Goal: Communication & Community: Connect with others

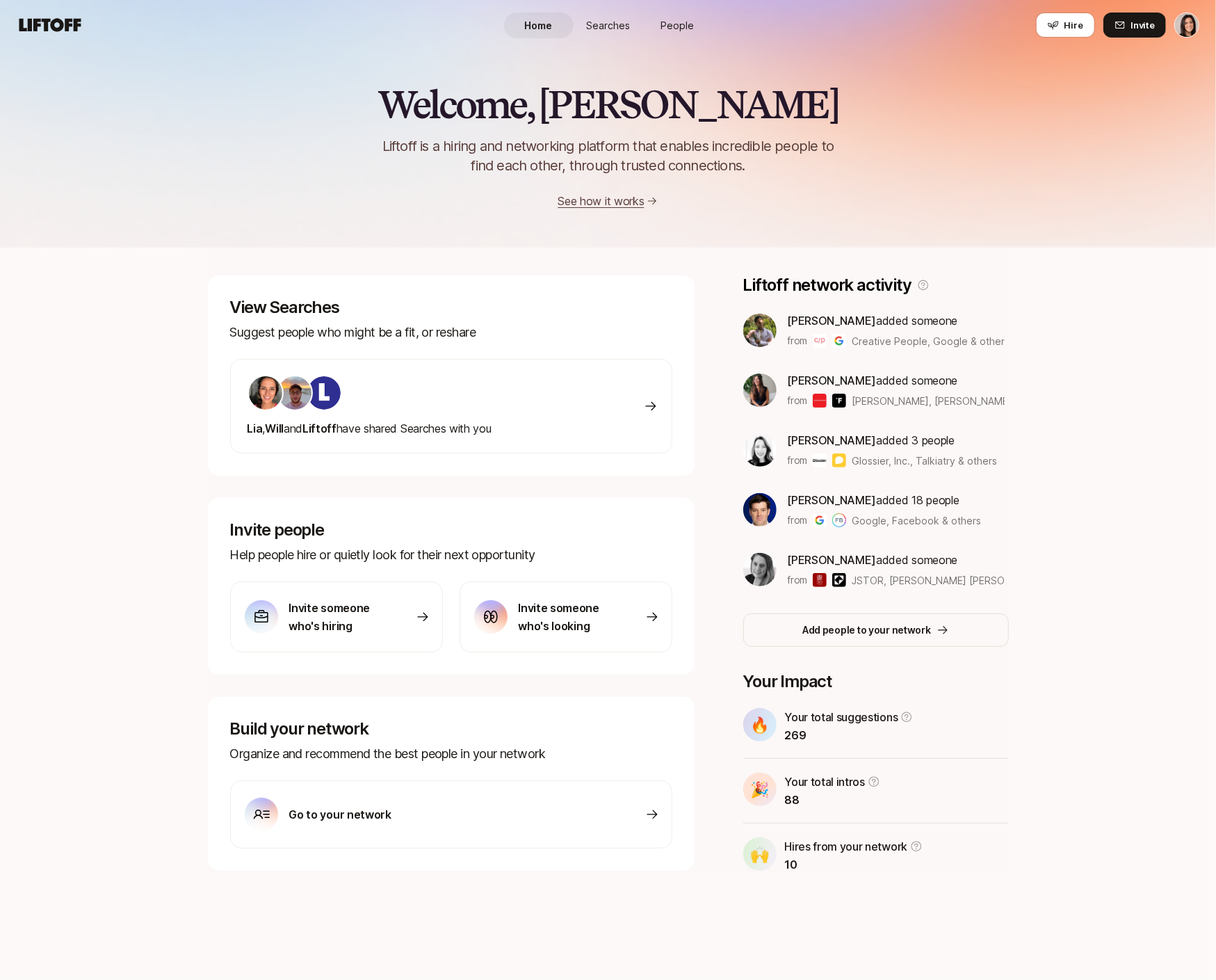
click at [622, 31] on span "Searches" at bounding box center [608, 26] width 44 height 15
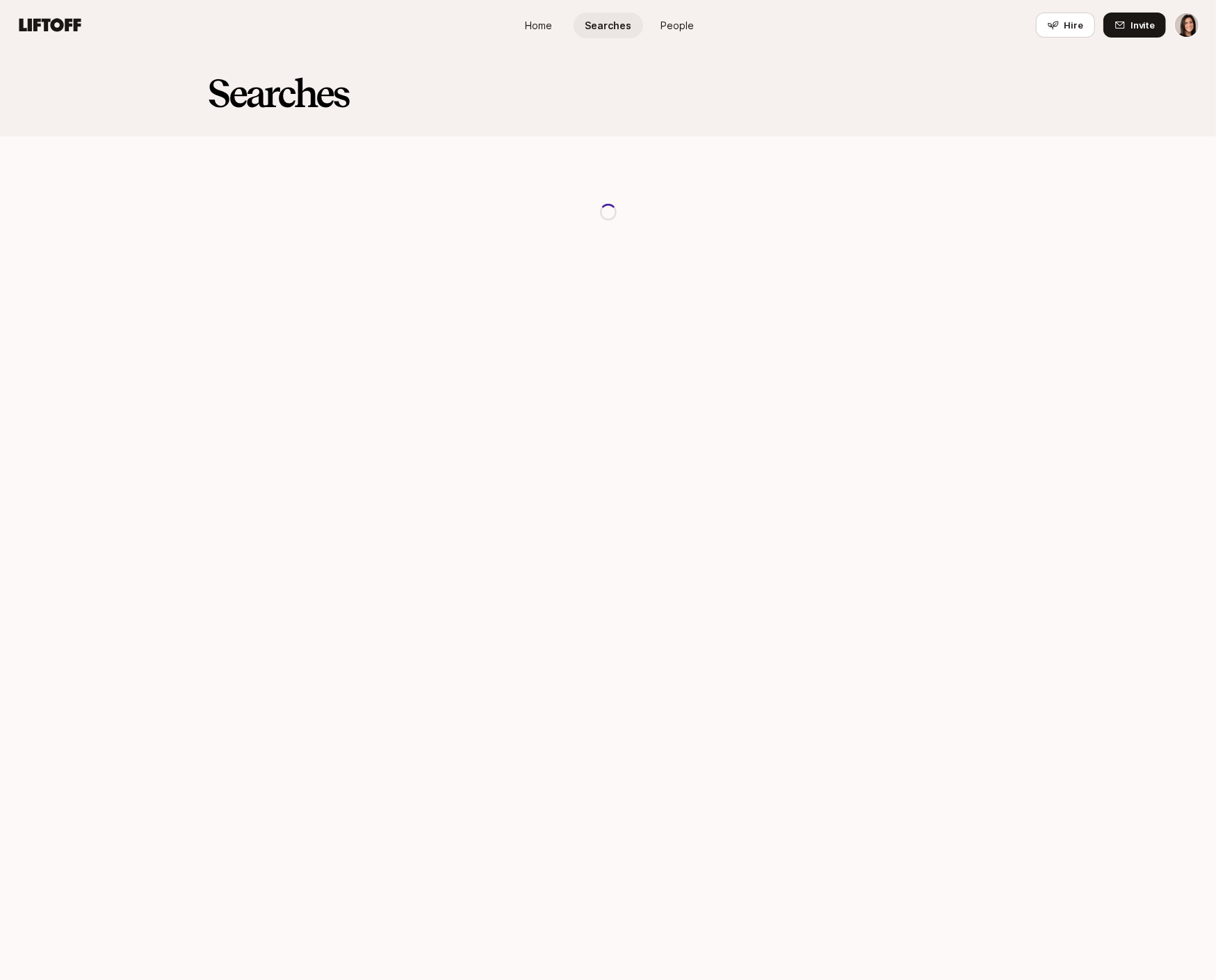
click at [681, 32] on span "People" at bounding box center [678, 26] width 34 height 15
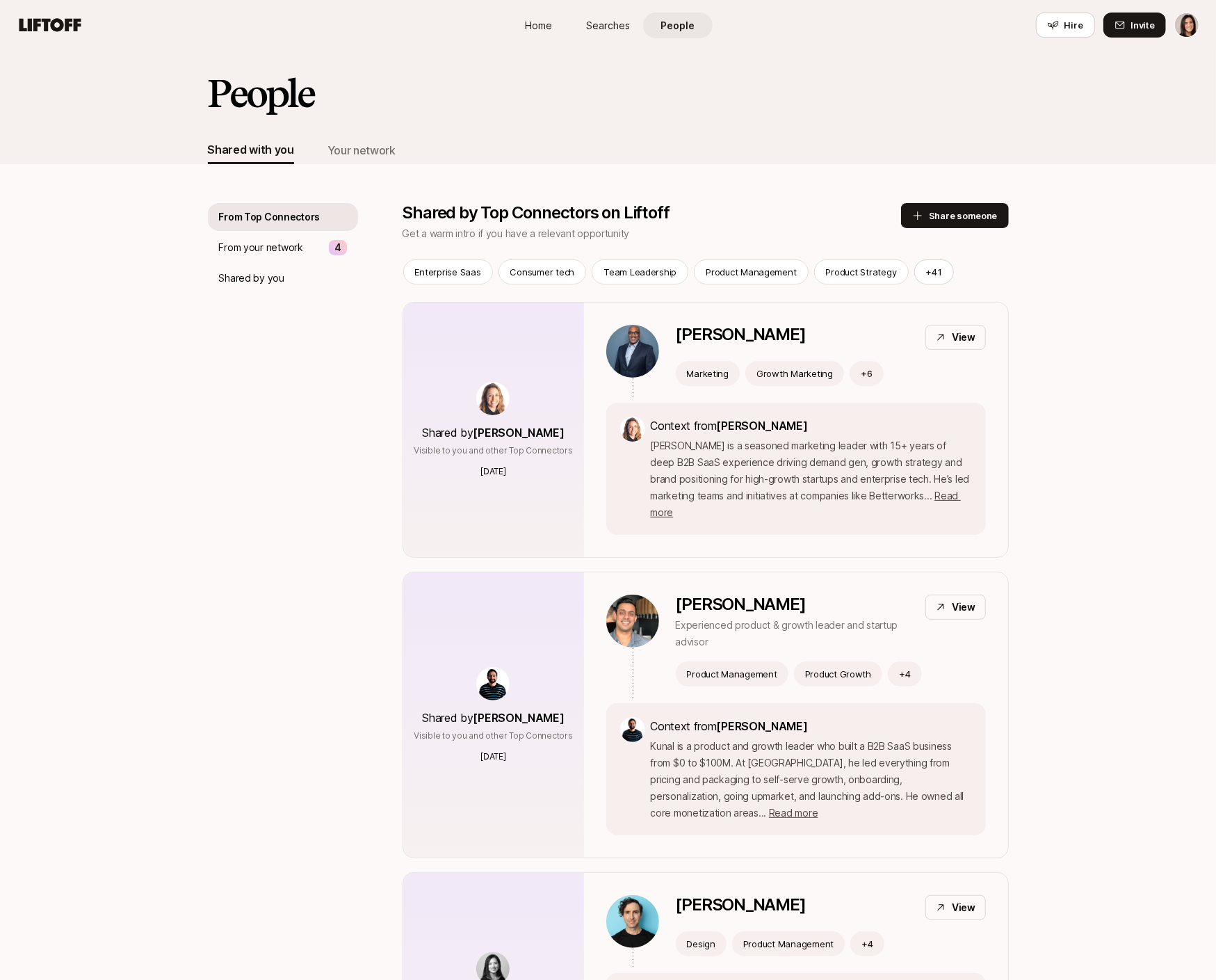
click at [621, 16] on link "Searches" at bounding box center [608, 25] width 69 height 26
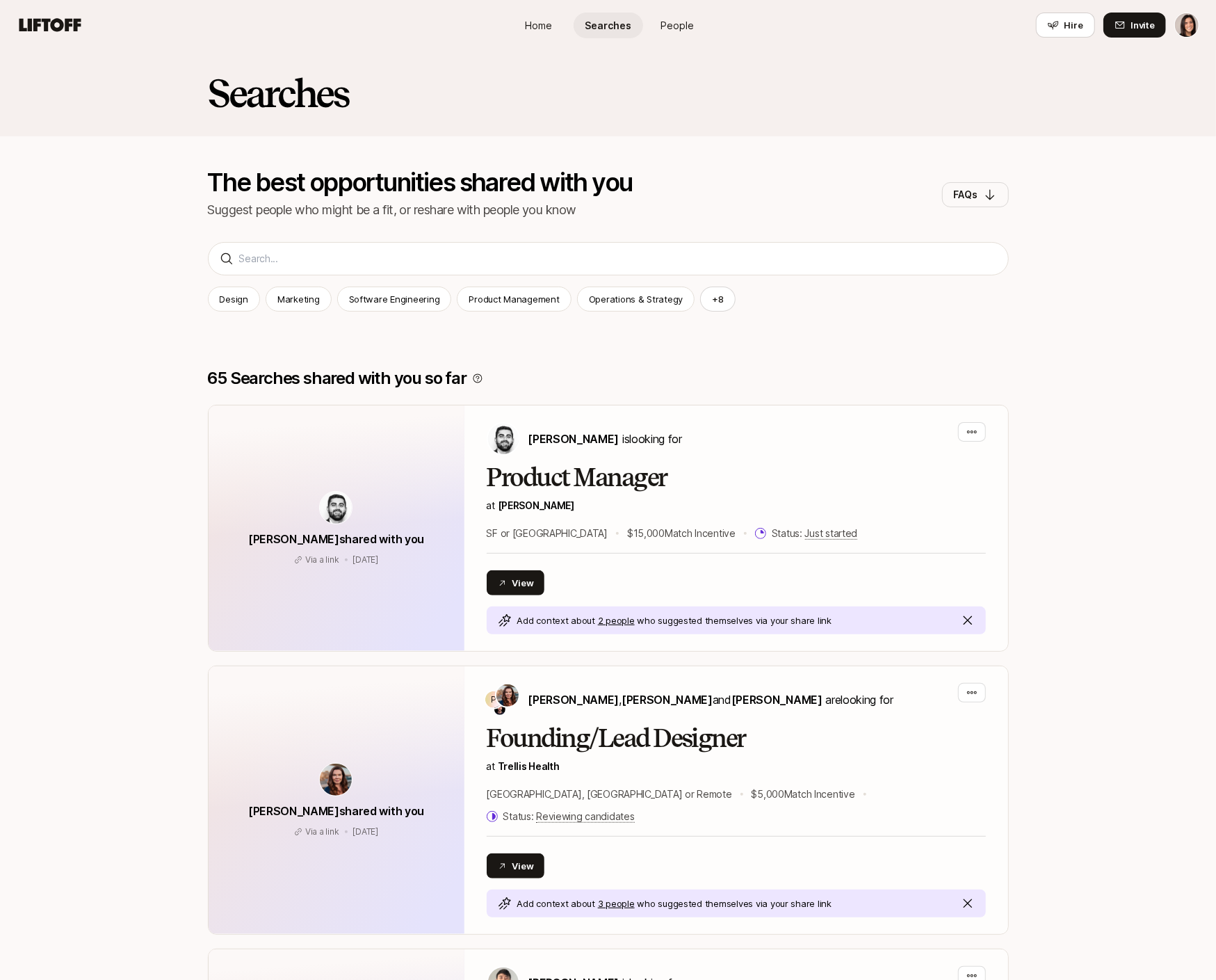
click at [656, 21] on link "People" at bounding box center [678, 25] width 69 height 26
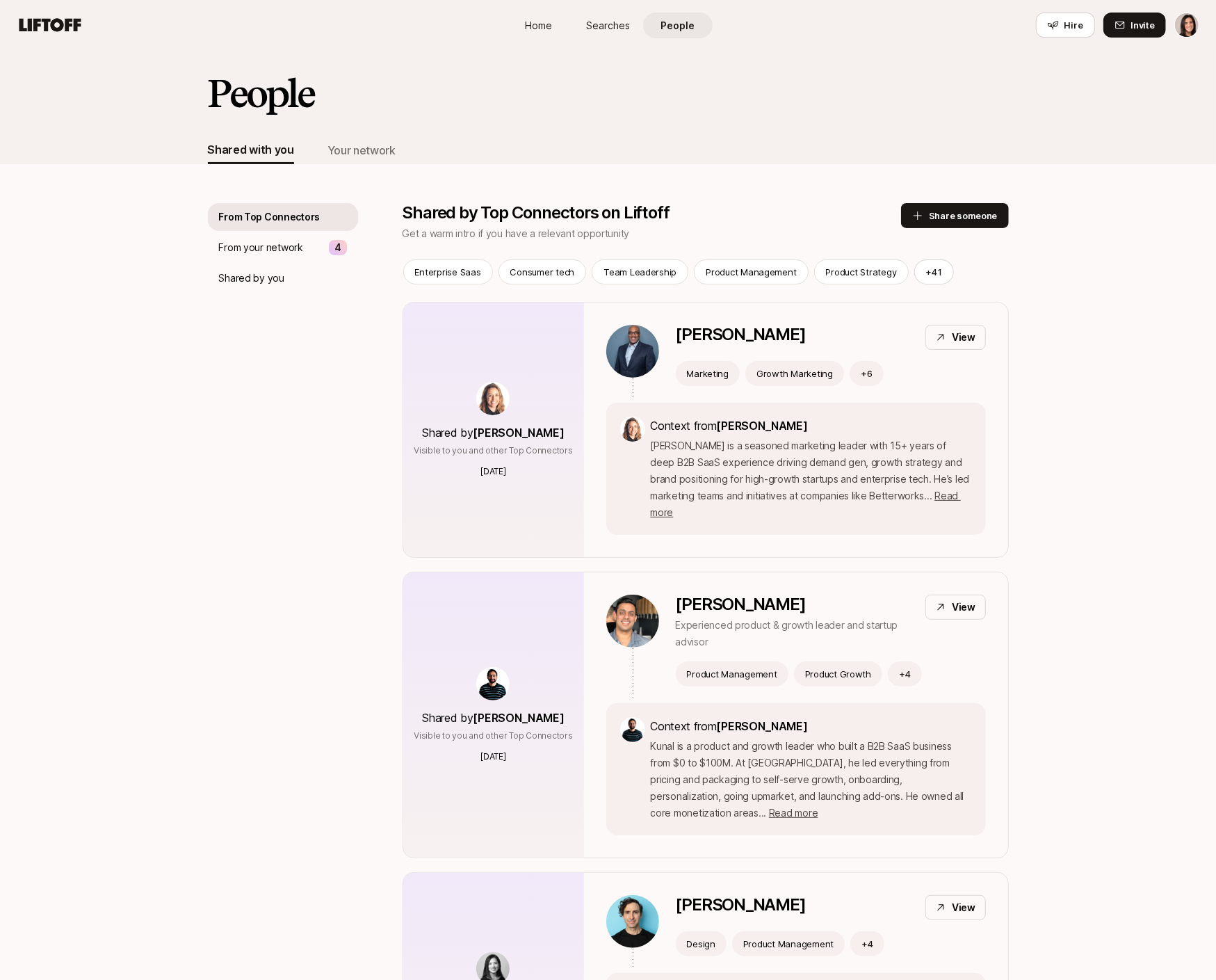
click at [615, 25] on span "Searches" at bounding box center [608, 26] width 44 height 15
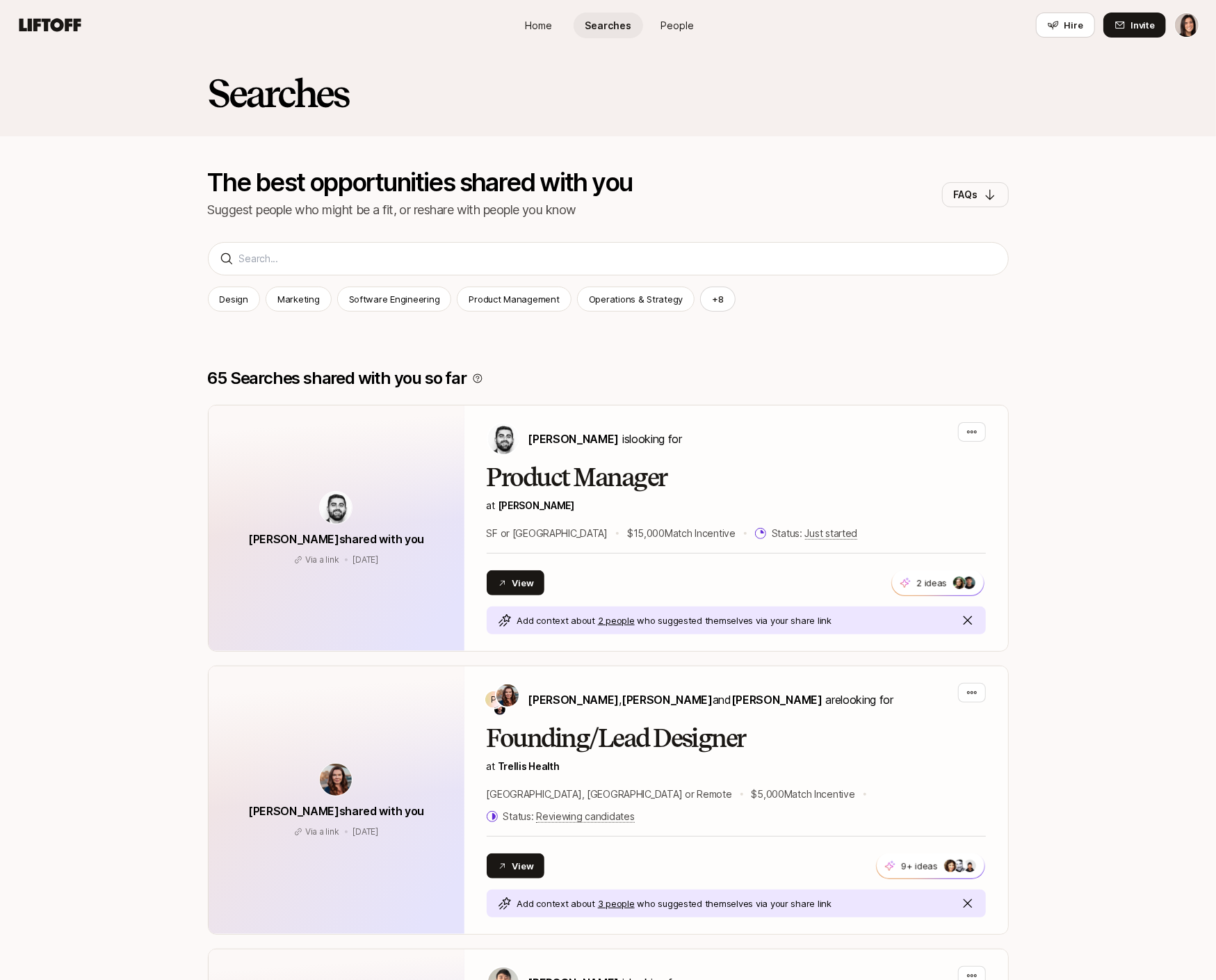
click at [670, 26] on span "People" at bounding box center [678, 26] width 34 height 15
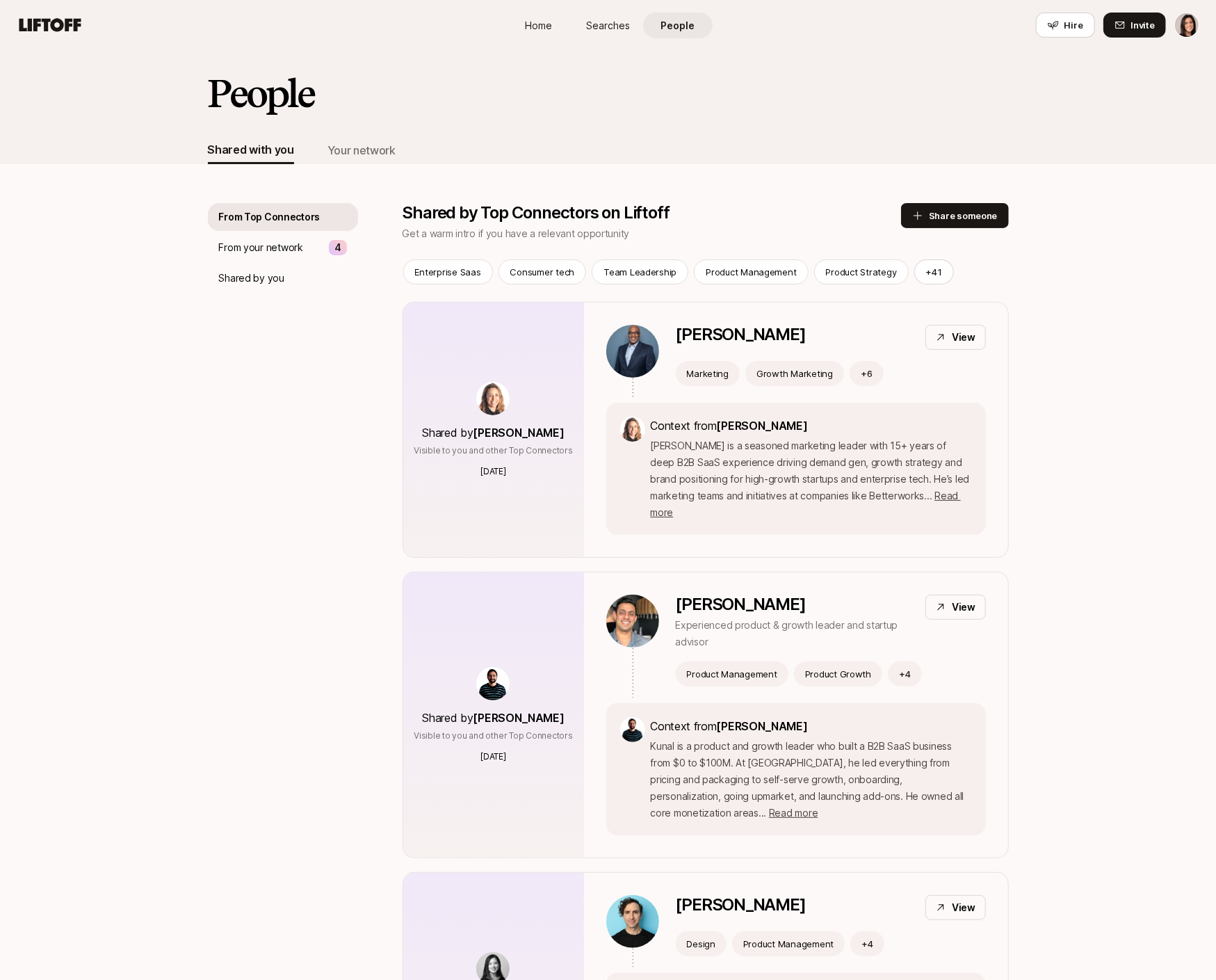
click at [541, 39] on div "Home Searches People Hire" at bounding box center [608, 25] width 208 height 50
click at [552, 27] on link "Home" at bounding box center [538, 25] width 69 height 26
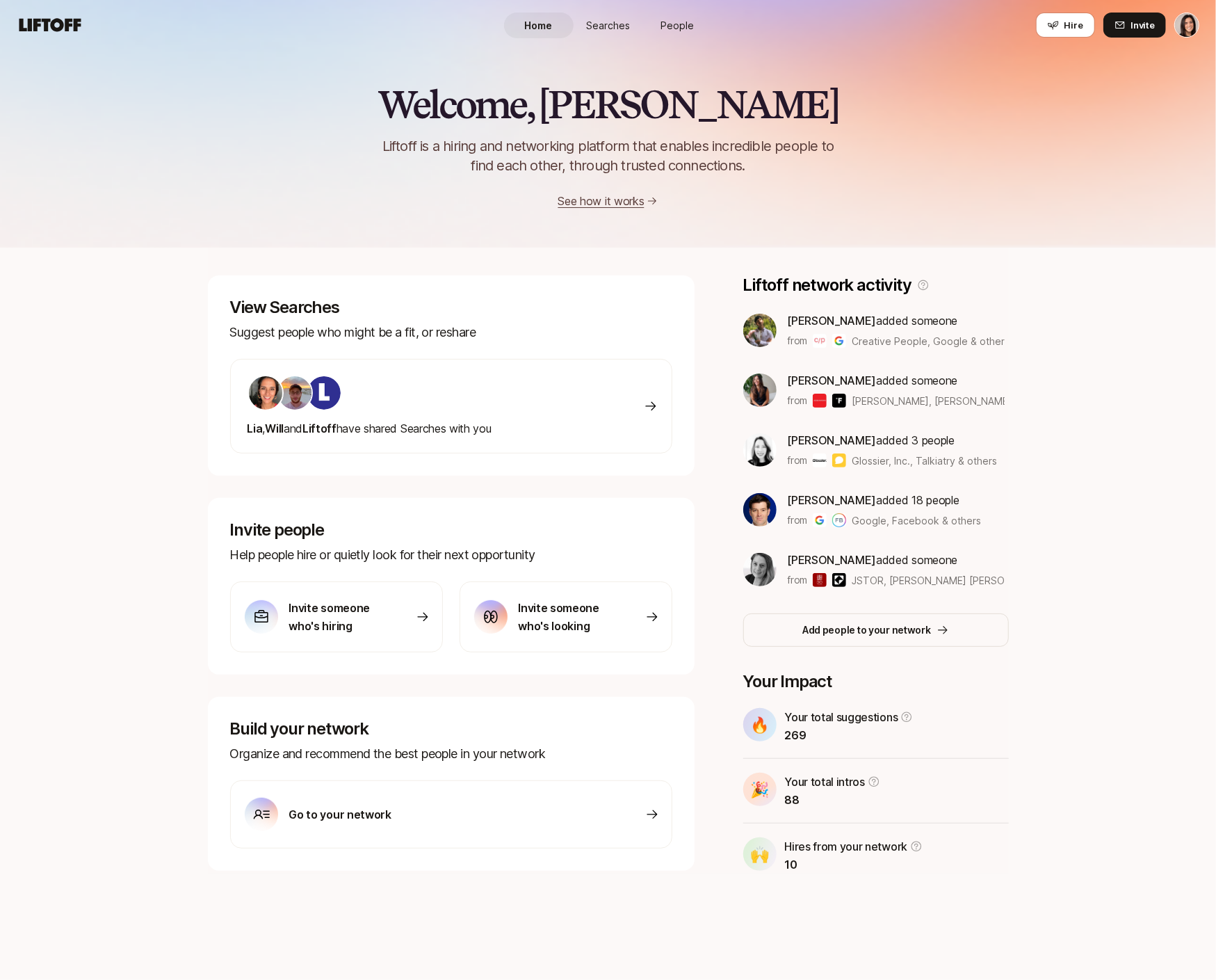
click at [601, 25] on span "Searches" at bounding box center [608, 26] width 44 height 15
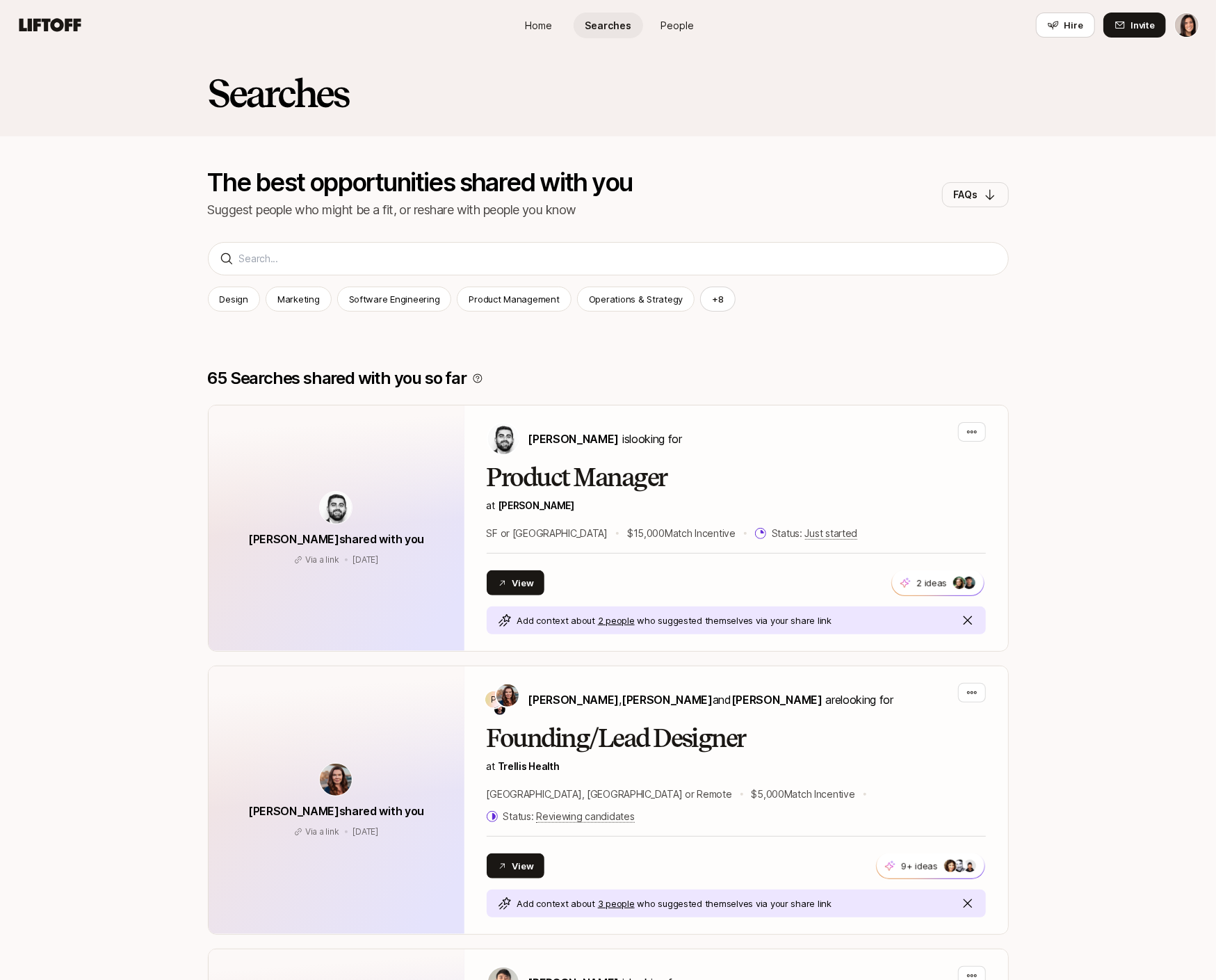
click at [551, 25] on span "Home" at bounding box center [538, 26] width 27 height 15
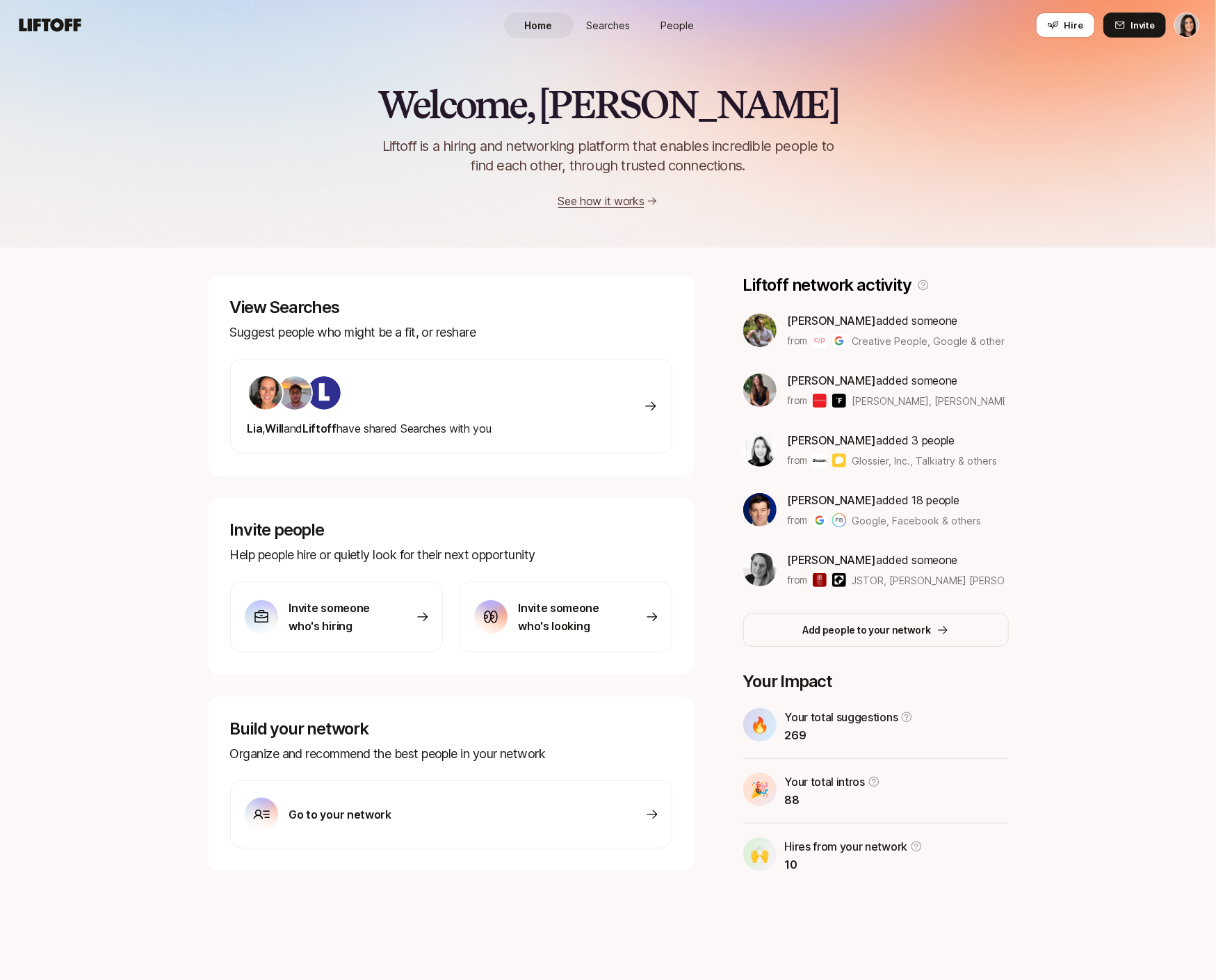
click at [633, 12] on link "Searches" at bounding box center [608, 25] width 69 height 26
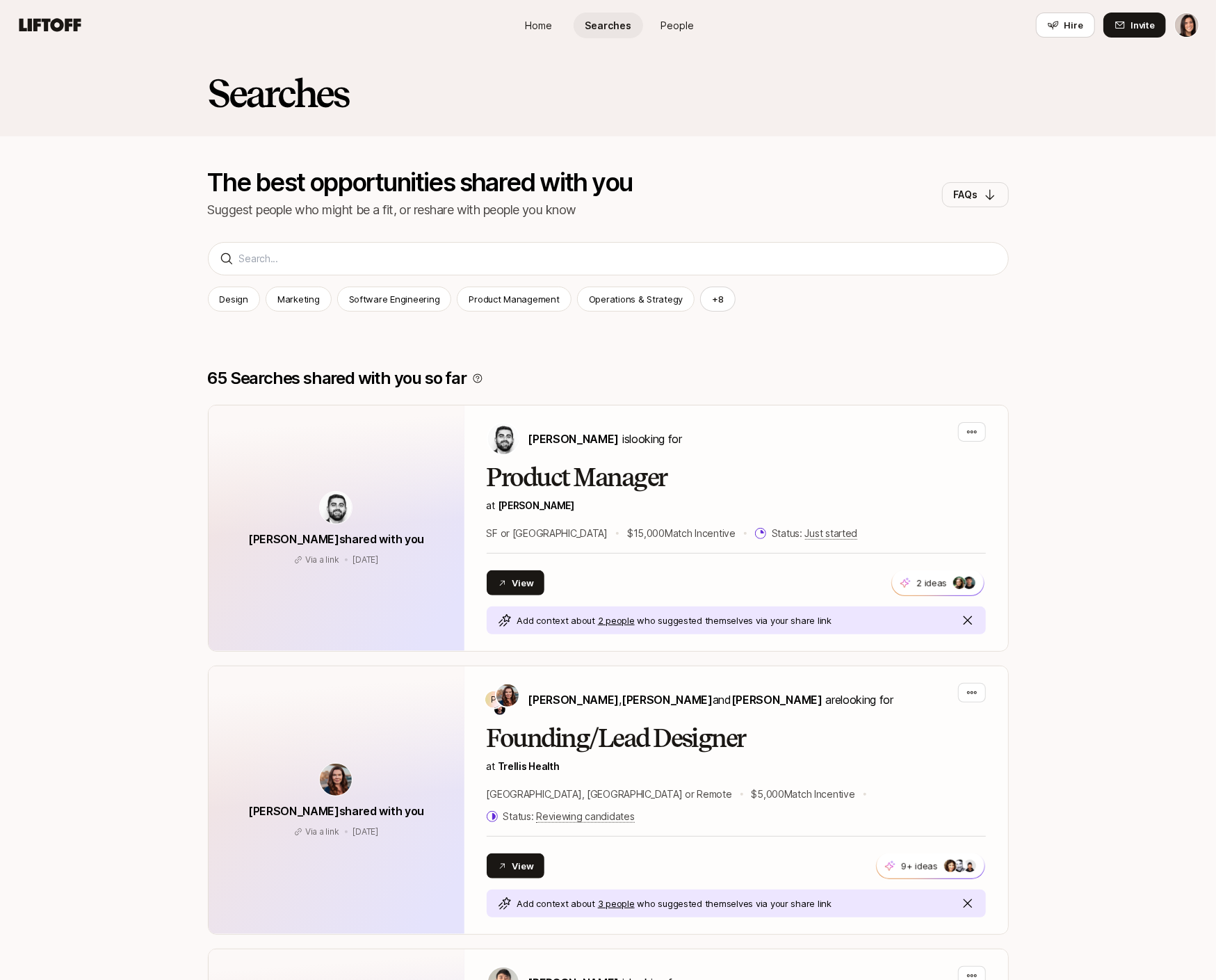
click at [670, 18] on span "People" at bounding box center [678, 26] width 34 height 15
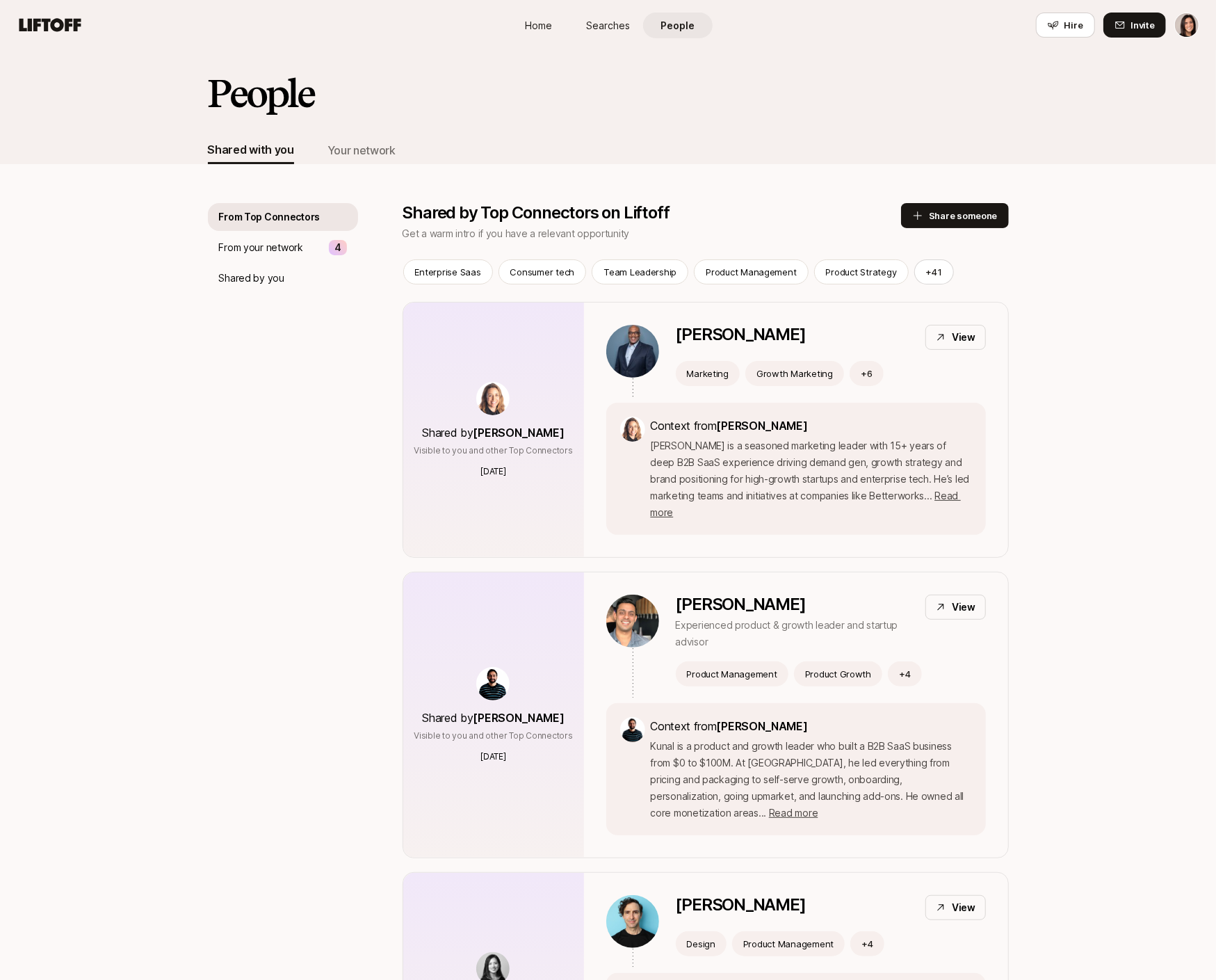
click at [595, 20] on span "Searches" at bounding box center [608, 26] width 44 height 15
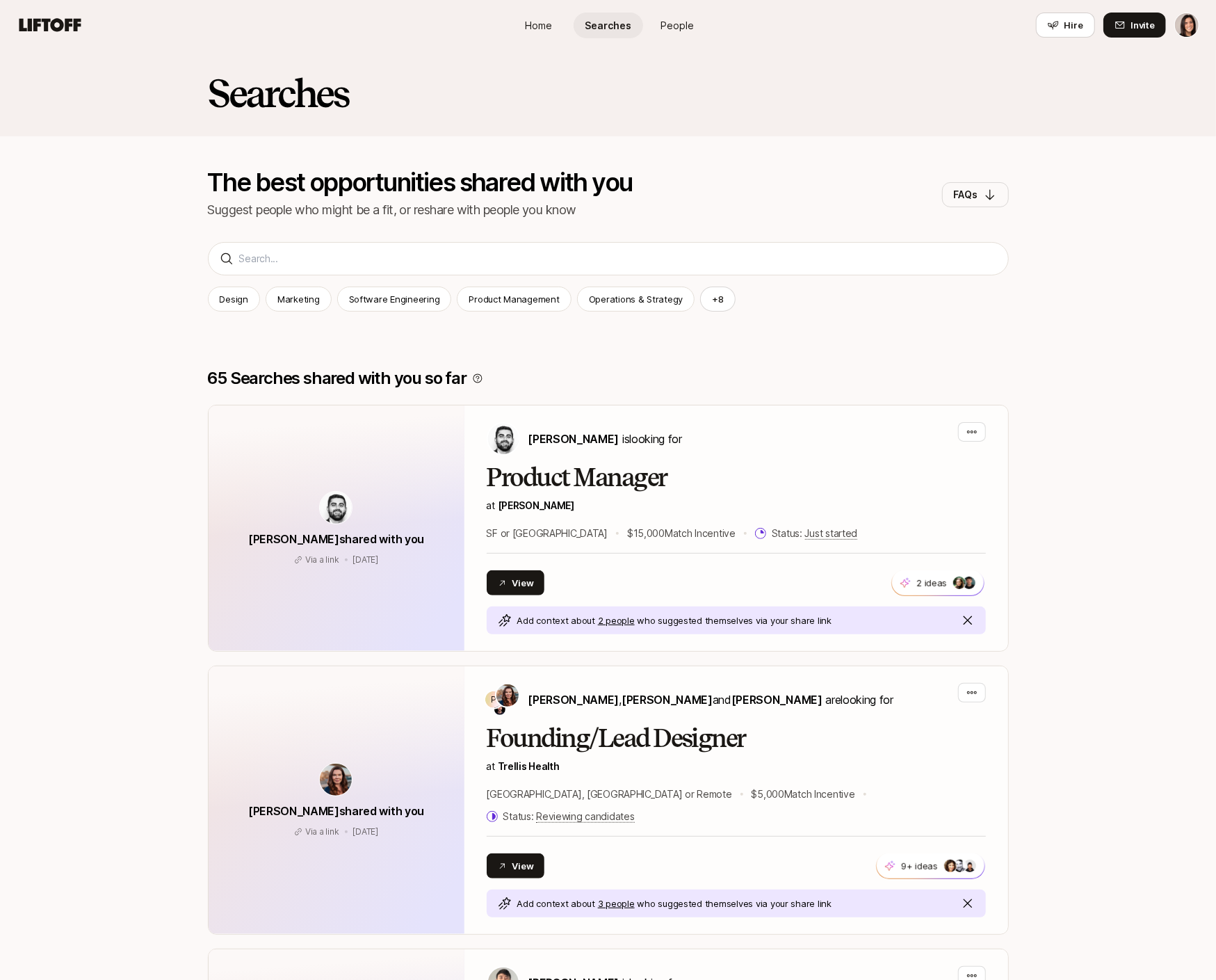
click at [536, 24] on span "Home" at bounding box center [538, 26] width 27 height 15
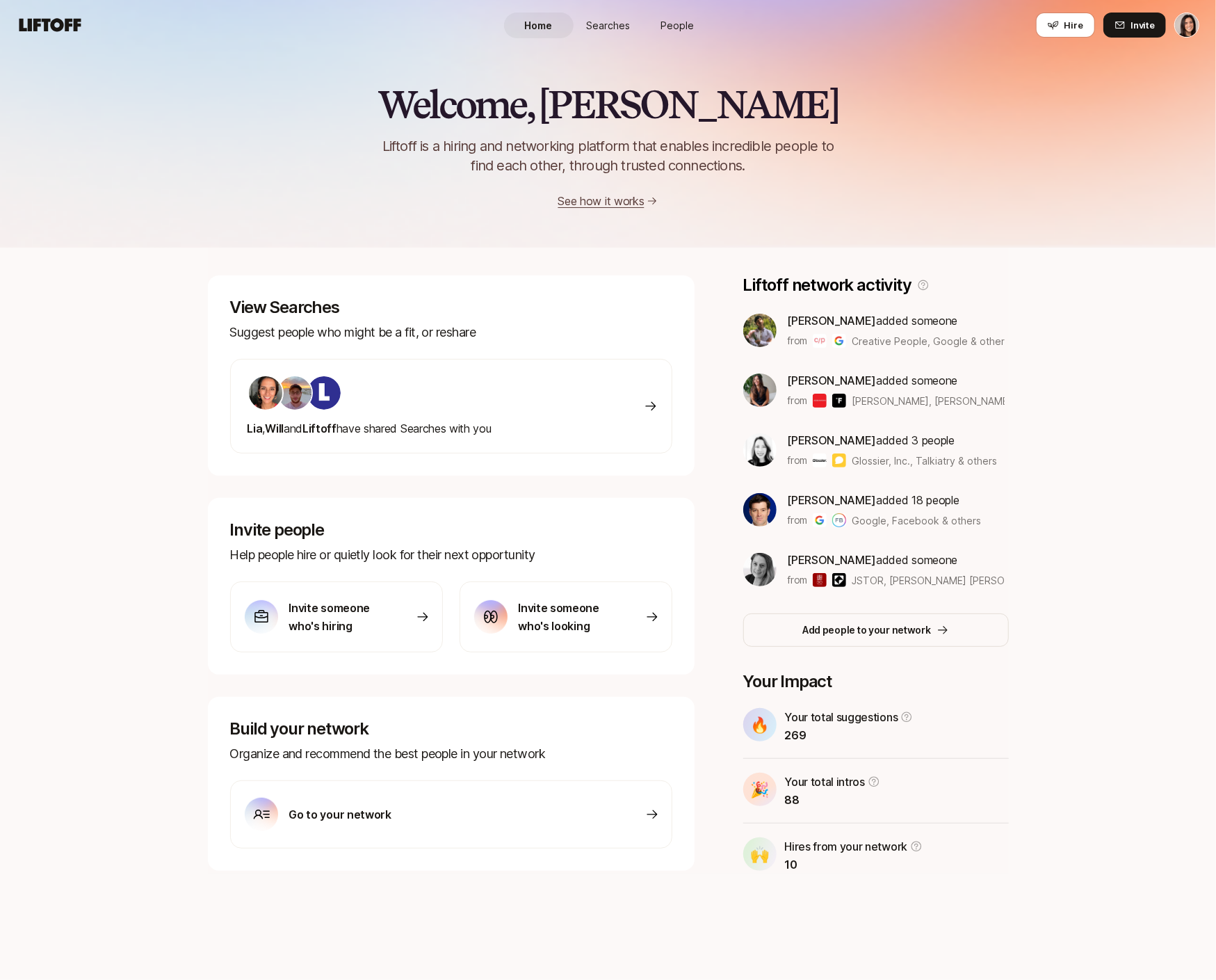
click at [589, 22] on span "Searches" at bounding box center [608, 26] width 44 height 15
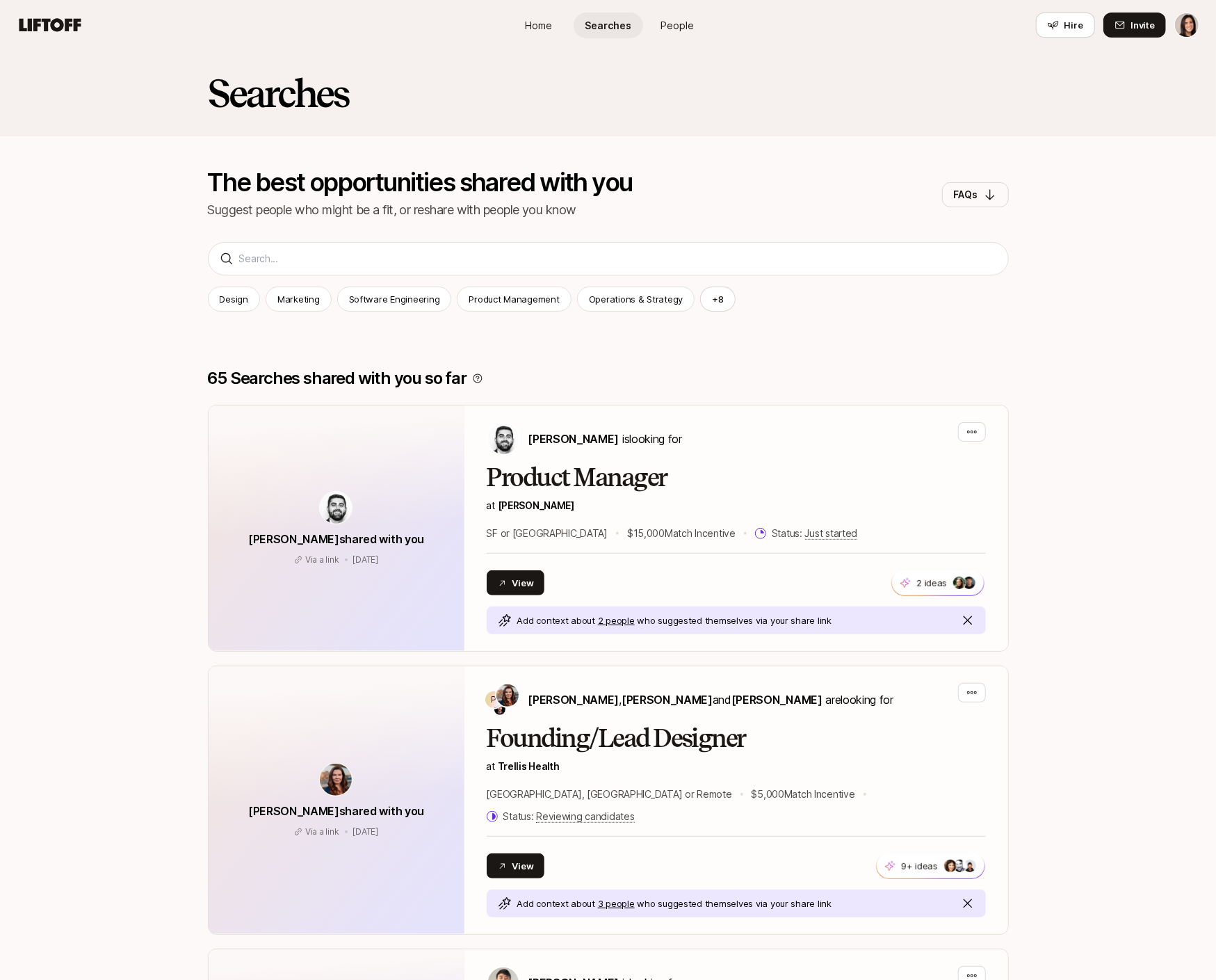
click at [673, 28] on span "People" at bounding box center [678, 26] width 34 height 15
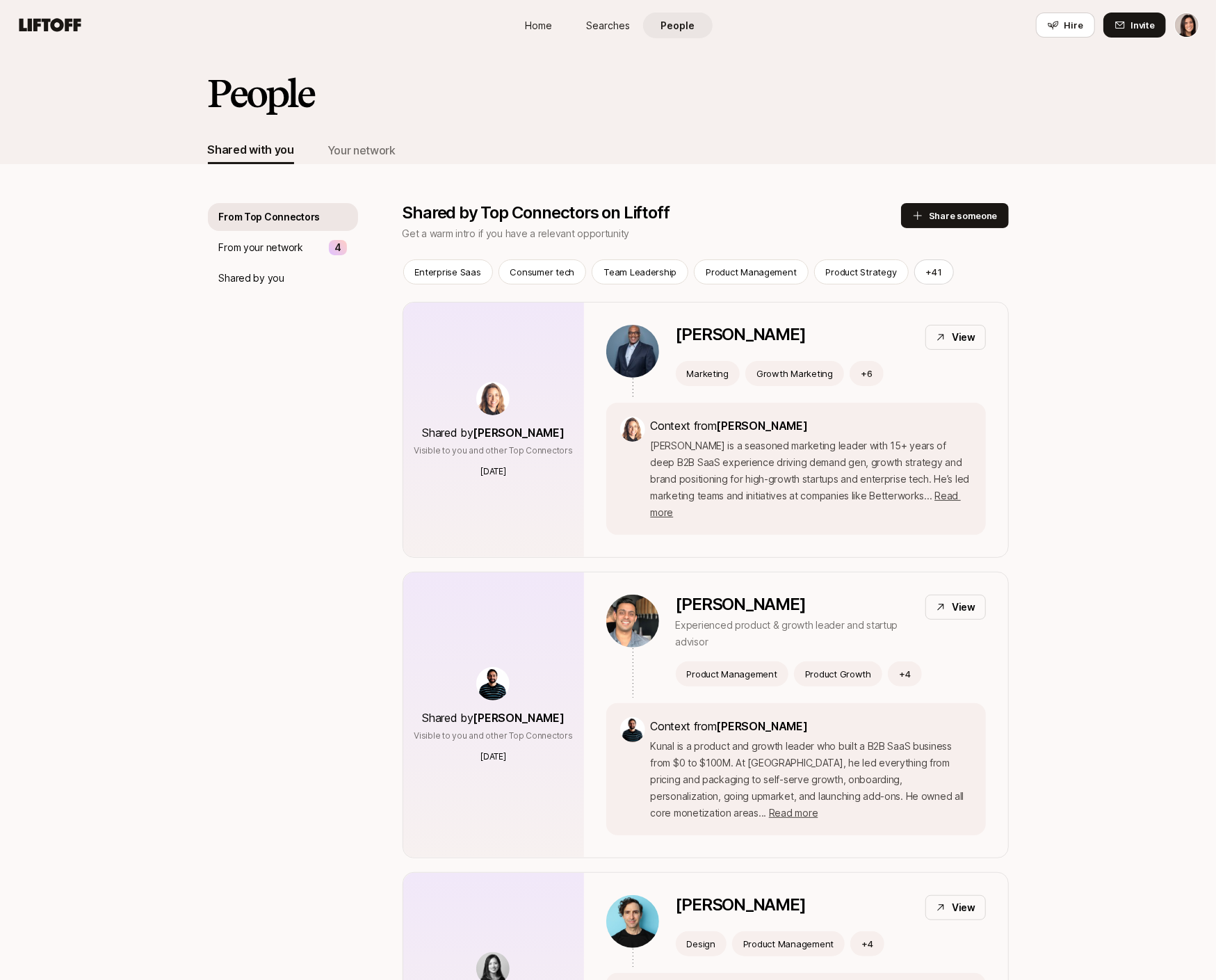
click at [629, 29] on link "Searches" at bounding box center [608, 25] width 69 height 26
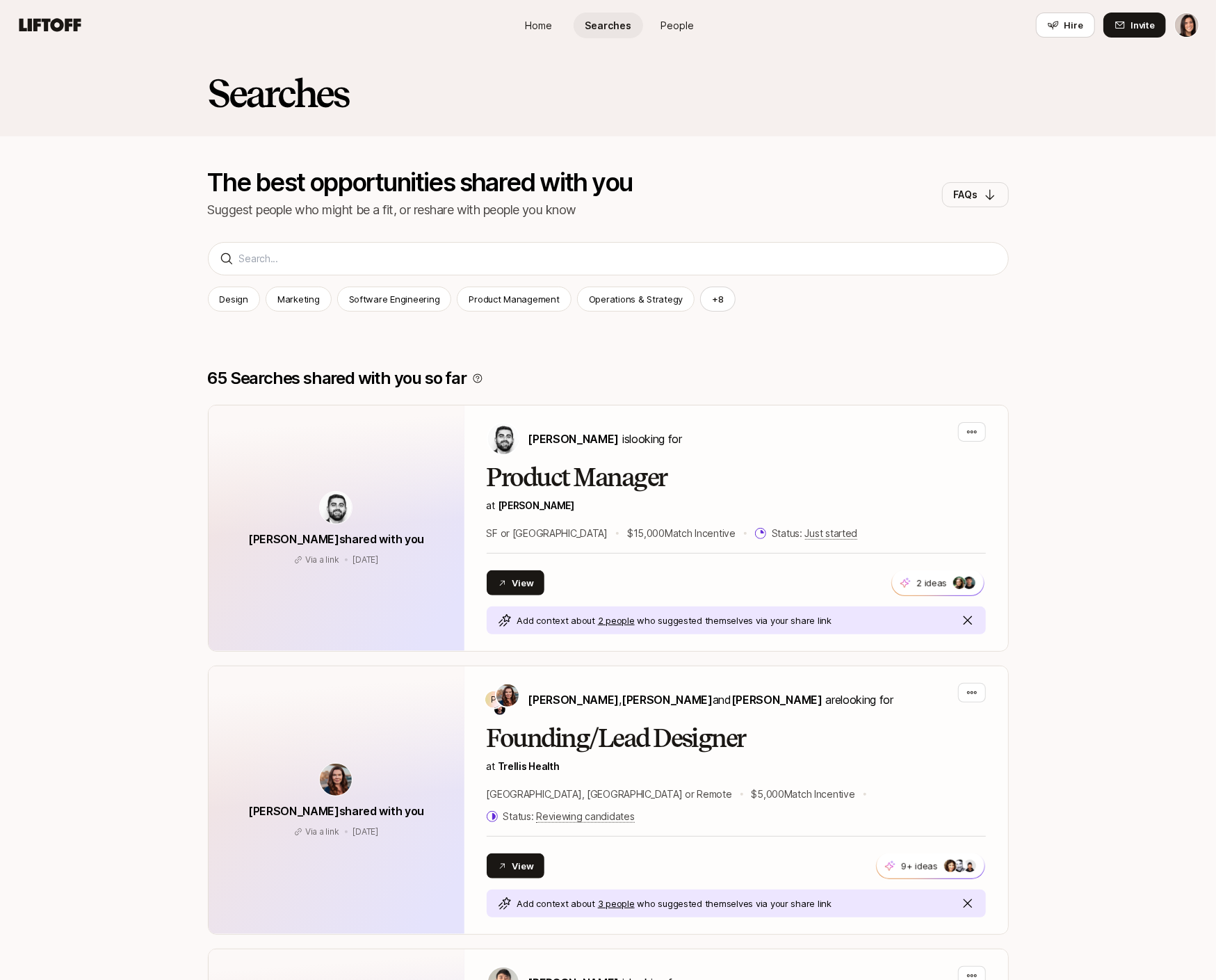
click at [557, 30] on link "Home" at bounding box center [538, 25] width 69 height 26
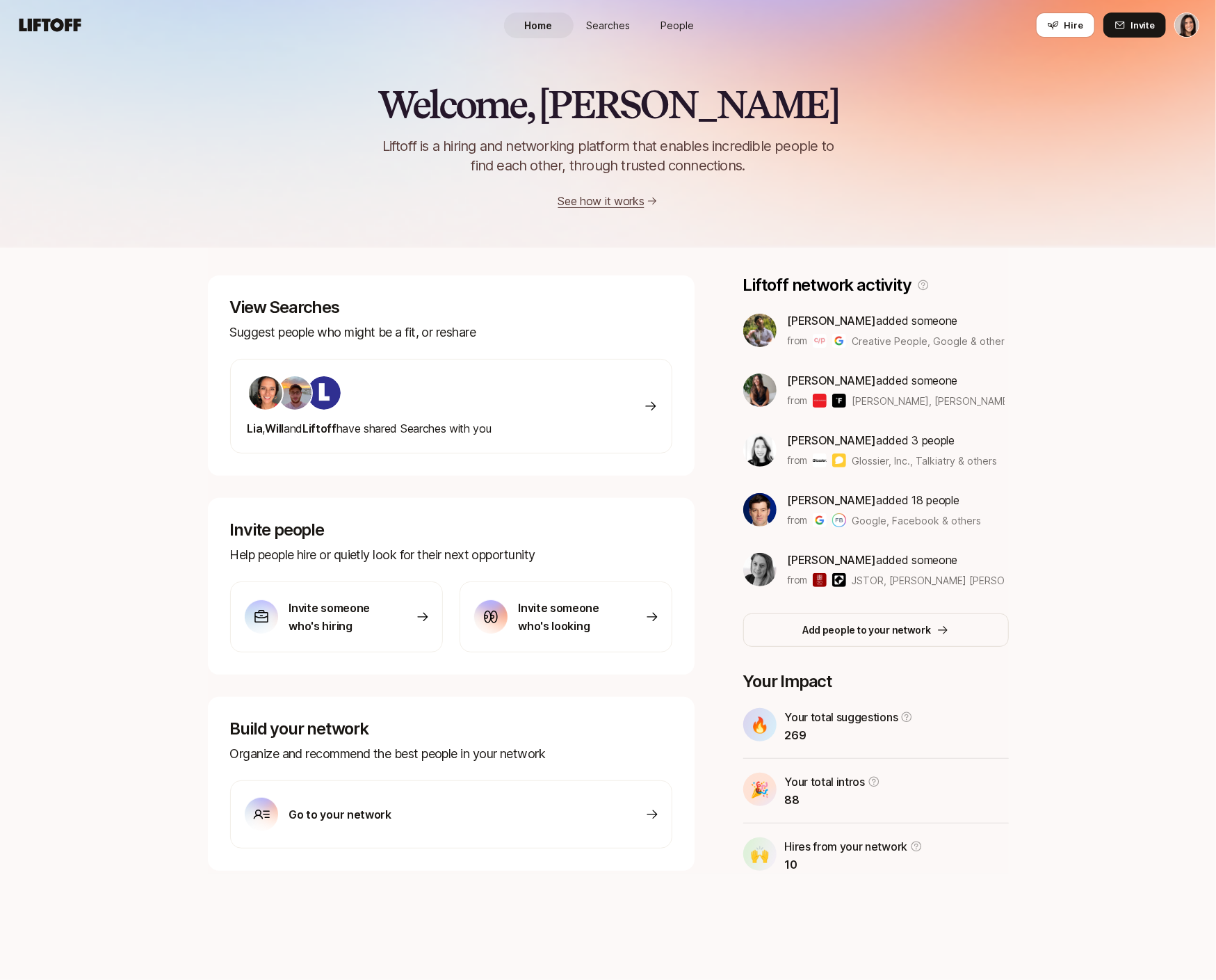
click at [681, 24] on span "People" at bounding box center [678, 26] width 34 height 15
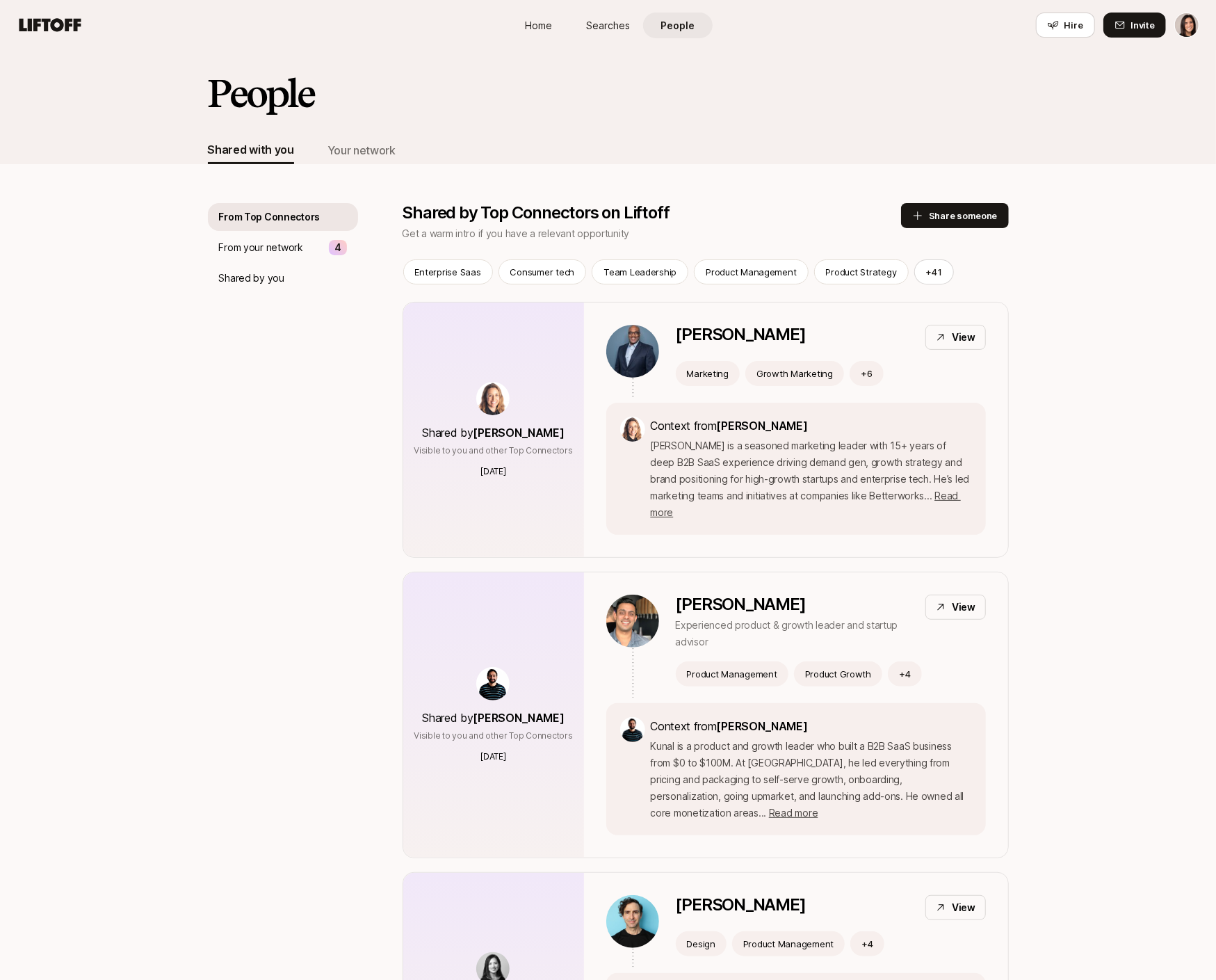
click at [691, 23] on span "People" at bounding box center [677, 26] width 34 height 15
click at [657, 23] on link "People" at bounding box center [678, 25] width 69 height 26
drag, startPoint x: 624, startPoint y: 23, endPoint x: 613, endPoint y: 23, distance: 11.0
click at [624, 23] on span "Searches" at bounding box center [608, 26] width 44 height 15
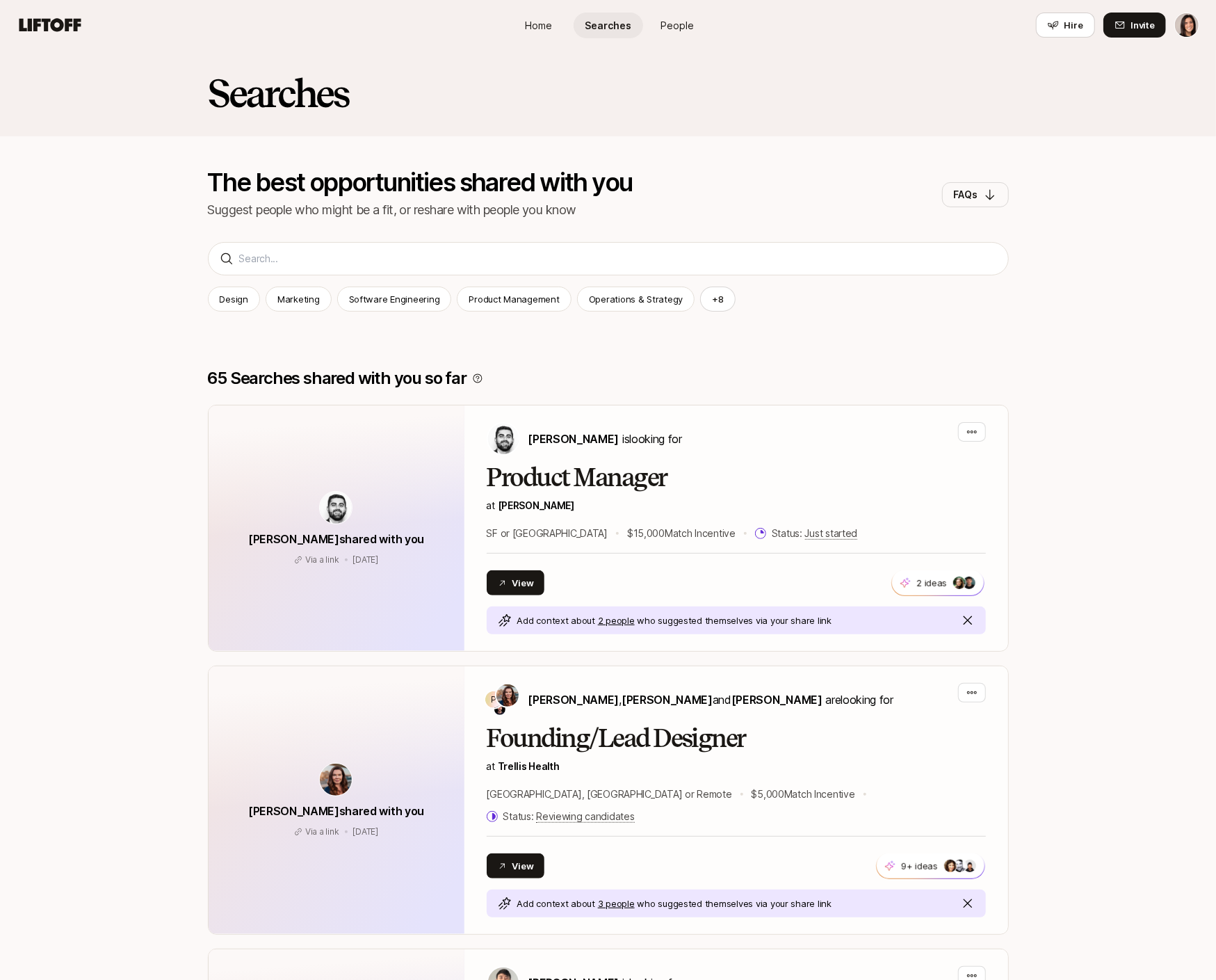
click at [552, 25] on link "Home" at bounding box center [538, 25] width 69 height 26
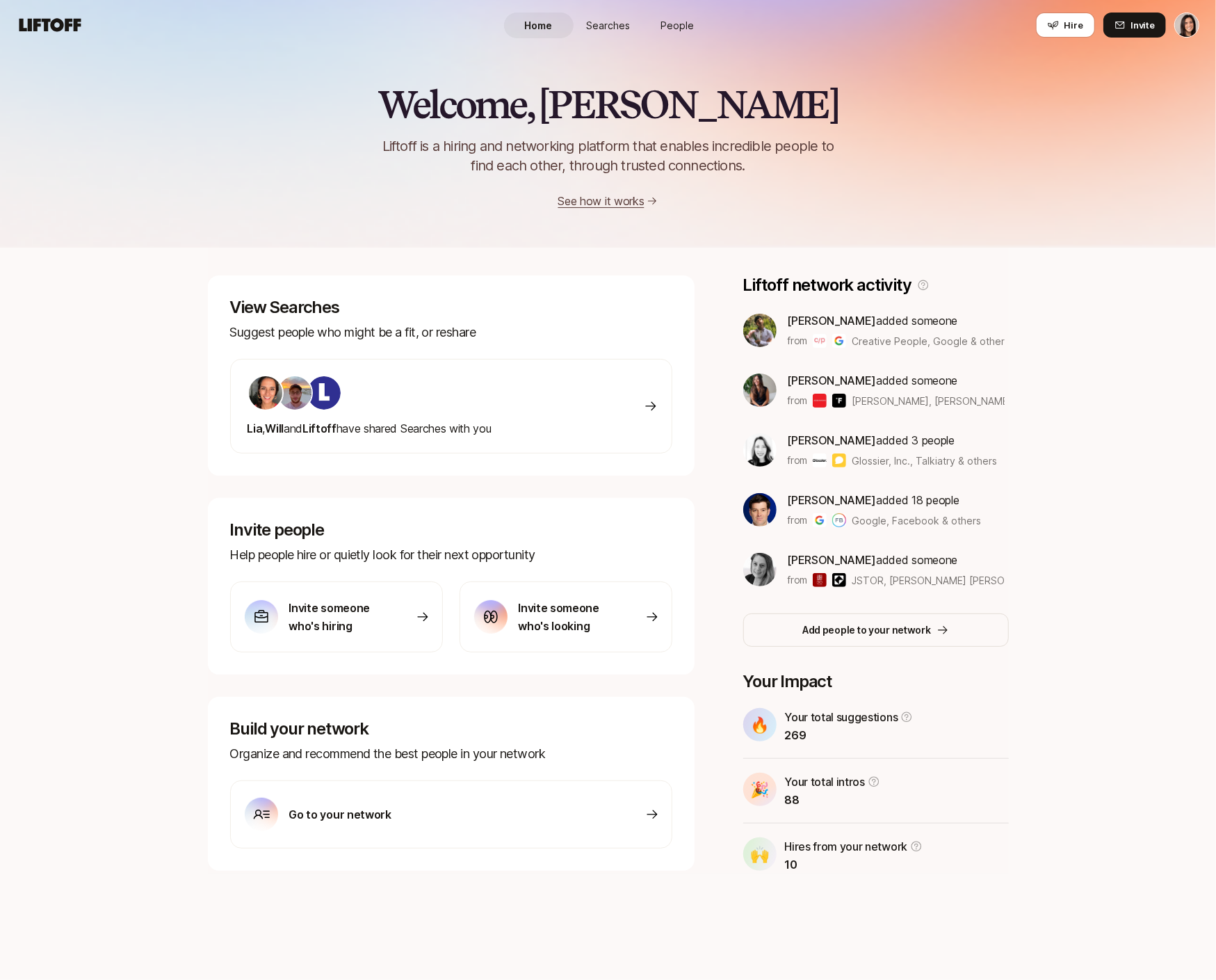
click at [669, 20] on span "People" at bounding box center [678, 26] width 34 height 15
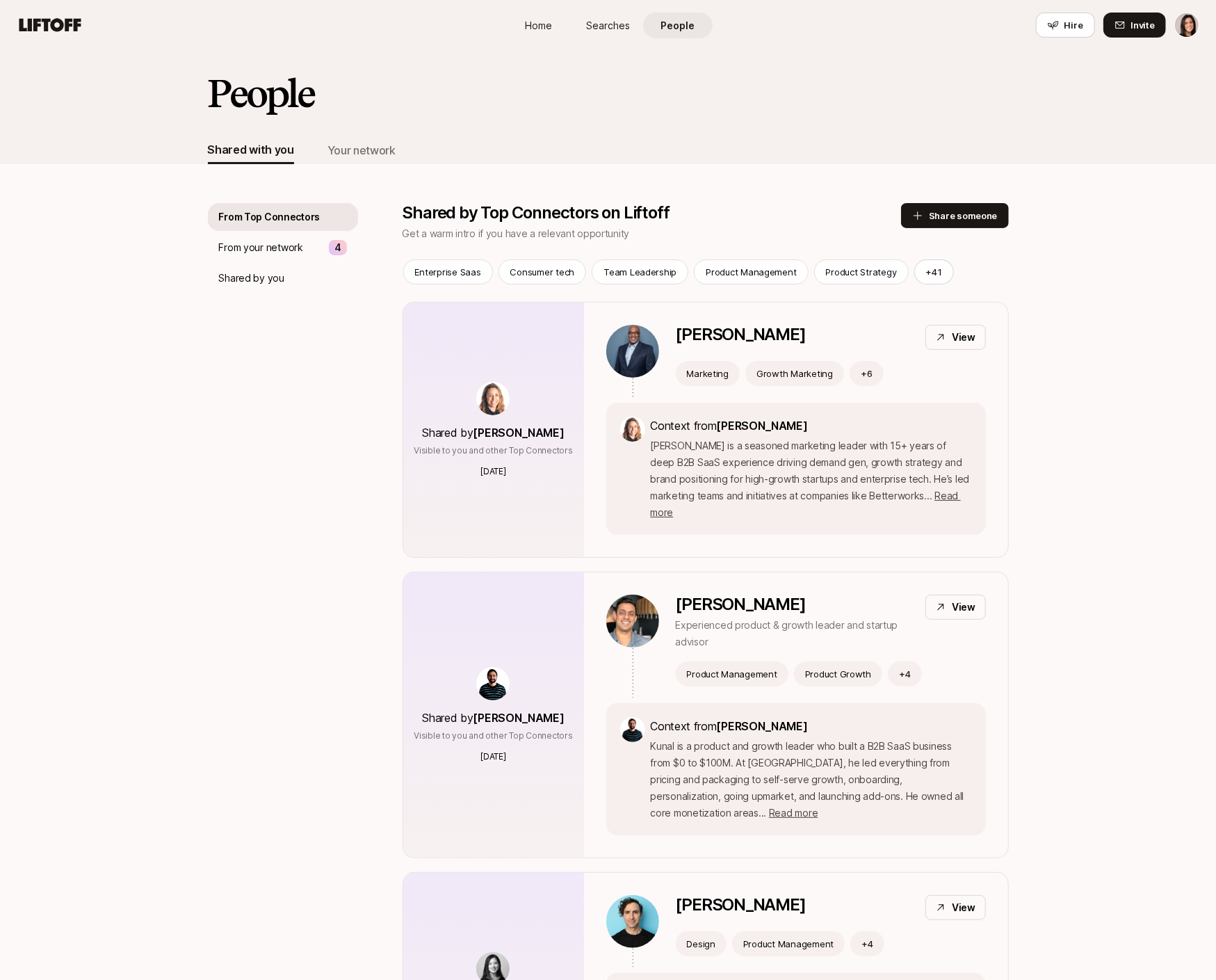
click at [613, 21] on span "Searches" at bounding box center [608, 26] width 44 height 15
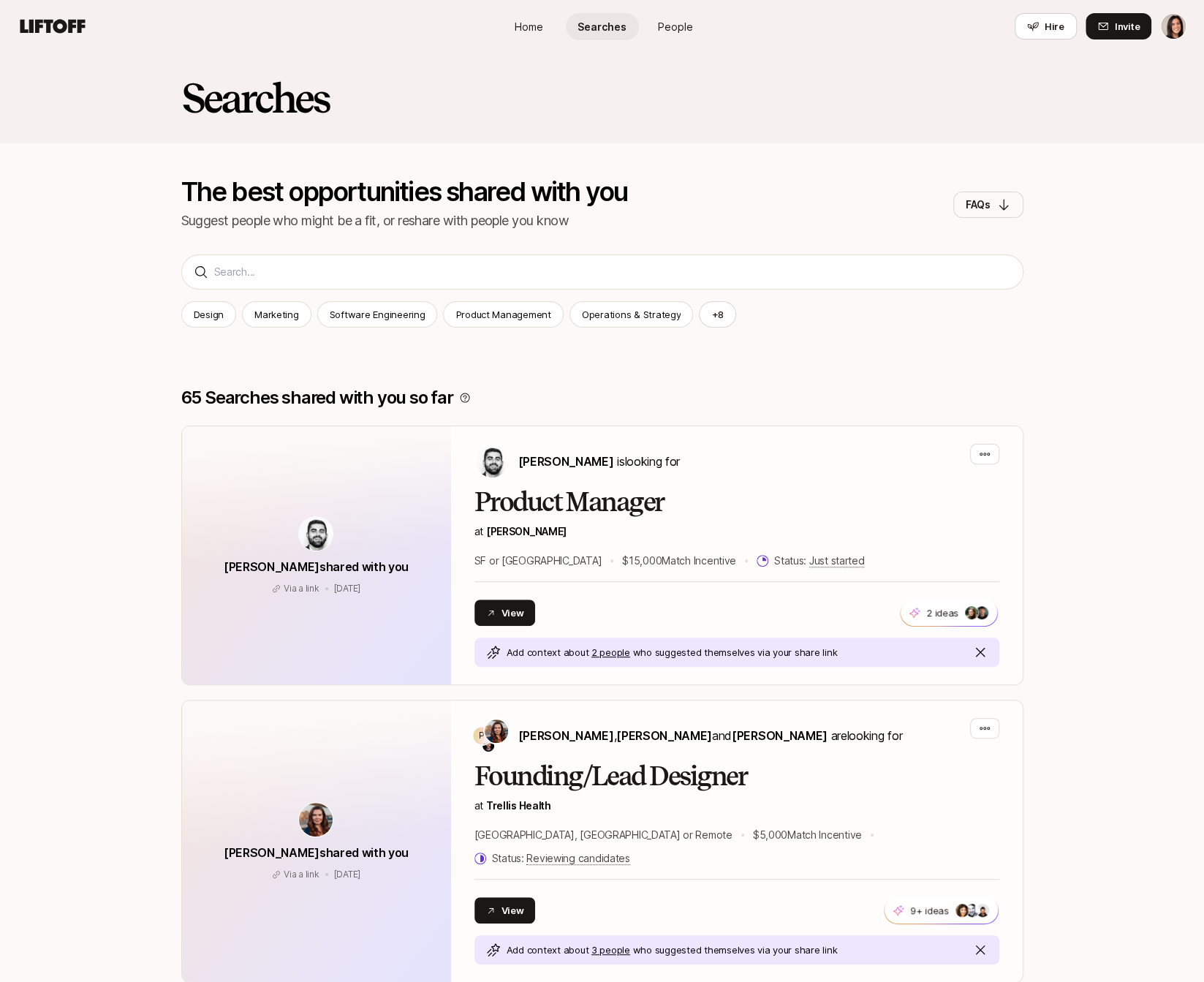
click at [668, 35] on link "People" at bounding box center [675, 26] width 73 height 27
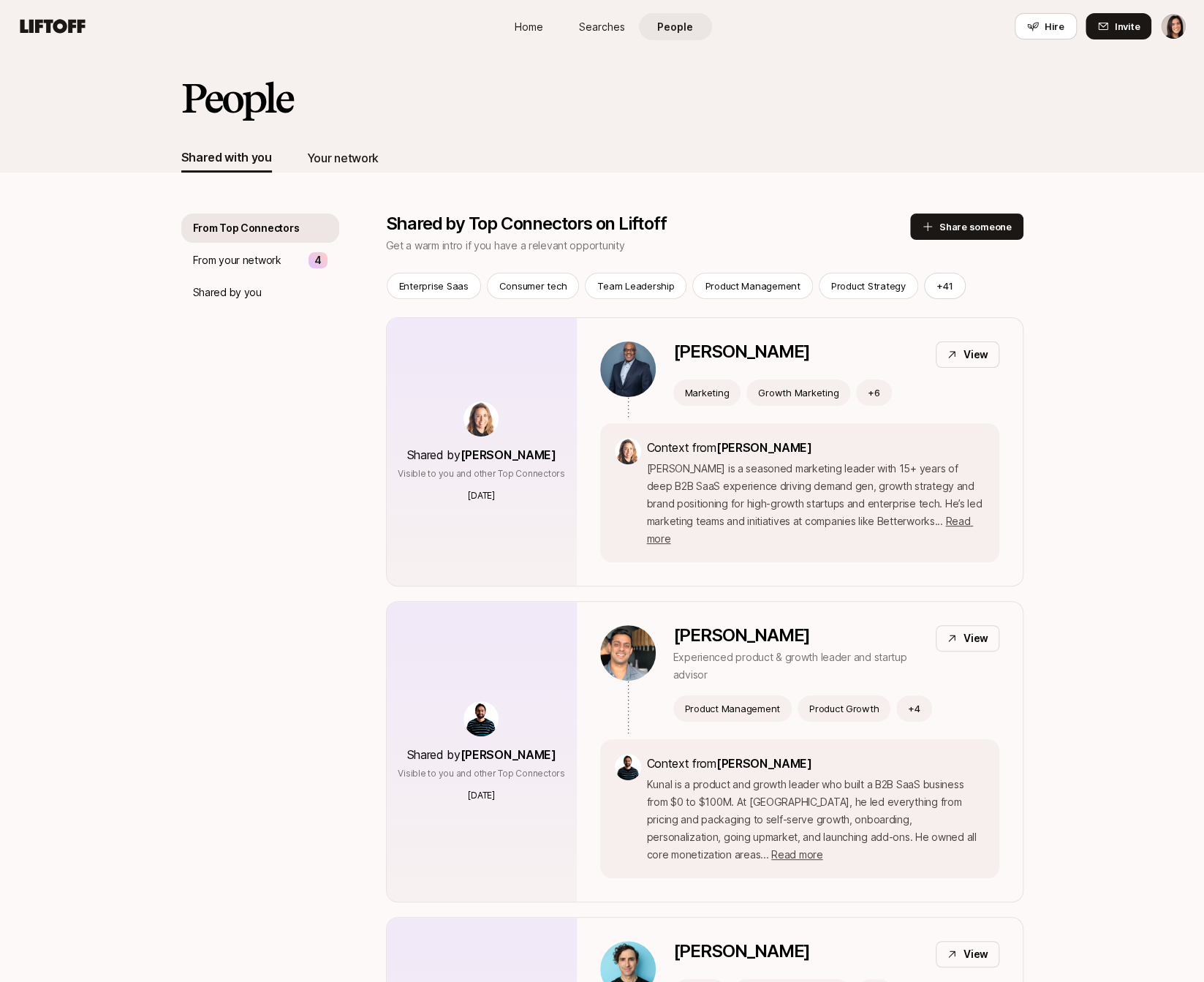
click at [342, 160] on div "Your network" at bounding box center [343, 158] width 72 height 19
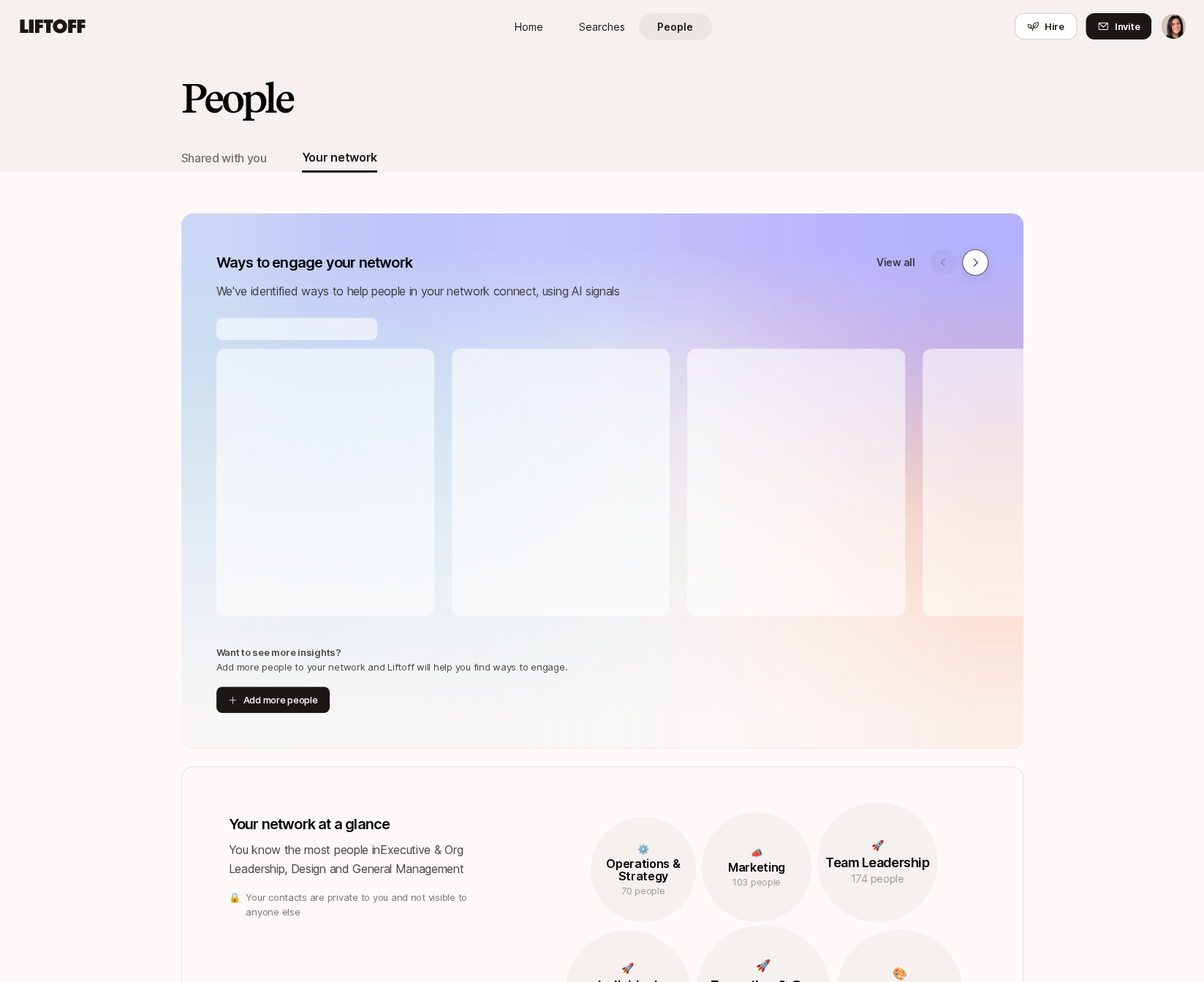
click at [981, 268] on button at bounding box center [975, 262] width 26 height 26
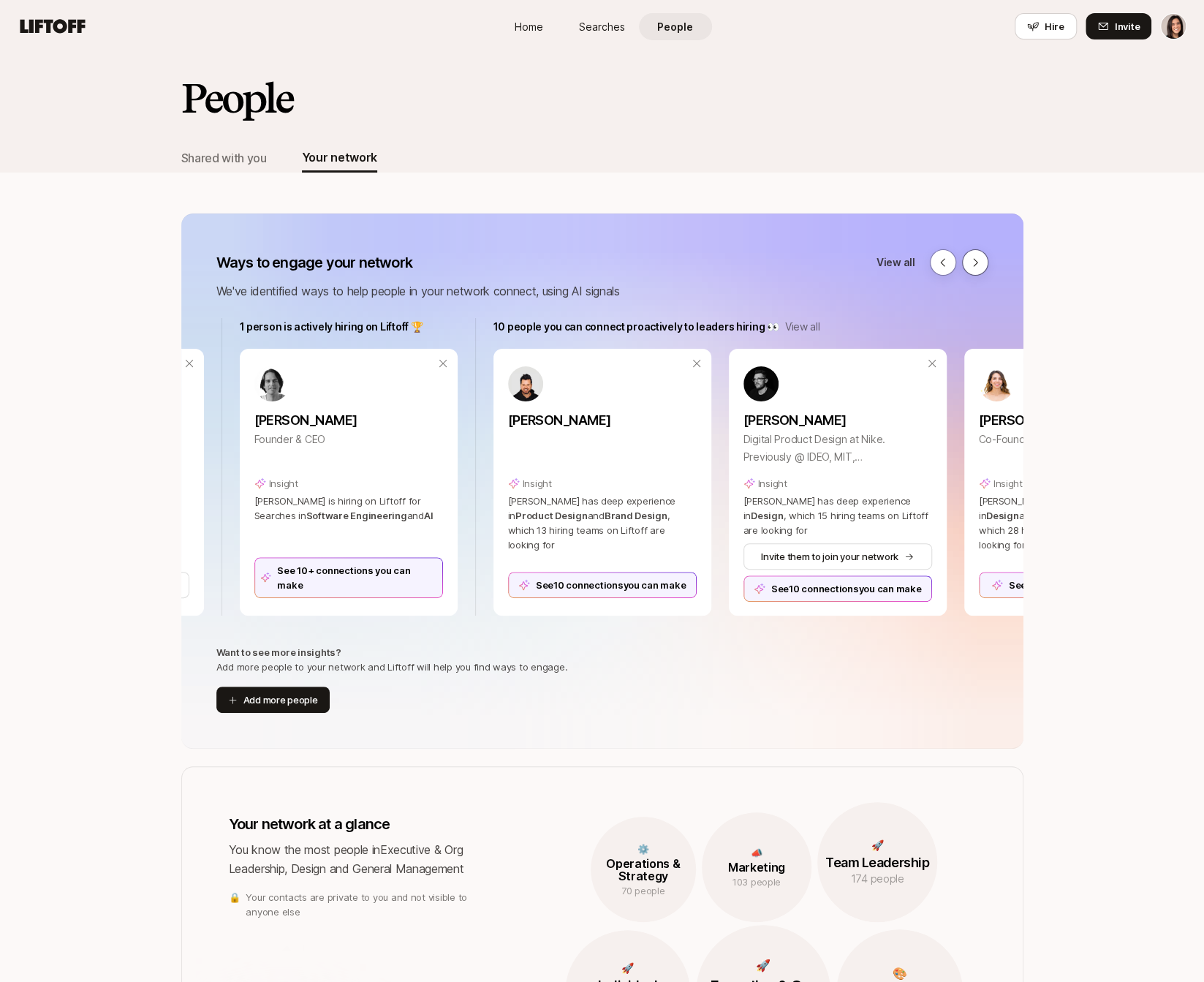
scroll to position [0, 724]
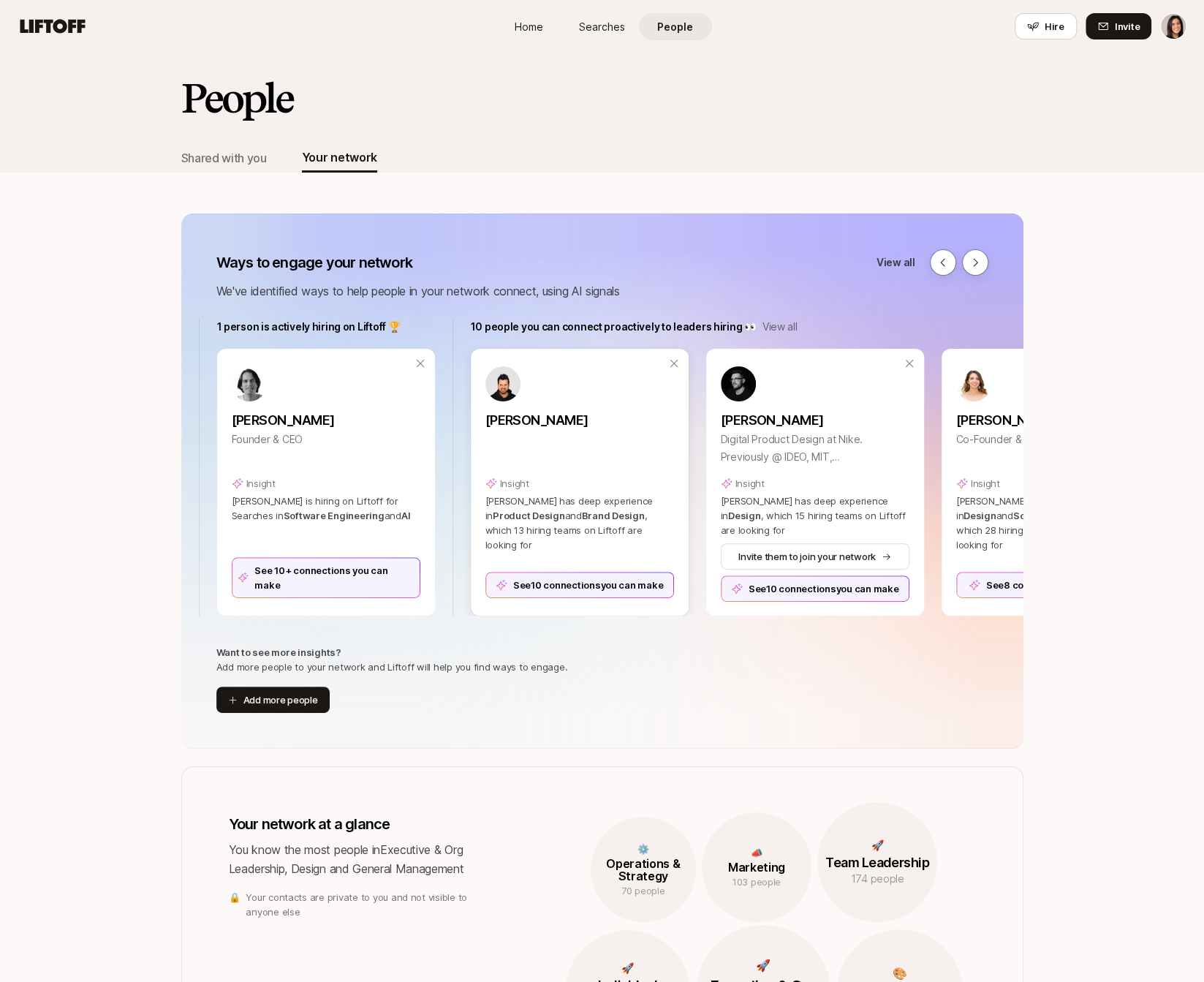
click at [624, 587] on div "See 10 connections you can make" at bounding box center [580, 585] width 189 height 26
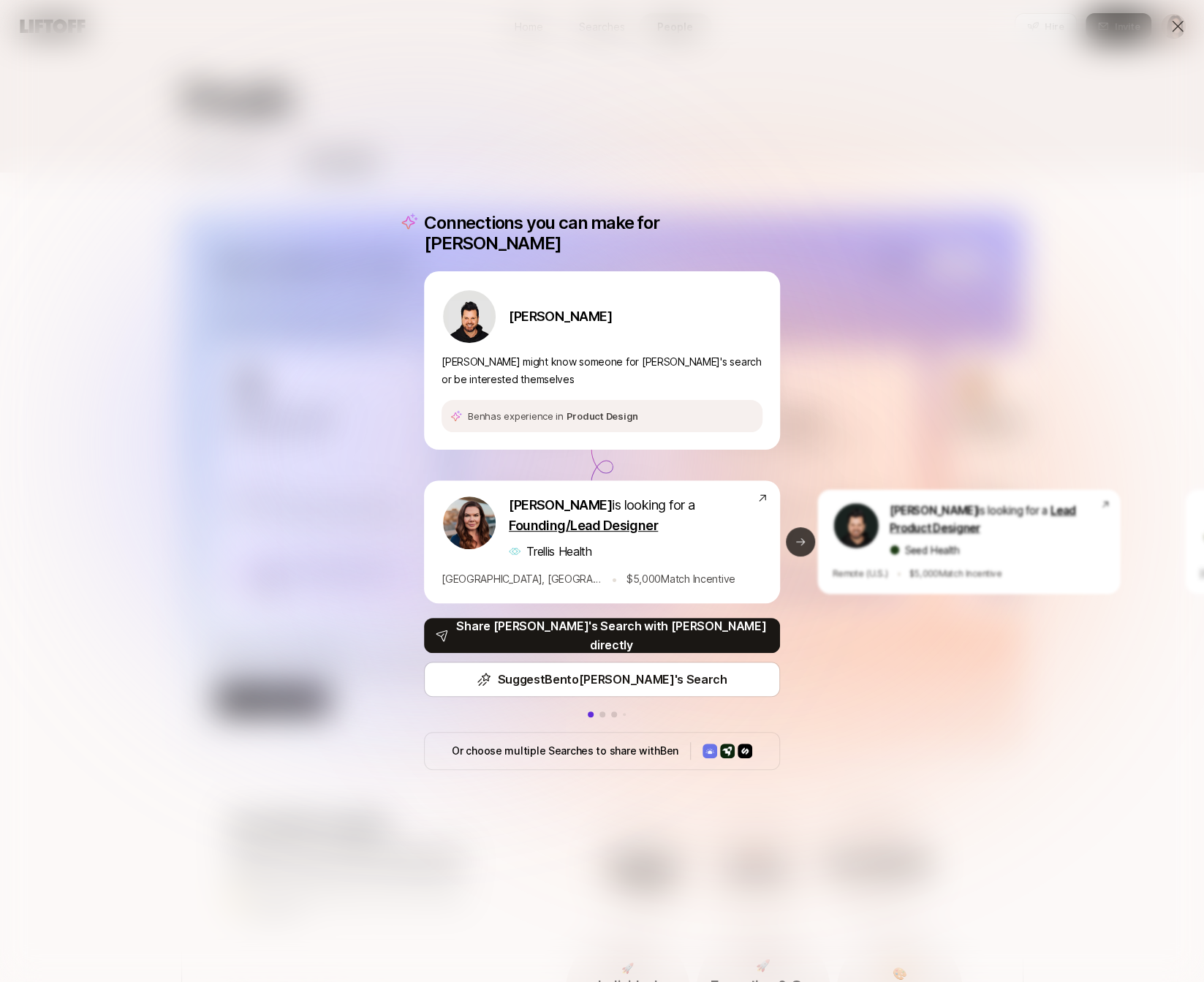
click at [797, 527] on button "Next slide" at bounding box center [801, 542] width 29 height 29
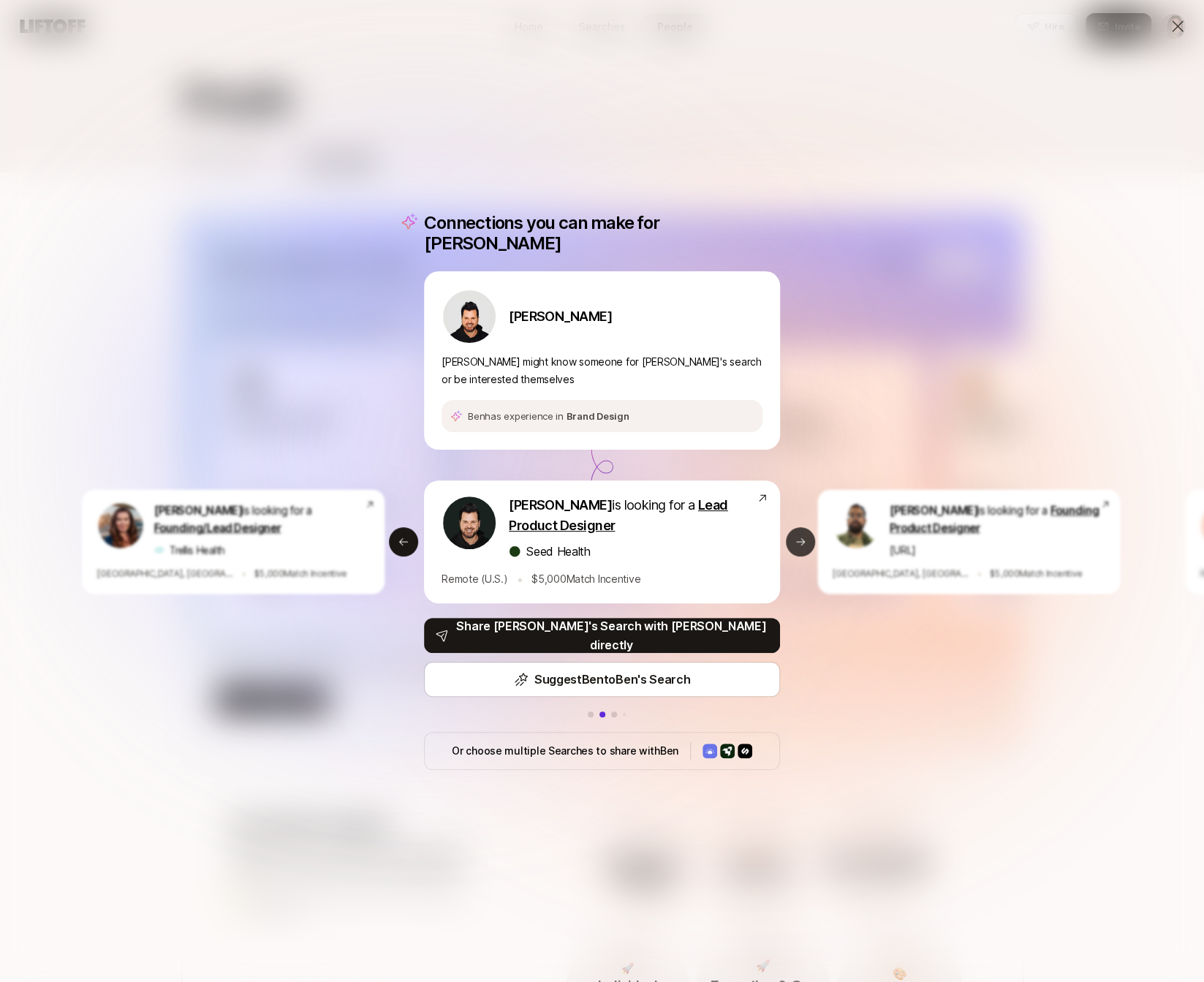
click at [795, 536] on icon at bounding box center [801, 542] width 12 height 12
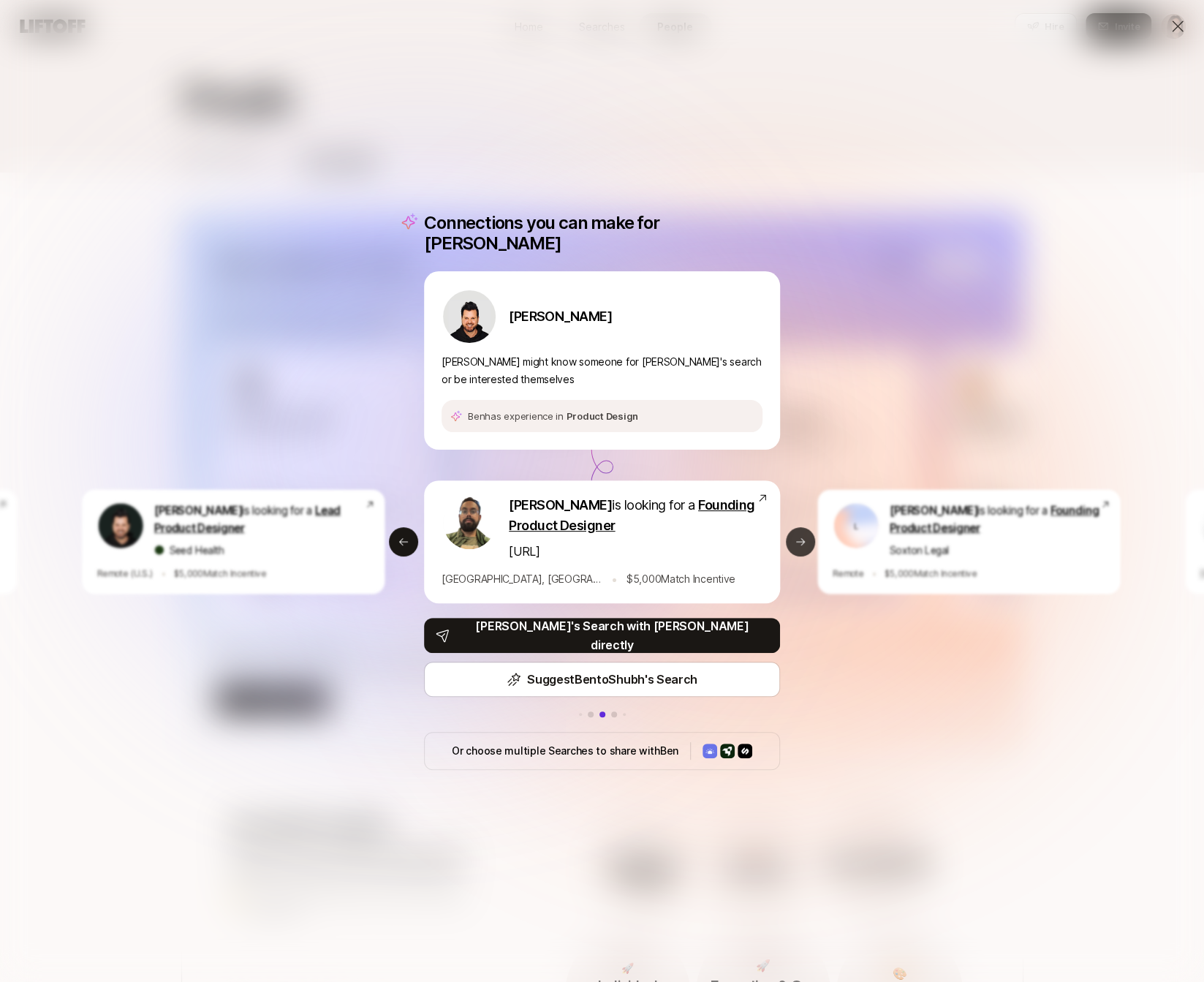
click at [795, 536] on icon at bounding box center [801, 542] width 12 height 12
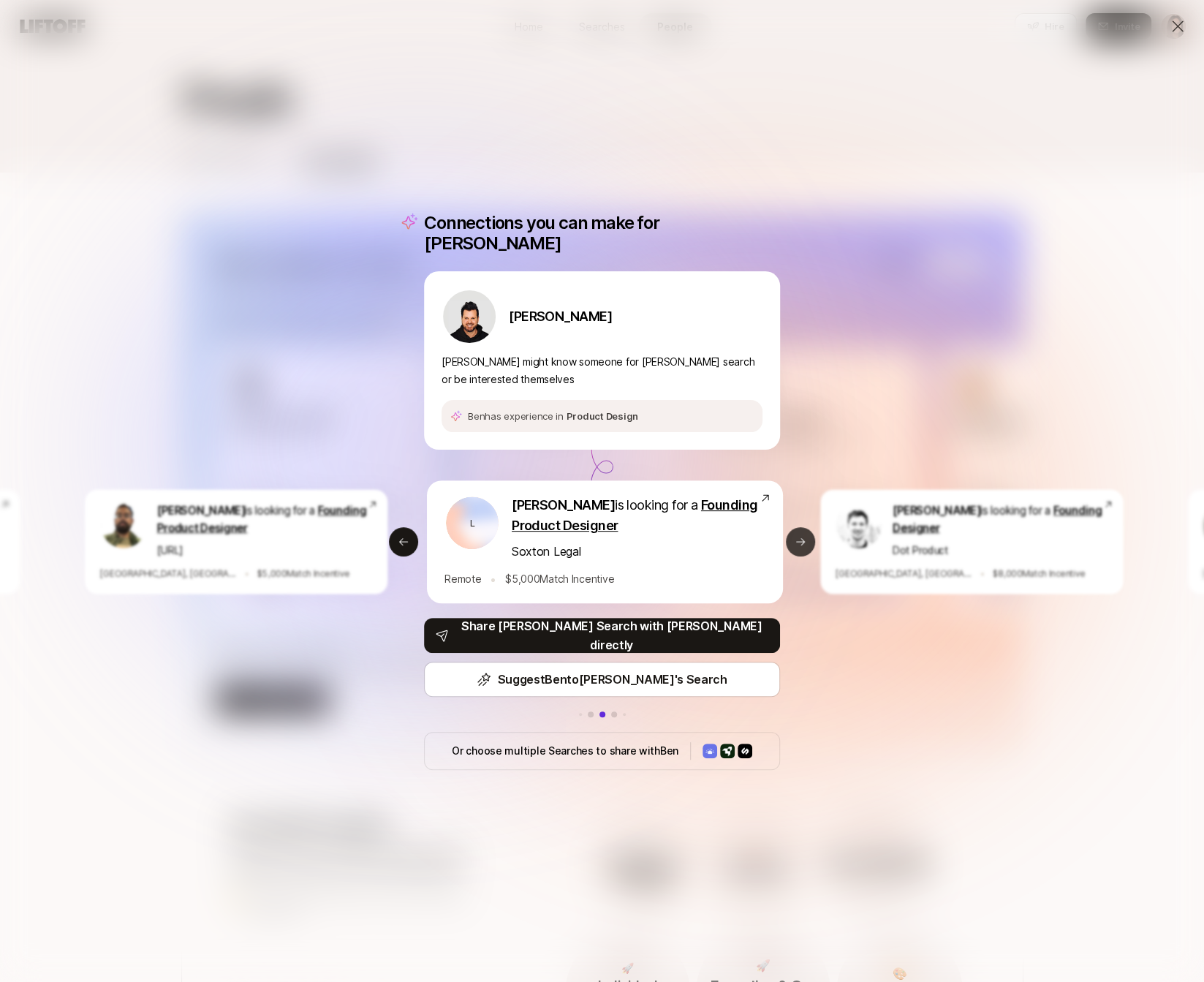
click at [795, 536] on icon at bounding box center [801, 542] width 12 height 12
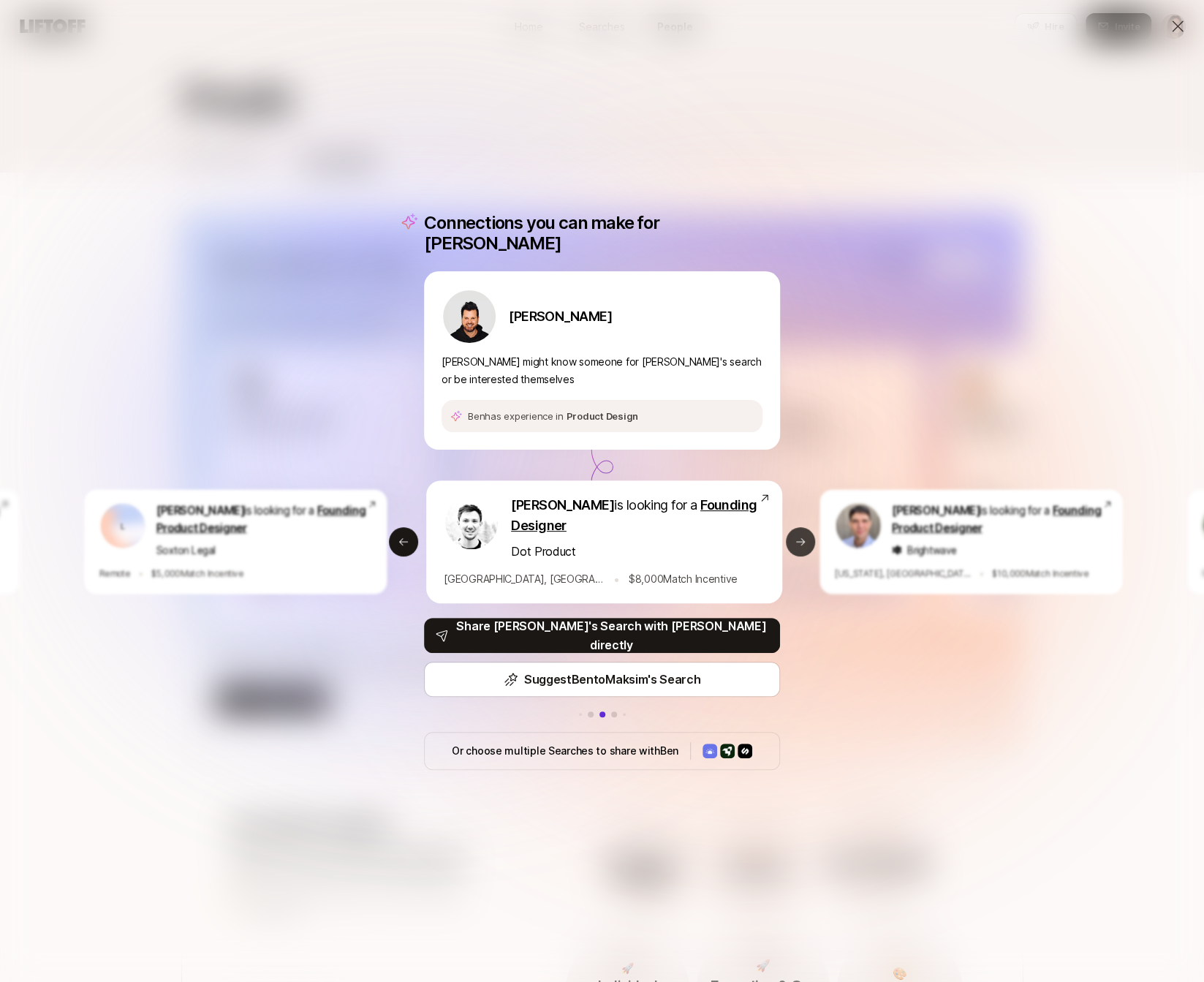
click at [795, 536] on icon at bounding box center [801, 542] width 12 height 12
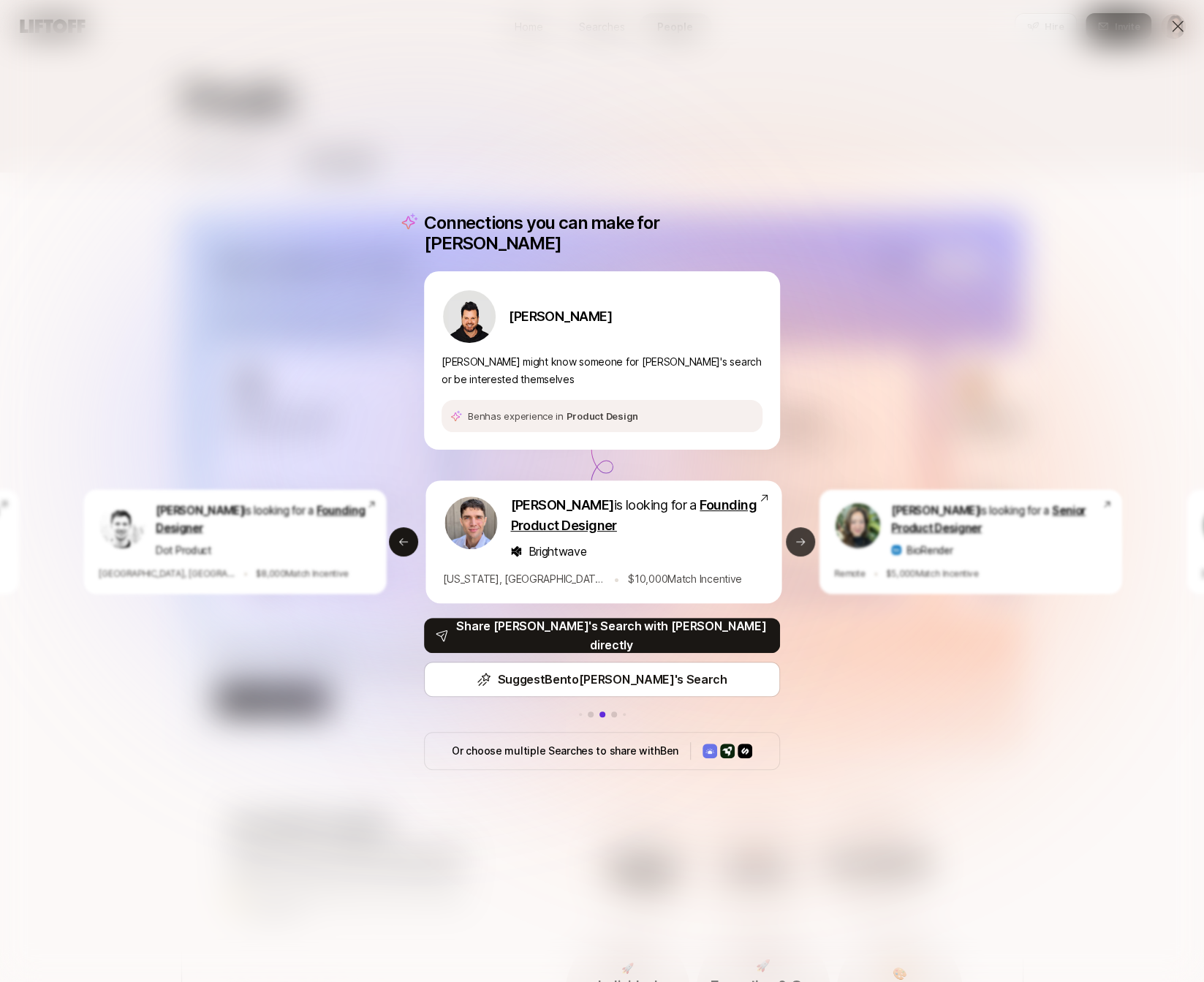
click at [795, 536] on icon at bounding box center [801, 542] width 12 height 12
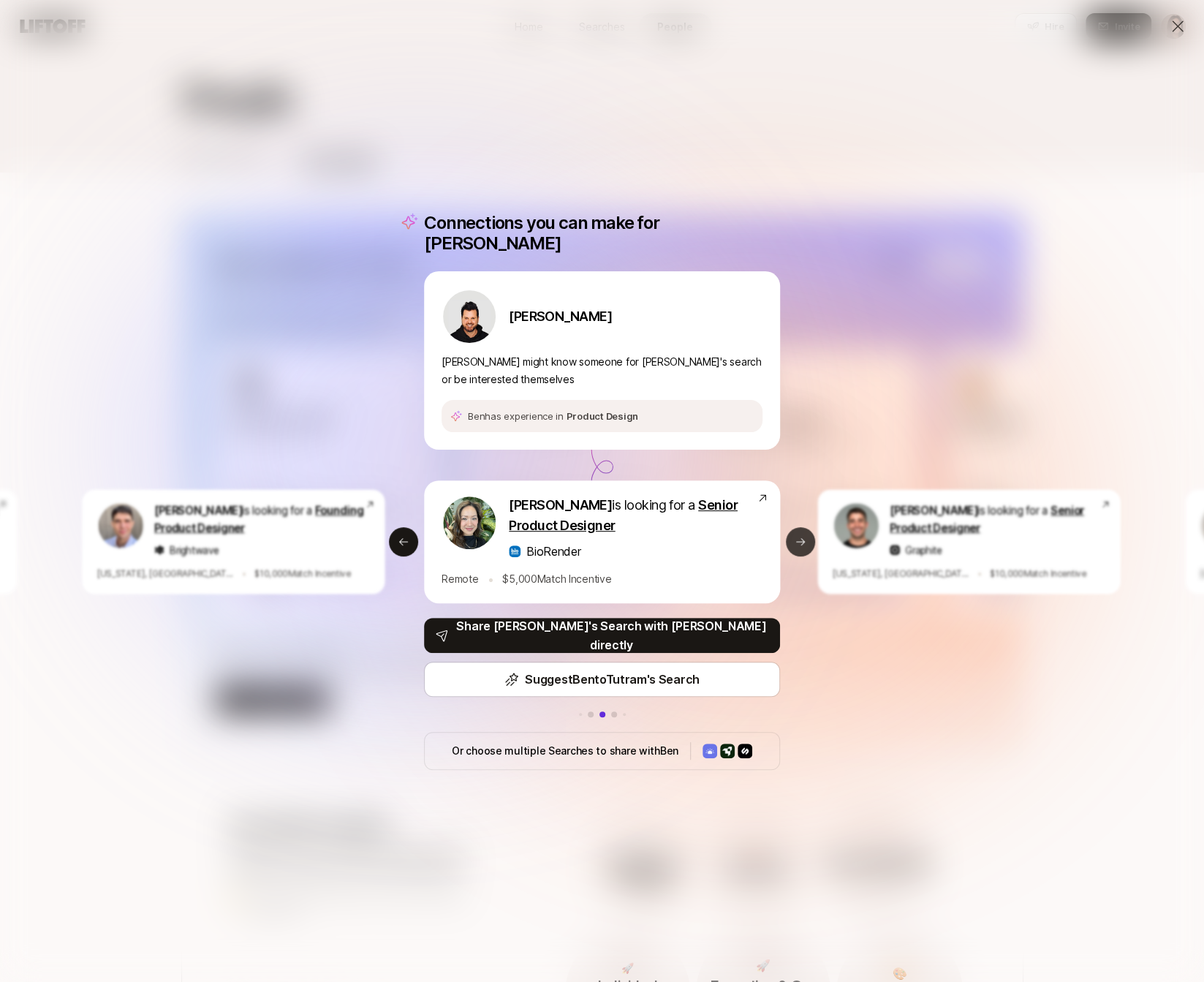
click at [795, 536] on icon at bounding box center [801, 542] width 12 height 12
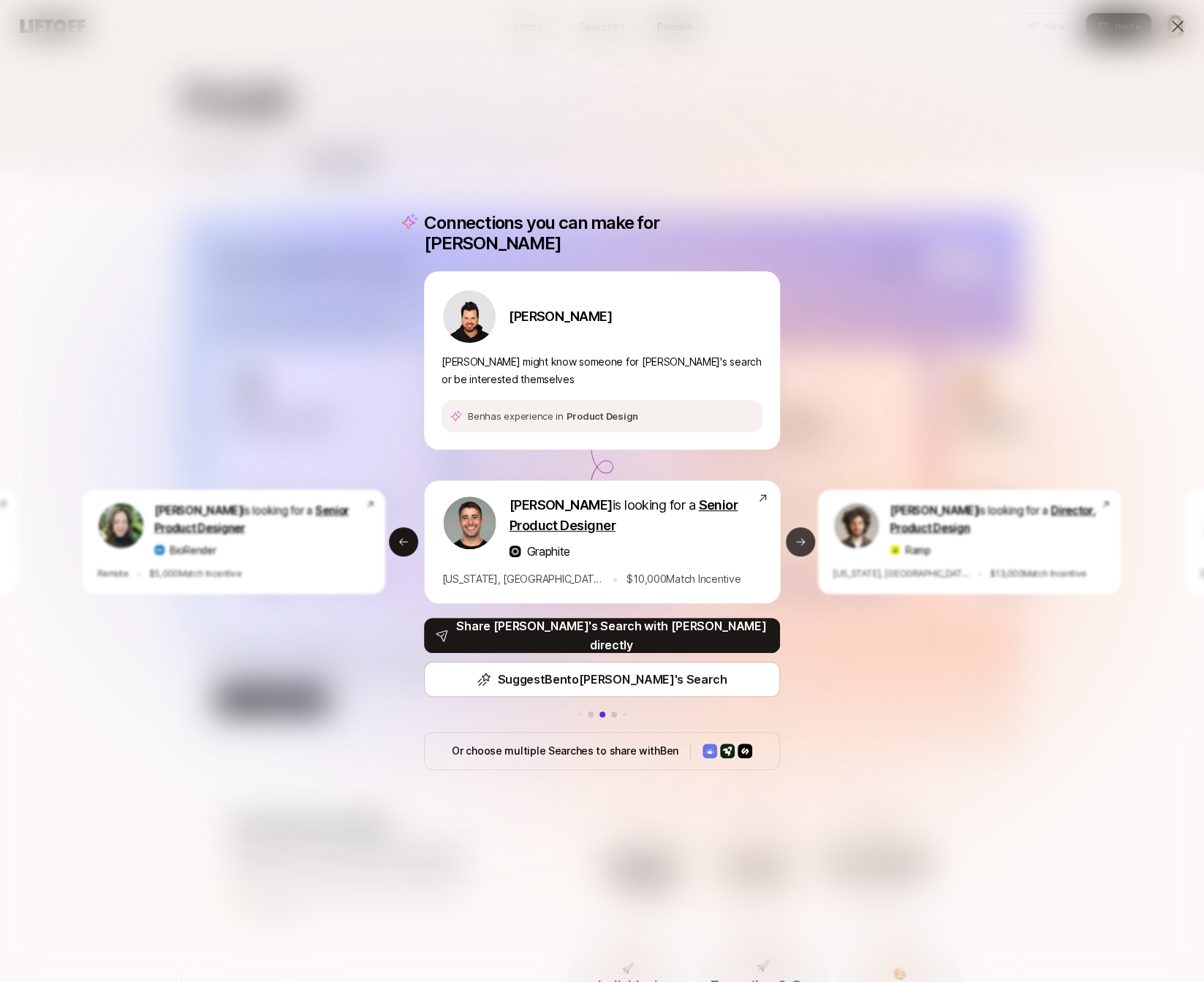
click at [795, 536] on icon at bounding box center [801, 542] width 12 height 12
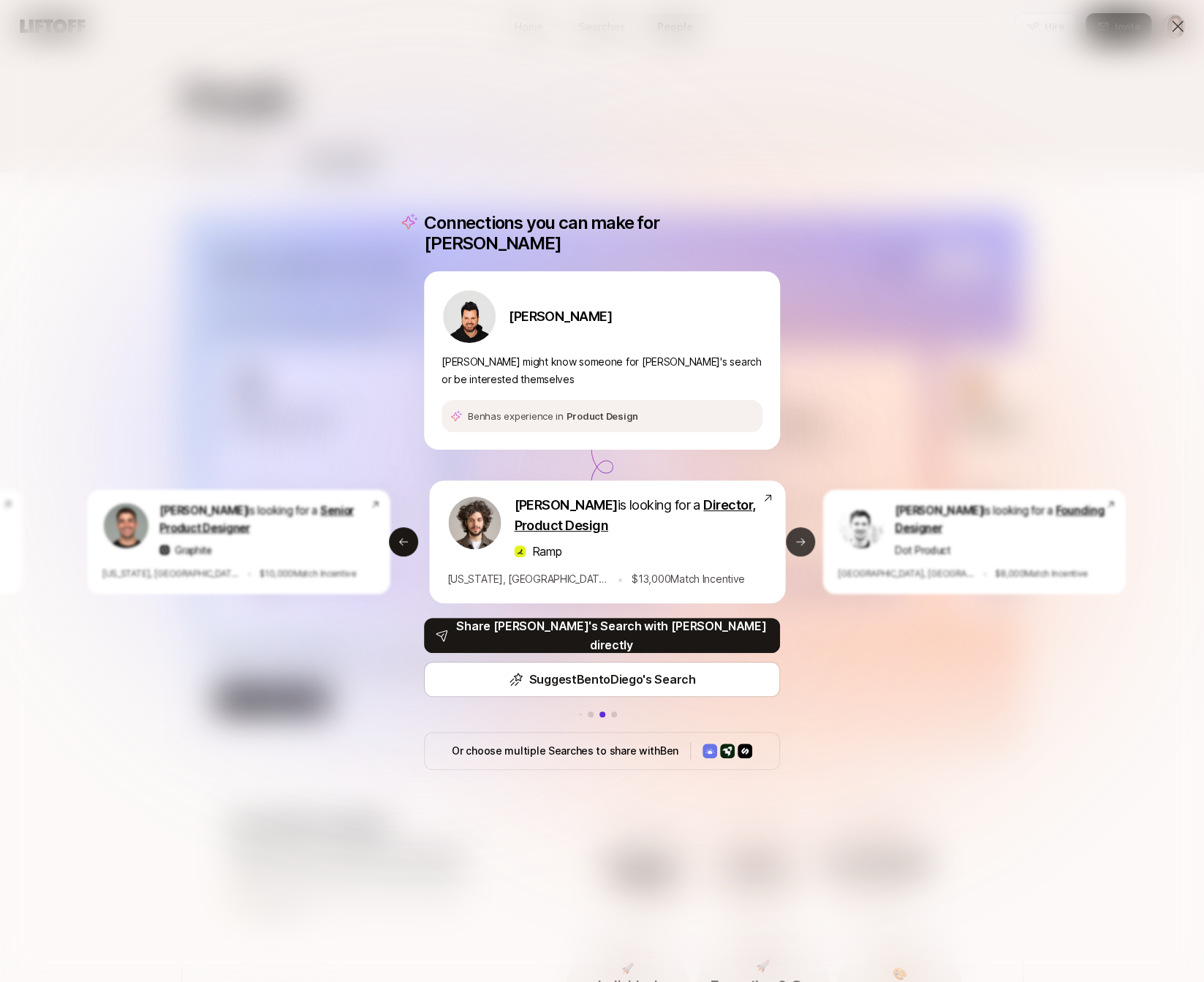
click at [795, 536] on icon at bounding box center [801, 542] width 12 height 12
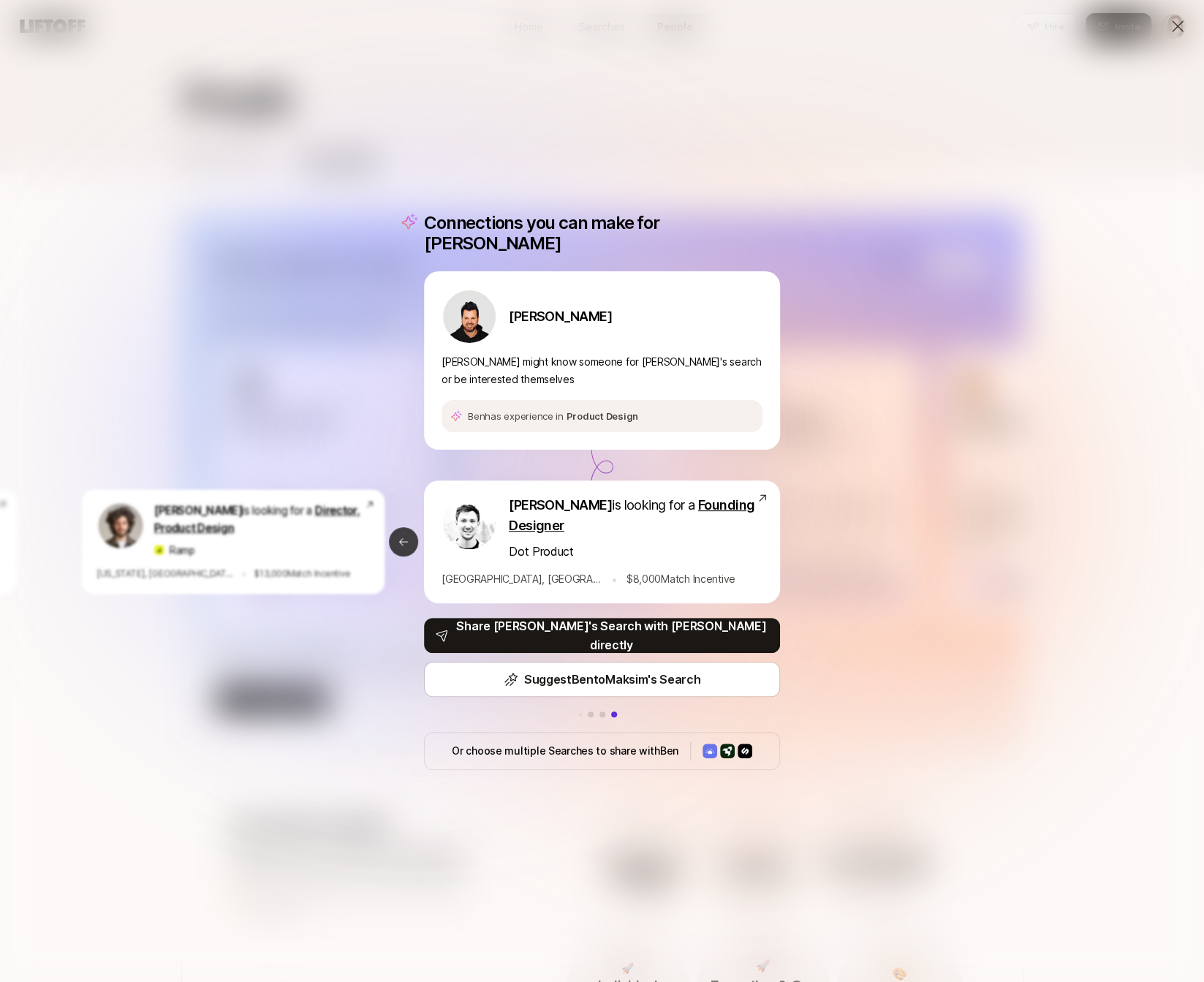
click at [412, 527] on button "Previous slide" at bounding box center [403, 542] width 29 height 29
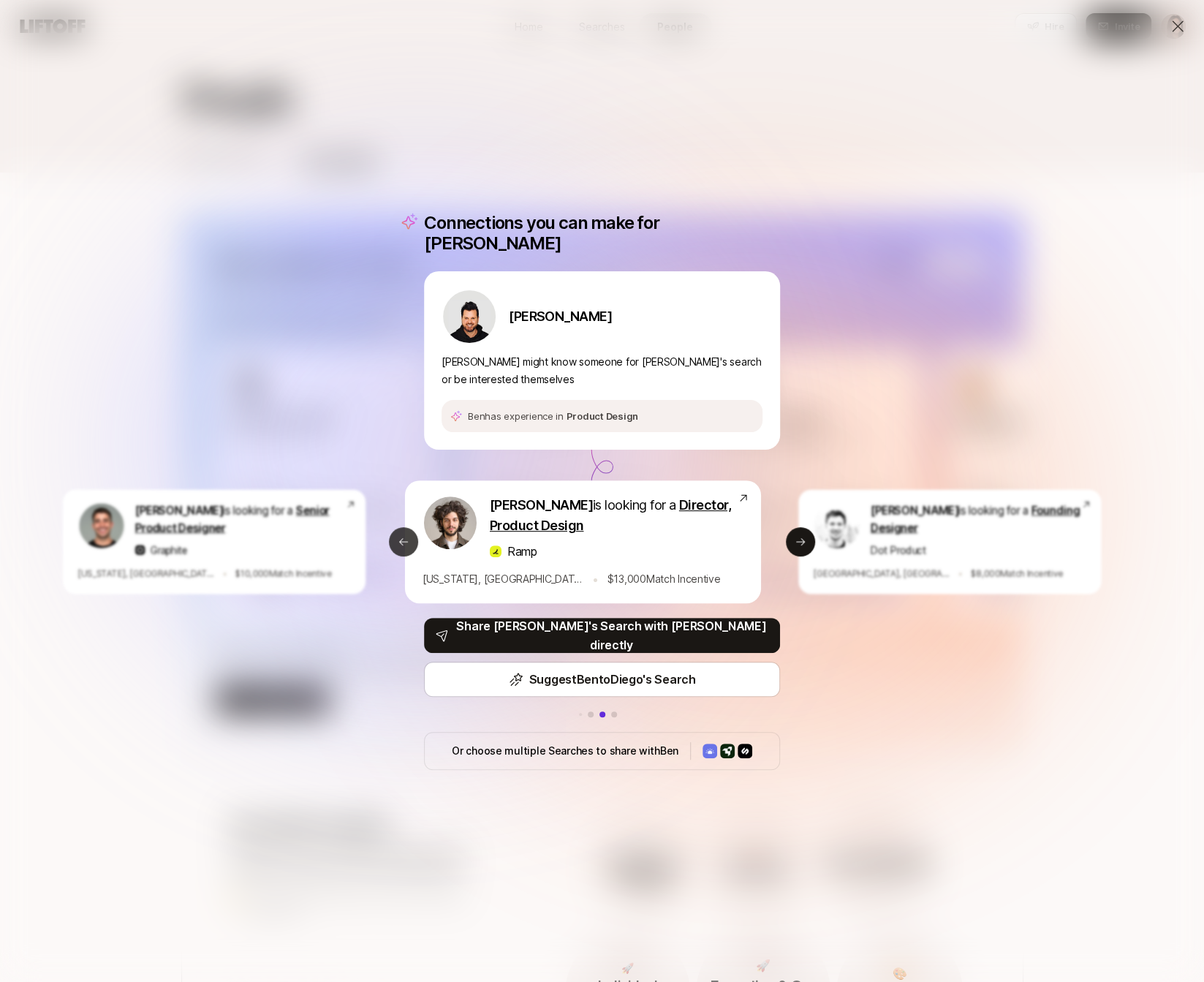
click at [412, 527] on button "Previous slide" at bounding box center [403, 542] width 29 height 29
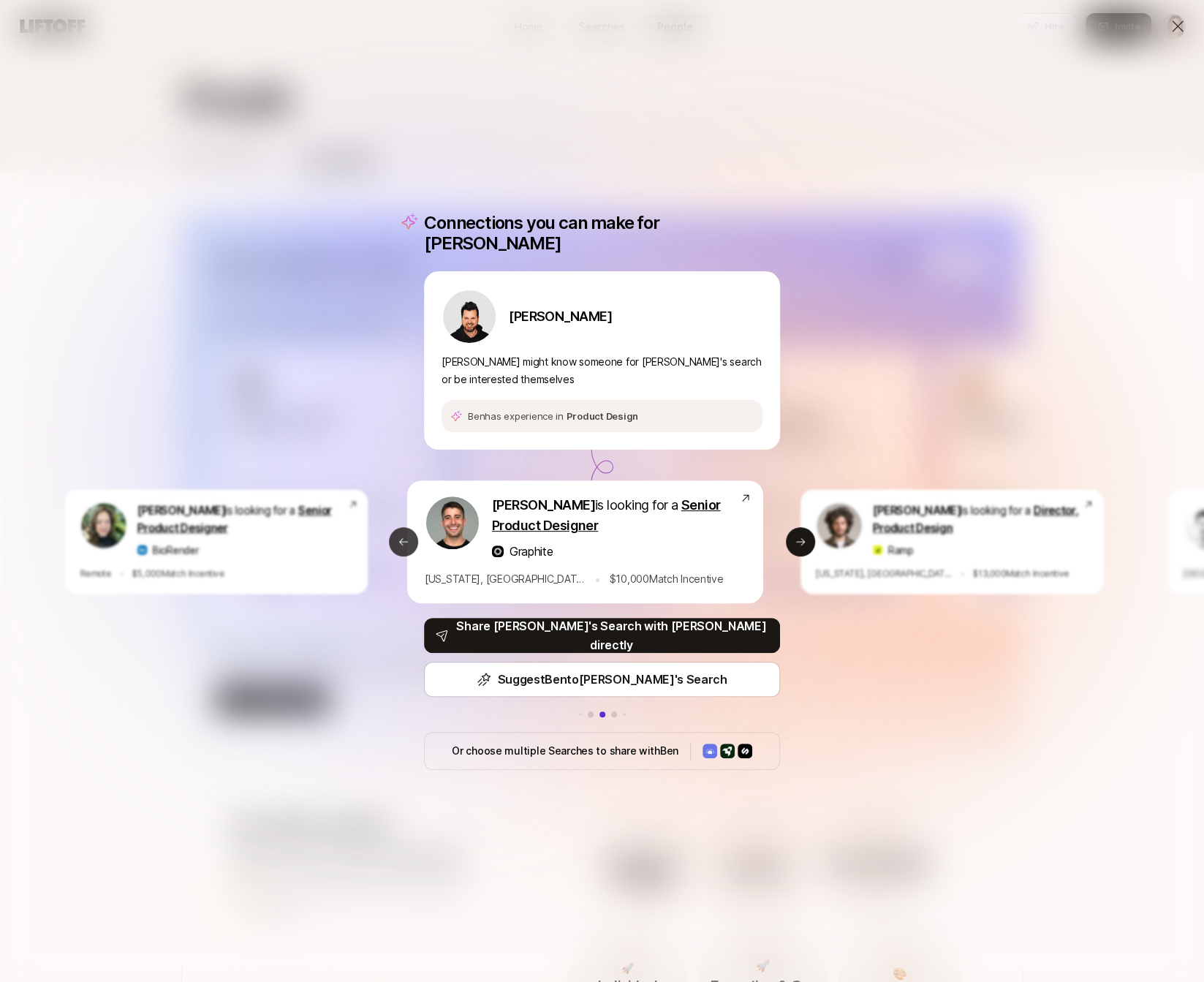
click at [412, 527] on button "Previous slide" at bounding box center [403, 542] width 29 height 29
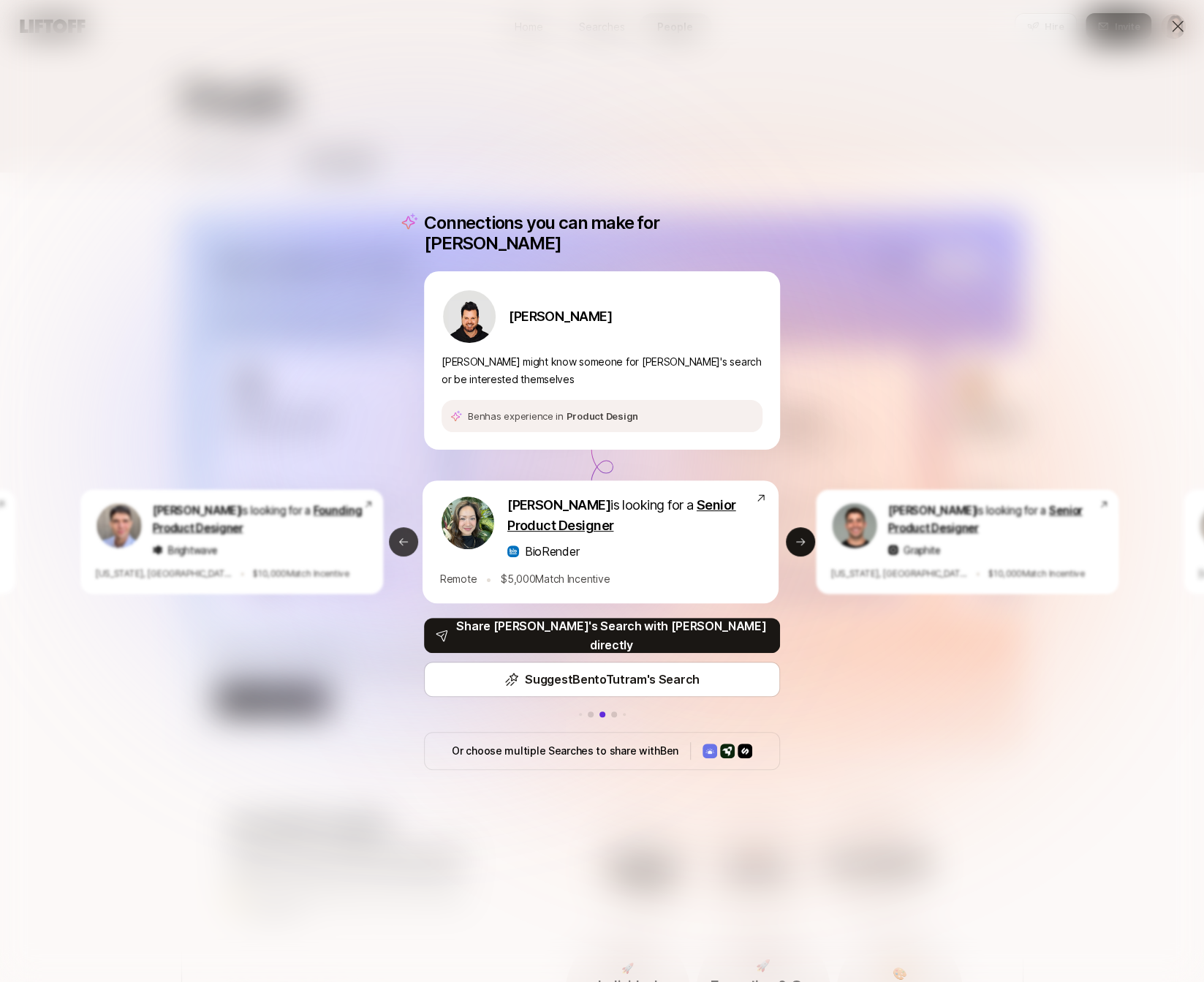
click at [412, 527] on button "Previous slide" at bounding box center [403, 542] width 29 height 29
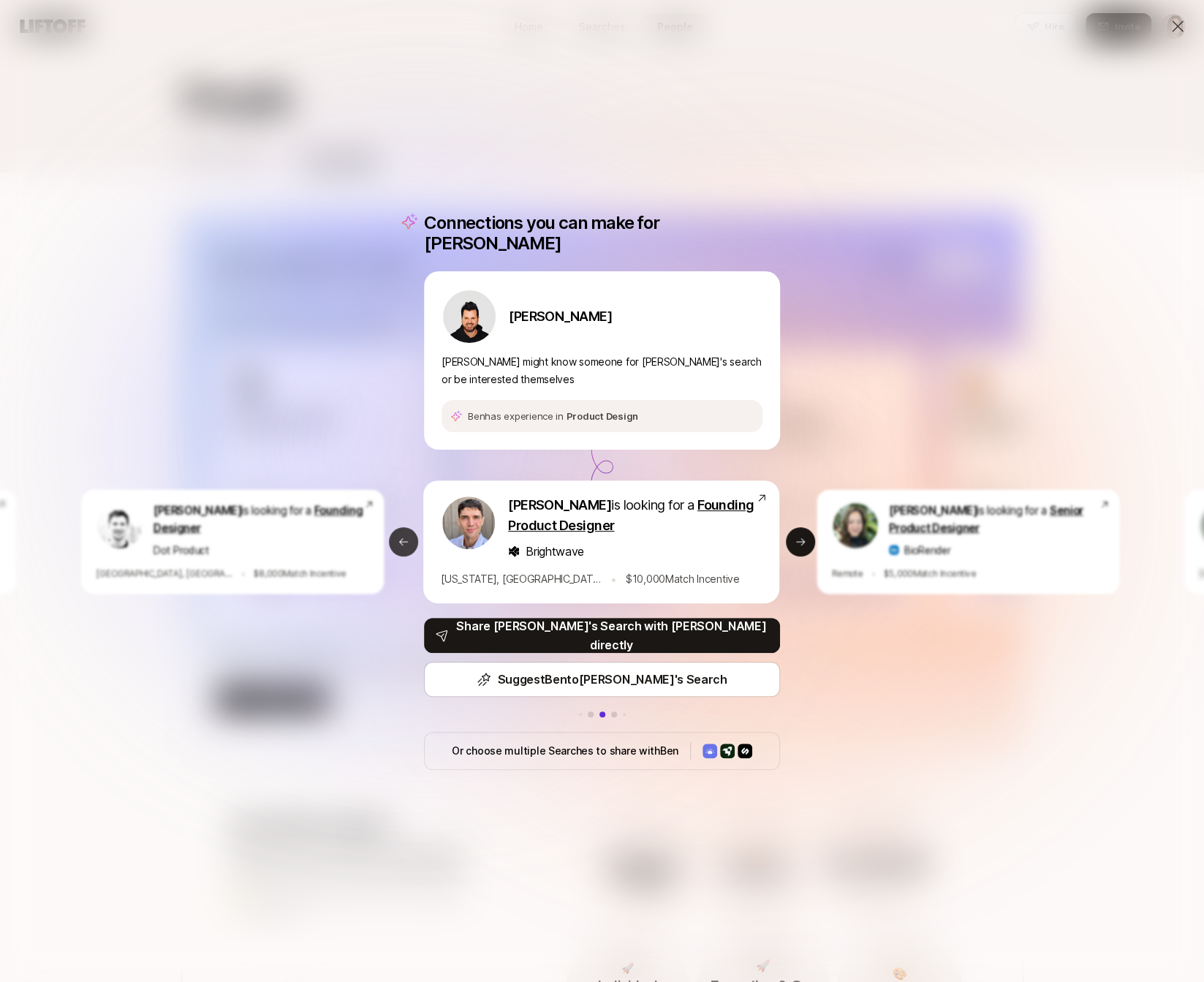
click at [412, 527] on button "Previous slide" at bounding box center [403, 542] width 29 height 29
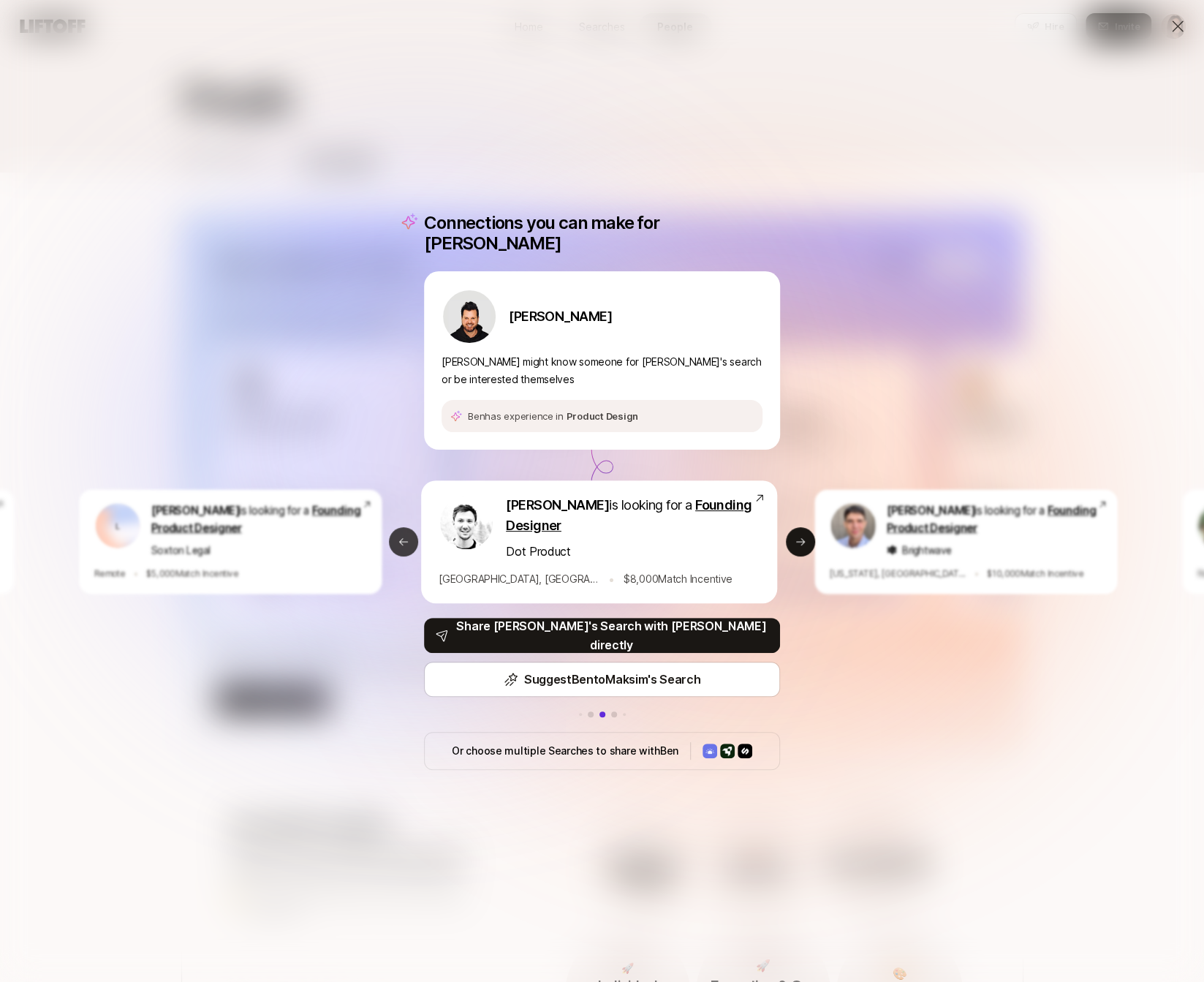
click at [412, 527] on button "Previous slide" at bounding box center [403, 542] width 29 height 29
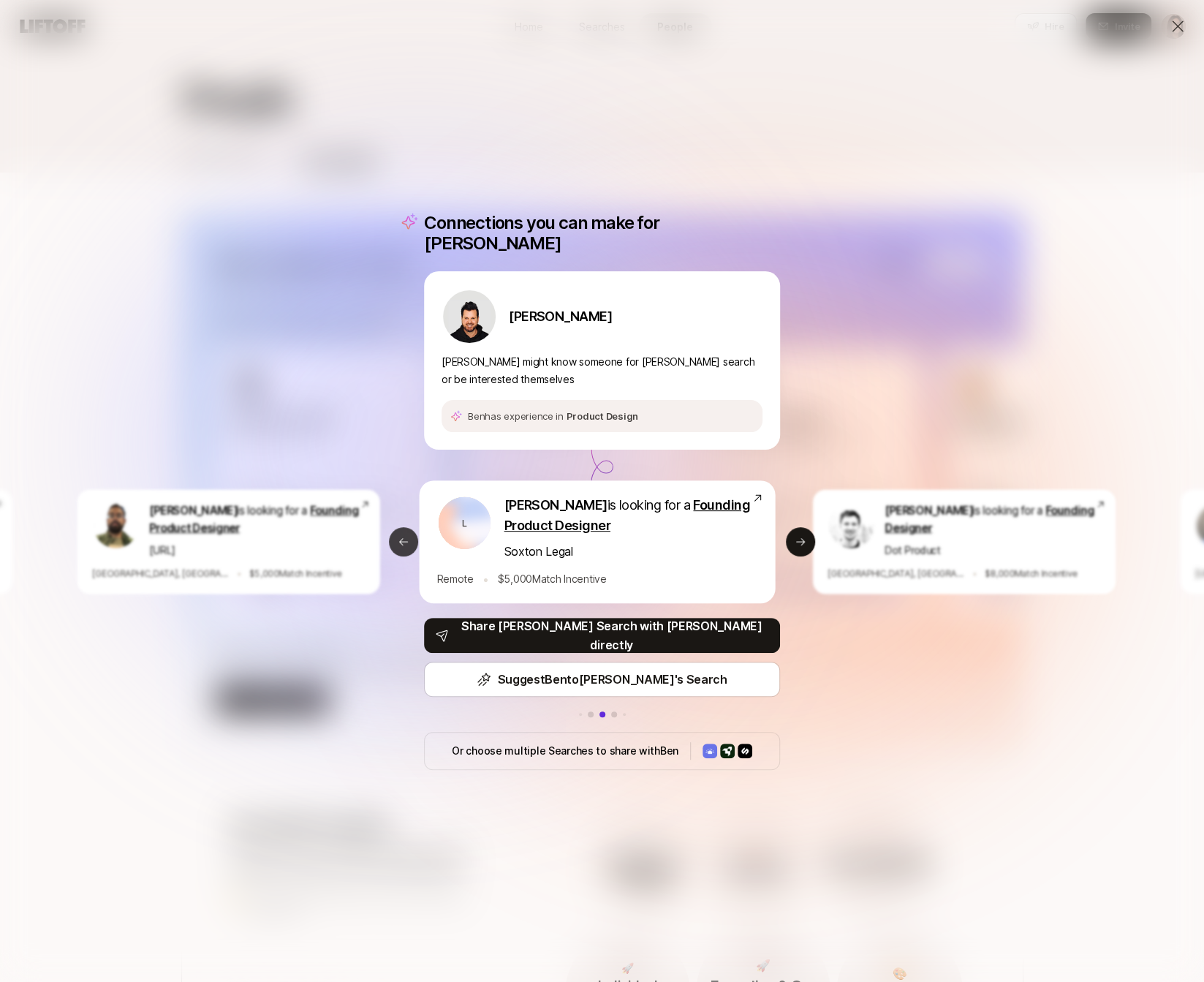
click at [412, 527] on button "Previous slide" at bounding box center [403, 542] width 29 height 29
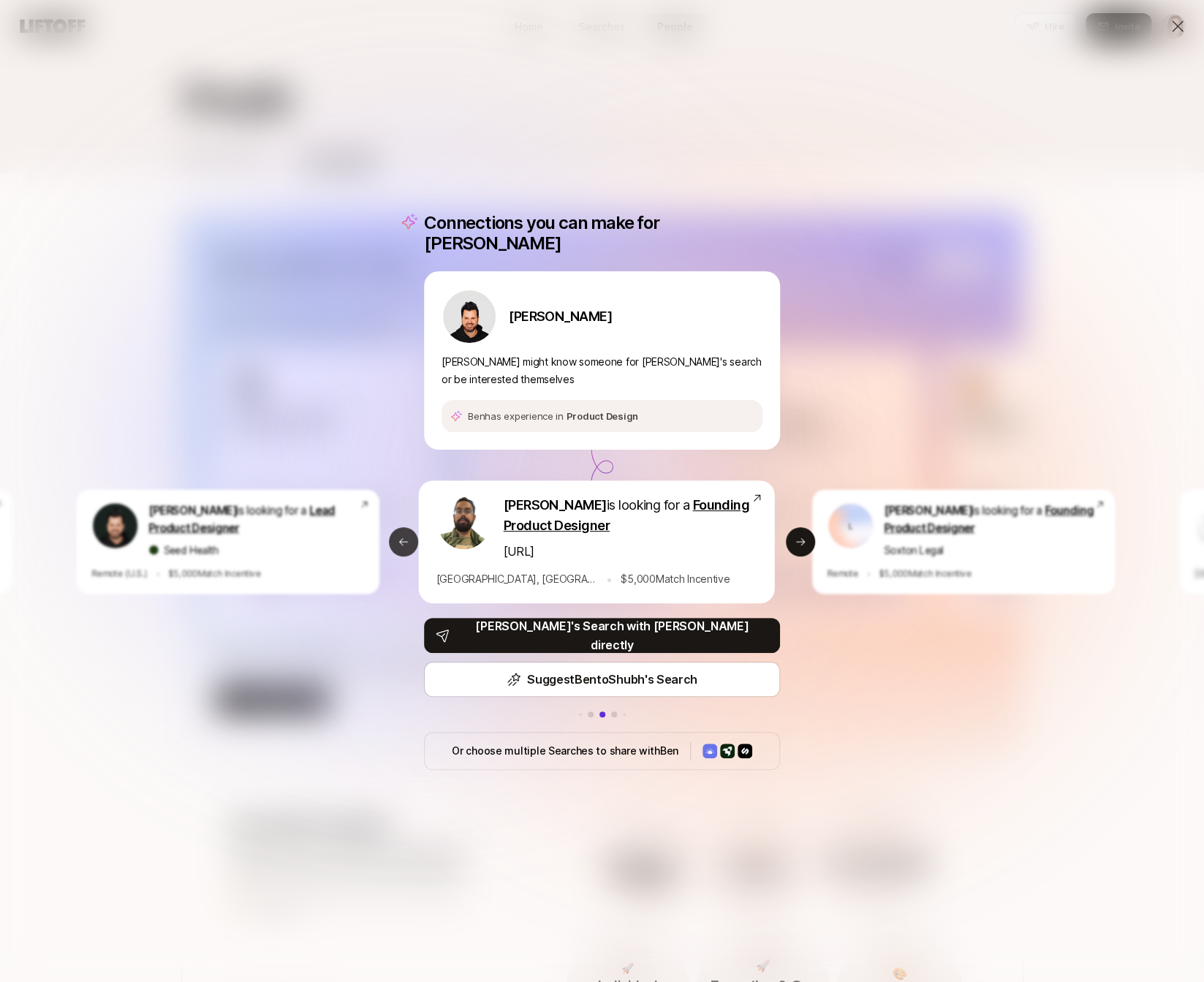
click at [412, 527] on button "Previous slide" at bounding box center [403, 542] width 29 height 29
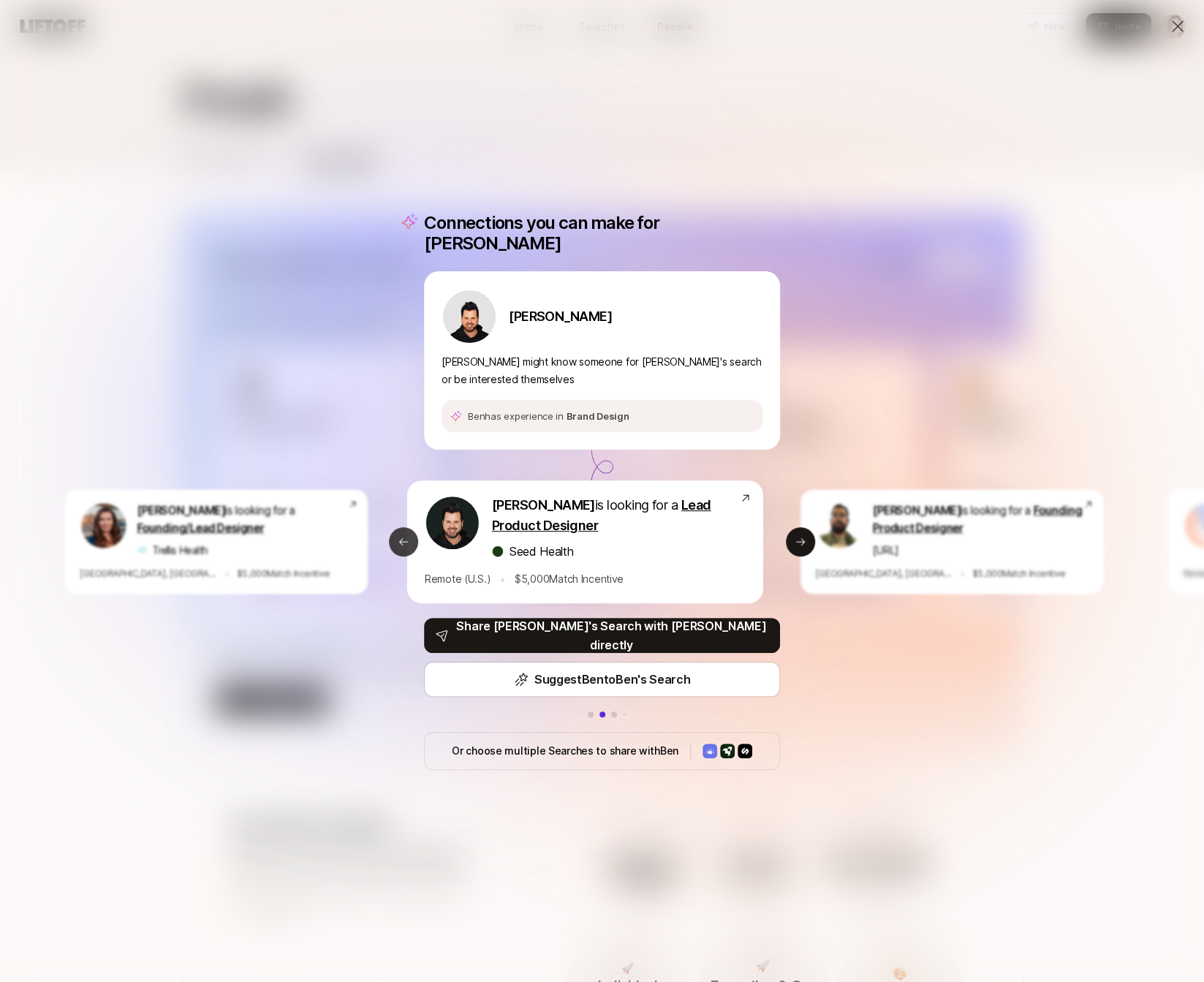
click at [412, 527] on button "Previous slide" at bounding box center [403, 542] width 29 height 29
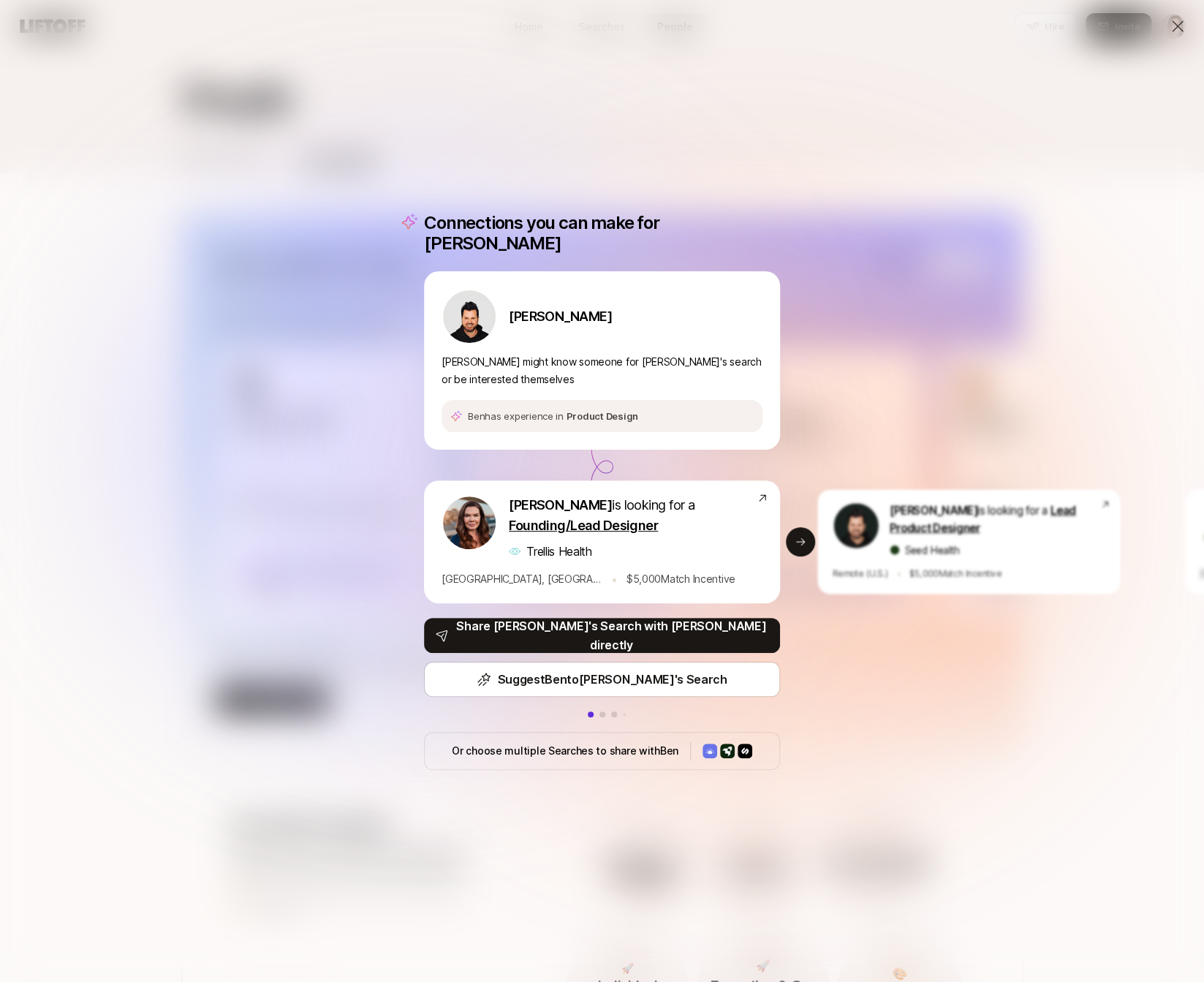
click at [499, 744] on p "Or choose multiple Searches to share with Ben" at bounding box center [565, 751] width 227 height 17
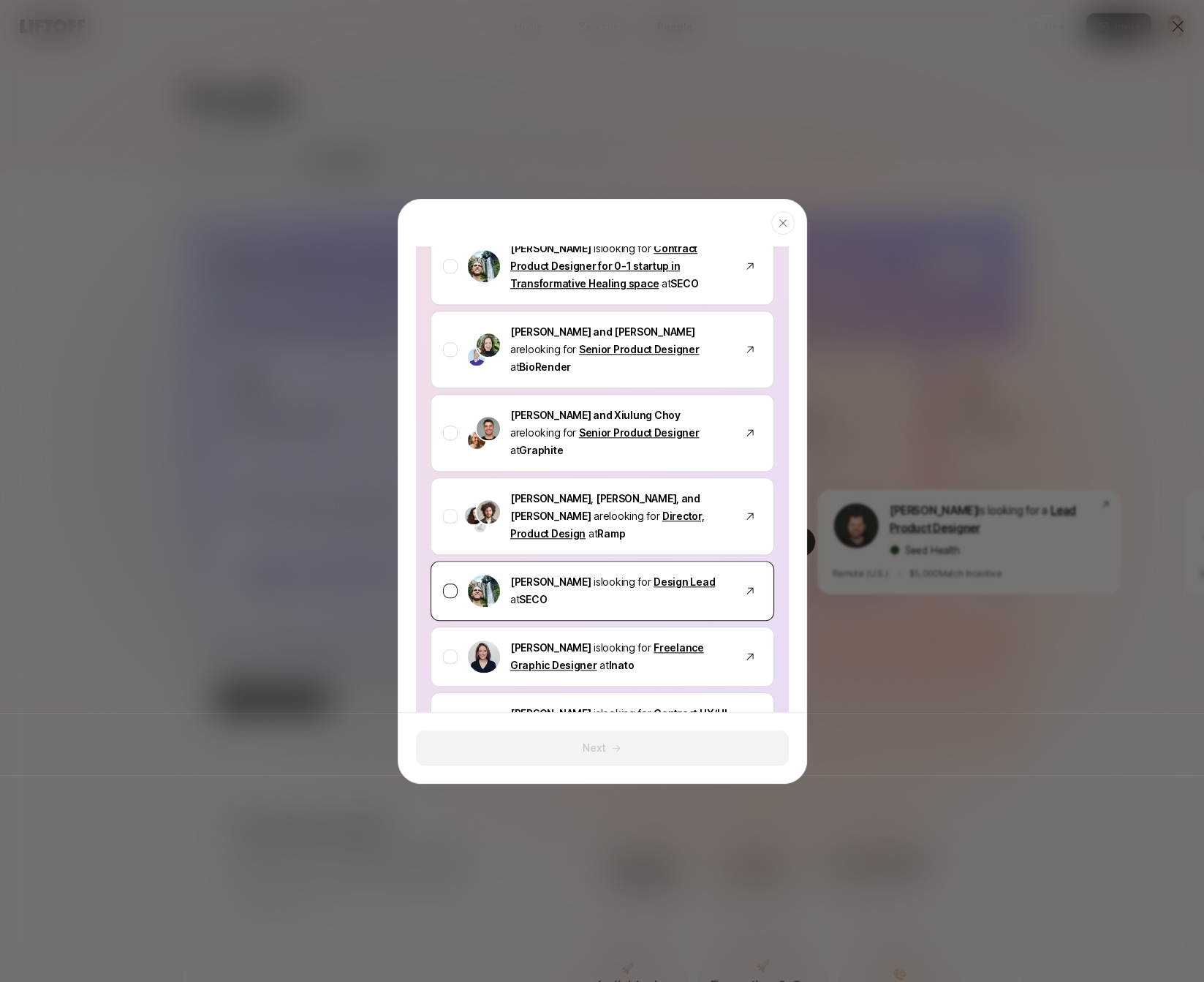
scroll to position [852, 0]
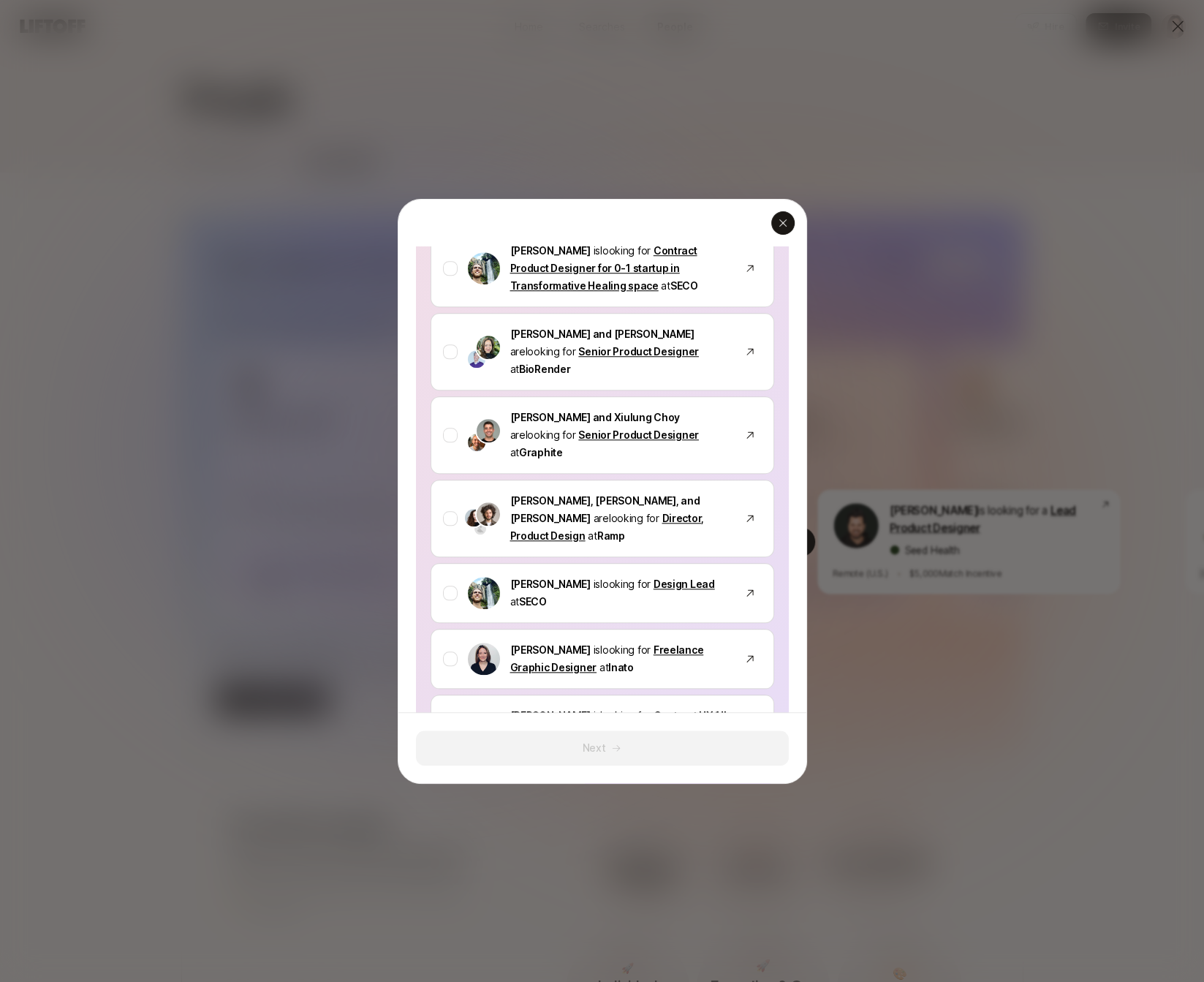
click at [788, 224] on icon "button" at bounding box center [783, 223] width 12 height 12
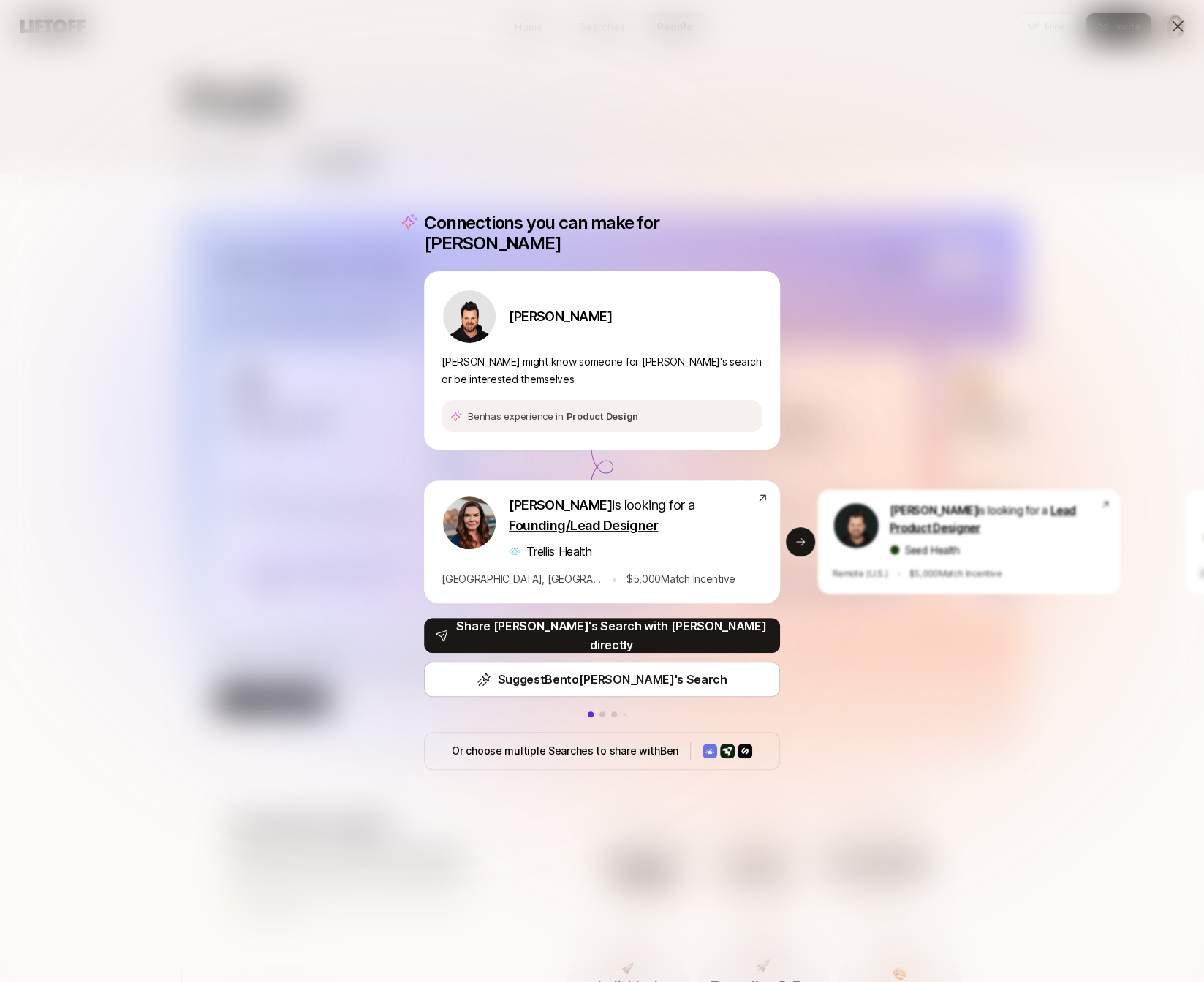
click at [1178, 24] on icon at bounding box center [1177, 26] width 17 height 17
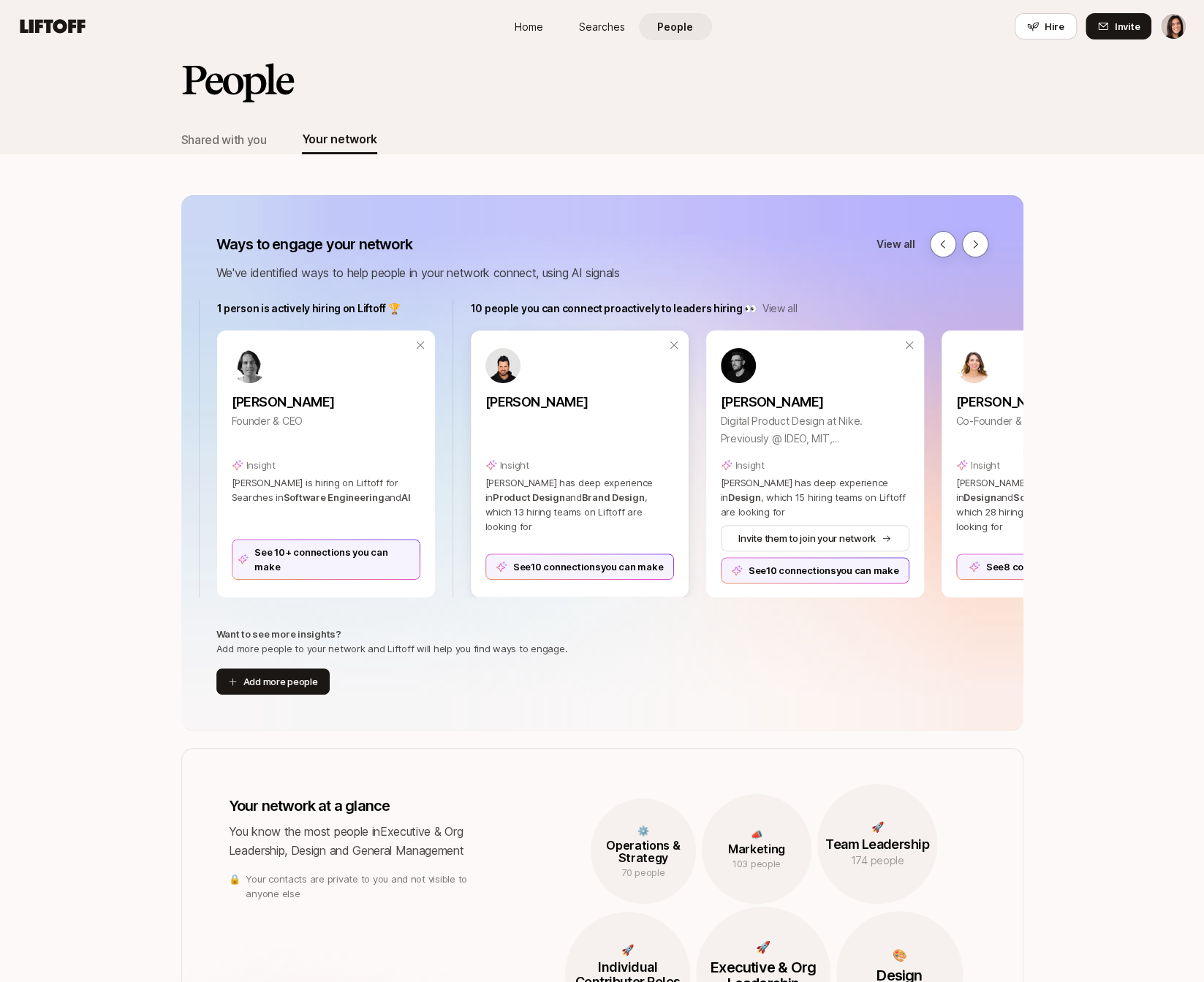
scroll to position [23, 0]
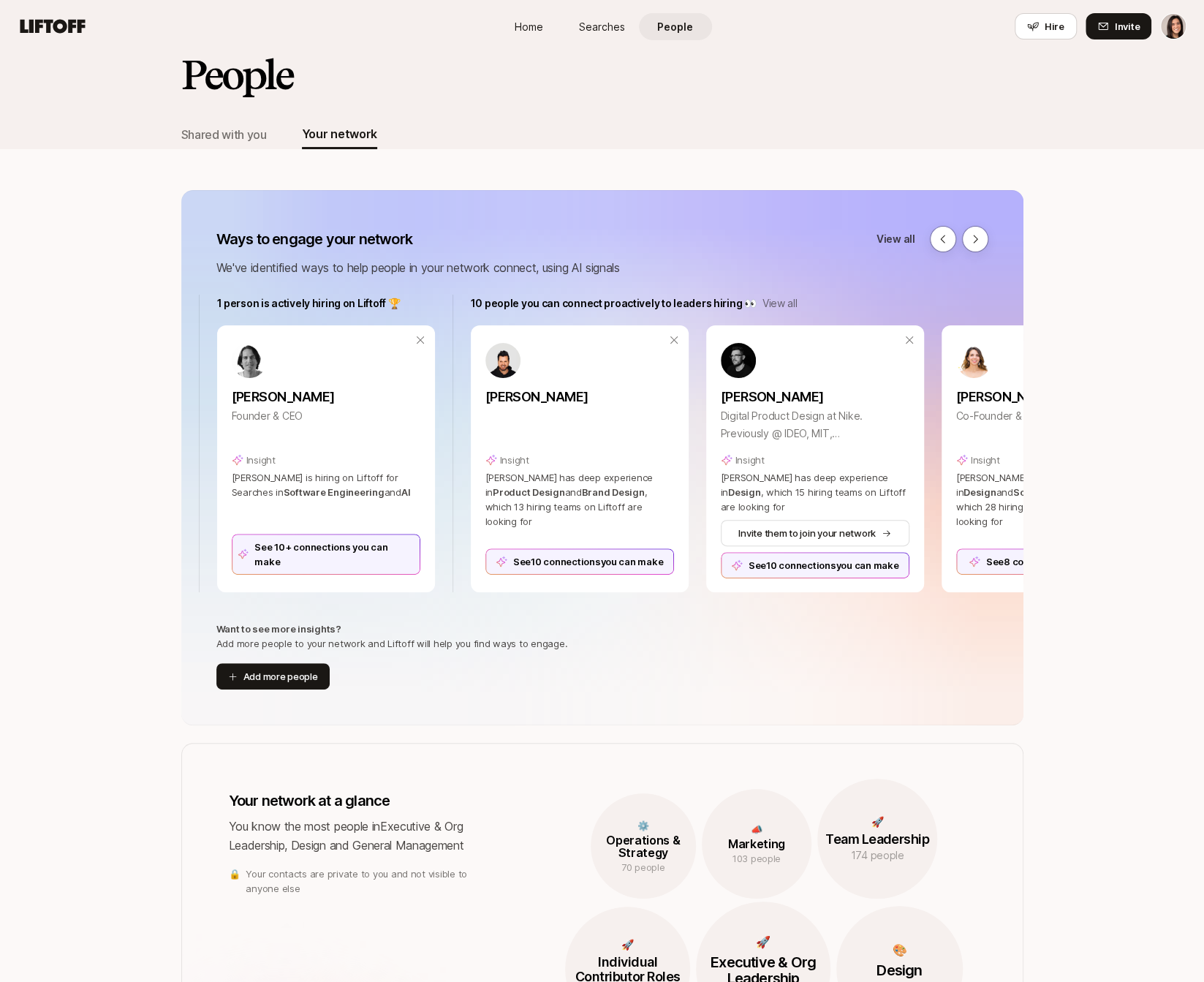
click at [969, 253] on div "Ways to engage your network View all We've identified ways to help people in yo…" at bounding box center [602, 251] width 772 height 51
click at [973, 248] on button at bounding box center [975, 239] width 26 height 26
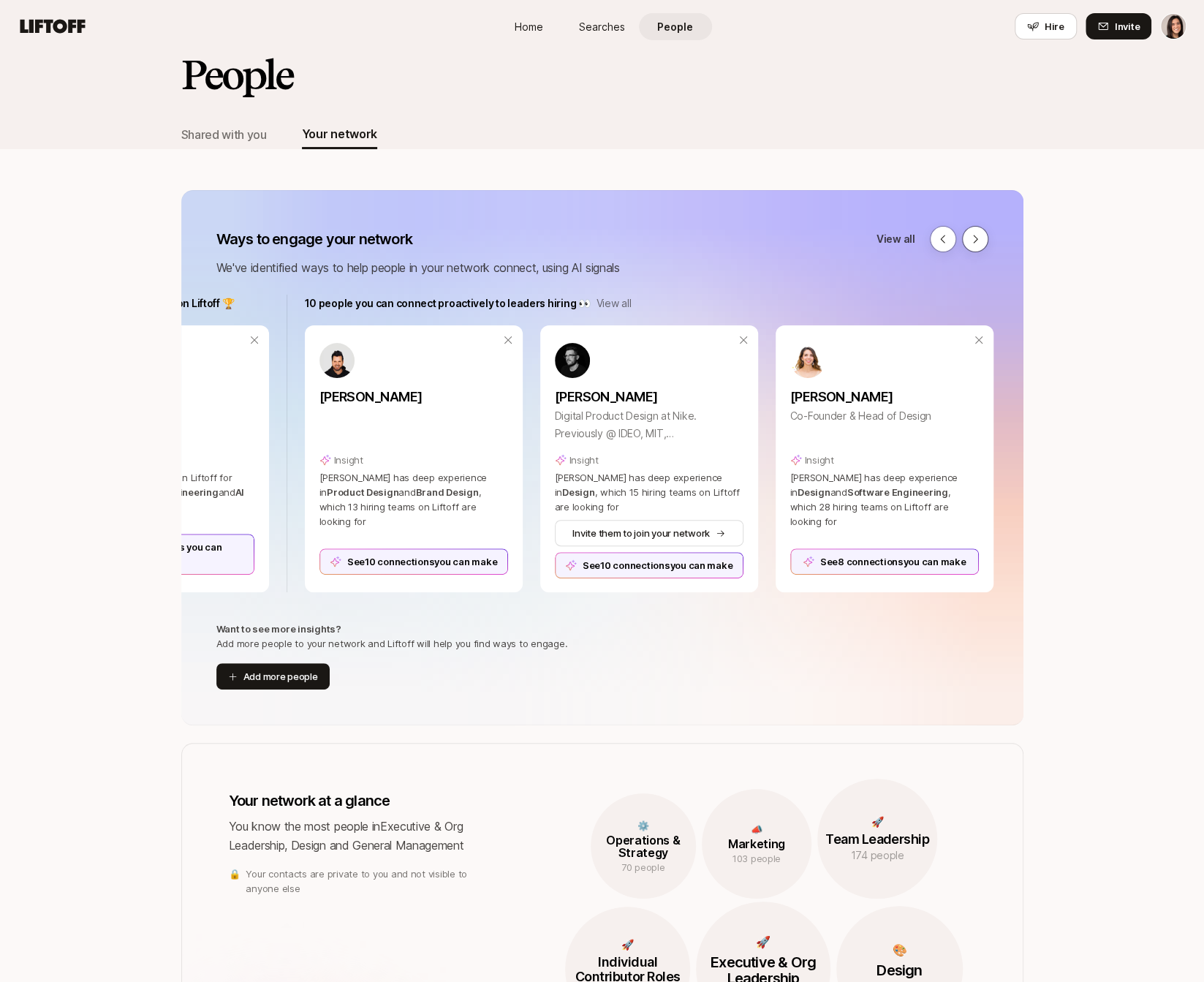
scroll to position [0, 894]
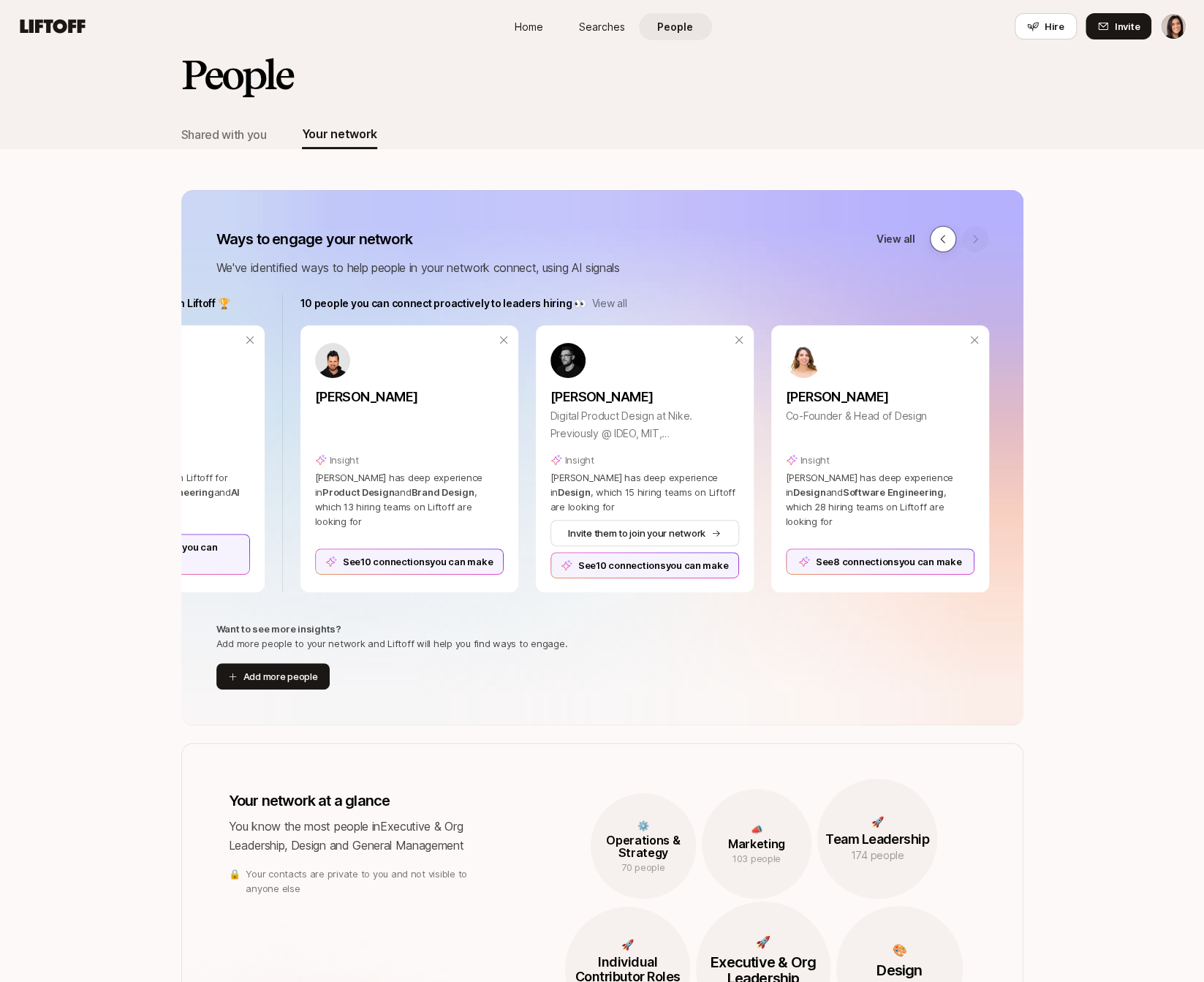
click at [936, 247] on button at bounding box center [943, 239] width 26 height 26
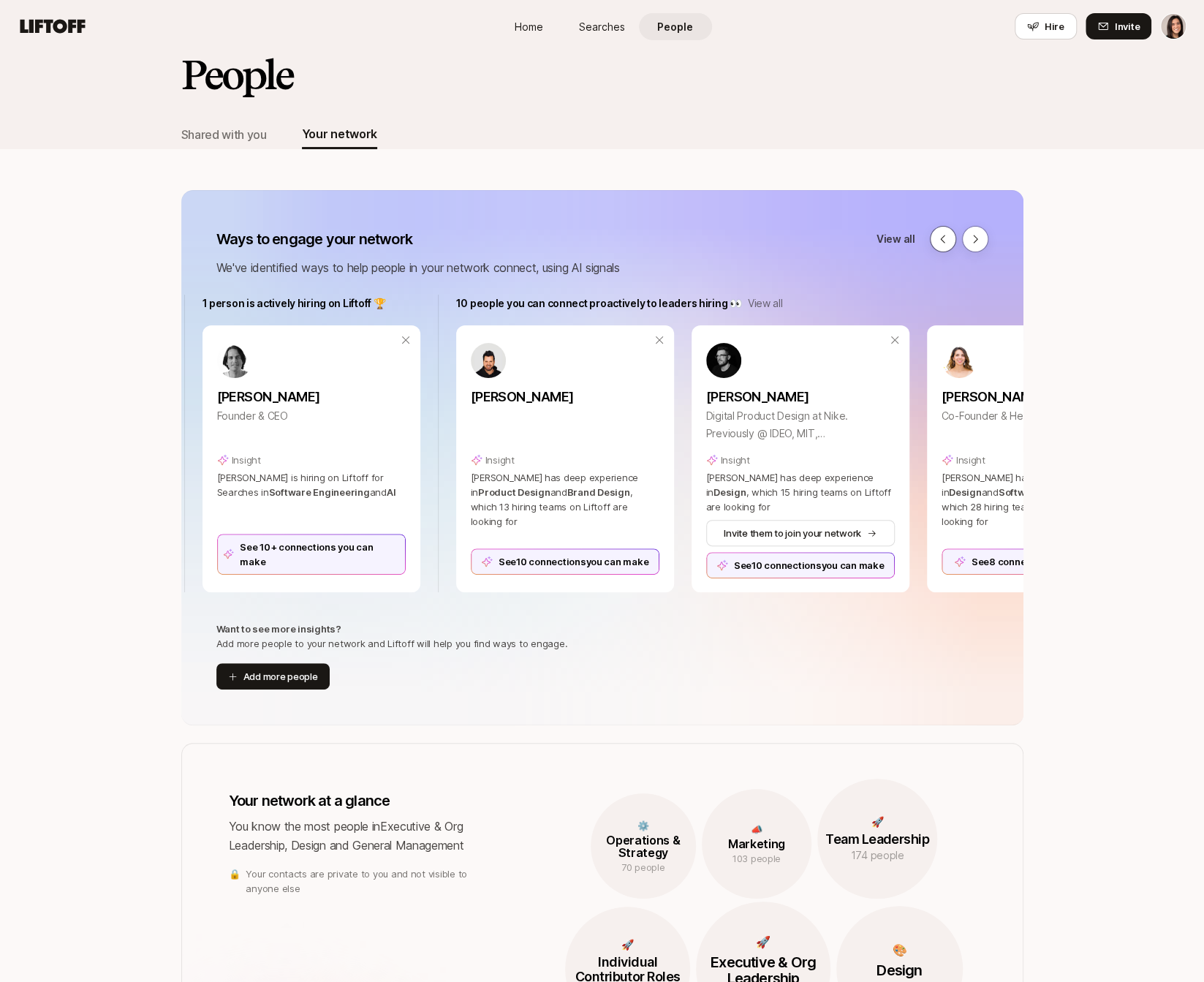
scroll to position [0, 724]
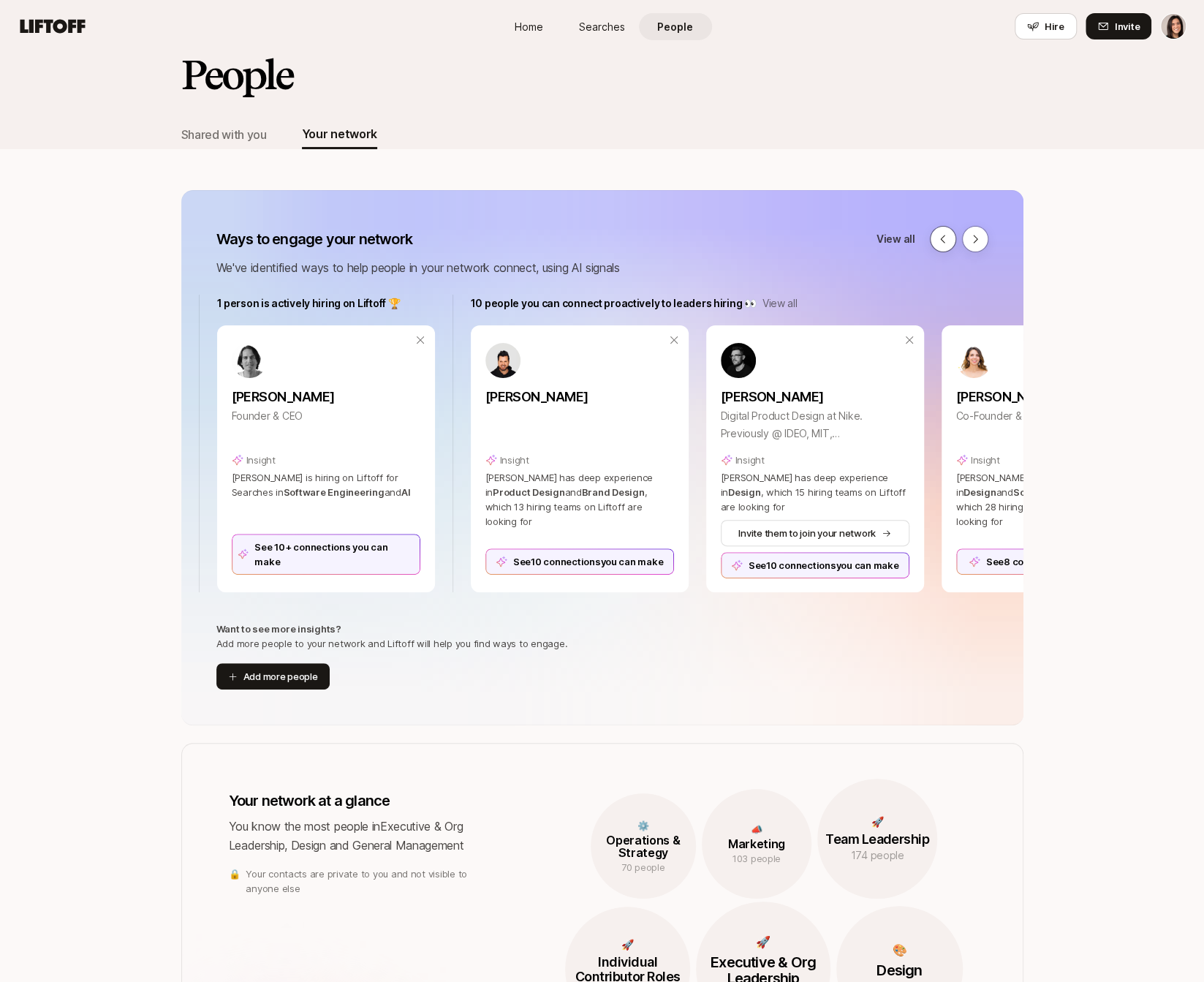
click at [936, 247] on button at bounding box center [943, 239] width 26 height 26
click at [393, 555] on div "See 10+ connections you can make" at bounding box center [326, 554] width 189 height 41
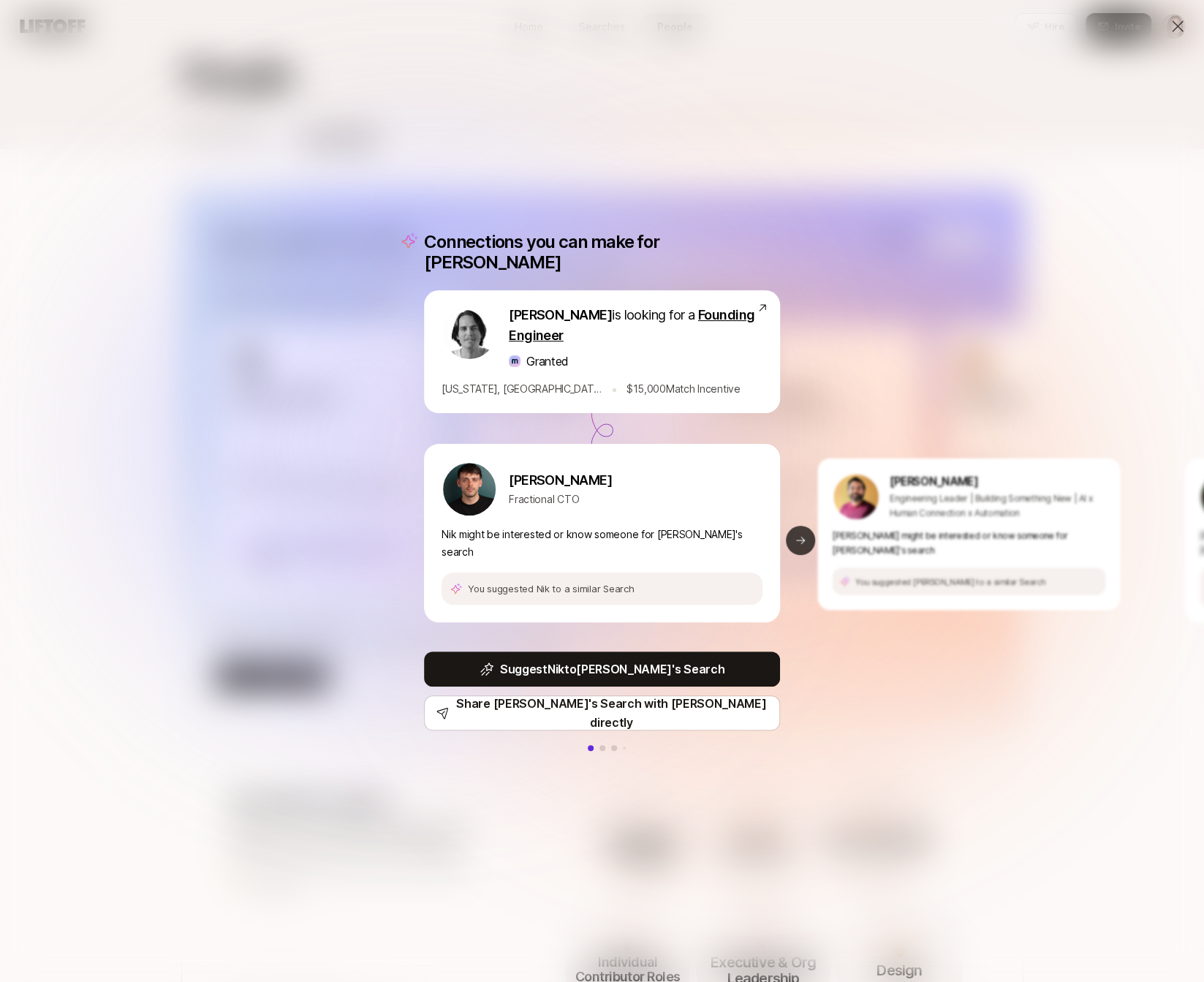
click at [805, 534] on icon at bounding box center [801, 540] width 12 height 12
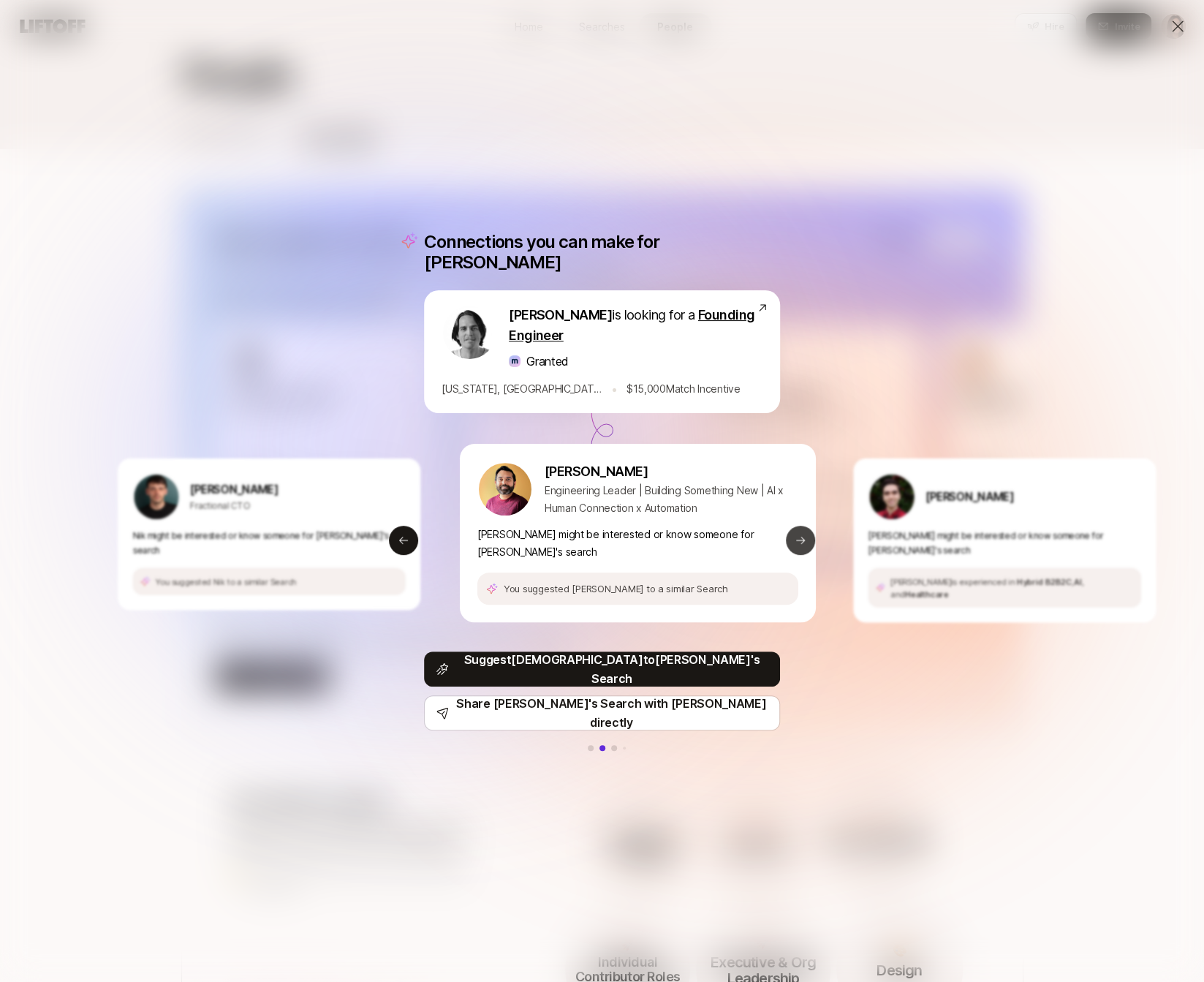
click at [805, 534] on icon at bounding box center [801, 540] width 12 height 12
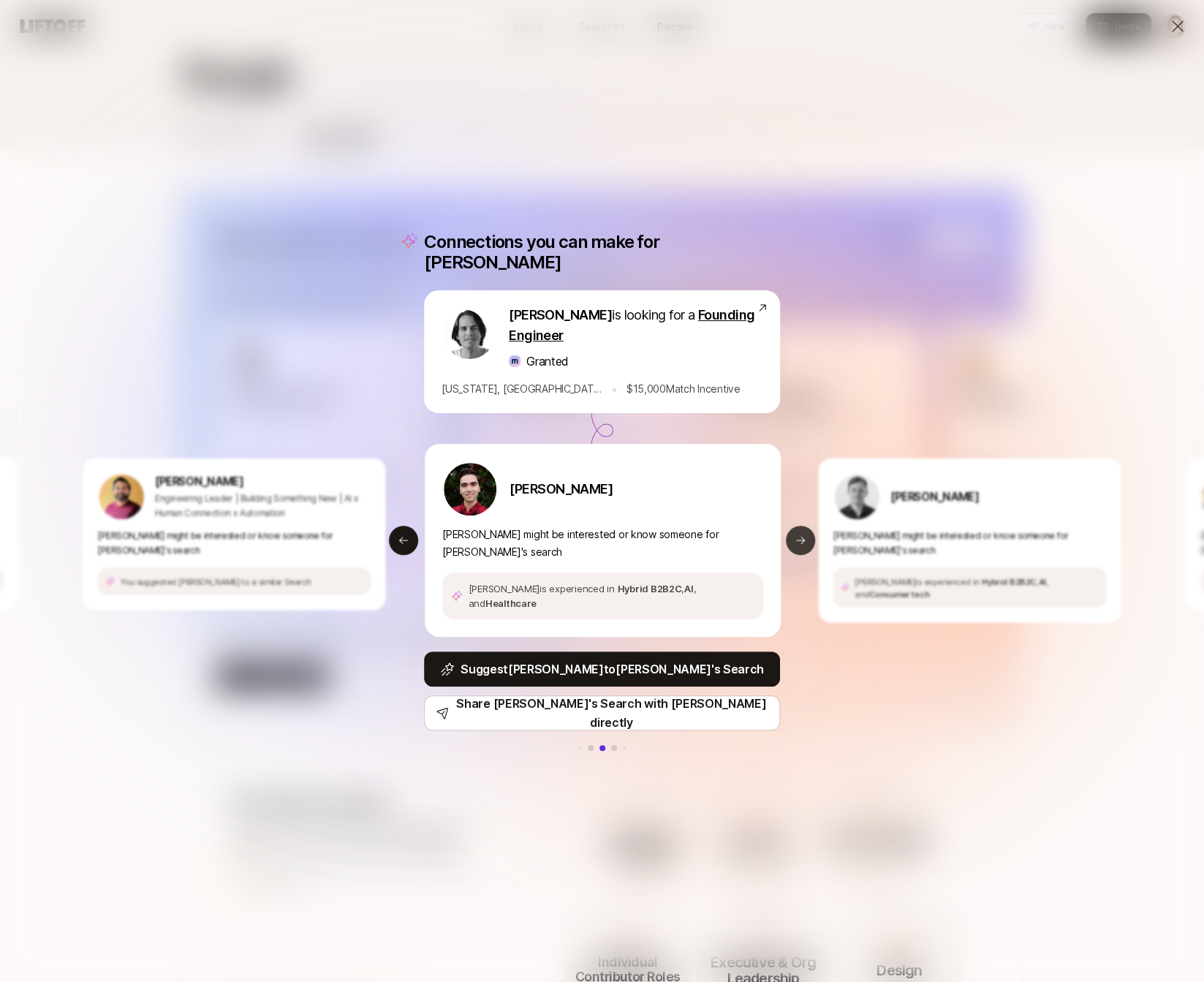
click at [805, 534] on icon at bounding box center [801, 540] width 12 height 12
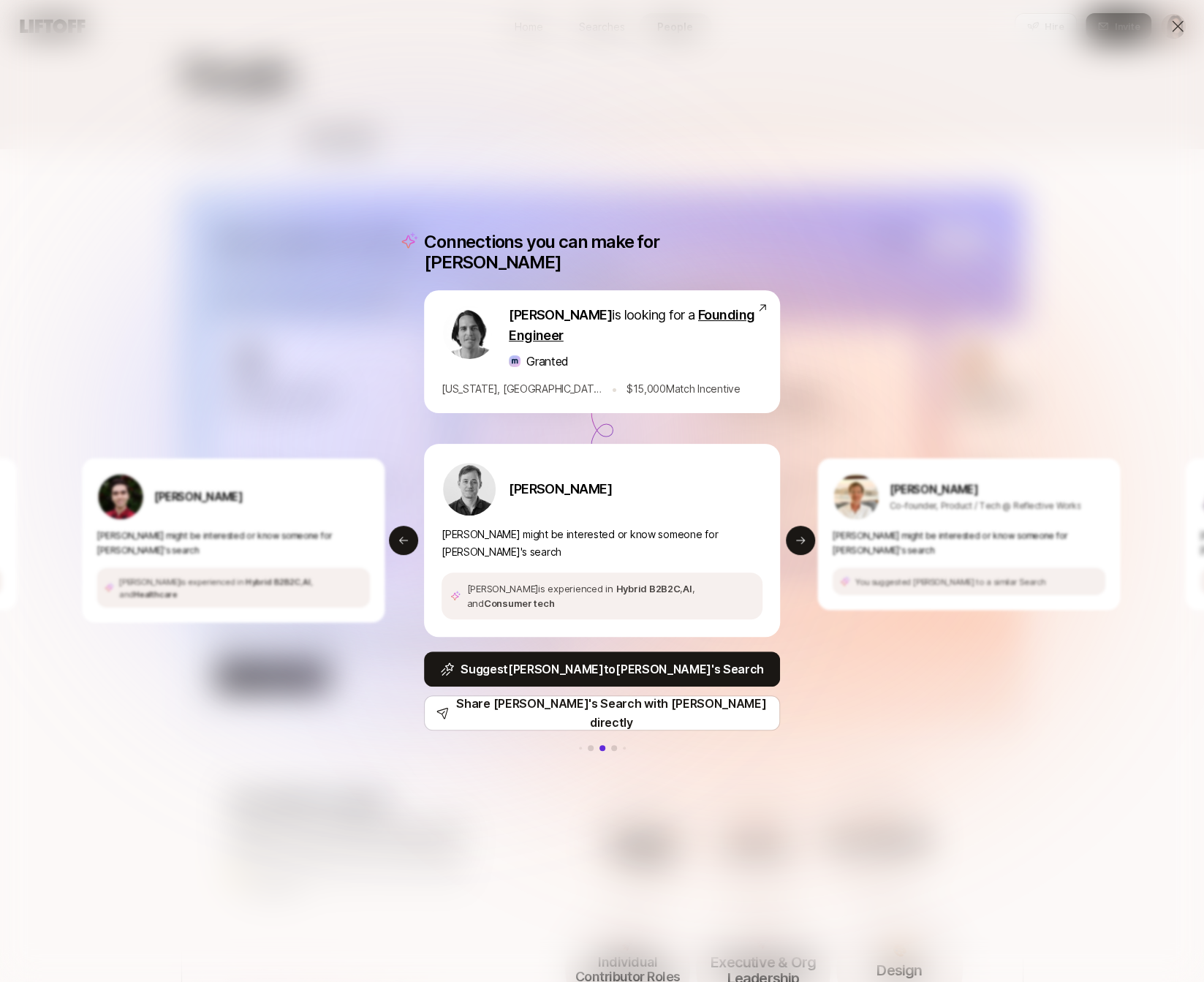
click at [385, 535] on div "Connections you can make for Julien Julien Nakache is looking for a Founding En…" at bounding box center [602, 491] width 1204 height 982
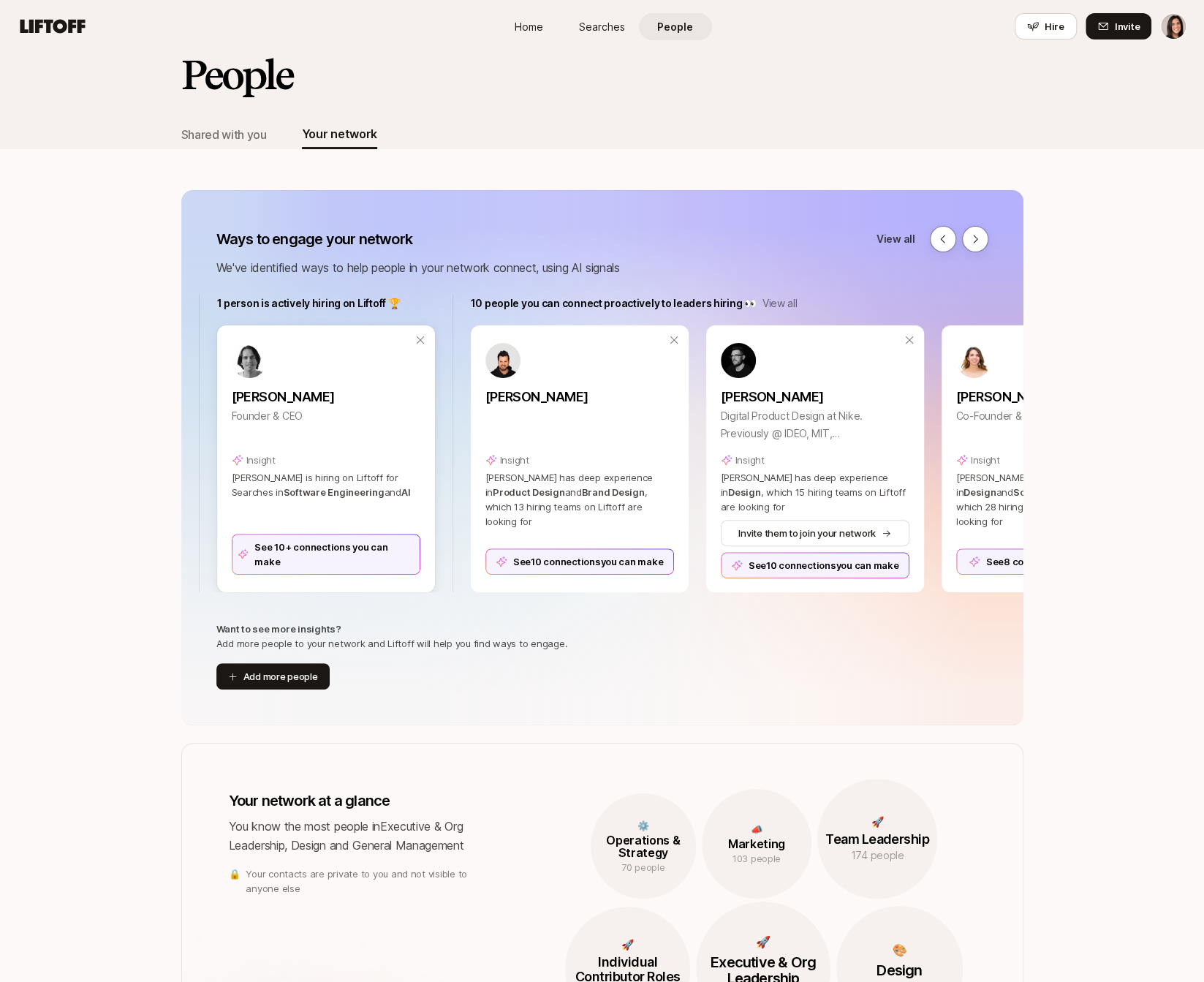
click at [318, 550] on div "See 10+ connections you can make" at bounding box center [326, 554] width 189 height 41
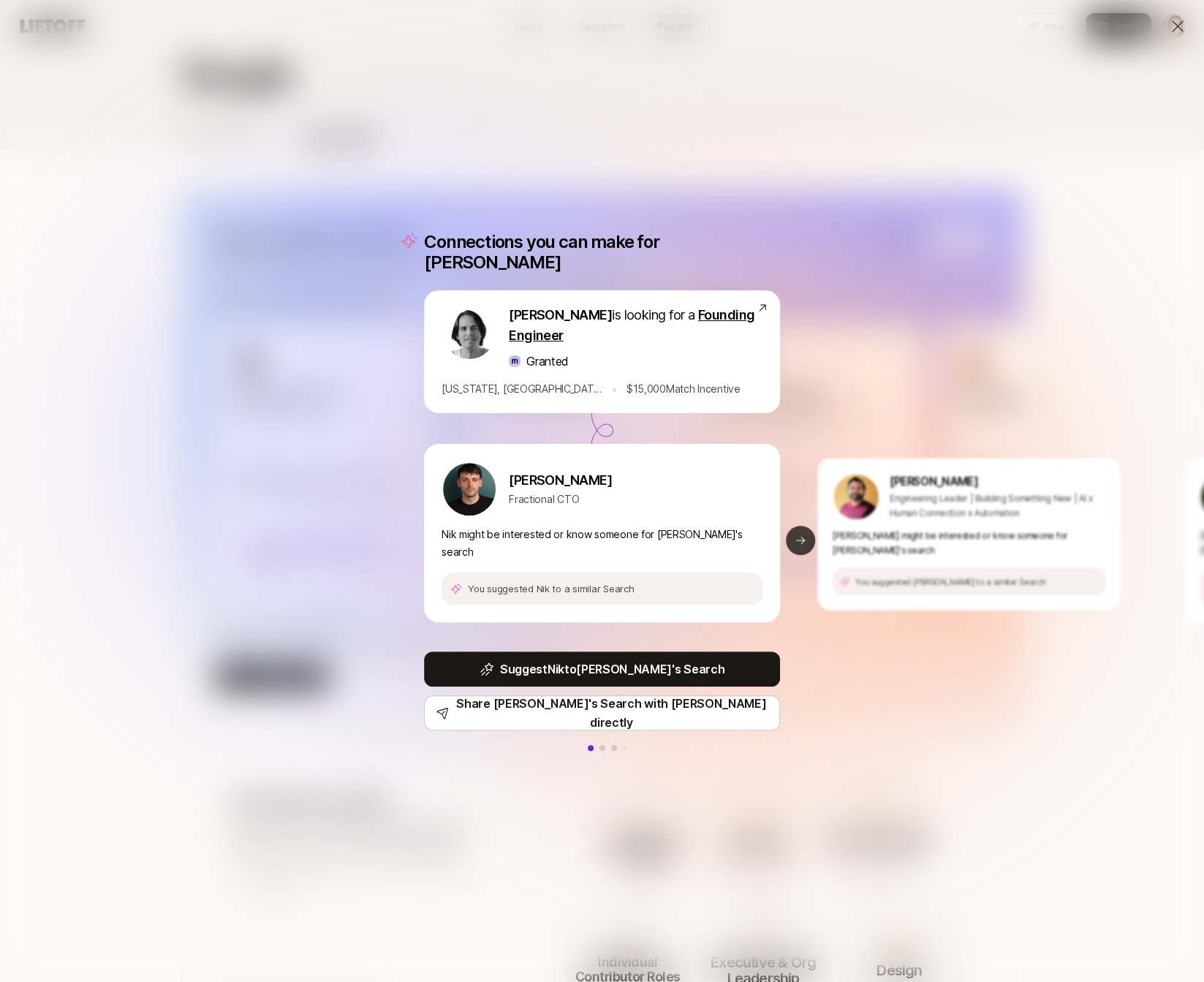
click at [801, 542] on button "Next slide" at bounding box center [801, 540] width 29 height 29
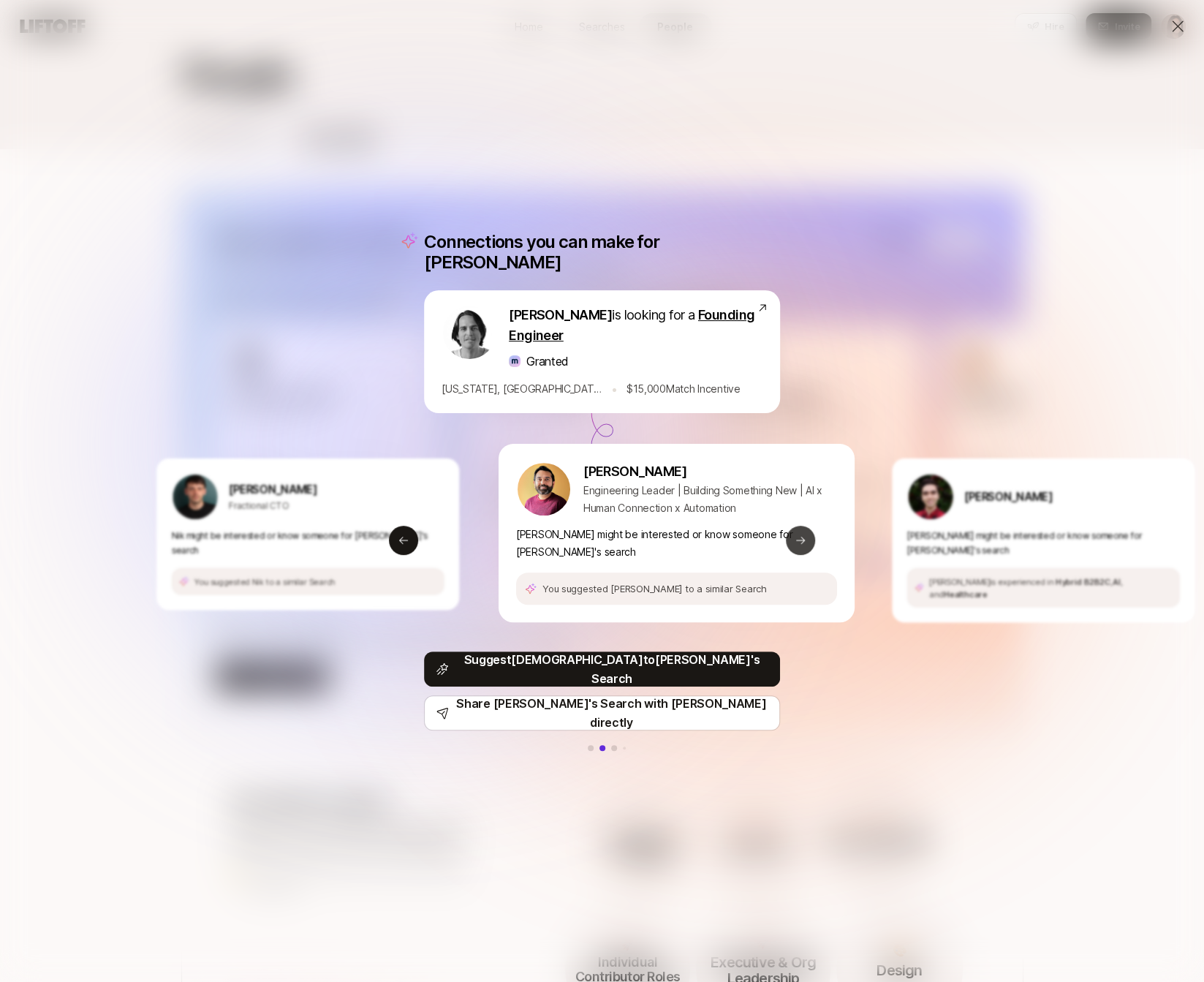
click at [798, 537] on icon at bounding box center [801, 540] width 9 height 7
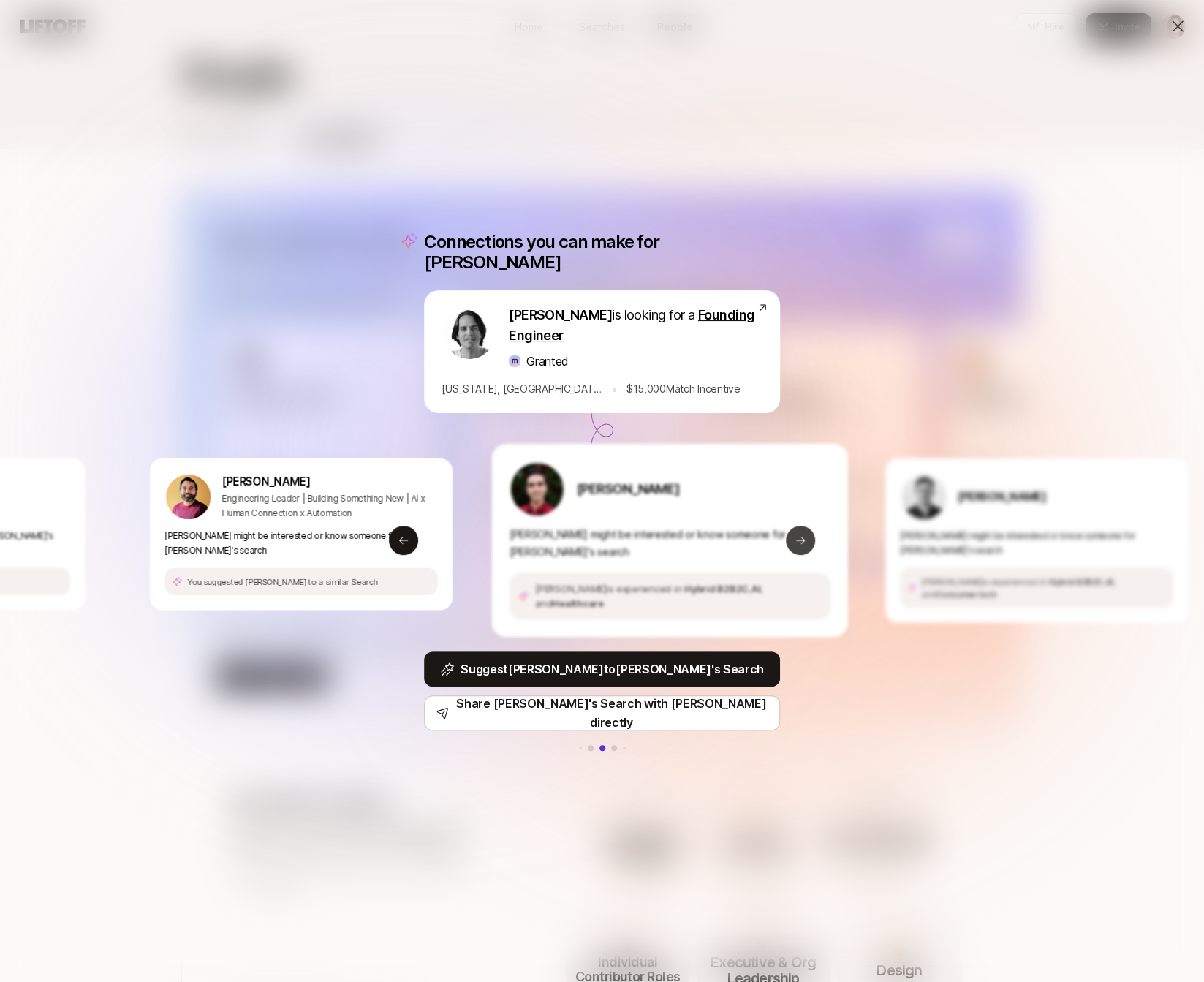
click at [798, 537] on icon at bounding box center [801, 540] width 9 height 7
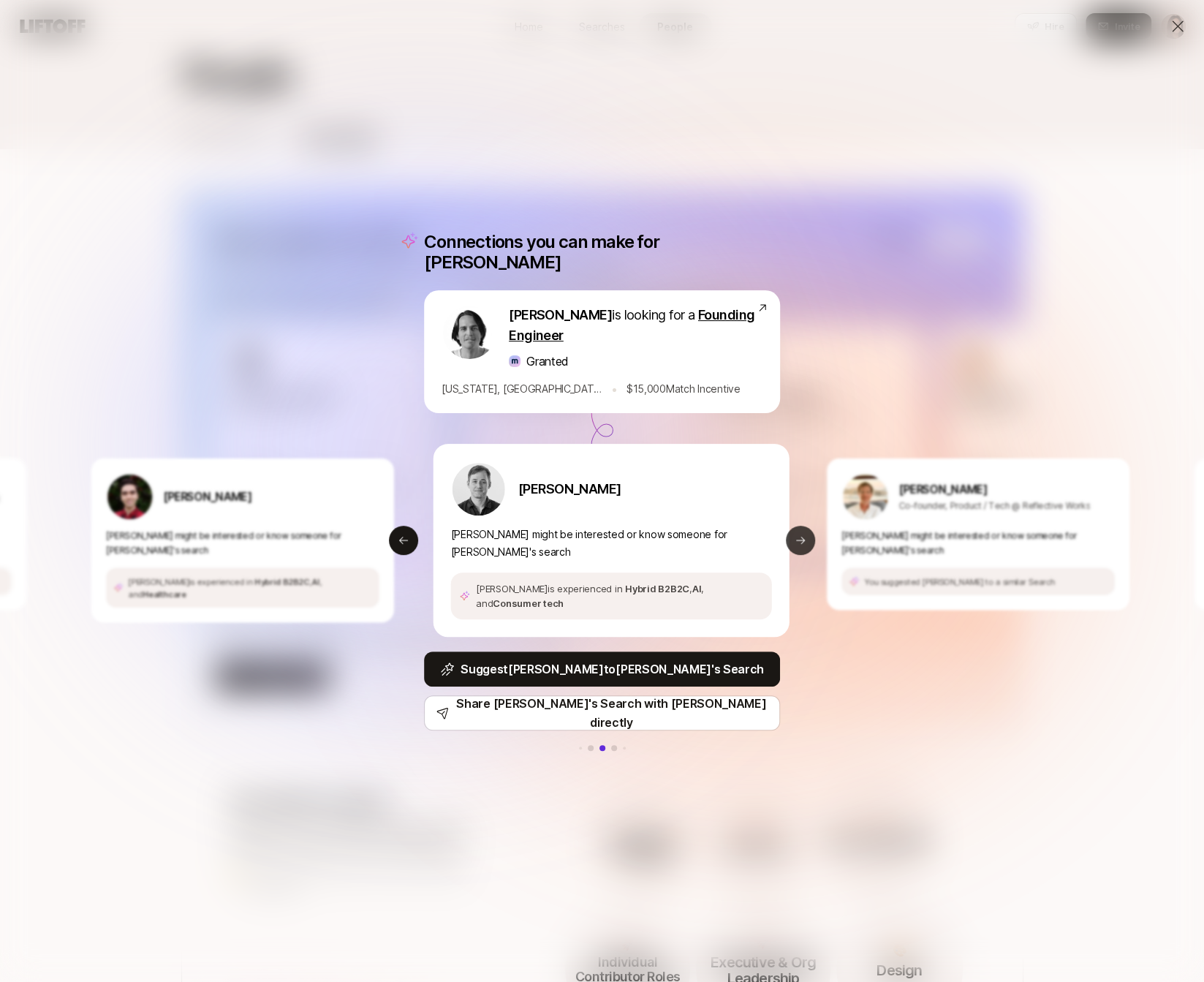
click at [798, 537] on icon at bounding box center [801, 540] width 9 height 7
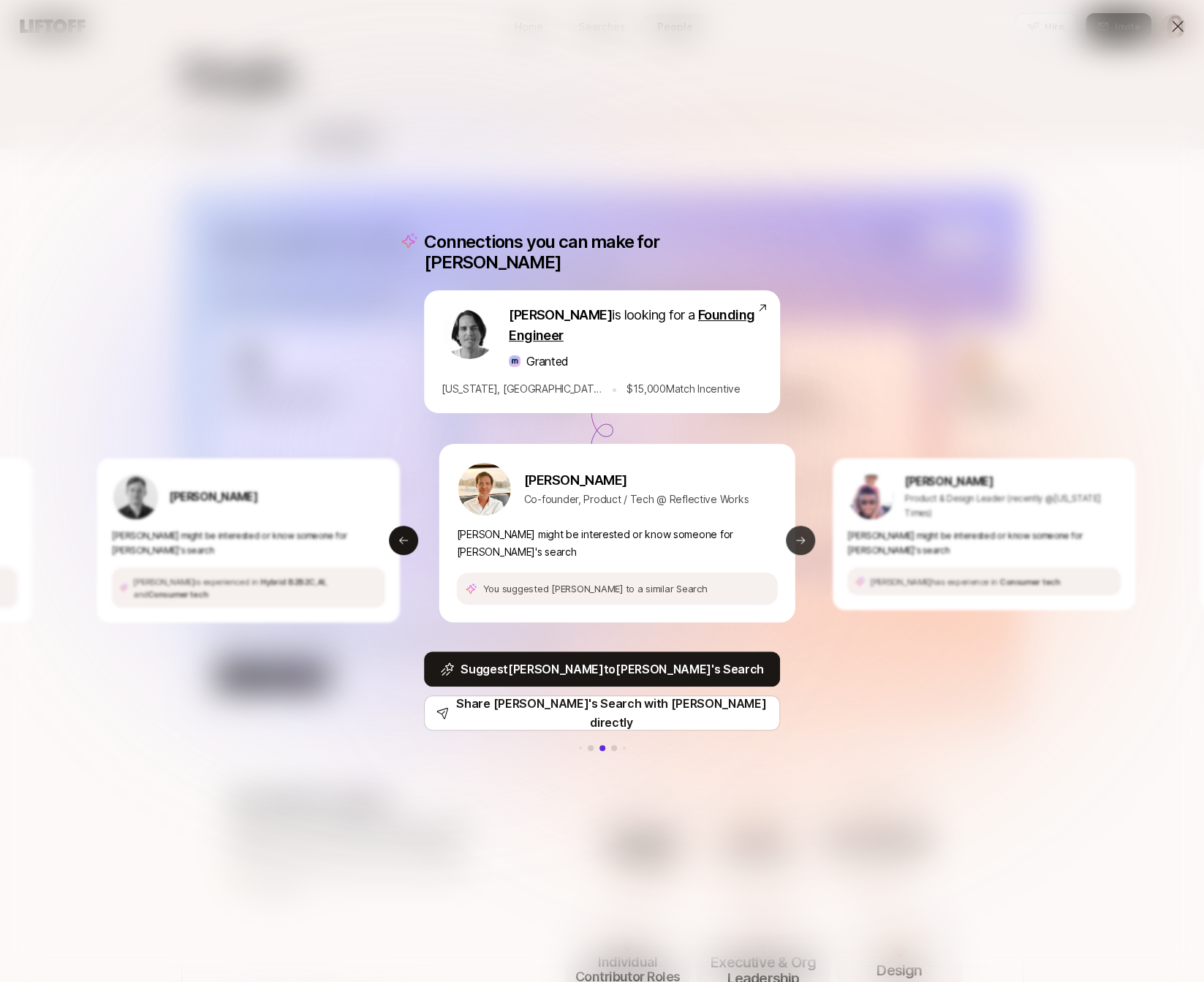
click at [798, 537] on icon at bounding box center [801, 540] width 9 height 7
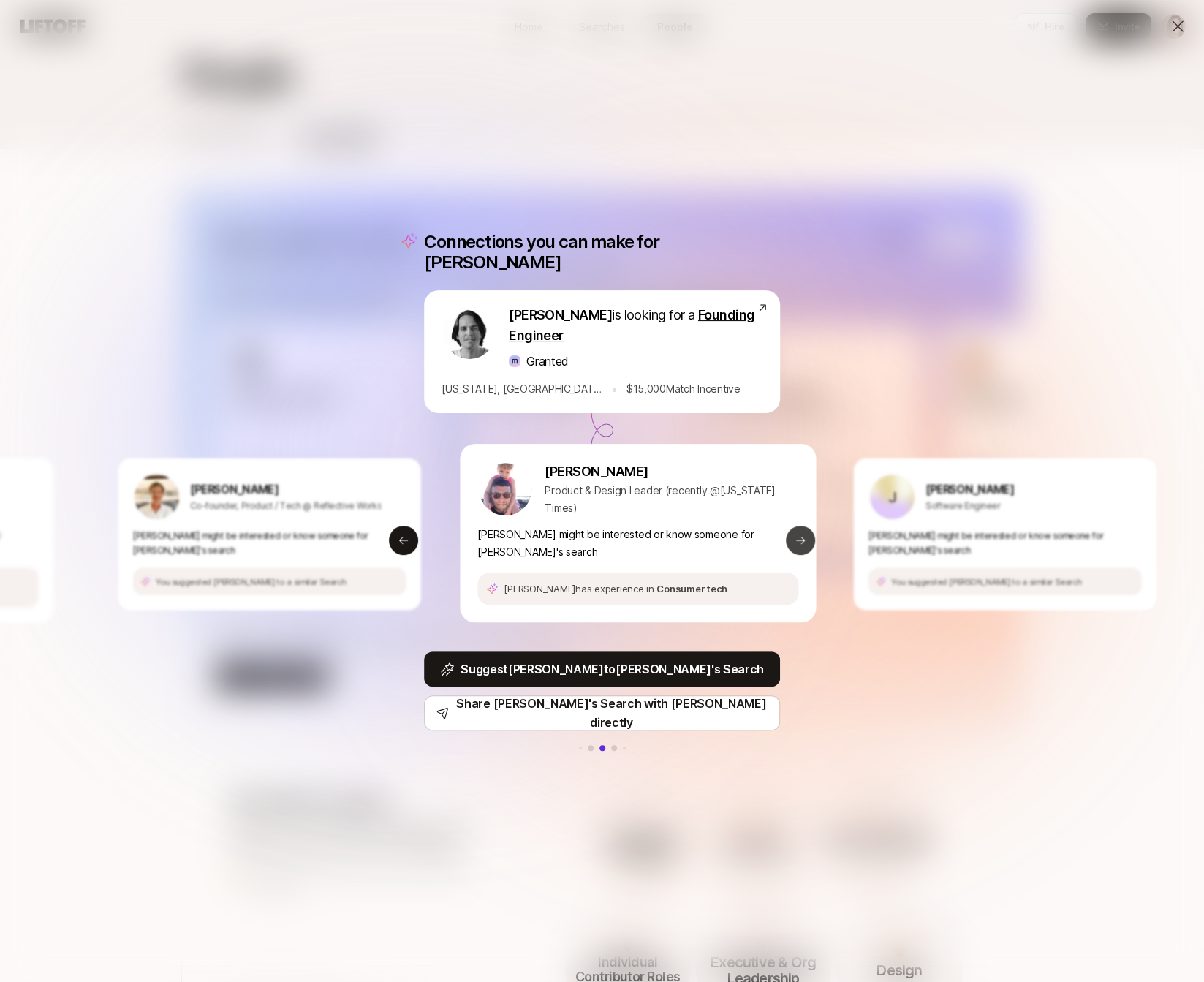
click at [798, 537] on icon at bounding box center [801, 540] width 9 height 7
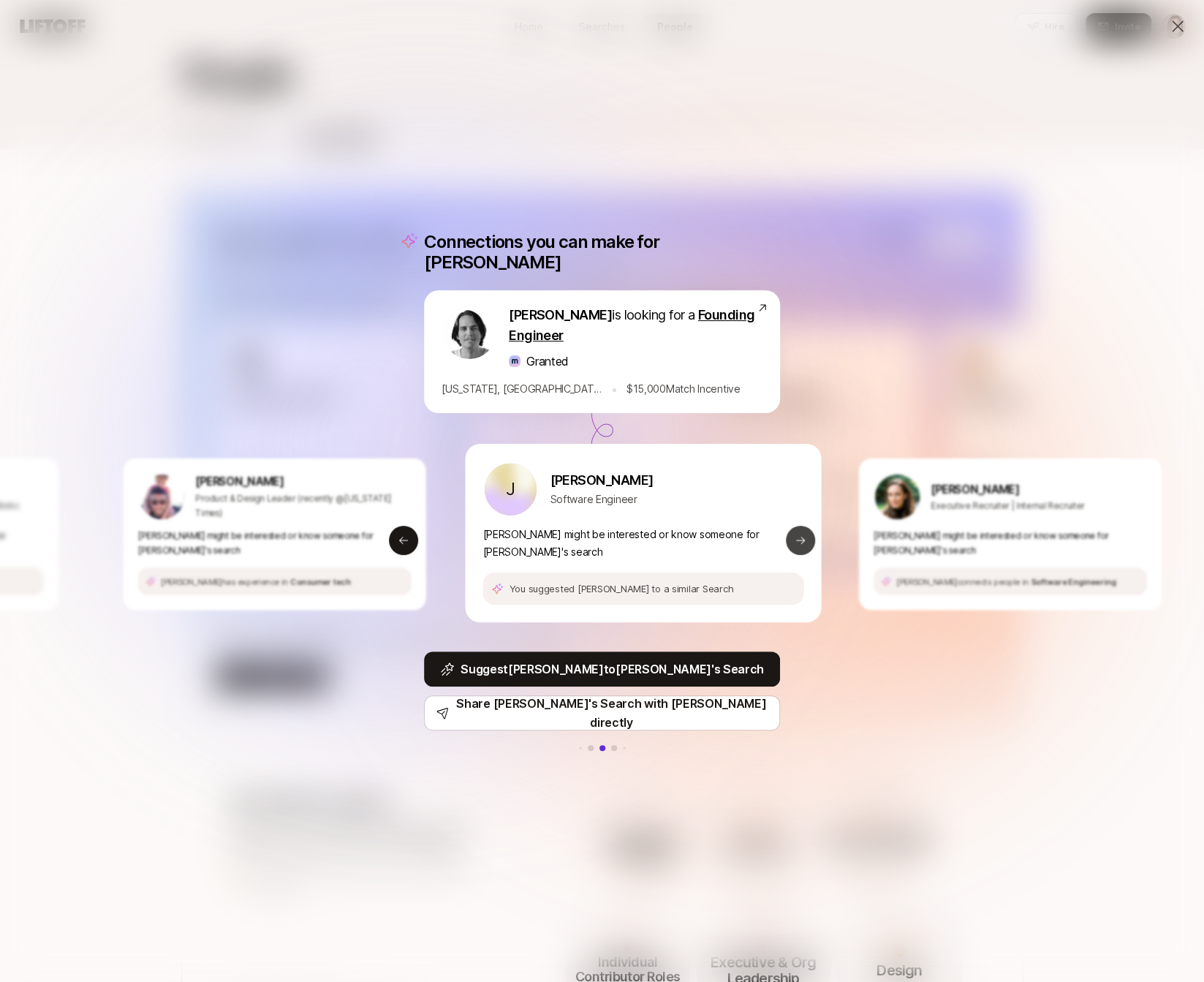
click at [798, 537] on icon at bounding box center [801, 540] width 9 height 7
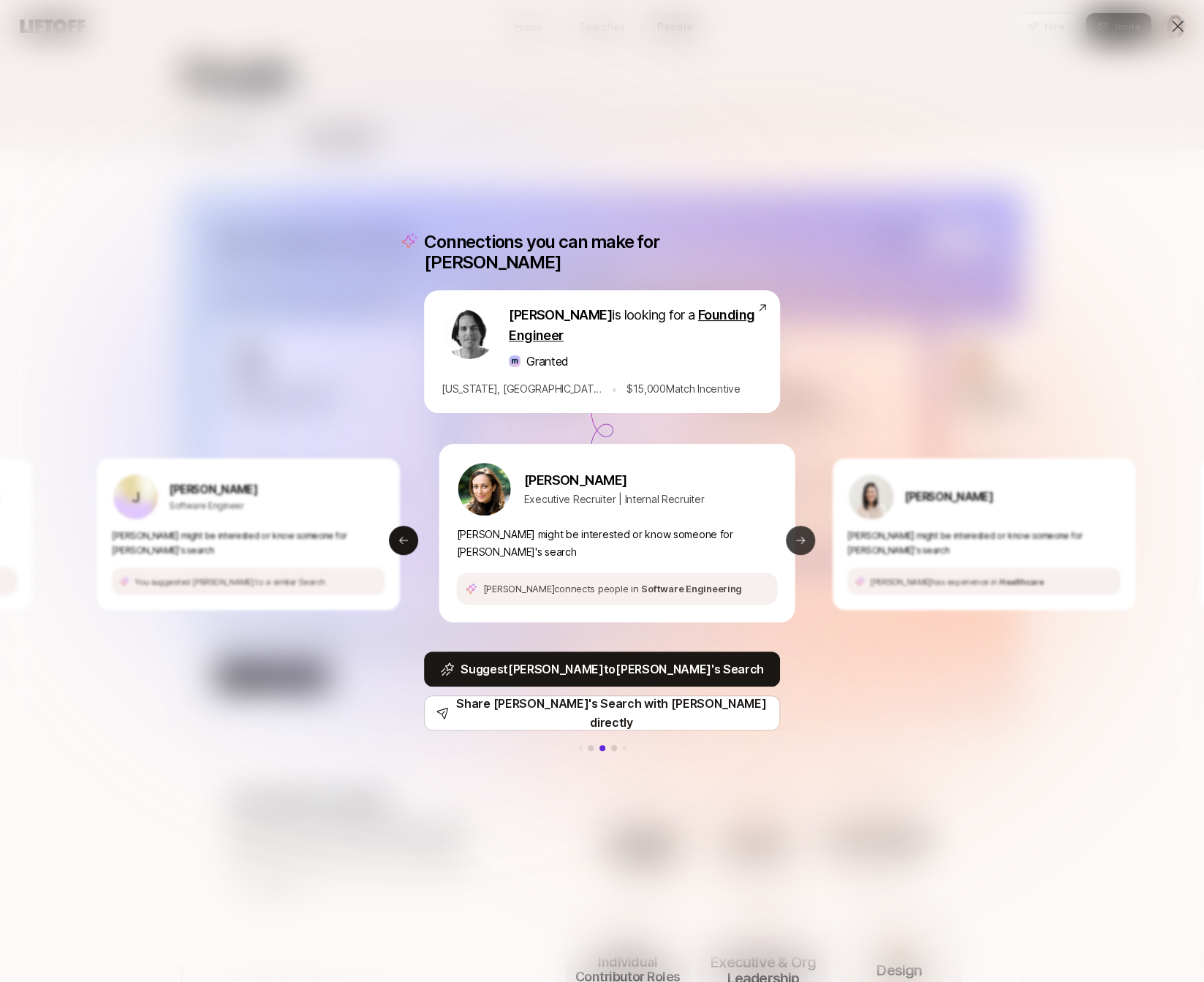
click at [798, 537] on icon at bounding box center [801, 540] width 9 height 7
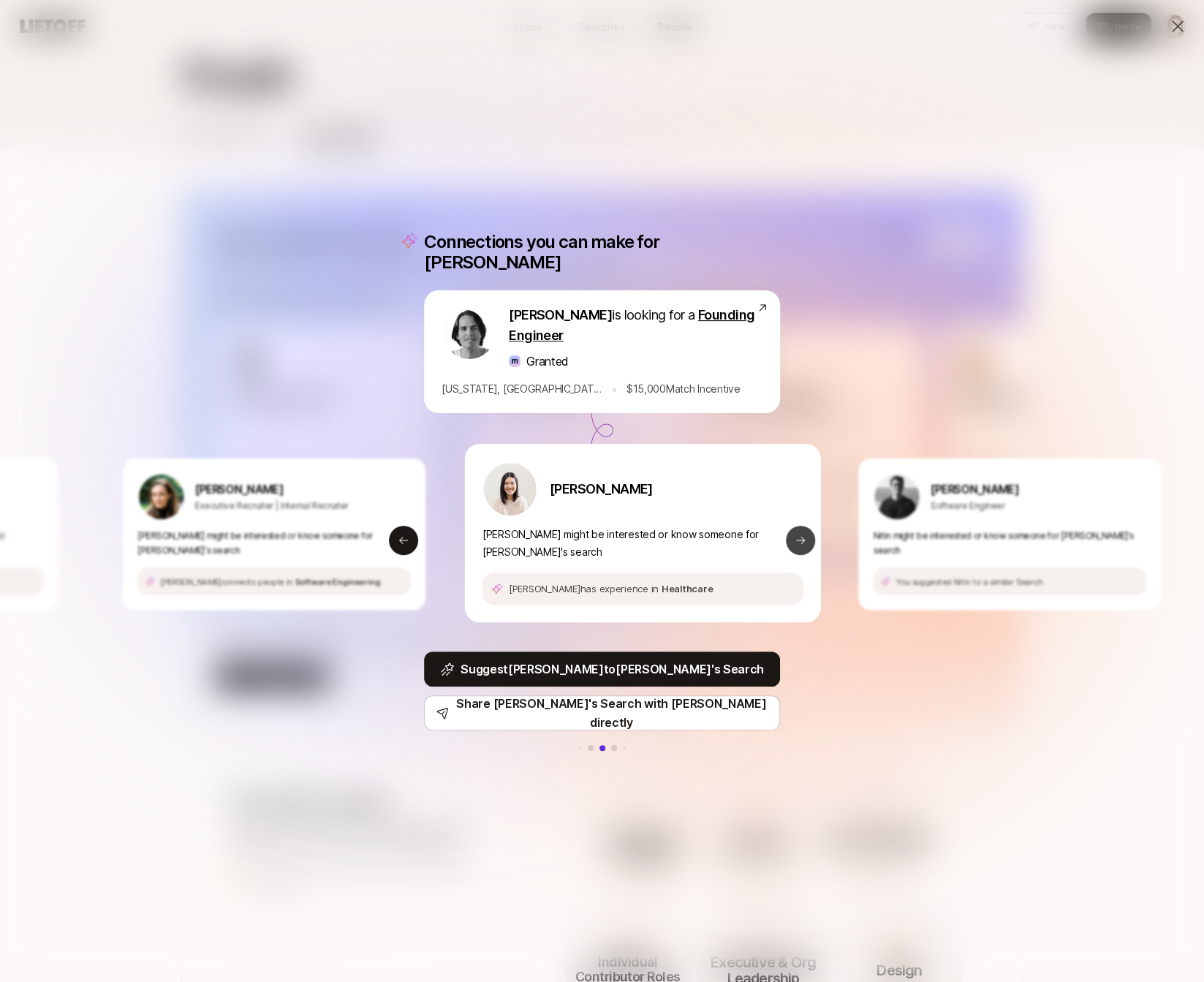
click at [798, 537] on icon at bounding box center [801, 540] width 9 height 7
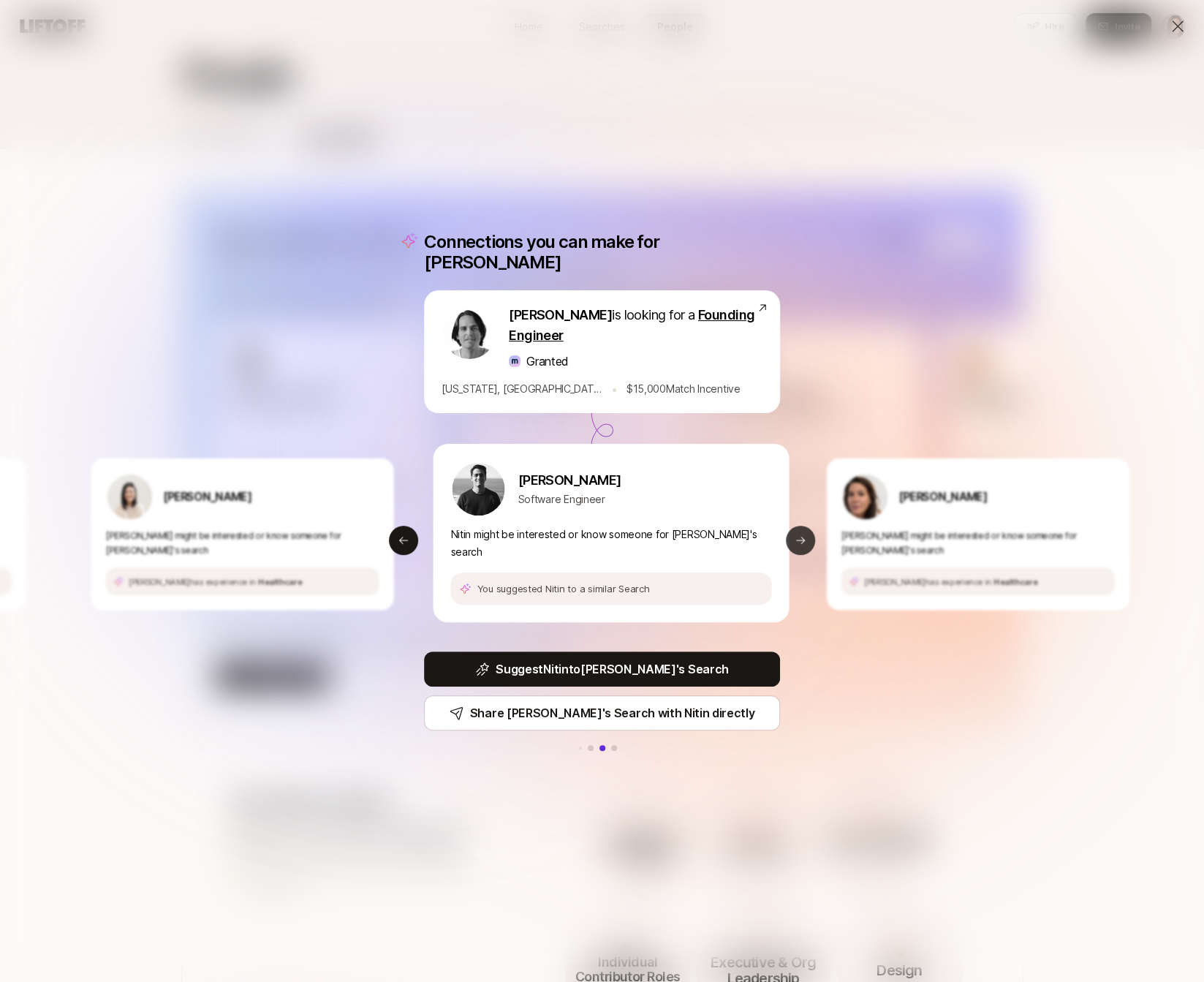
click at [798, 537] on icon at bounding box center [801, 540] width 9 height 7
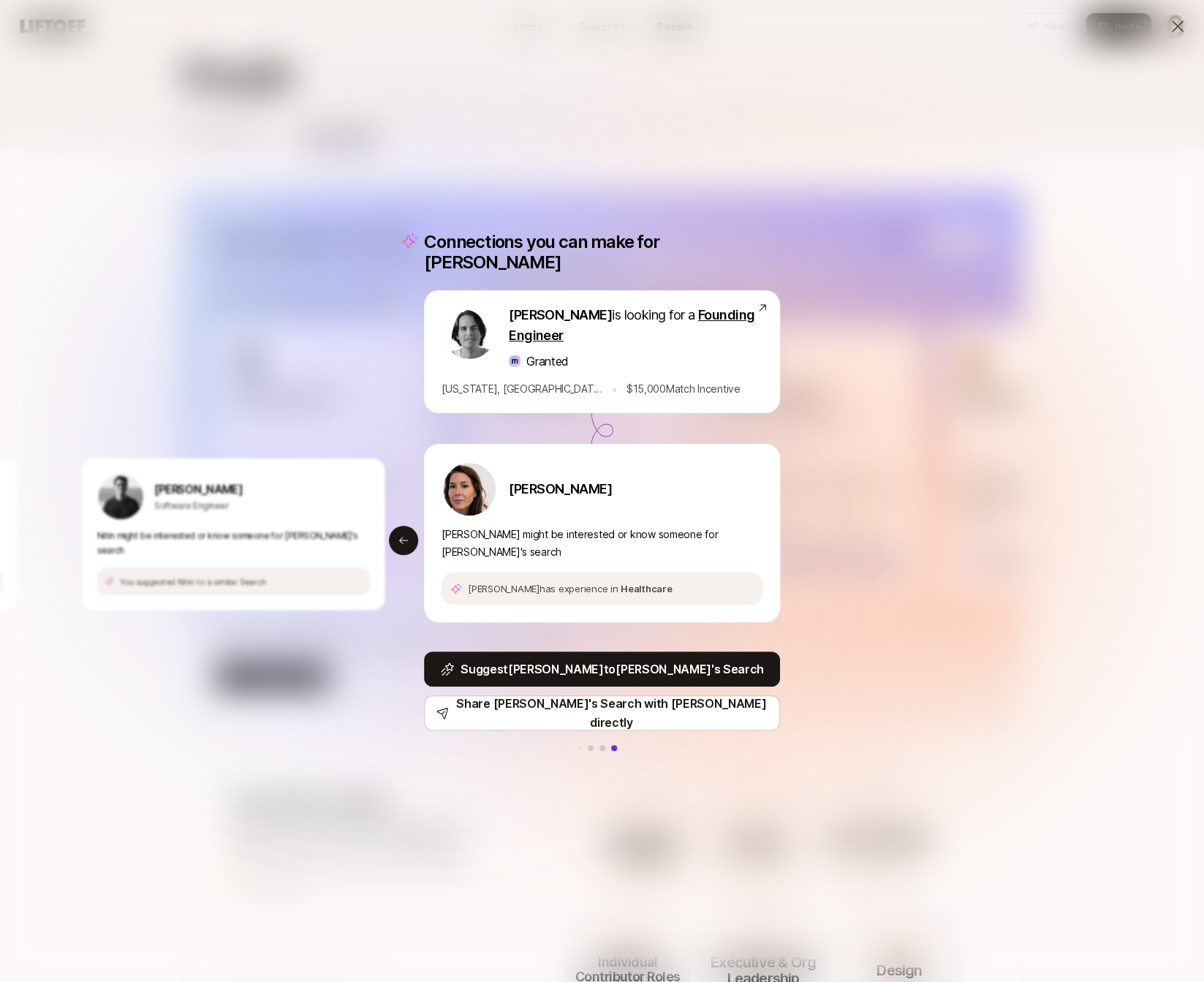
click at [857, 403] on div "Connections you can make for Julien Julien Nakache is looking for a Founding En…" at bounding box center [602, 491] width 1204 height 982
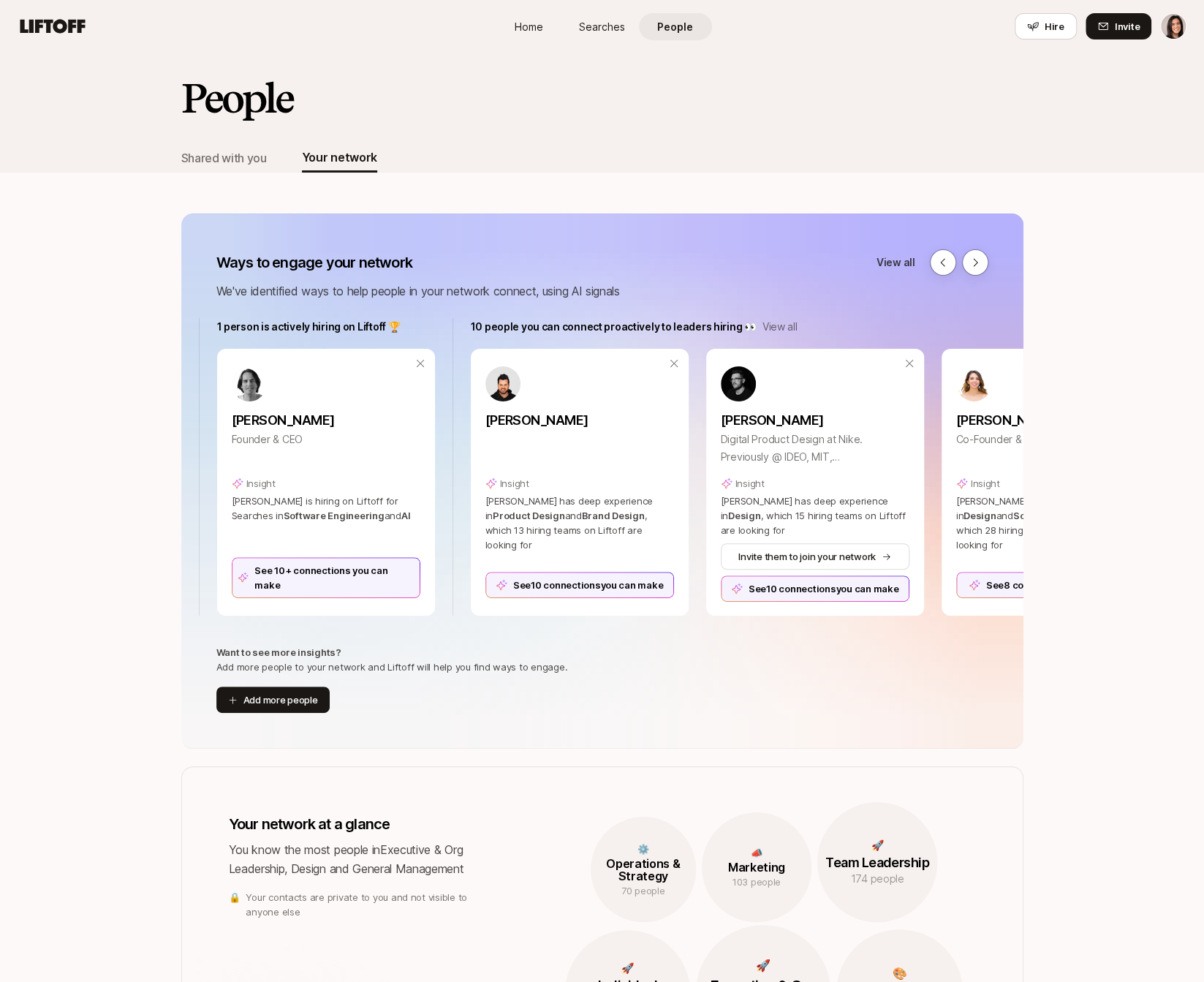
click at [624, 26] on link "Searches" at bounding box center [602, 26] width 73 height 27
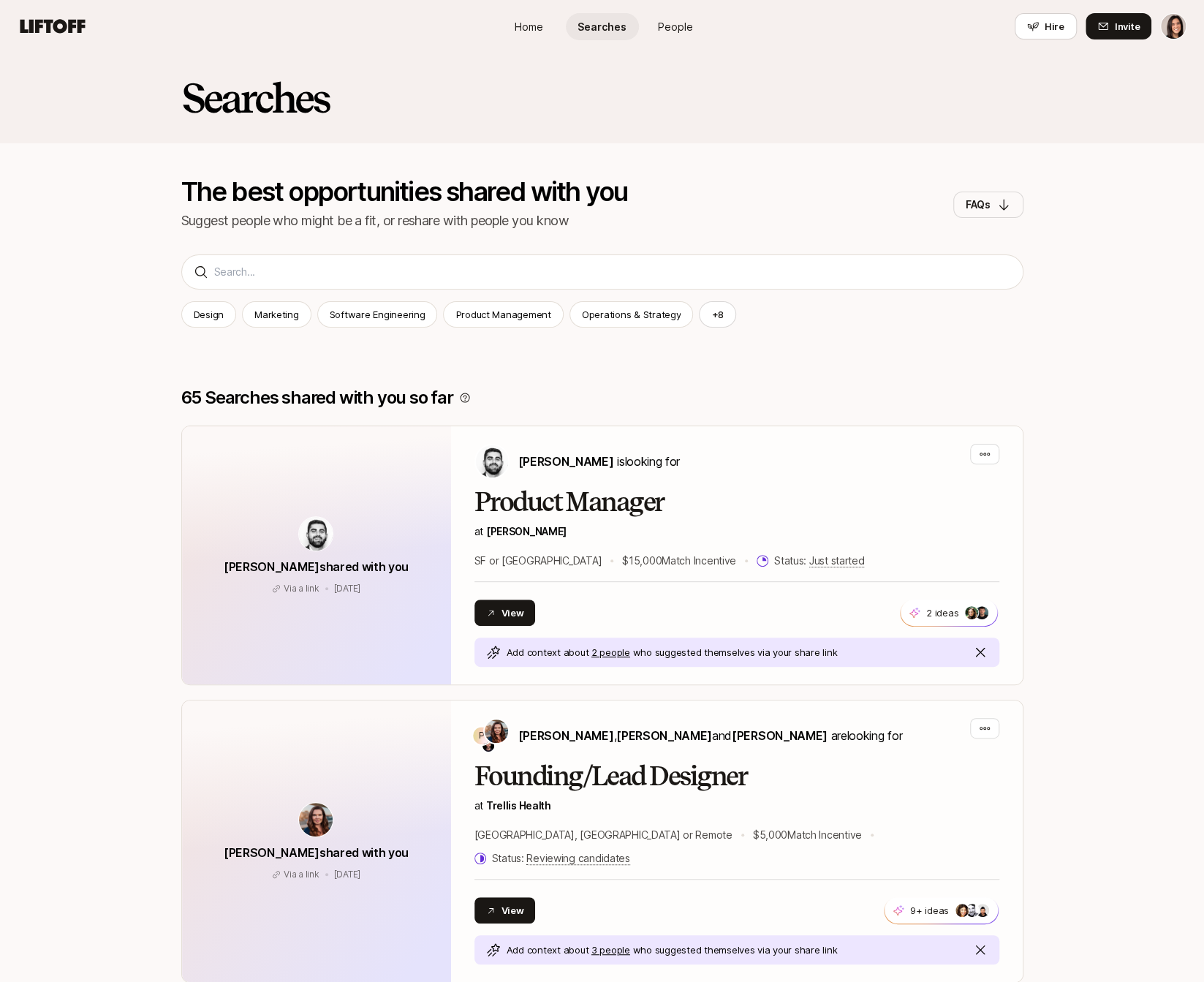
click at [536, 16] on link "Home" at bounding box center [529, 26] width 73 height 27
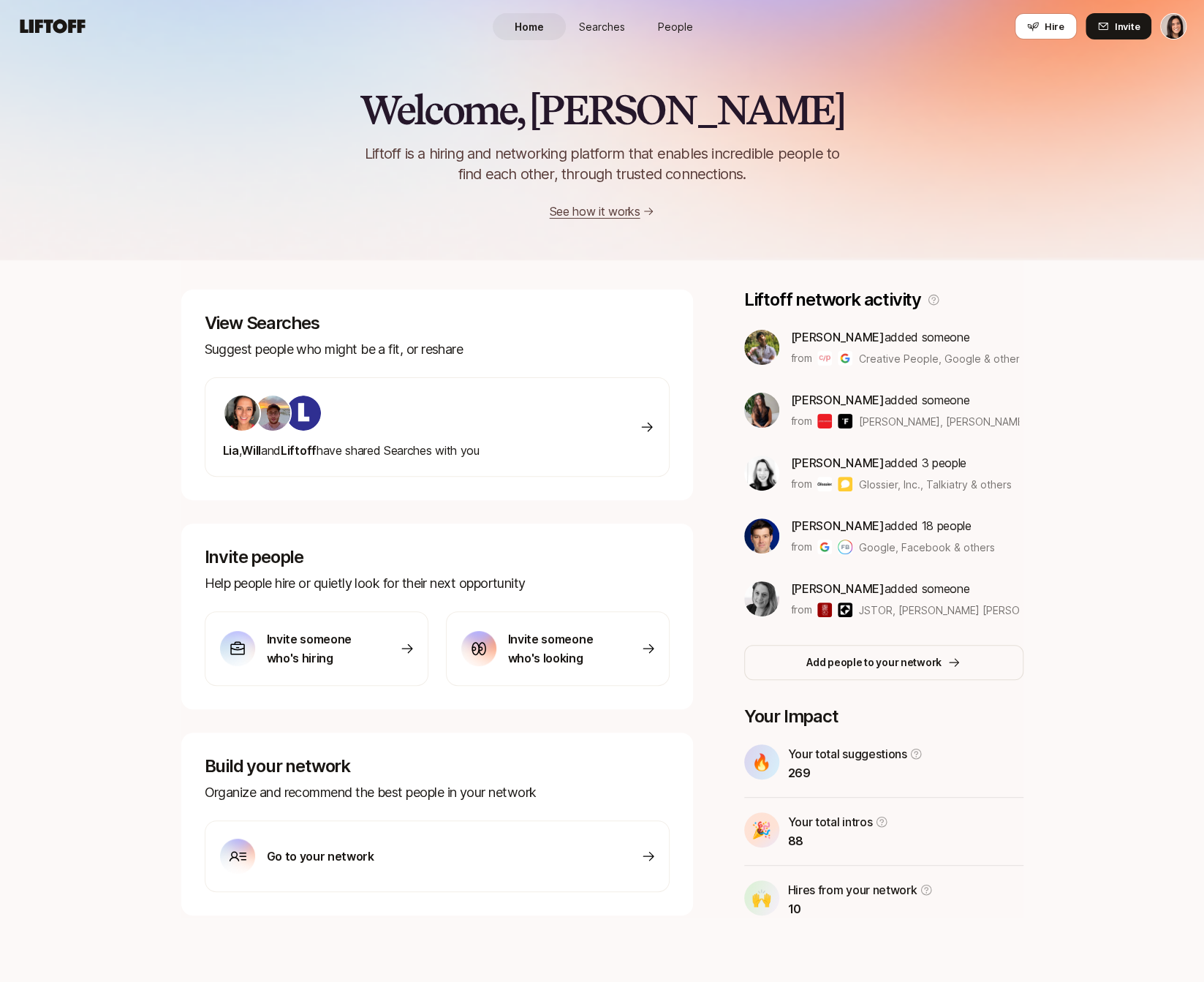
click at [670, 25] on span "People" at bounding box center [675, 27] width 35 height 16
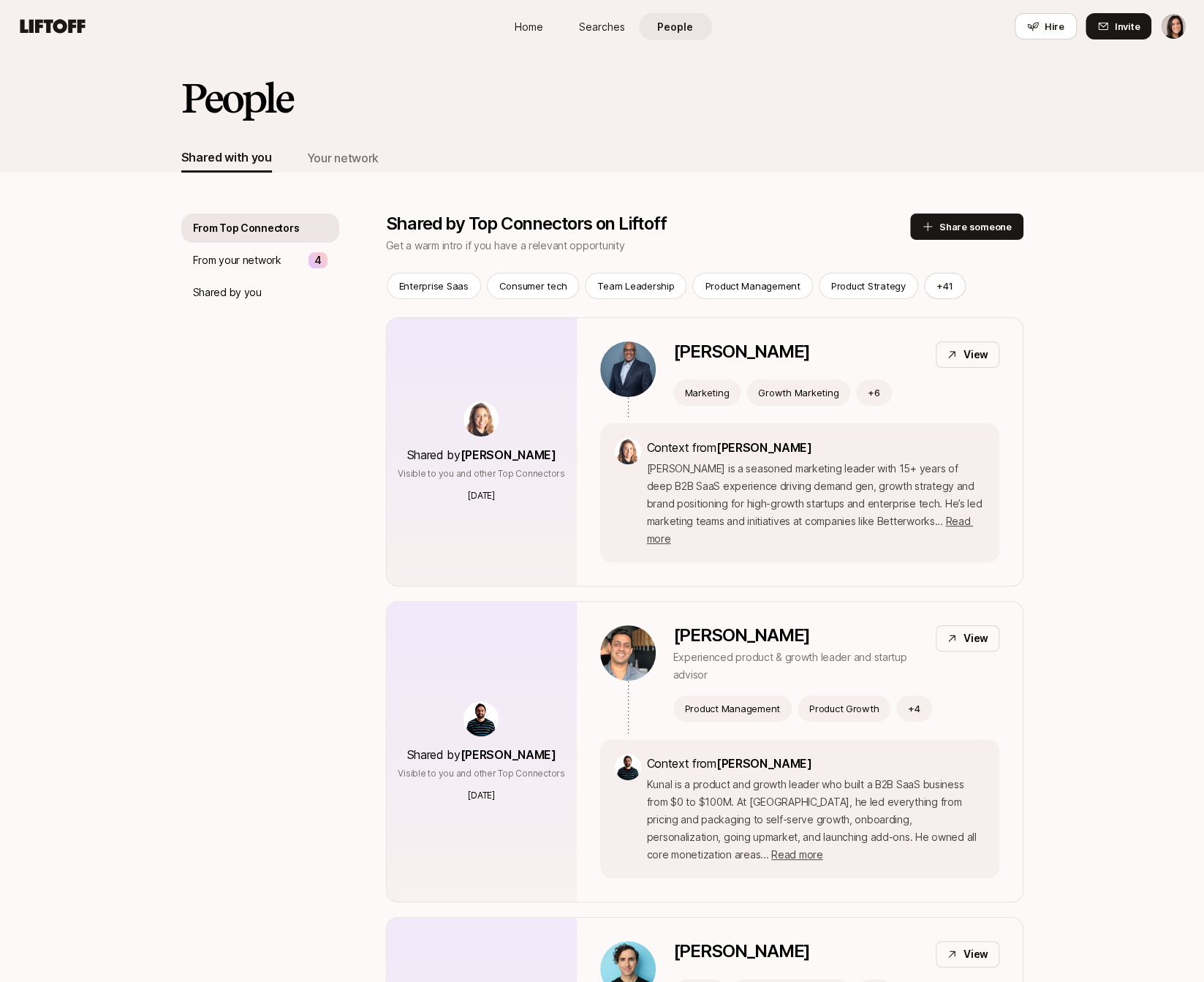
click at [610, 33] on span "Searches" at bounding box center [602, 27] width 46 height 16
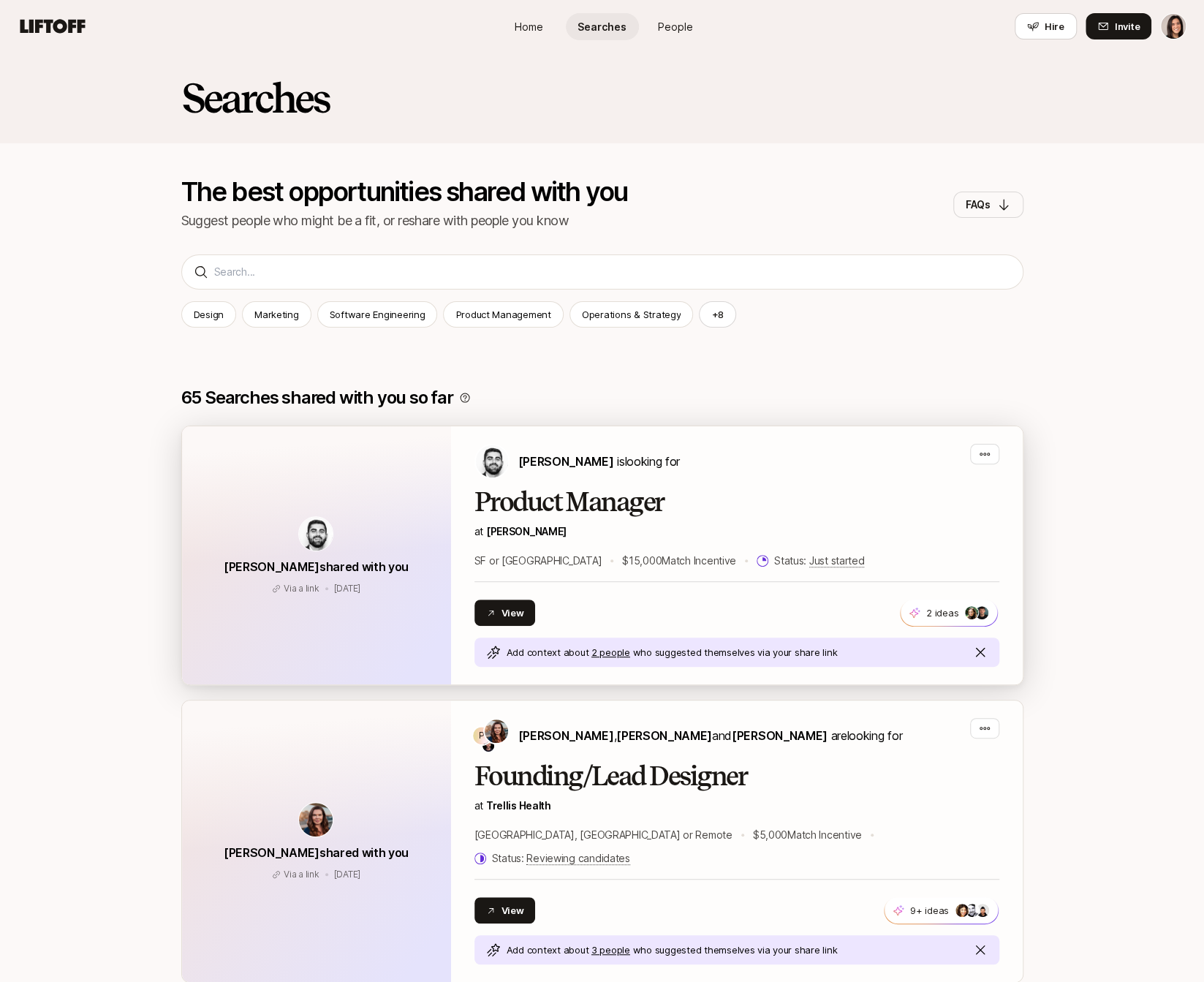
click at [741, 496] on h2 "Product Manager" at bounding box center [737, 502] width 525 height 29
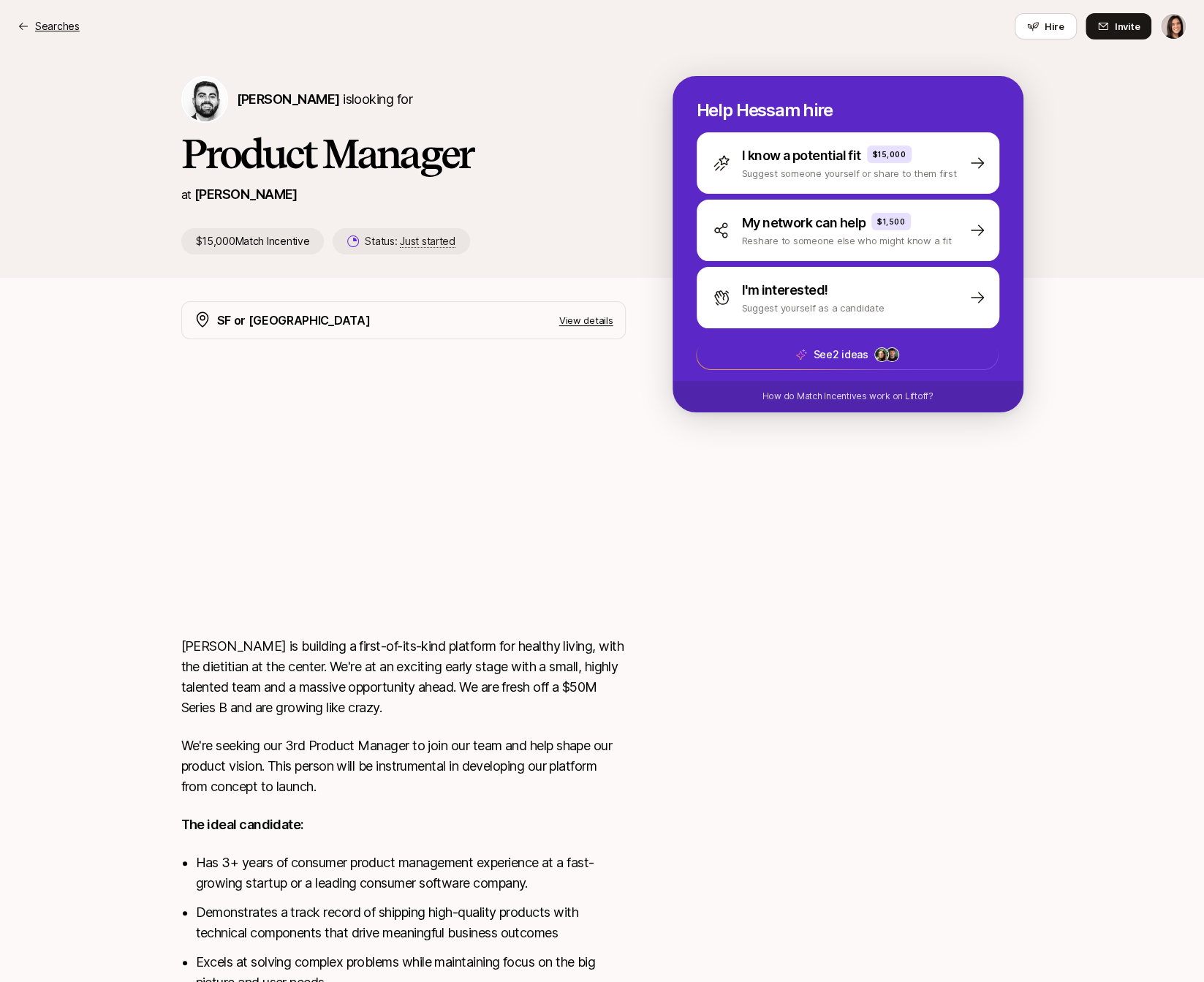
click at [51, 28] on p "Searches" at bounding box center [58, 26] width 45 height 17
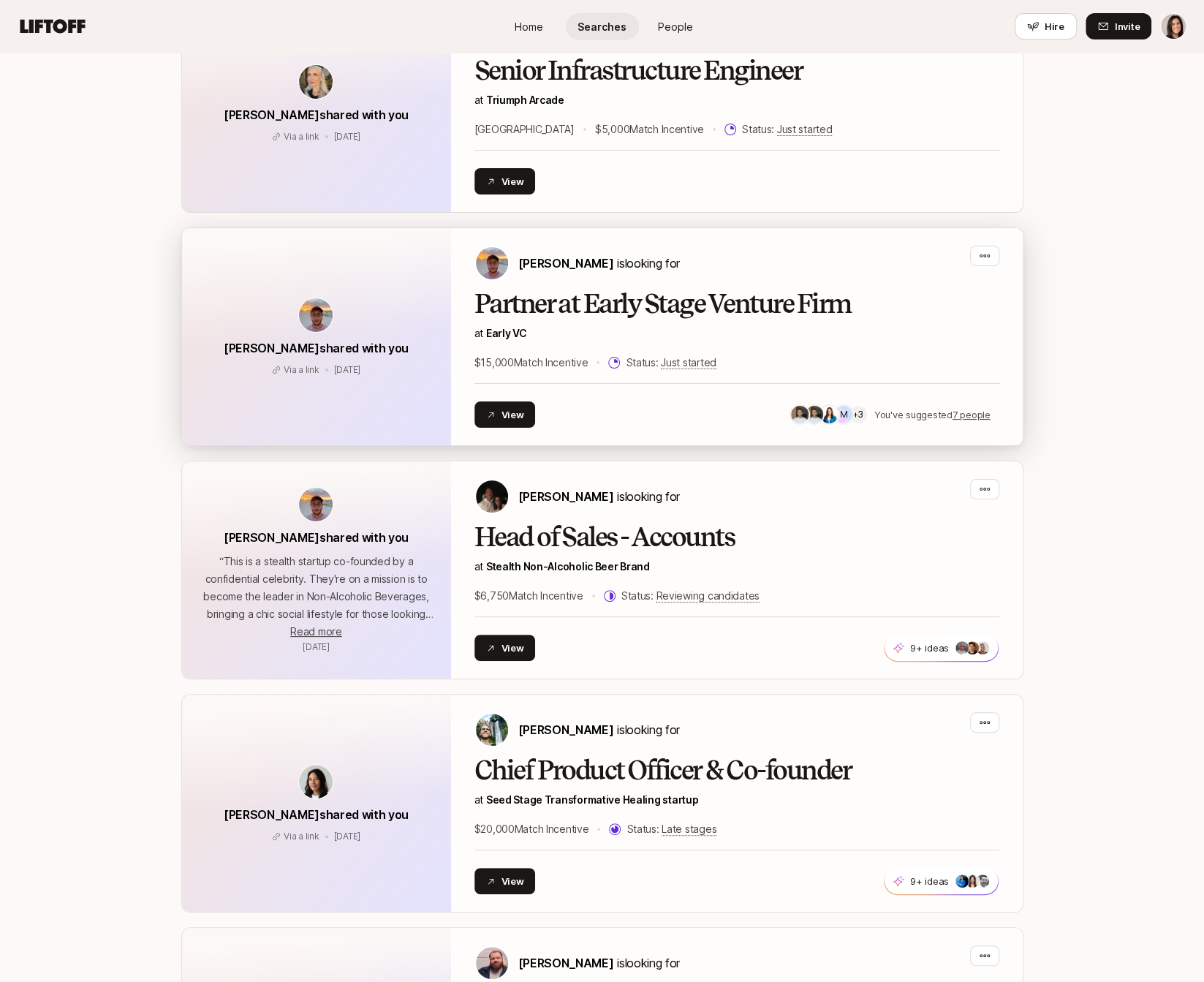
scroll to position [10842, 0]
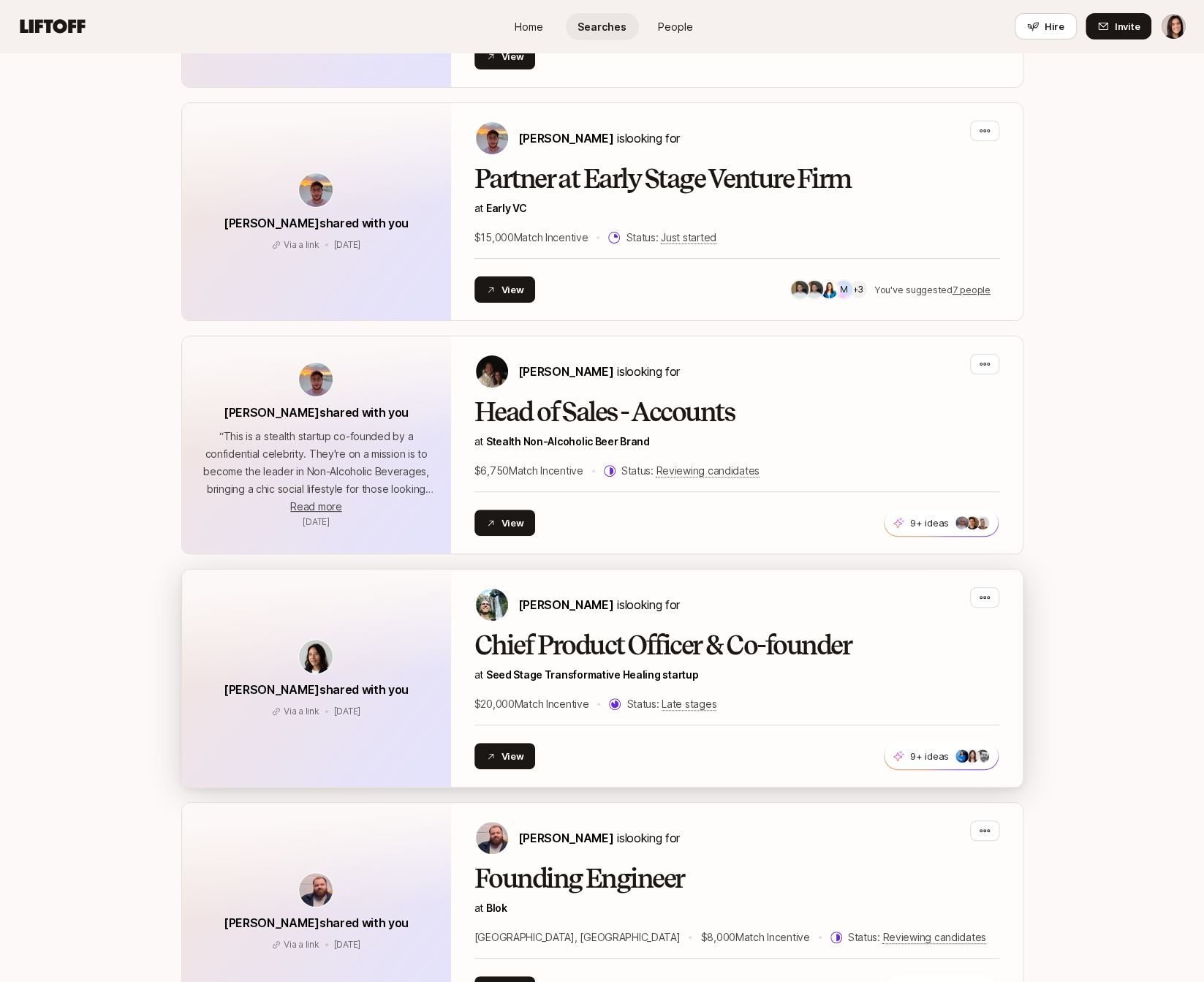
click at [371, 639] on div "Tiffany Shi shared with you Via a link Dec 27, 2024" at bounding box center [316, 669] width 185 height 60
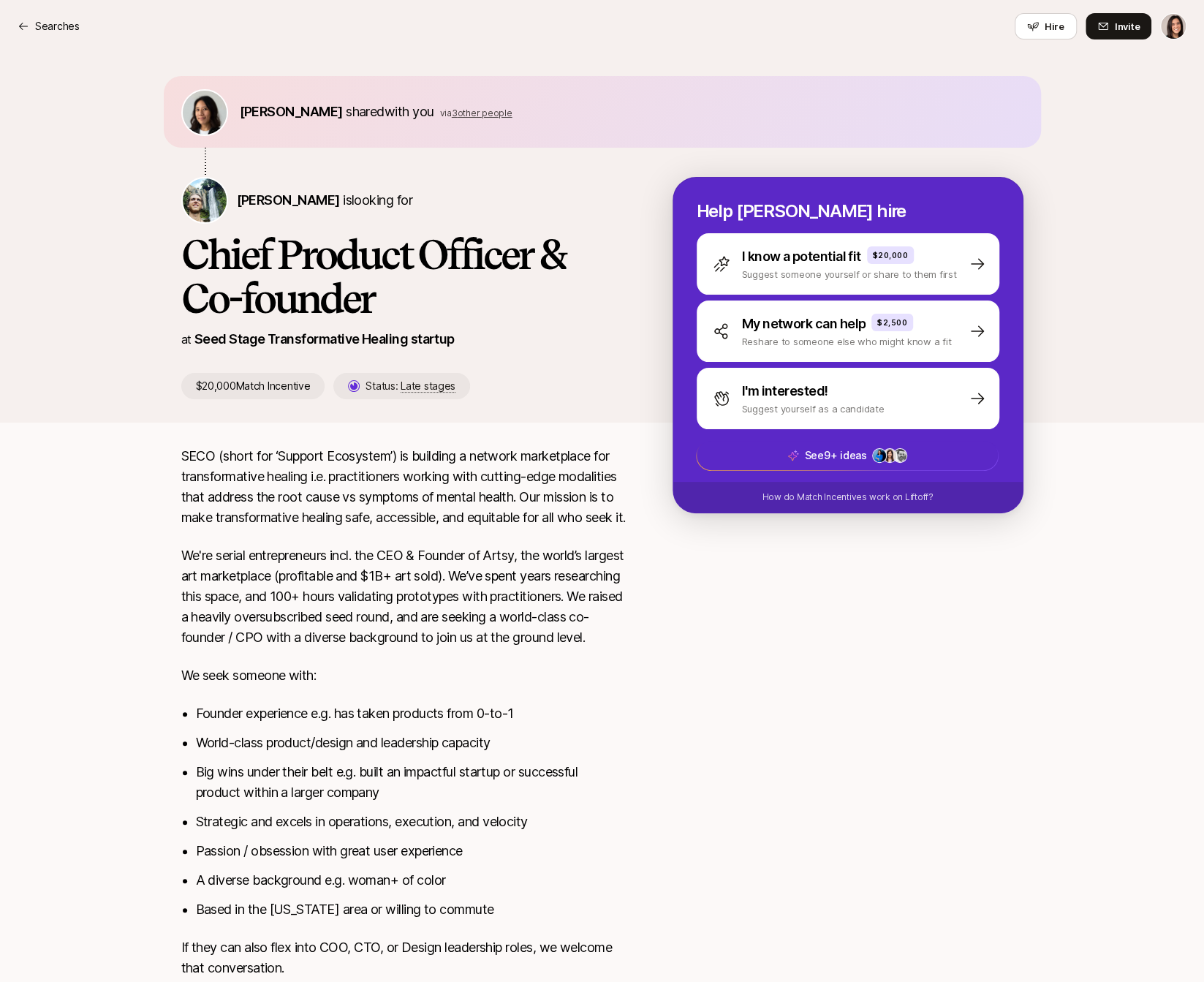
click at [452, 113] on span "3 other people" at bounding box center [482, 113] width 61 height 11
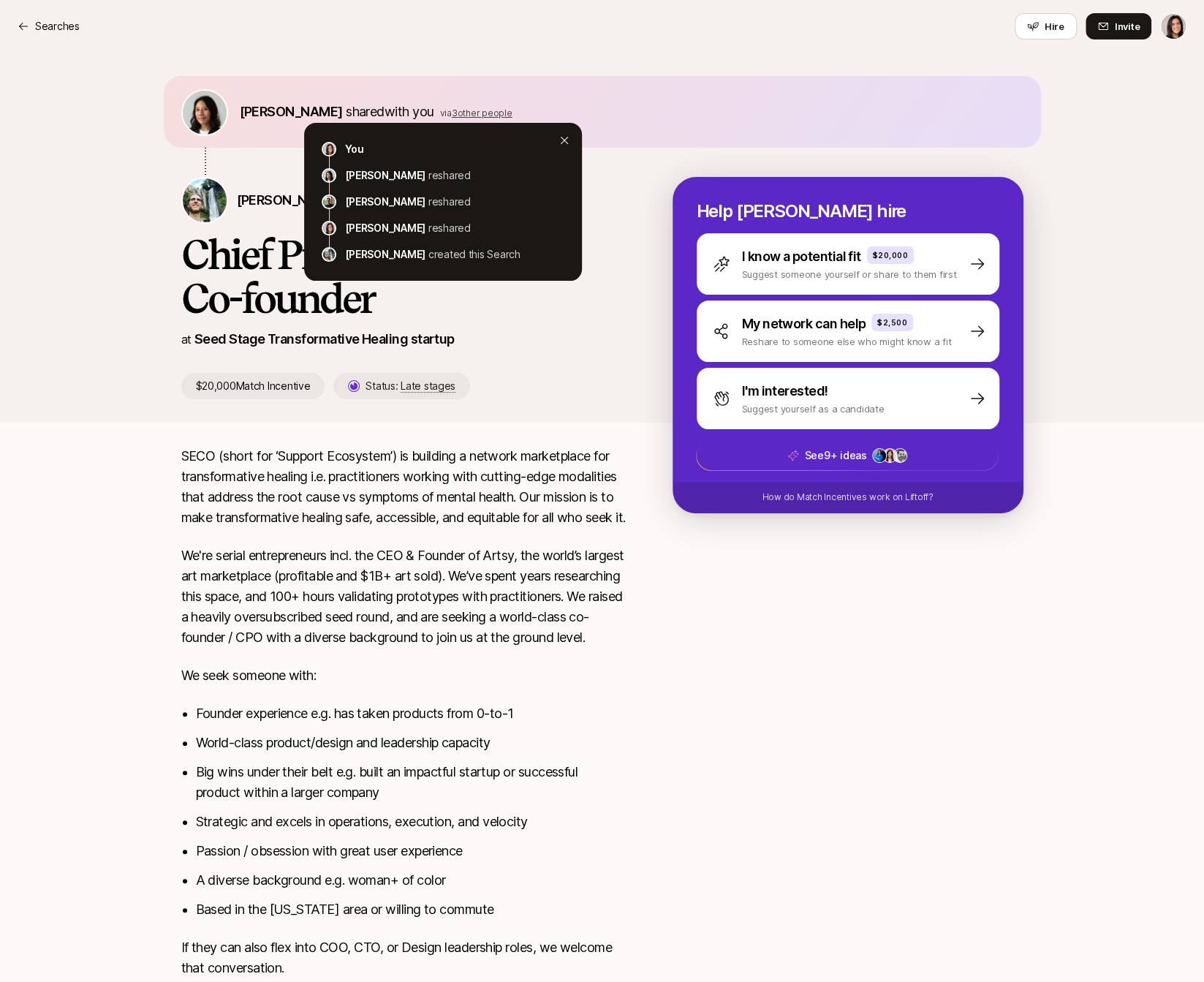
click at [426, 96] on div "Tiffany Shi shared with you via 3 other people" at bounding box center [602, 112] width 842 height 48
click at [437, 98] on div "Tiffany Shi shared with you via 3 other people" at bounding box center [602, 112] width 842 height 48
click at [277, 61] on div "Tiffany Shi shared with you via 3 other people You Tiffany Shi reshared Kevin T…" at bounding box center [602, 237] width 1204 height 370
click at [700, 73] on div "Tiffany Shi shared with you via 3 other people You Tiffany Shi reshared Kevin T…" at bounding box center [602, 237] width 1204 height 370
click at [567, 142] on icon at bounding box center [564, 140] width 12 height 12
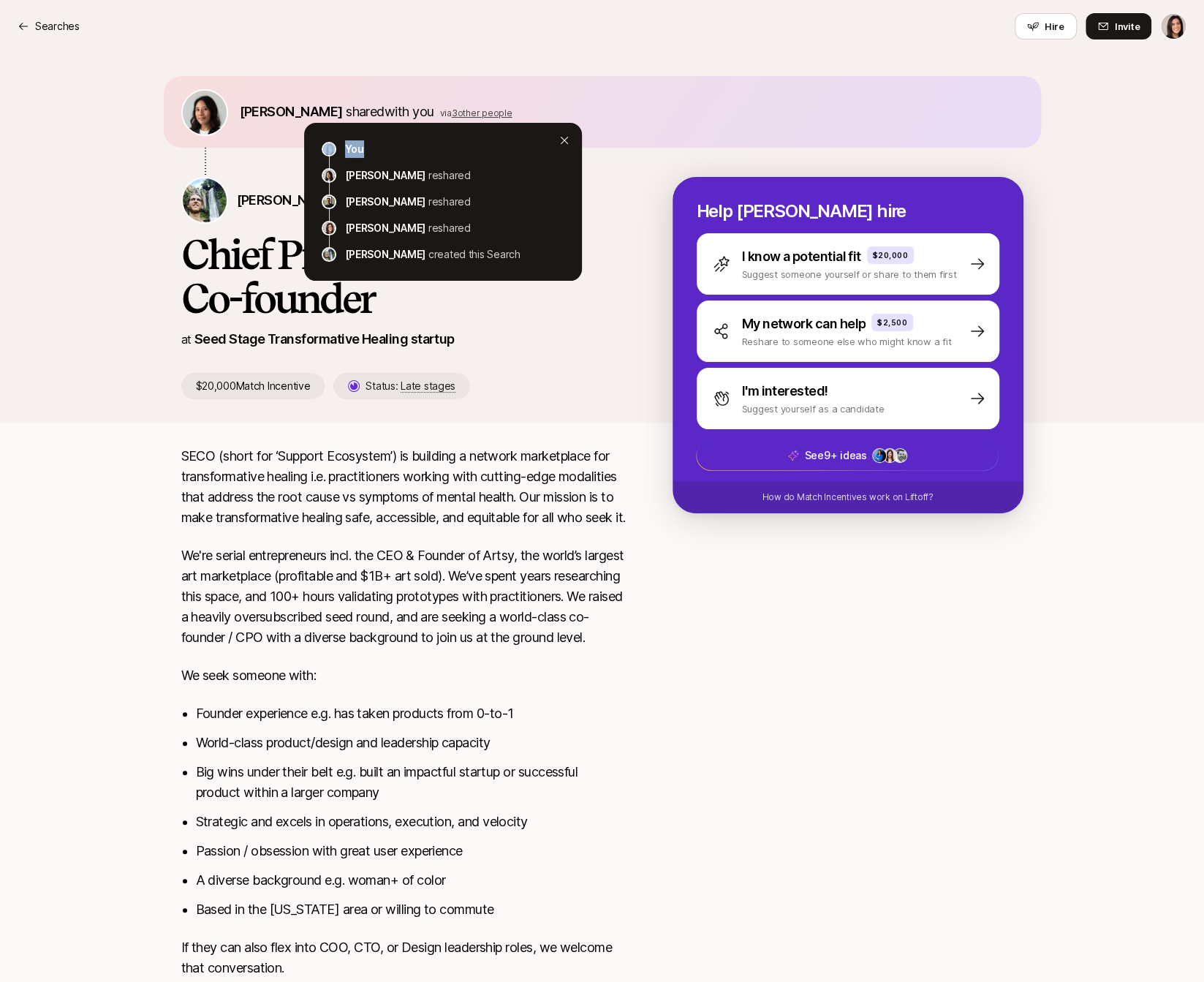
click at [563, 145] on div "You Tiffany Shi reshared Kevin Twohy reshared Eleanor Morgan reshared Carter Cl…" at bounding box center [442, 202] width 278 height 158
click at [563, 145] on icon at bounding box center [564, 140] width 12 height 12
click at [563, 132] on div "You Tiffany Shi reshared Kevin Twohy reshared Eleanor Morgan reshared Carter Cl…" at bounding box center [442, 202] width 278 height 158
click at [563, 147] on div "You Tiffany Shi reshared Kevin Twohy reshared Eleanor Morgan reshared Carter Cl…" at bounding box center [442, 202] width 278 height 158
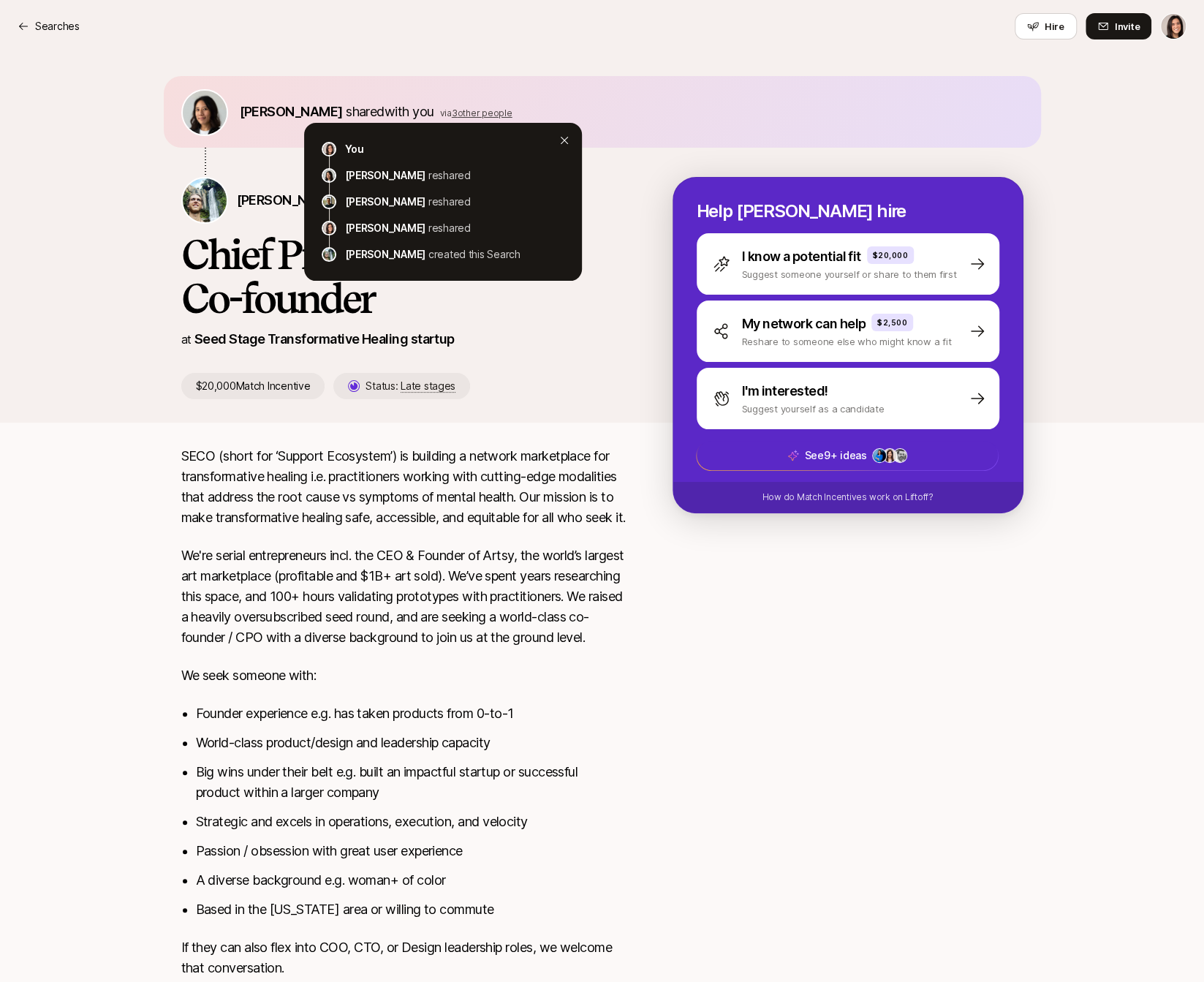
click at [563, 139] on icon at bounding box center [564, 140] width 12 height 12
click at [568, 139] on icon at bounding box center [564, 140] width 12 height 12
click at [567, 139] on icon at bounding box center [564, 140] width 12 height 12
click at [572, 68] on div "Tiffany Shi shared with you via 3 other people You Tiffany Shi reshared Kevin T…" at bounding box center [602, 237] width 1204 height 370
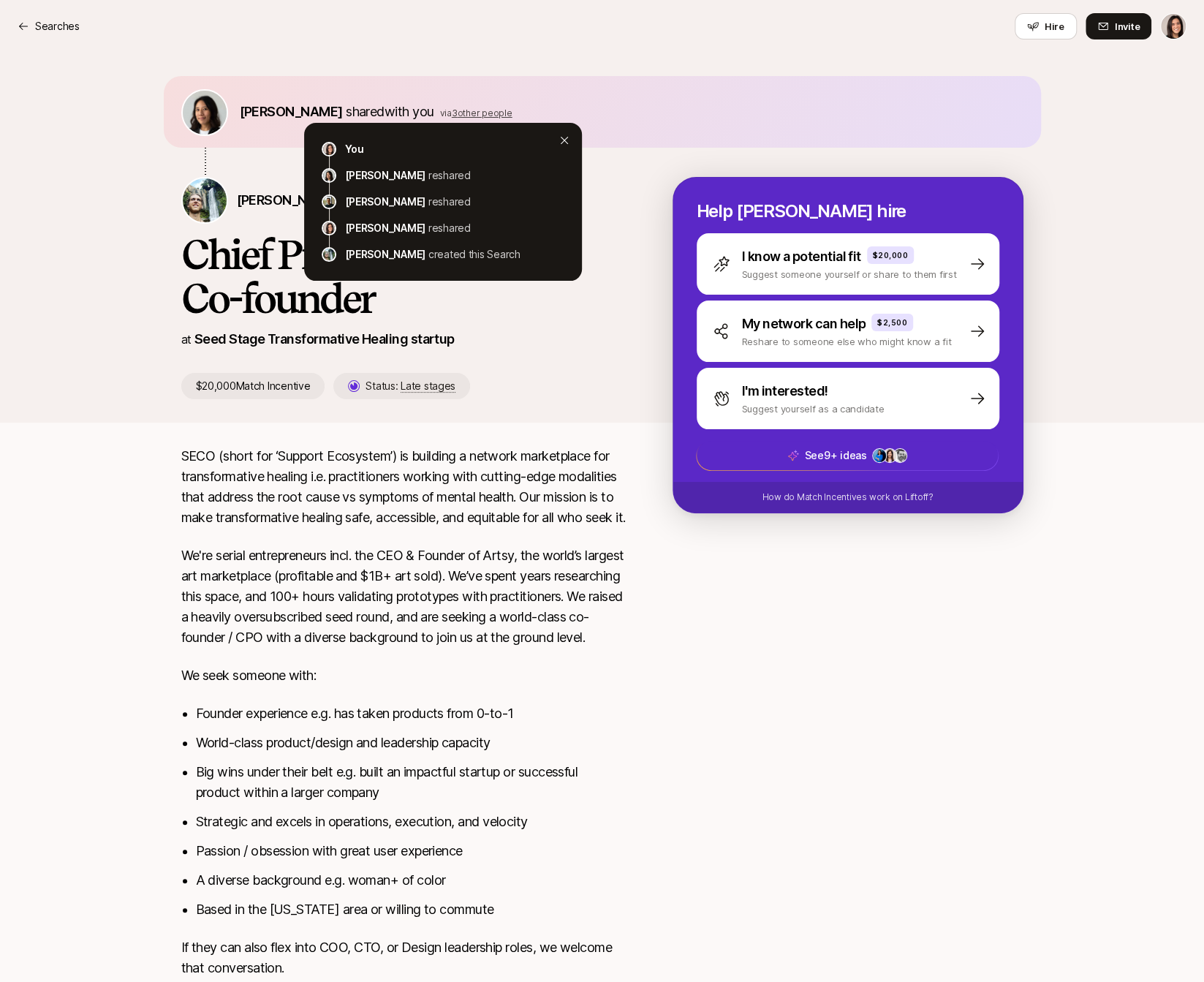
click at [572, 72] on div "Tiffany Shi shared with you via 3 other people You Tiffany Shi reshared Kevin T…" at bounding box center [602, 237] width 1204 height 370
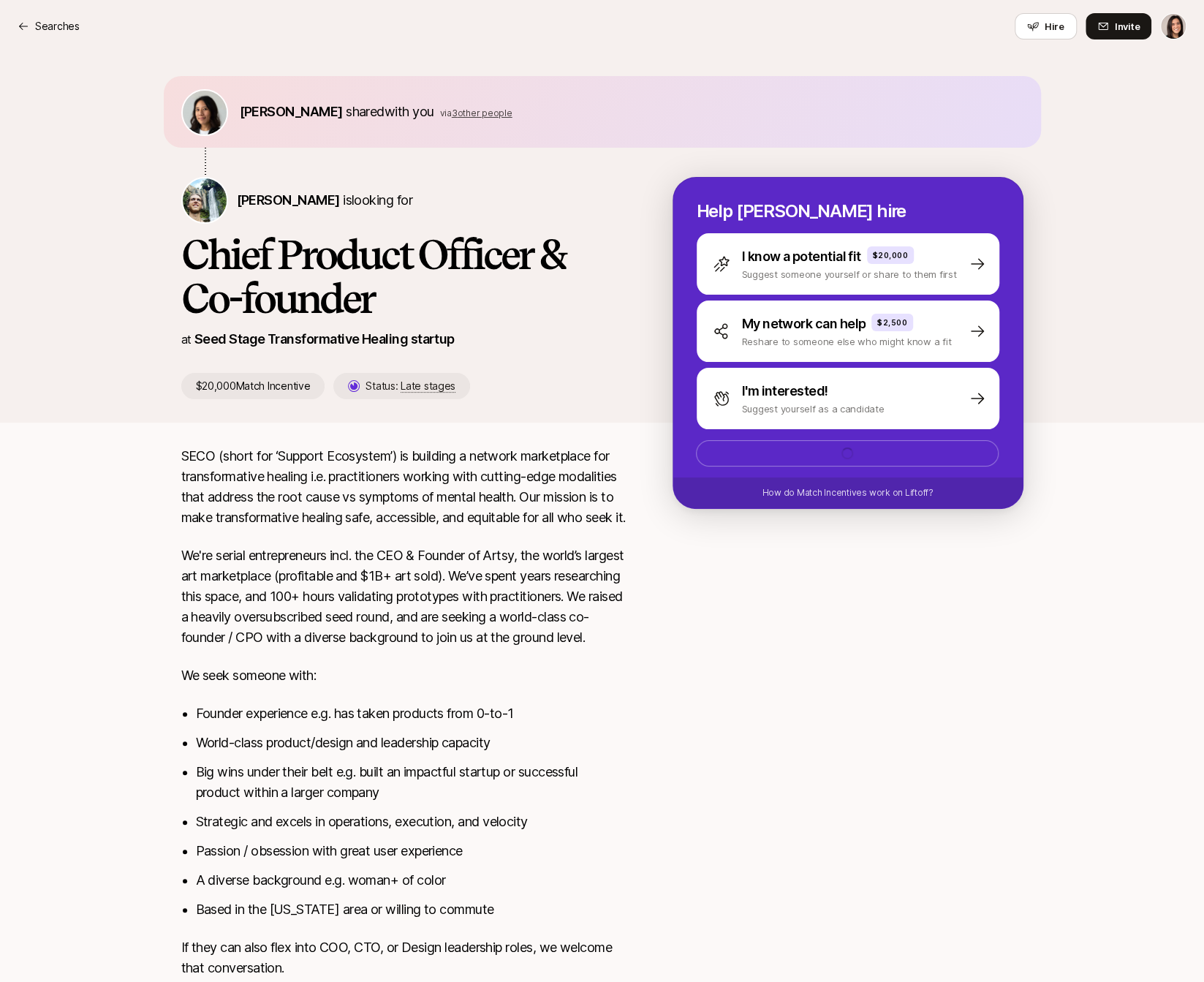
click at [445, 106] on span "via 3 other people" at bounding box center [476, 112] width 73 height 16
click at [452, 111] on span "3 other people" at bounding box center [482, 113] width 61 height 11
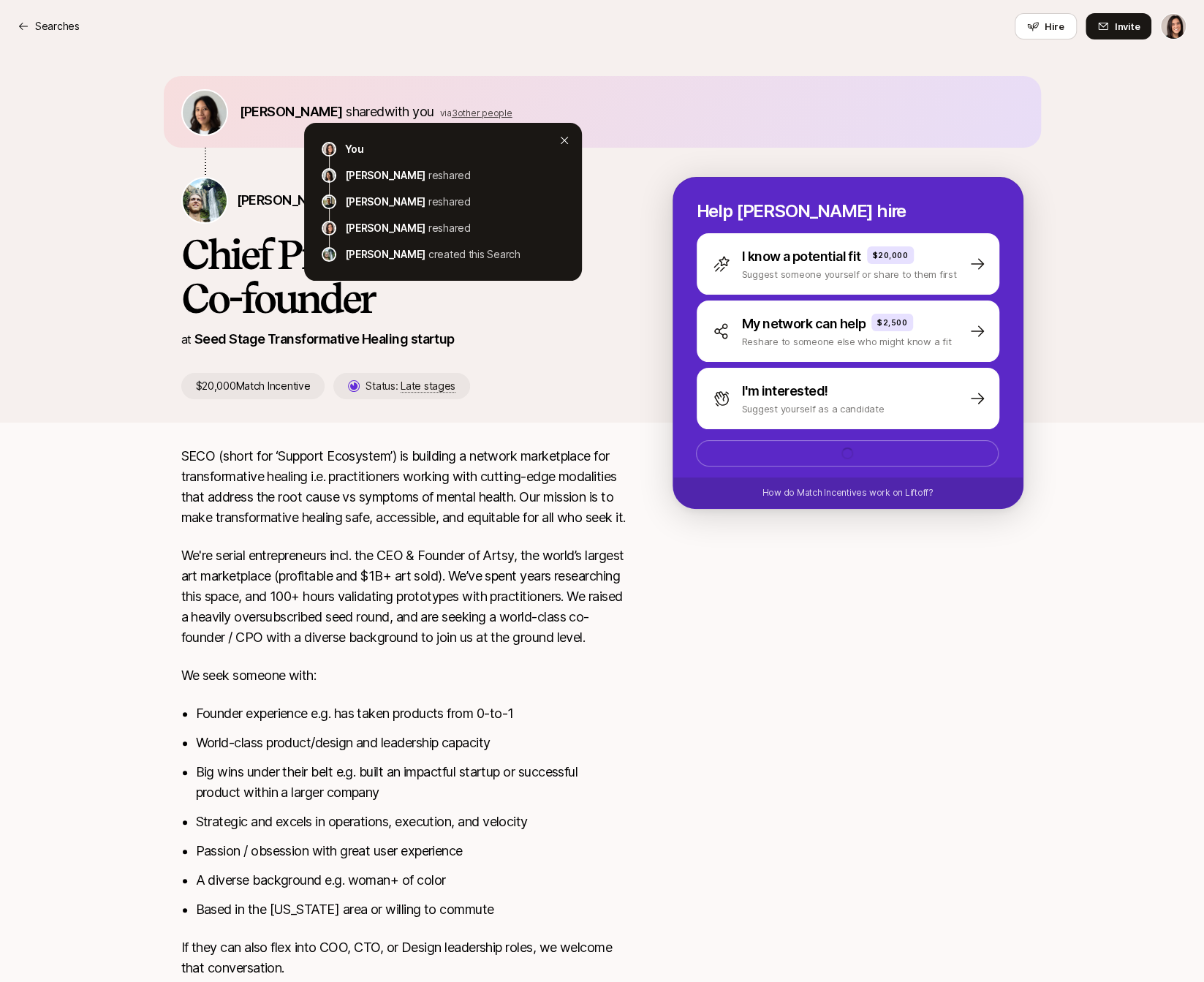
click at [568, 138] on icon at bounding box center [564, 140] width 12 height 12
click at [566, 141] on icon at bounding box center [564, 140] width 12 height 12
click at [452, 110] on span "3 other people" at bounding box center [482, 113] width 61 height 11
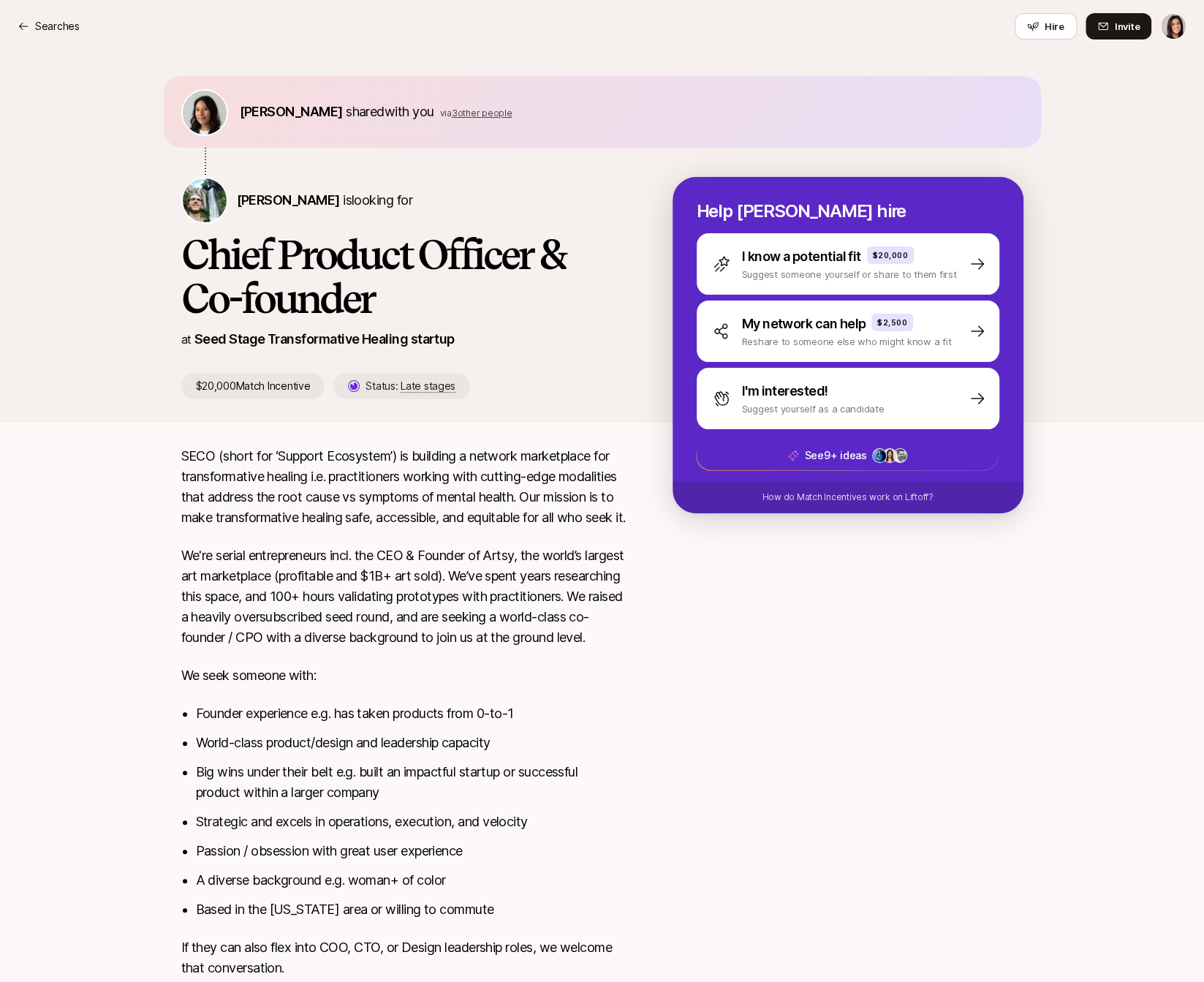
click at [440, 110] on span "via" at bounding box center [446, 113] width 12 height 11
click at [452, 113] on span "3 other people" at bounding box center [482, 113] width 61 height 11
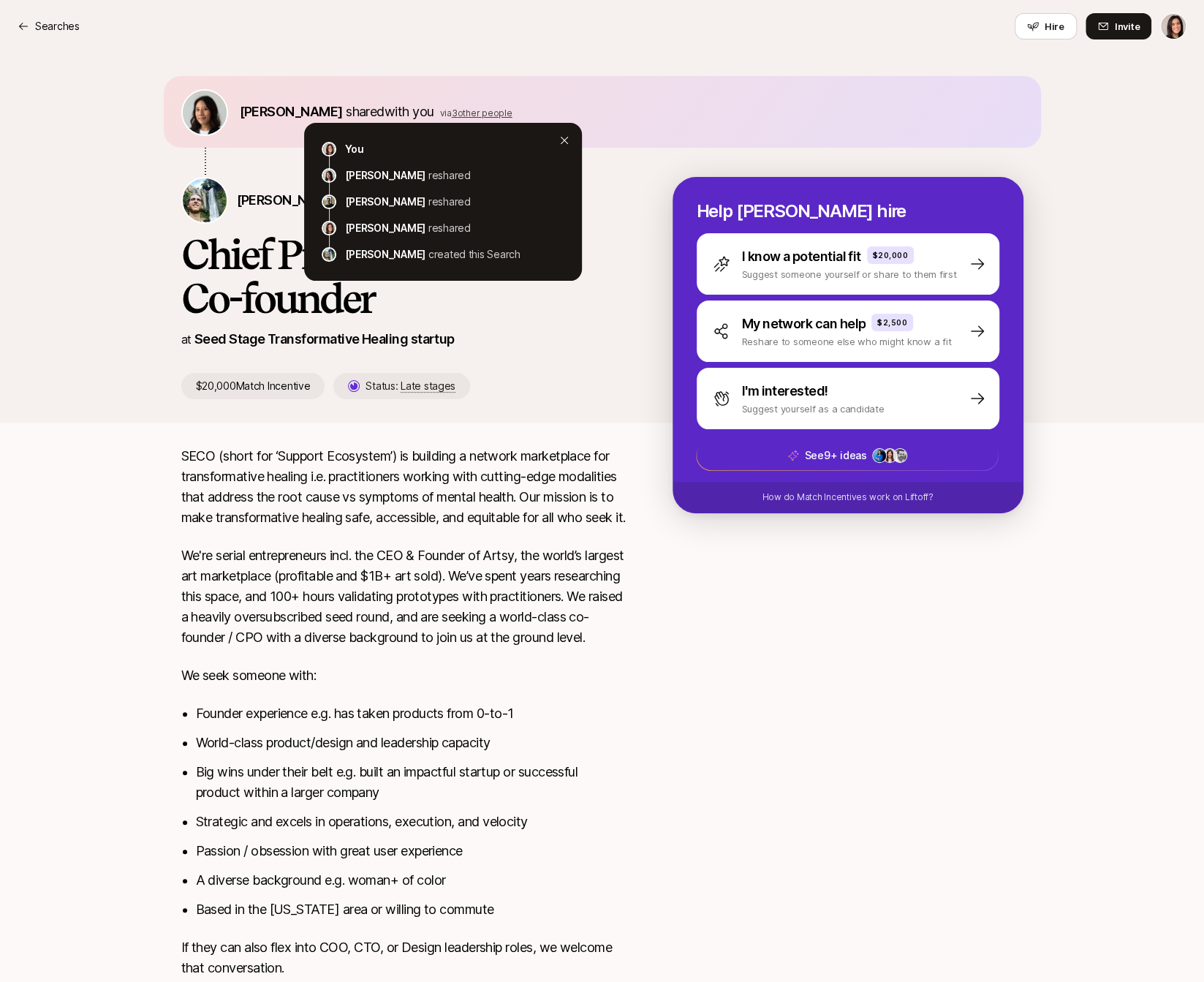
click at [561, 145] on div "You" at bounding box center [454, 149] width 219 height 17
click at [573, 111] on div "Tiffany Shi shared with you via 3 other people" at bounding box center [602, 112] width 842 height 48
click at [474, 88] on div "Tiffany Shi shared with you via 3 other people" at bounding box center [602, 112] width 842 height 48
click at [453, 108] on span "3 other people" at bounding box center [482, 113] width 61 height 11
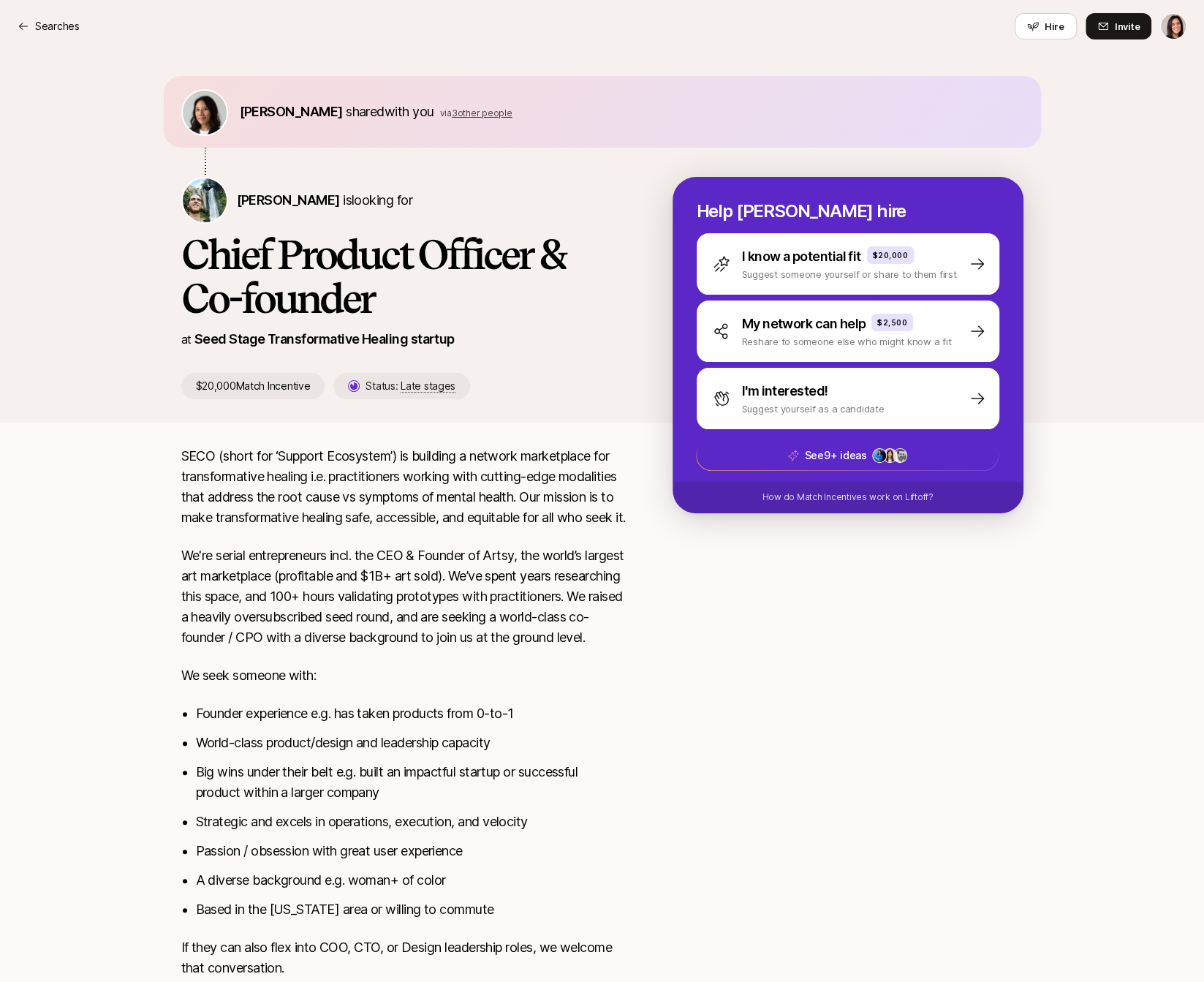
click at [453, 109] on span "3 other people" at bounding box center [482, 113] width 61 height 11
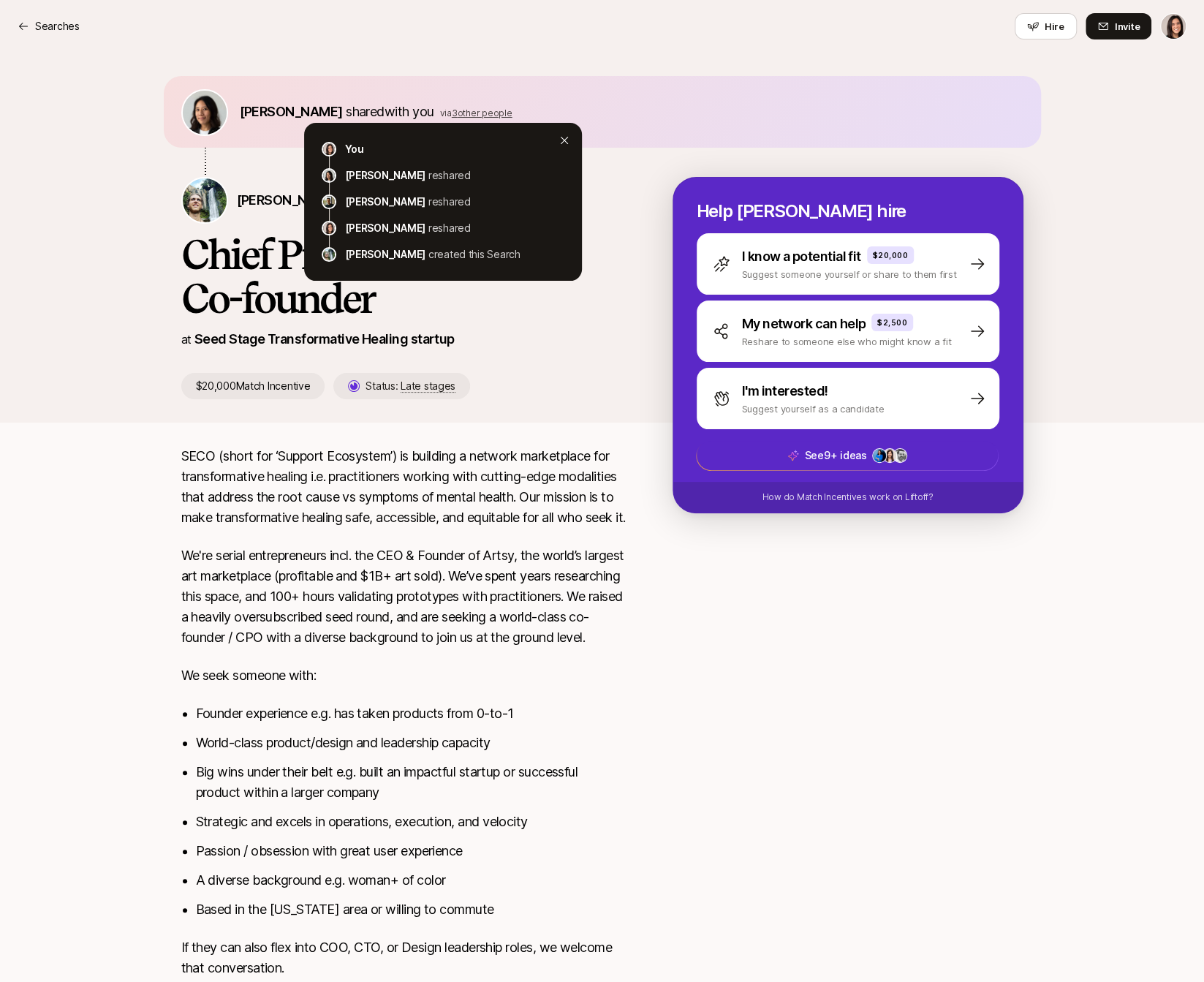
click at [454, 107] on span "3 other people" at bounding box center [482, 113] width 61 height 11
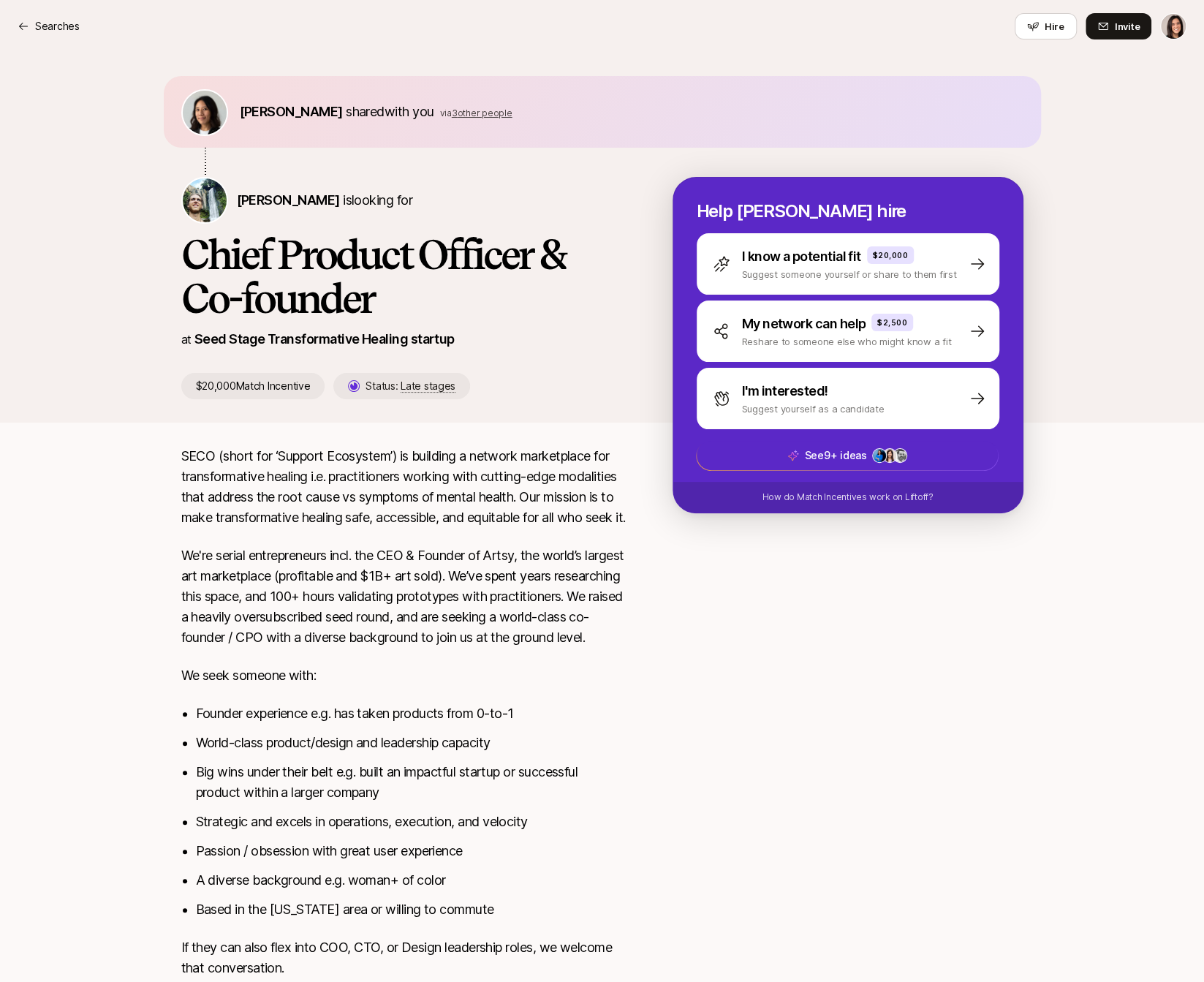
click at [466, 111] on span "3 other people" at bounding box center [482, 113] width 61 height 11
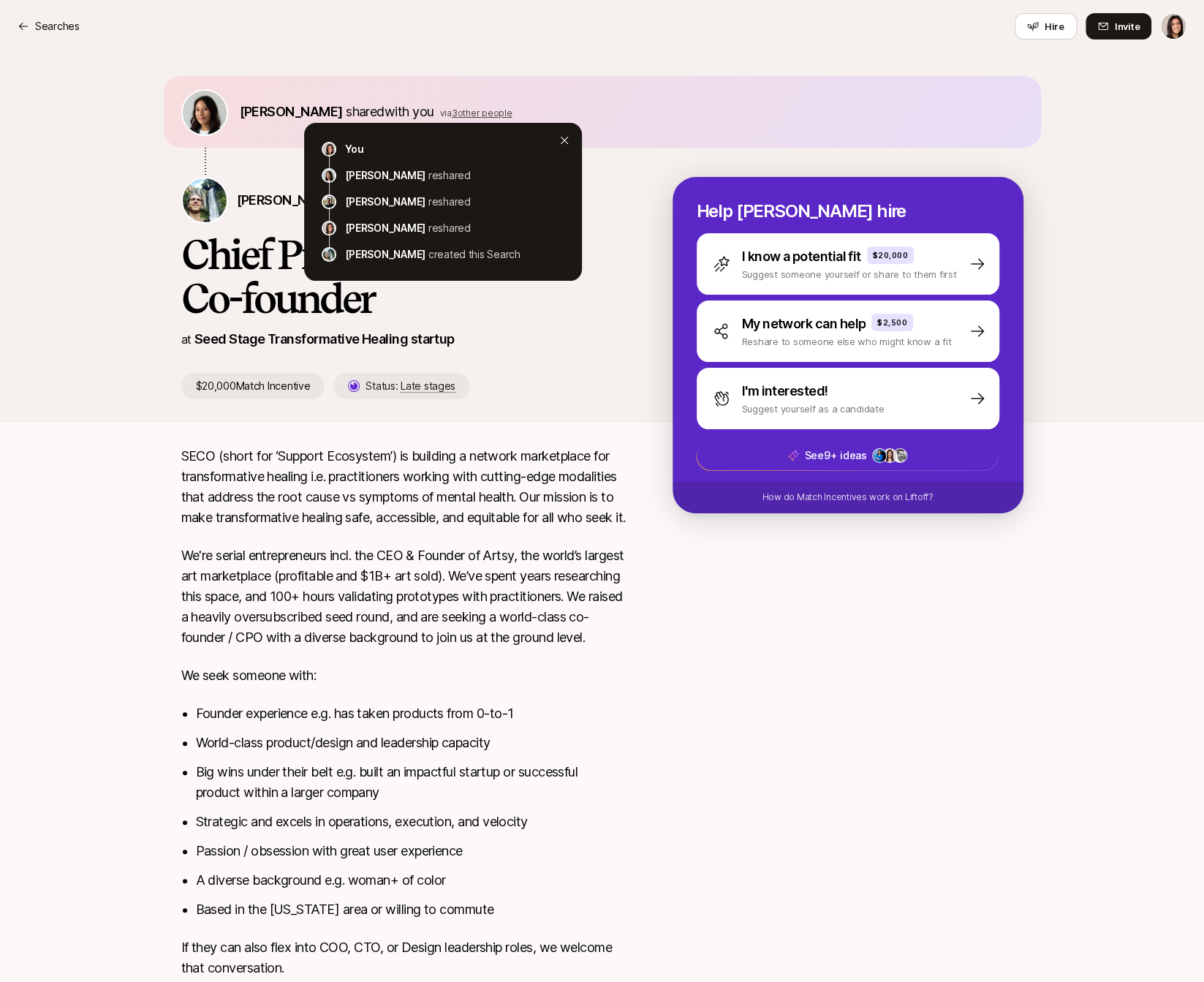
click at [463, 112] on span "3 other people" at bounding box center [482, 113] width 61 height 11
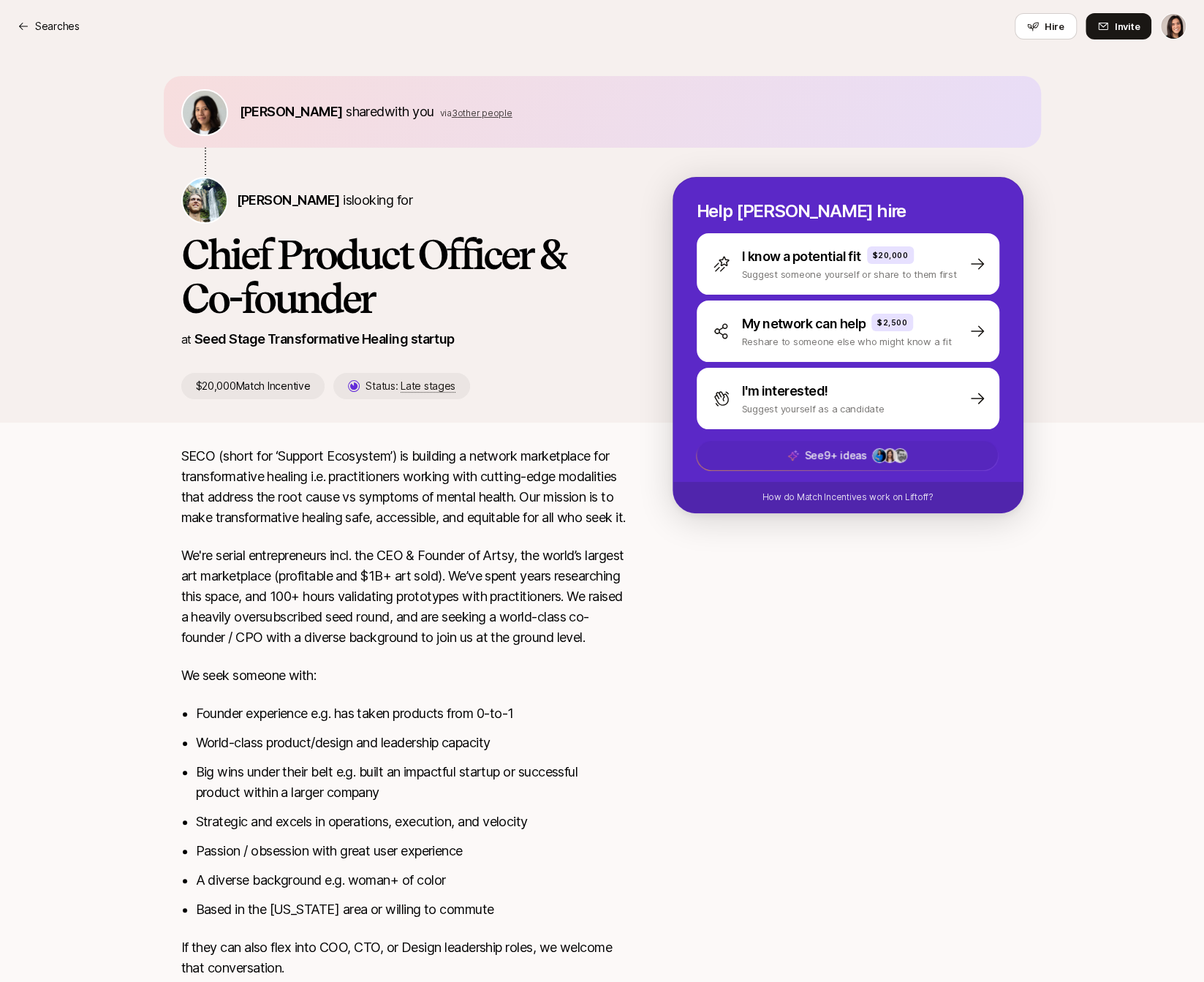
click at [827, 461] on p "See 9+ ideas" at bounding box center [835, 455] width 62 height 17
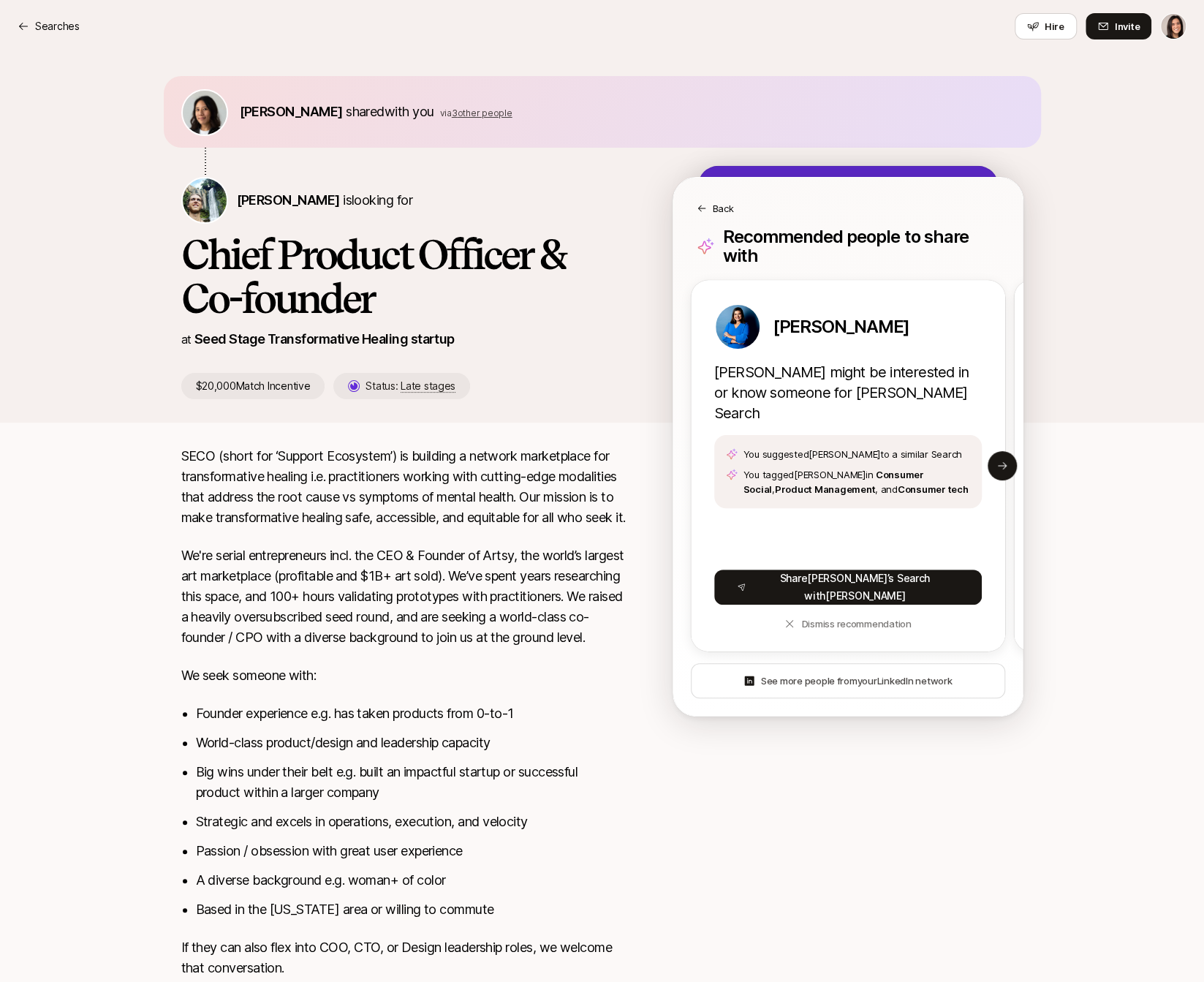
click at [715, 210] on p "Back" at bounding box center [723, 208] width 21 height 15
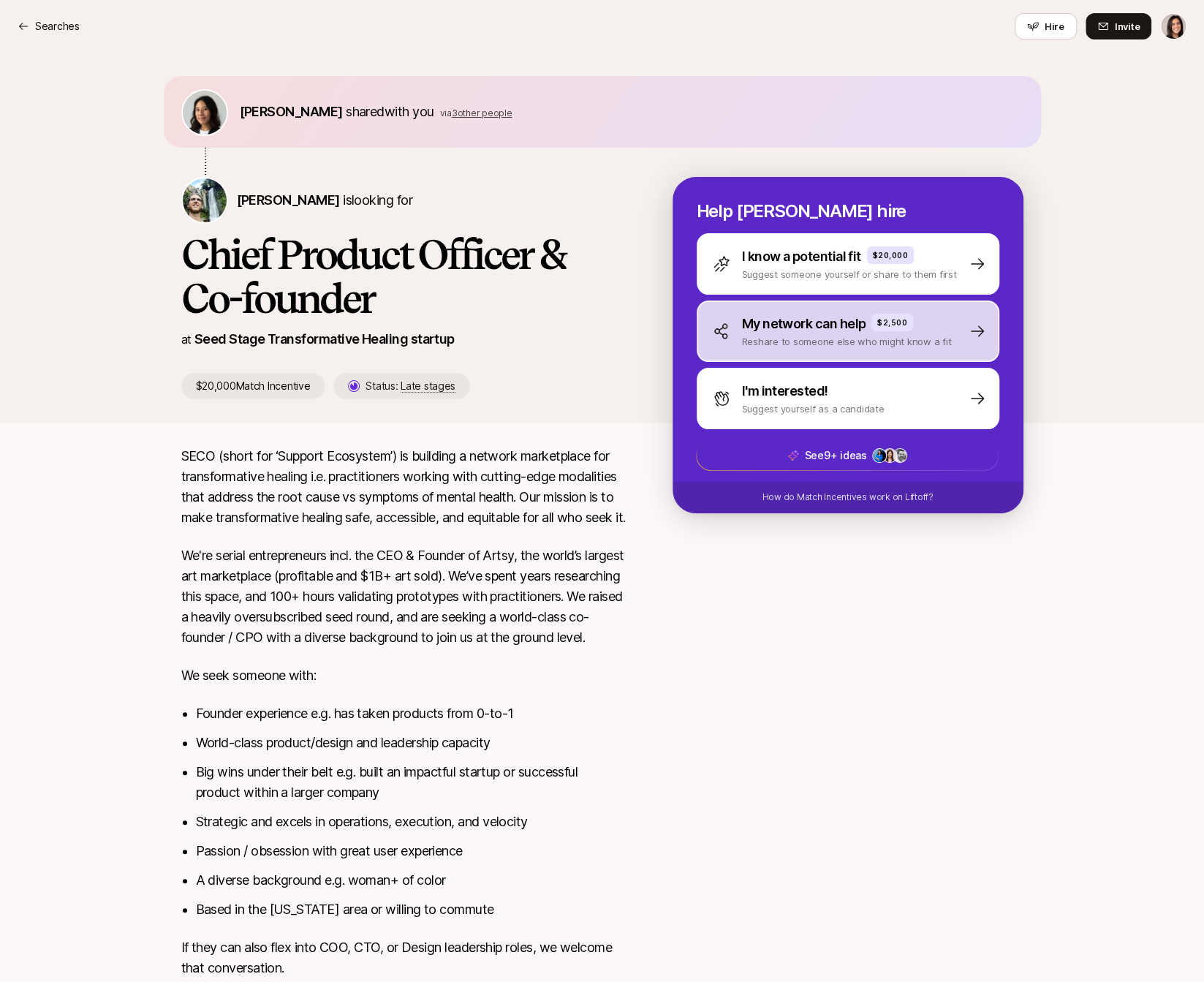
click at [781, 331] on p "My network can help" at bounding box center [804, 324] width 125 height 21
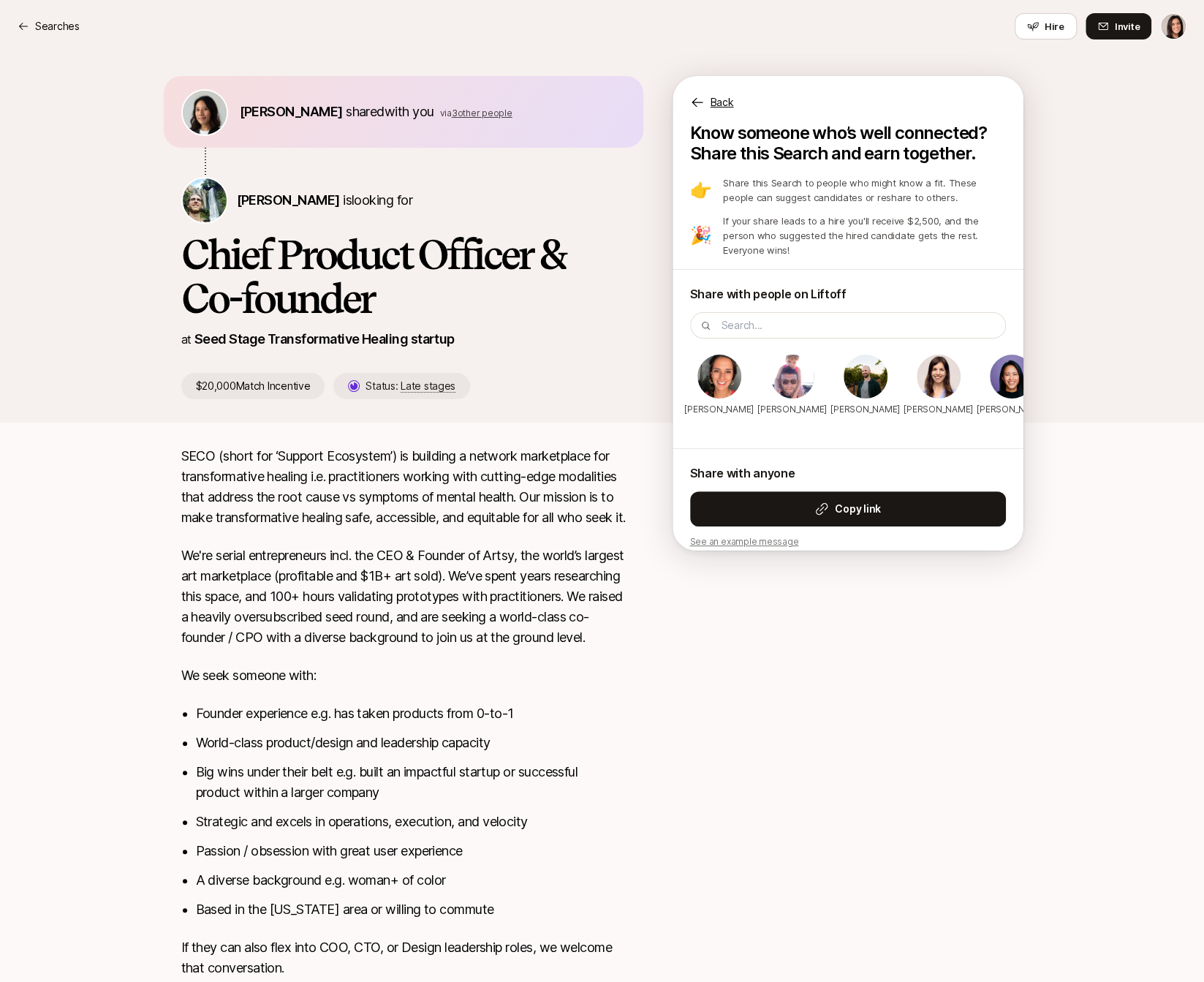
drag, startPoint x: 902, startPoint y: 355, endPoint x: 826, endPoint y: 365, distance: 76.7
click at [824, 365] on div "Lia Siebert Alex Rainert Basile Senesi Nili Metuki Christina White Brandon McGr…" at bounding box center [847, 401] width 351 height 95
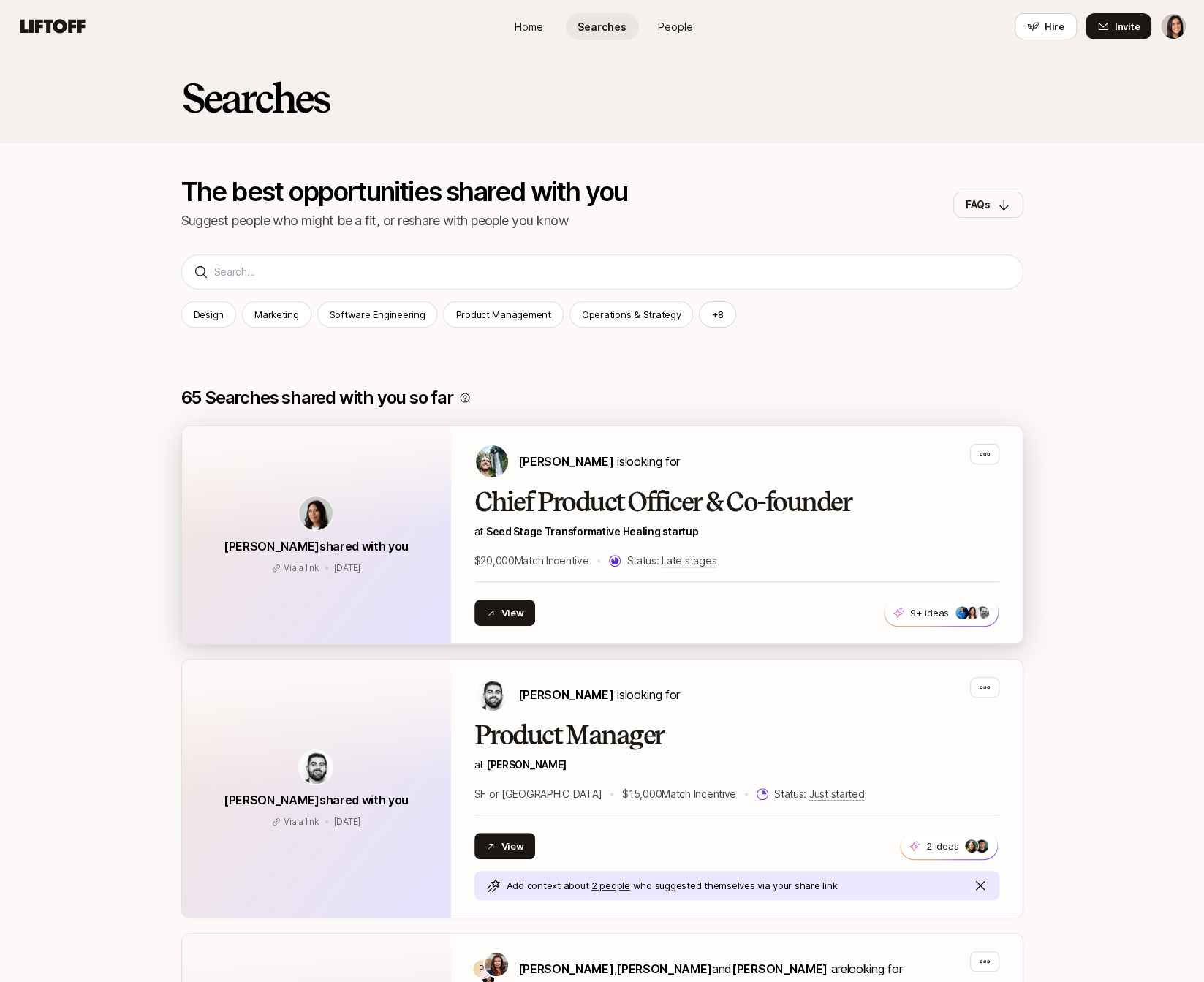
click at [928, 567] on div "$20,000 Match Incentive Status: Late stages" at bounding box center [737, 561] width 525 height 17
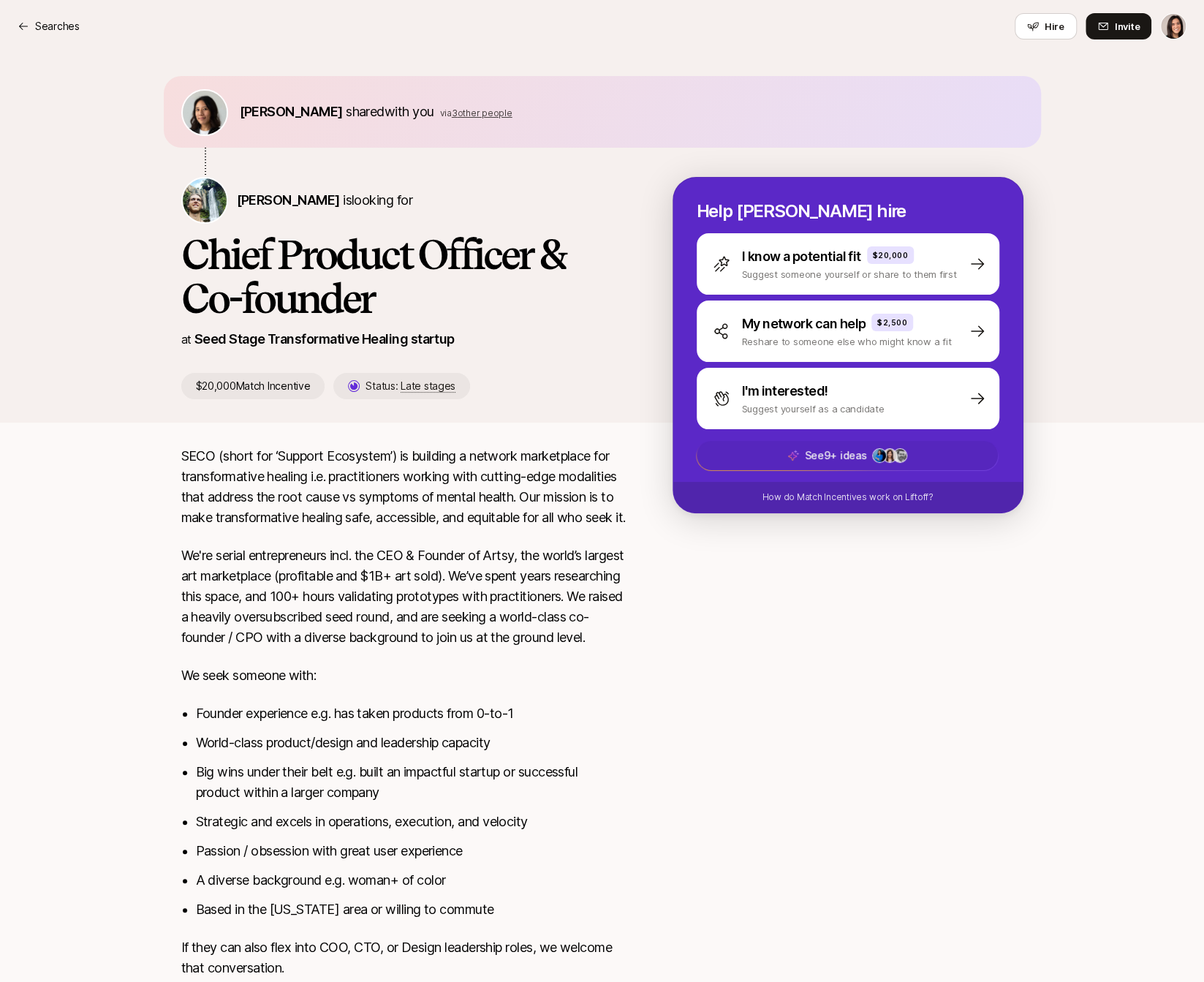
click at [870, 455] on span "See 9+ ideas +51" at bounding box center [847, 455] width 301 height 29
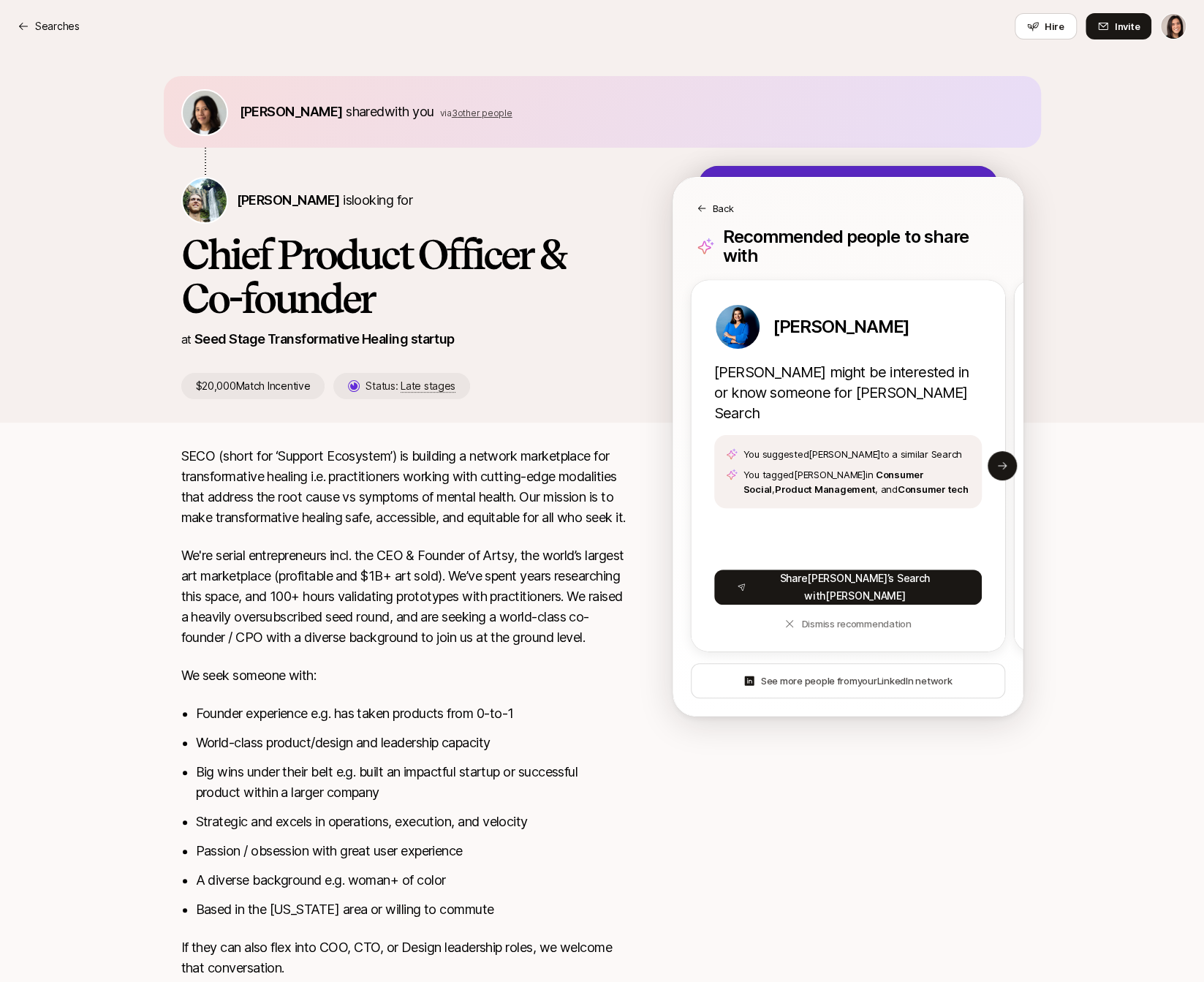
click at [755, 223] on div "Back Recommended people to share with Prerna Singh Prerna might be interested i…" at bounding box center [847, 446] width 351 height 539
click at [737, 213] on div "Back" at bounding box center [848, 208] width 303 height 15
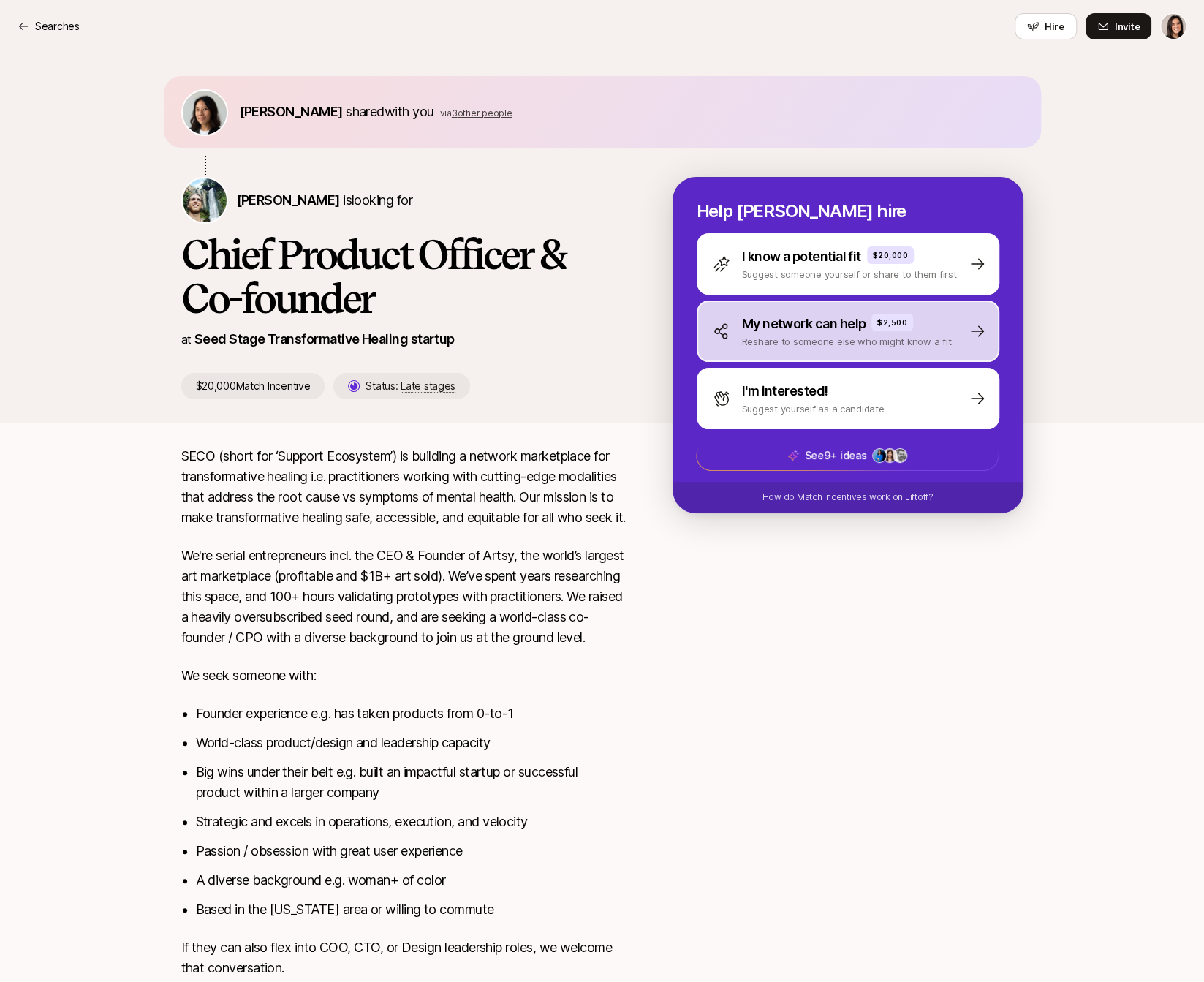
click at [782, 323] on p "My network can help" at bounding box center [804, 324] width 125 height 21
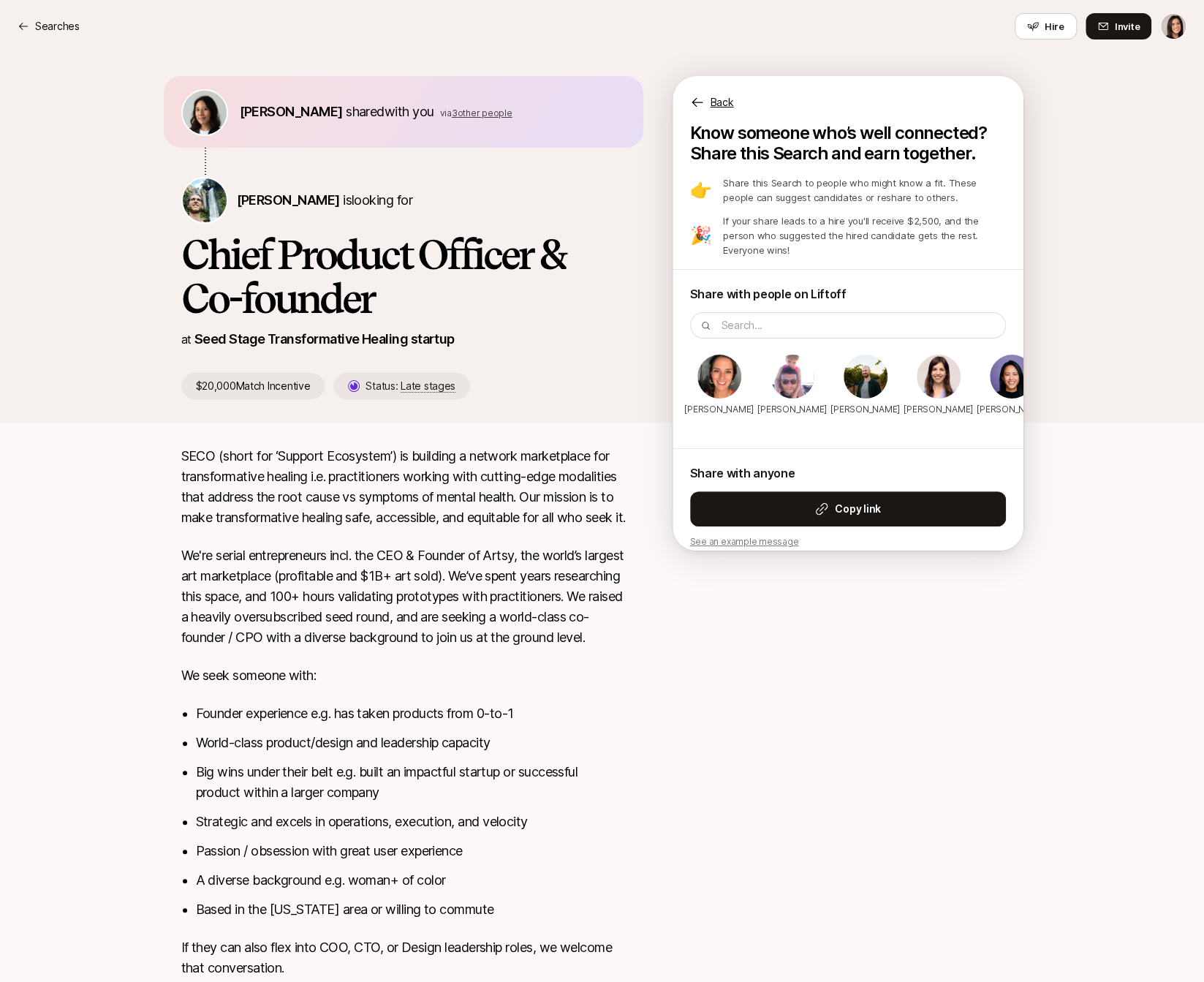
click at [724, 100] on p "Back" at bounding box center [722, 102] width 23 height 17
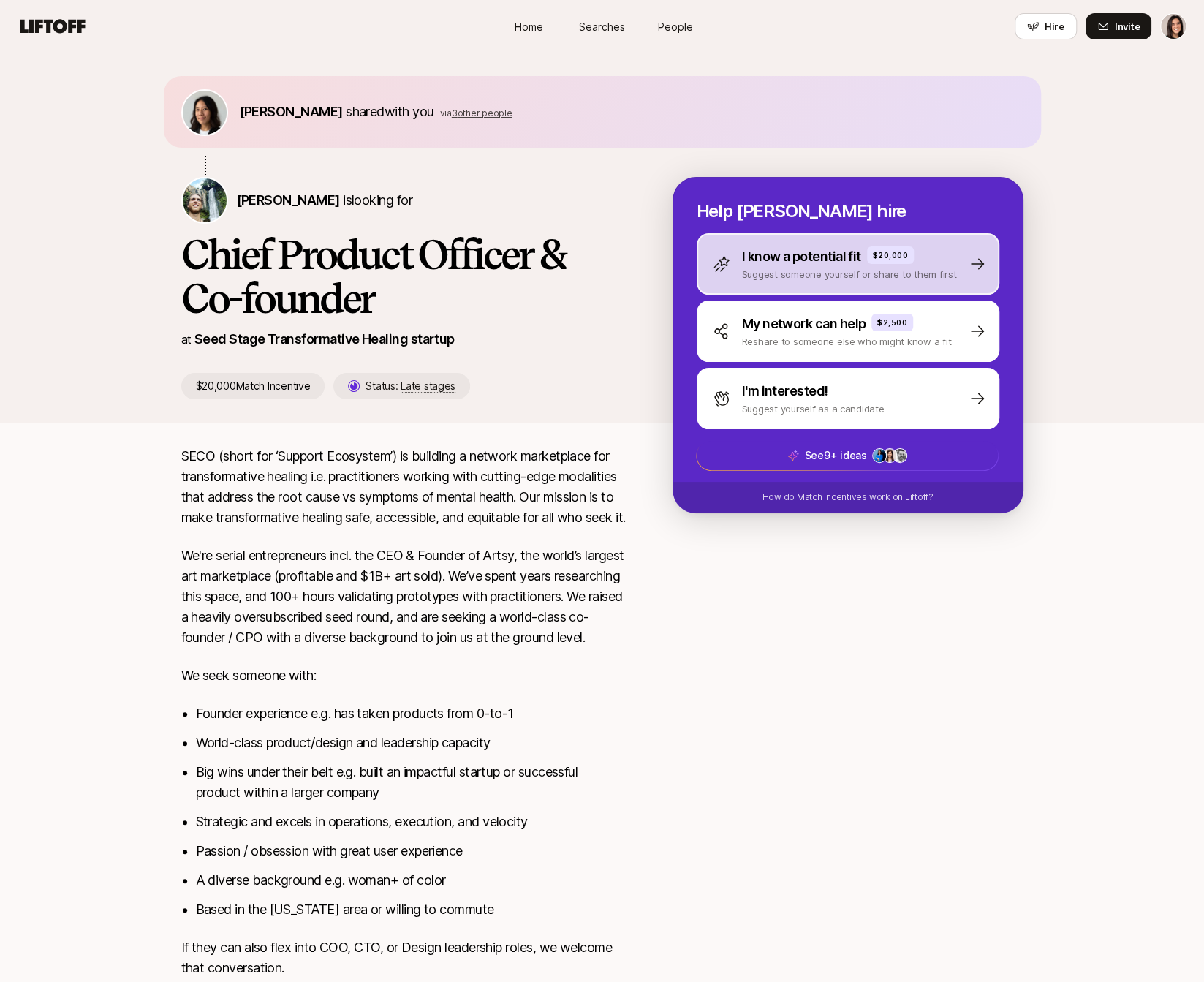
click at [799, 278] on p "Suggest someone yourself or share to them first" at bounding box center [849, 274] width 215 height 15
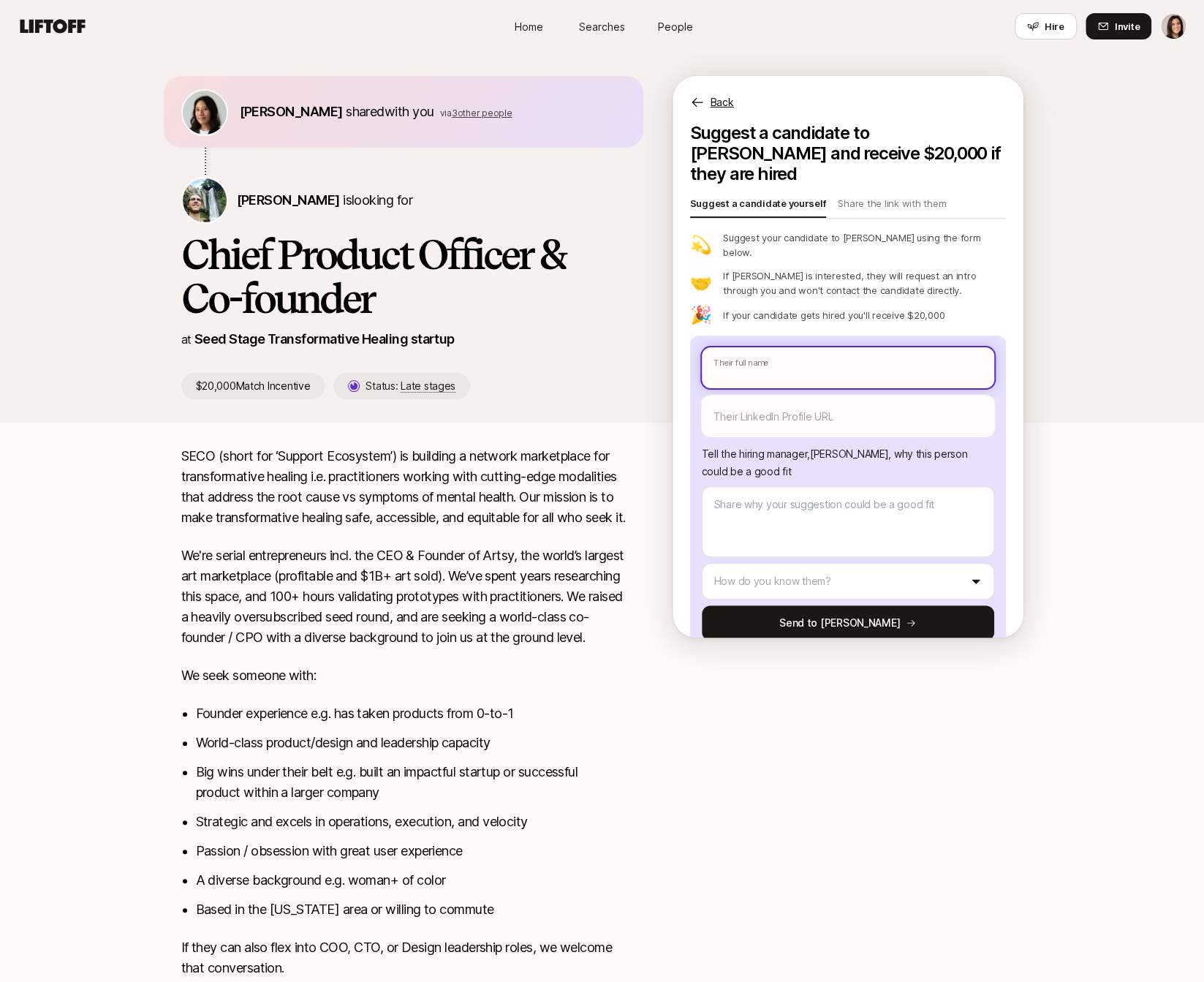
click at [797, 347] on input "text" at bounding box center [848, 367] width 293 height 41
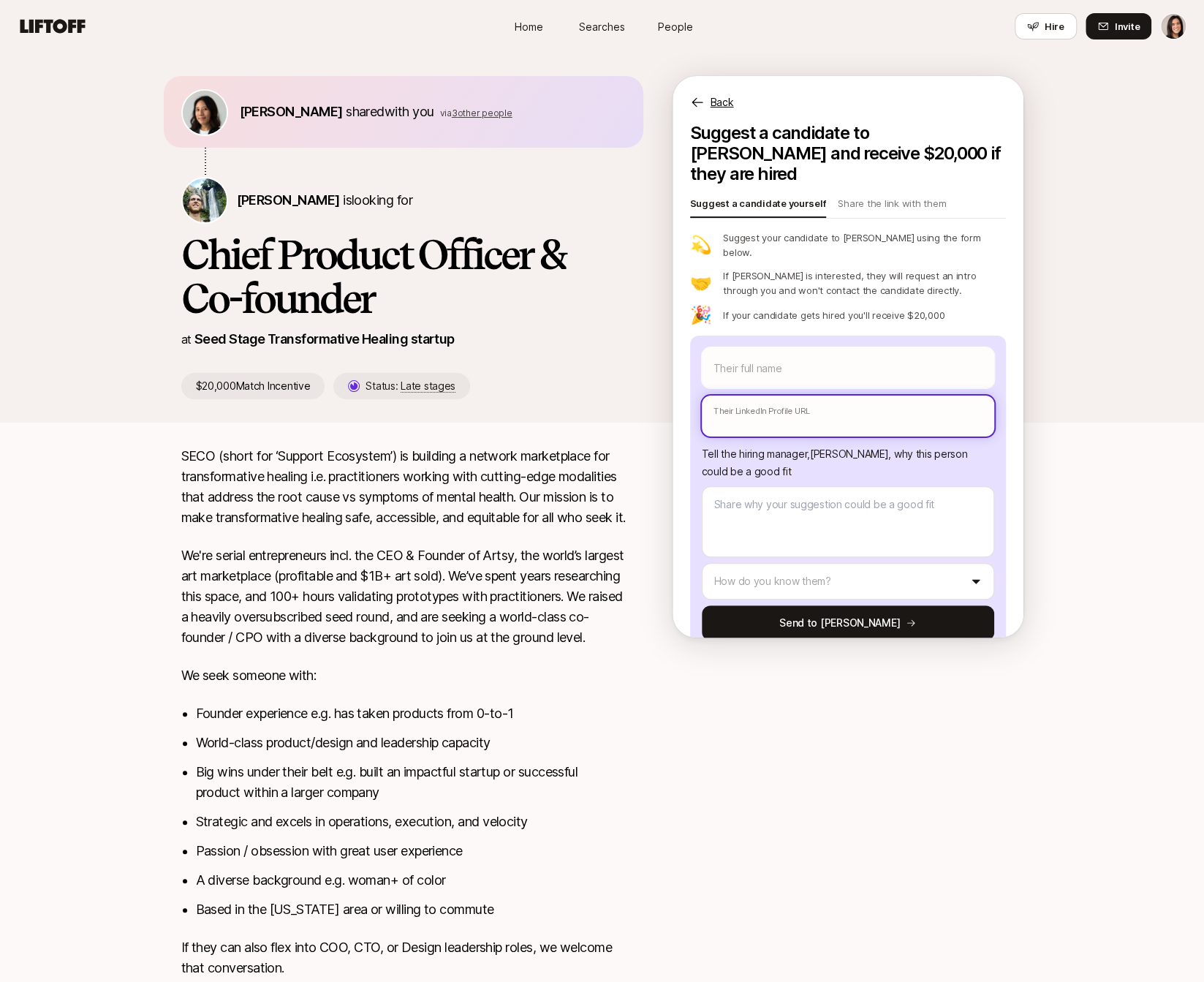
click at [794, 396] on input "text" at bounding box center [848, 416] width 293 height 41
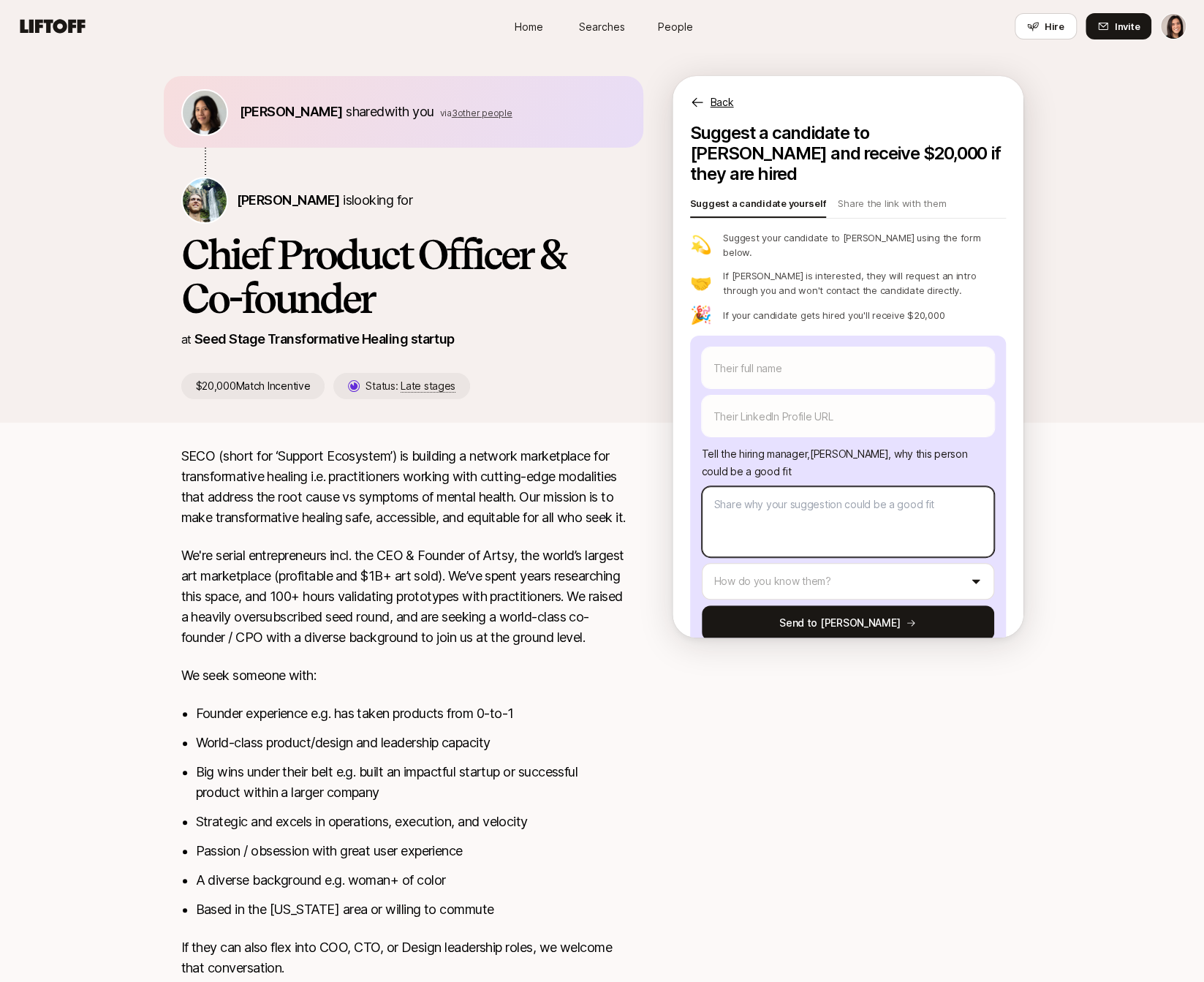
click at [792, 487] on textarea at bounding box center [848, 522] width 293 height 71
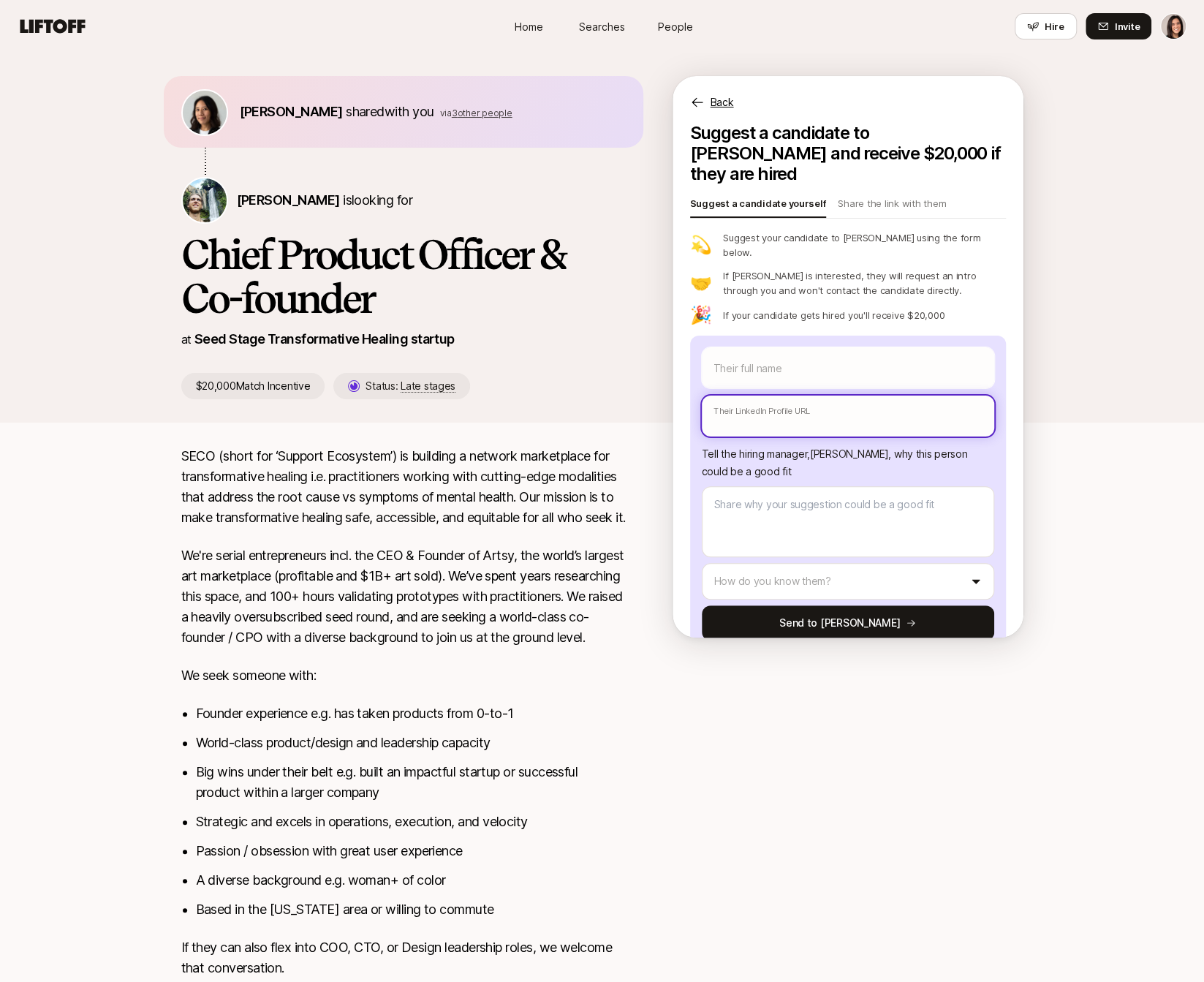
click at [793, 396] on input "text" at bounding box center [848, 416] width 293 height 41
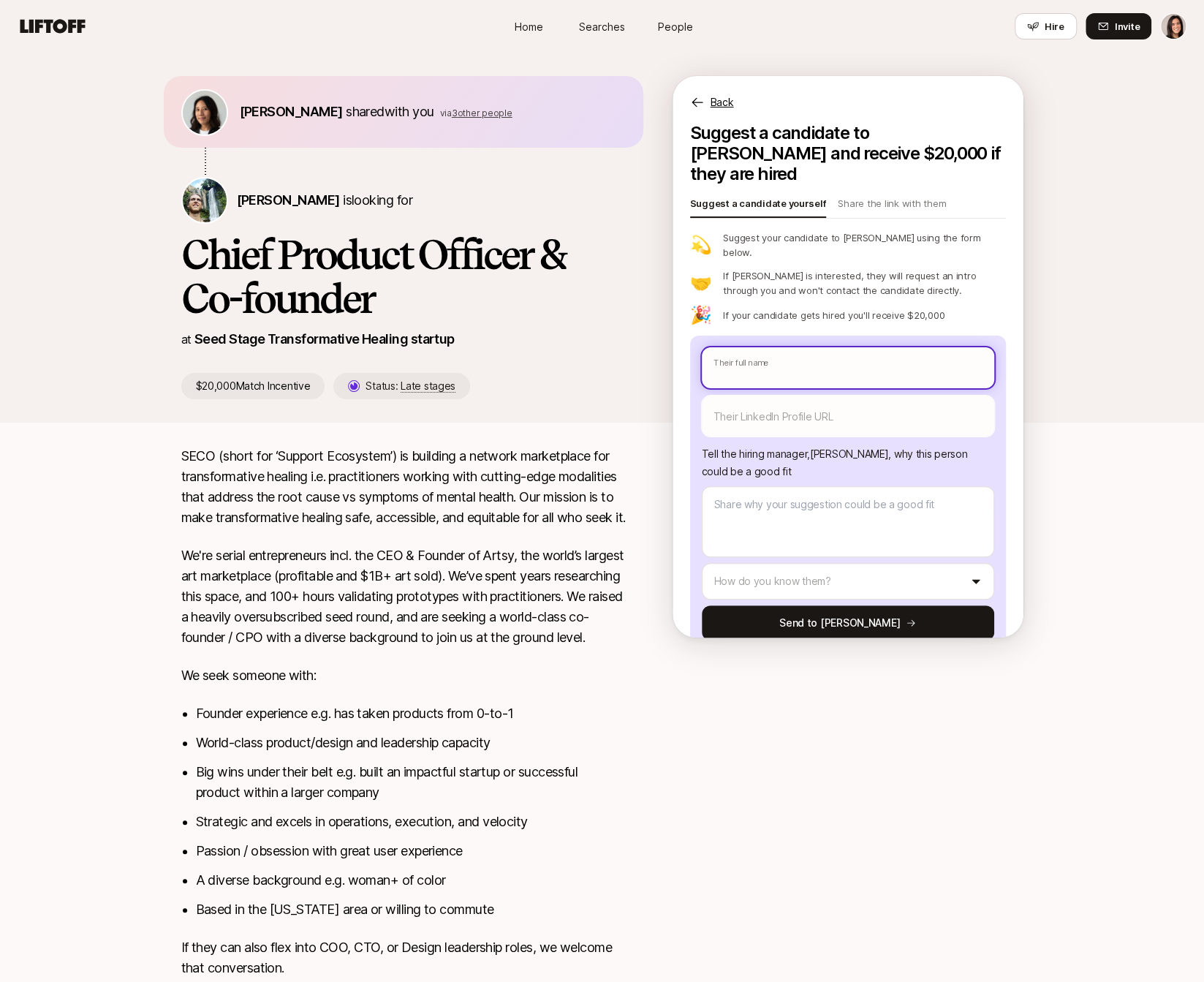
click at [793, 347] on input "text" at bounding box center [848, 367] width 293 height 41
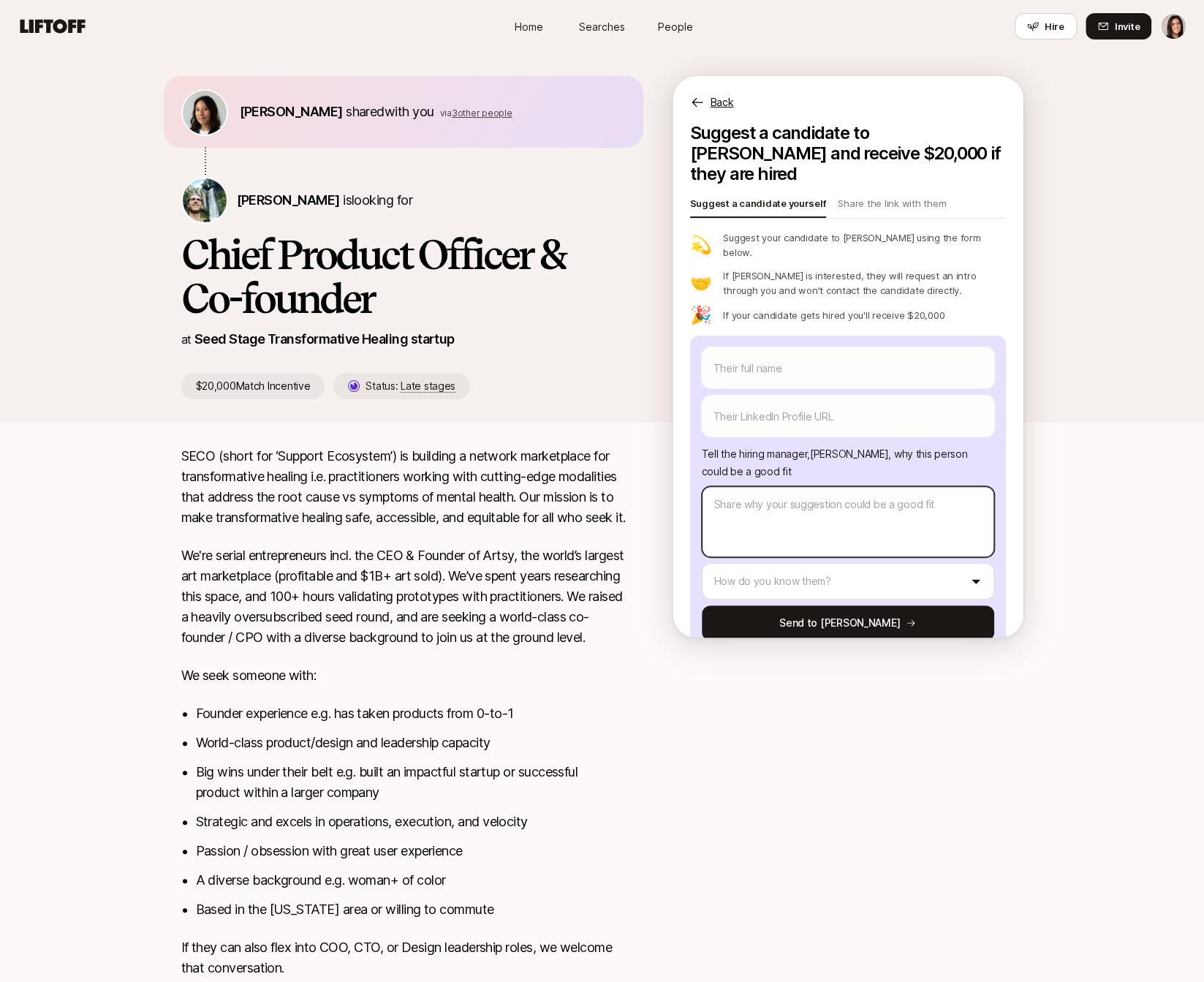
click at [788, 487] on textarea at bounding box center [848, 522] width 293 height 71
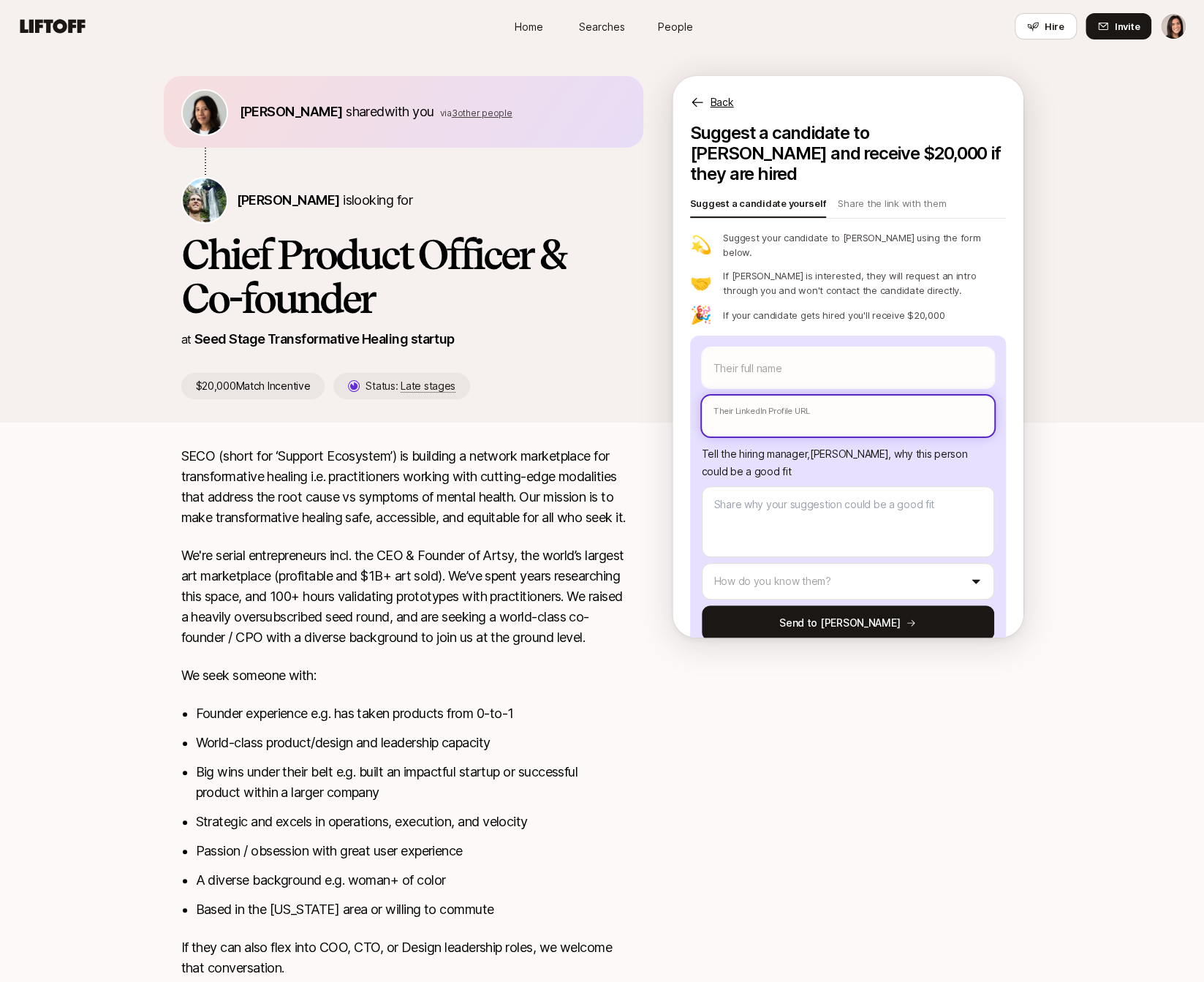
click at [799, 400] on input "text" at bounding box center [848, 416] width 293 height 41
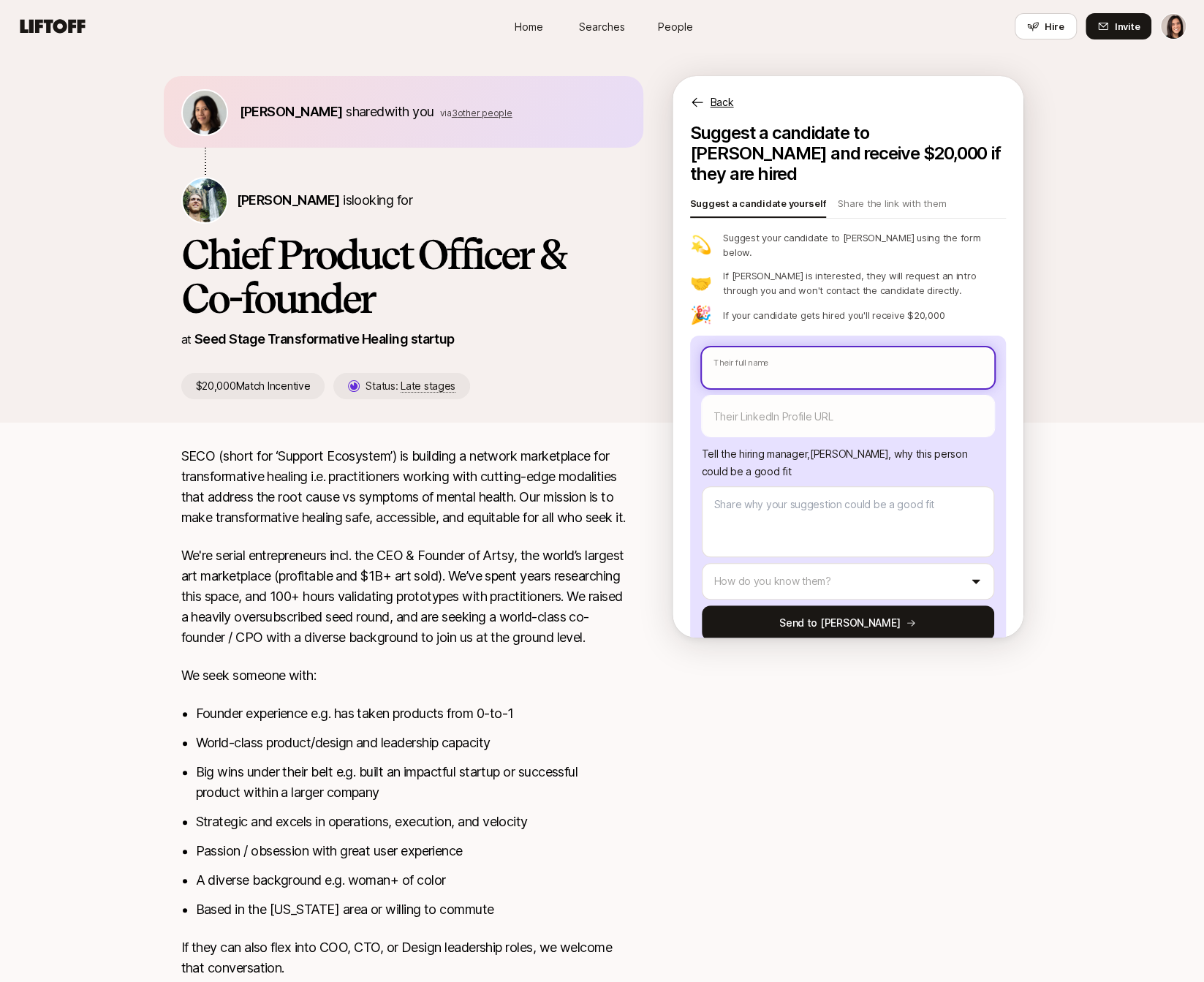
click at [805, 347] on input "text" at bounding box center [848, 367] width 293 height 41
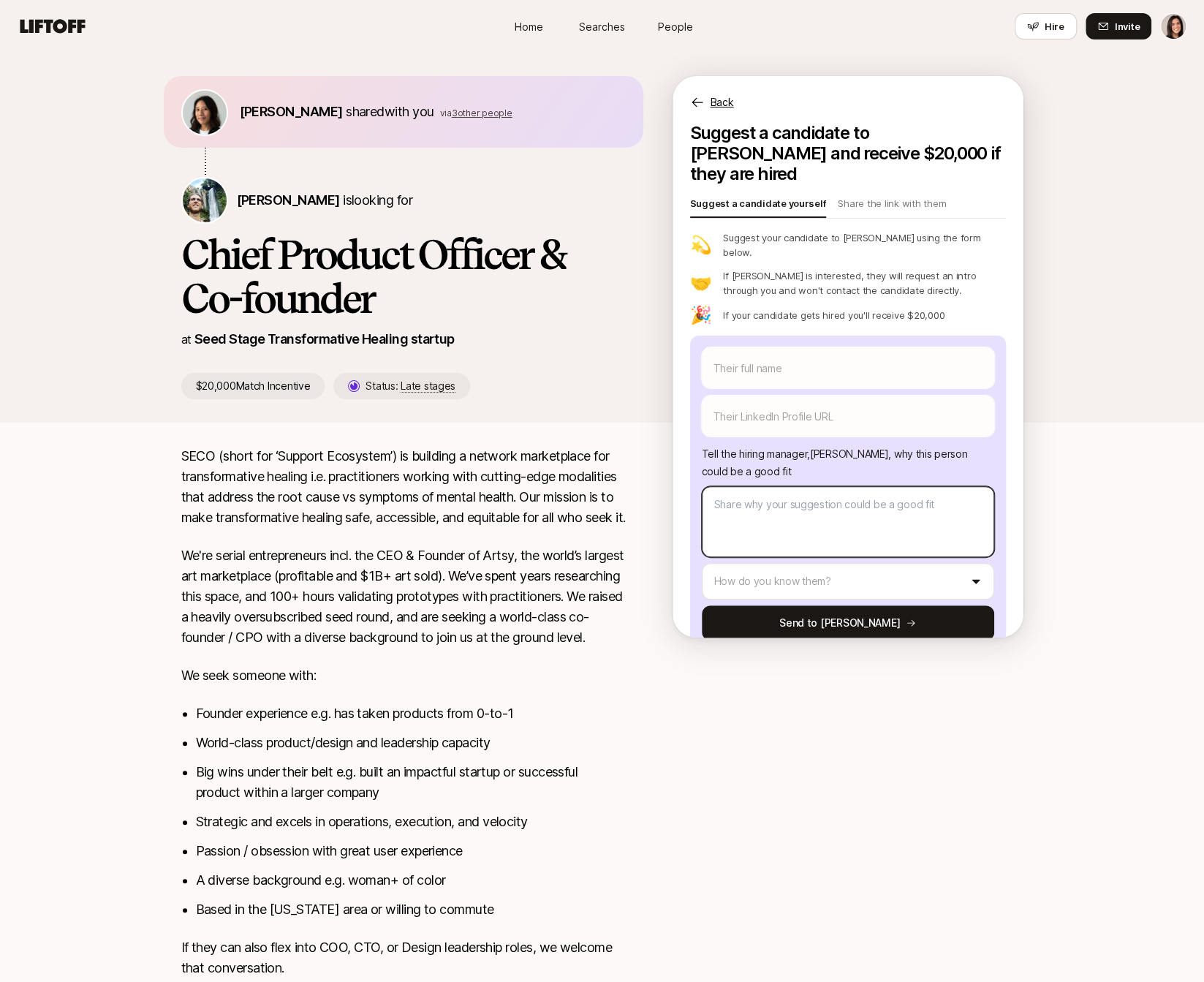
click at [767, 505] on textarea at bounding box center [848, 522] width 293 height 71
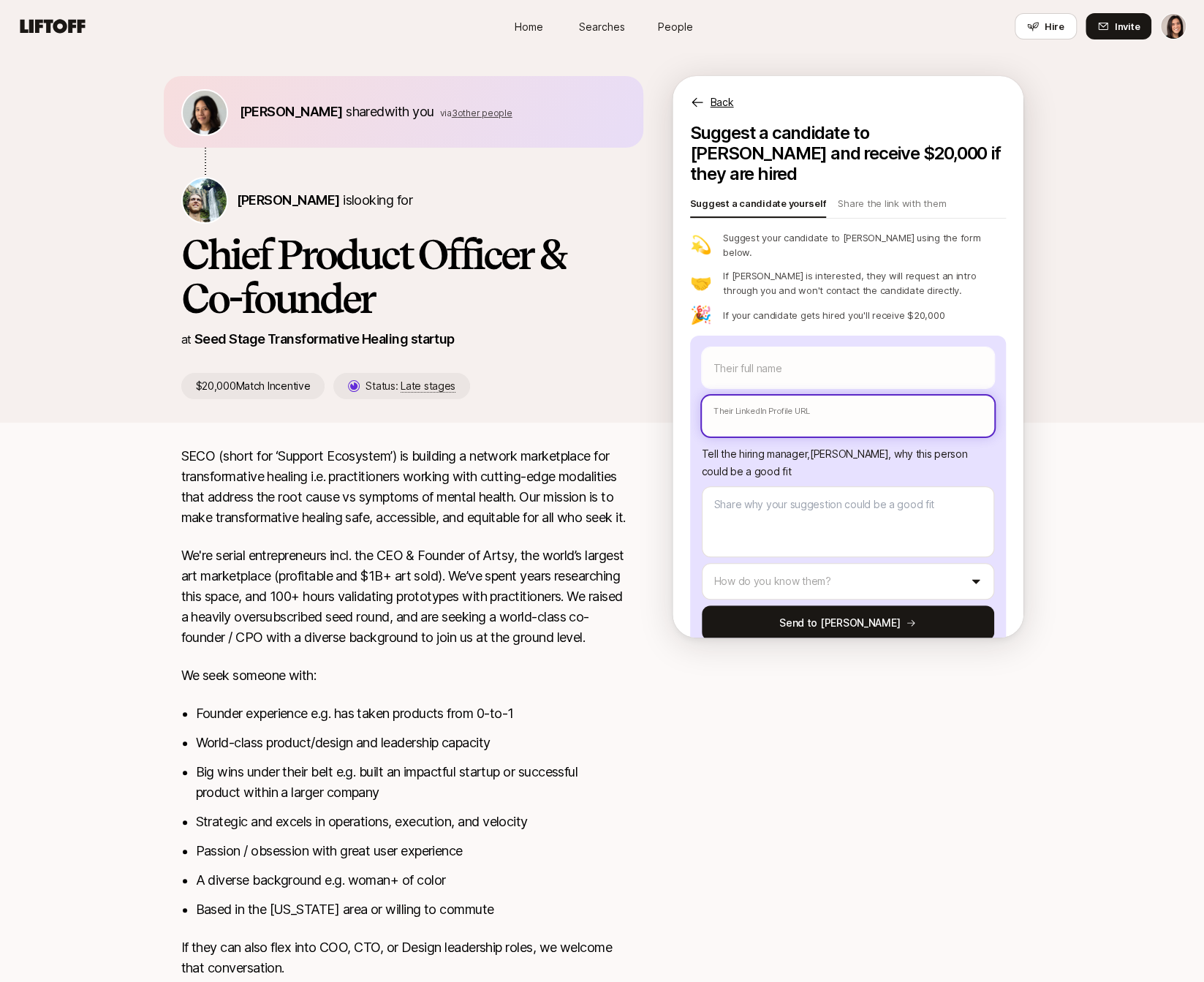
click at [801, 396] on input "text" at bounding box center [848, 416] width 293 height 41
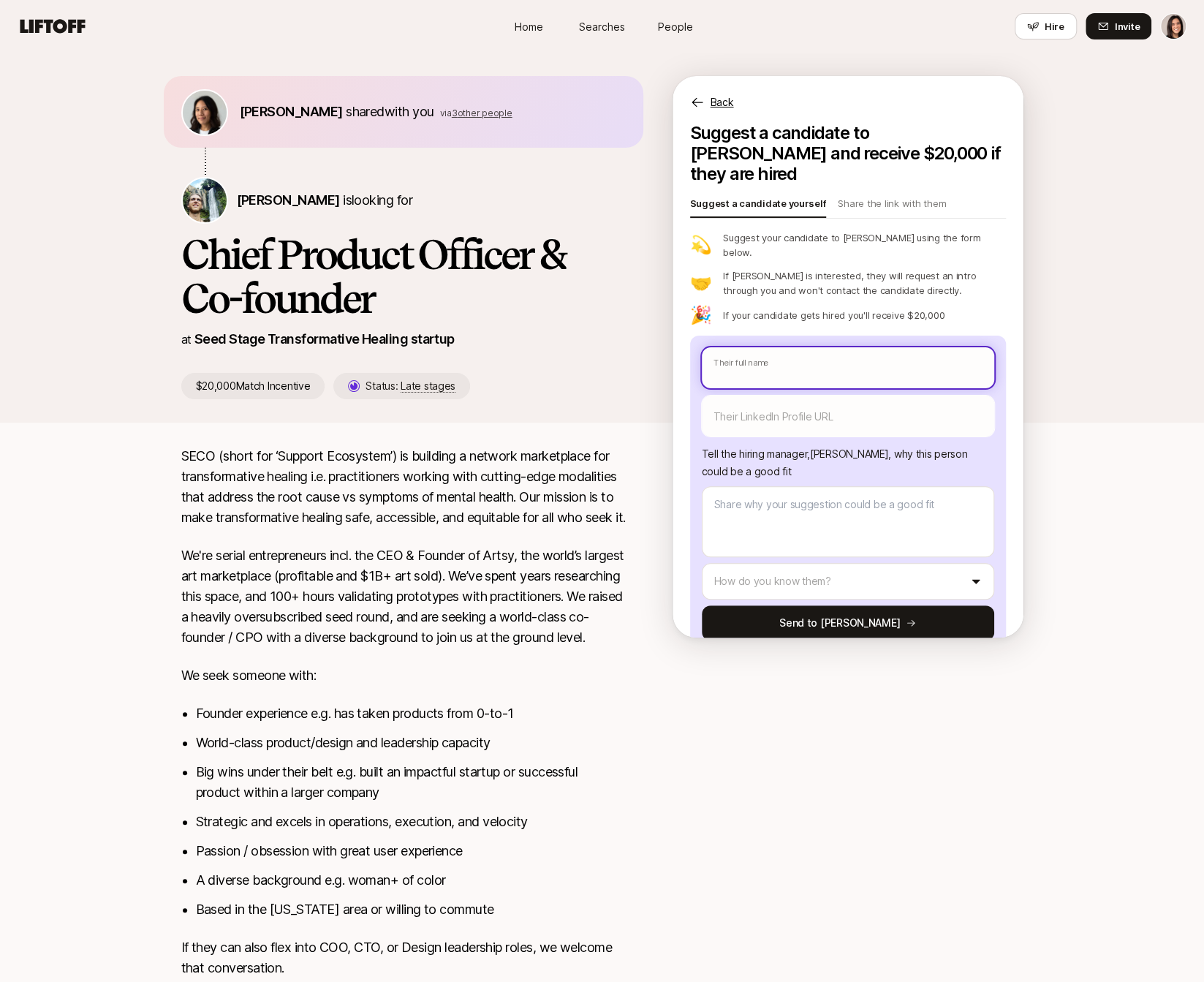
click at [795, 347] on input "text" at bounding box center [848, 367] width 293 height 41
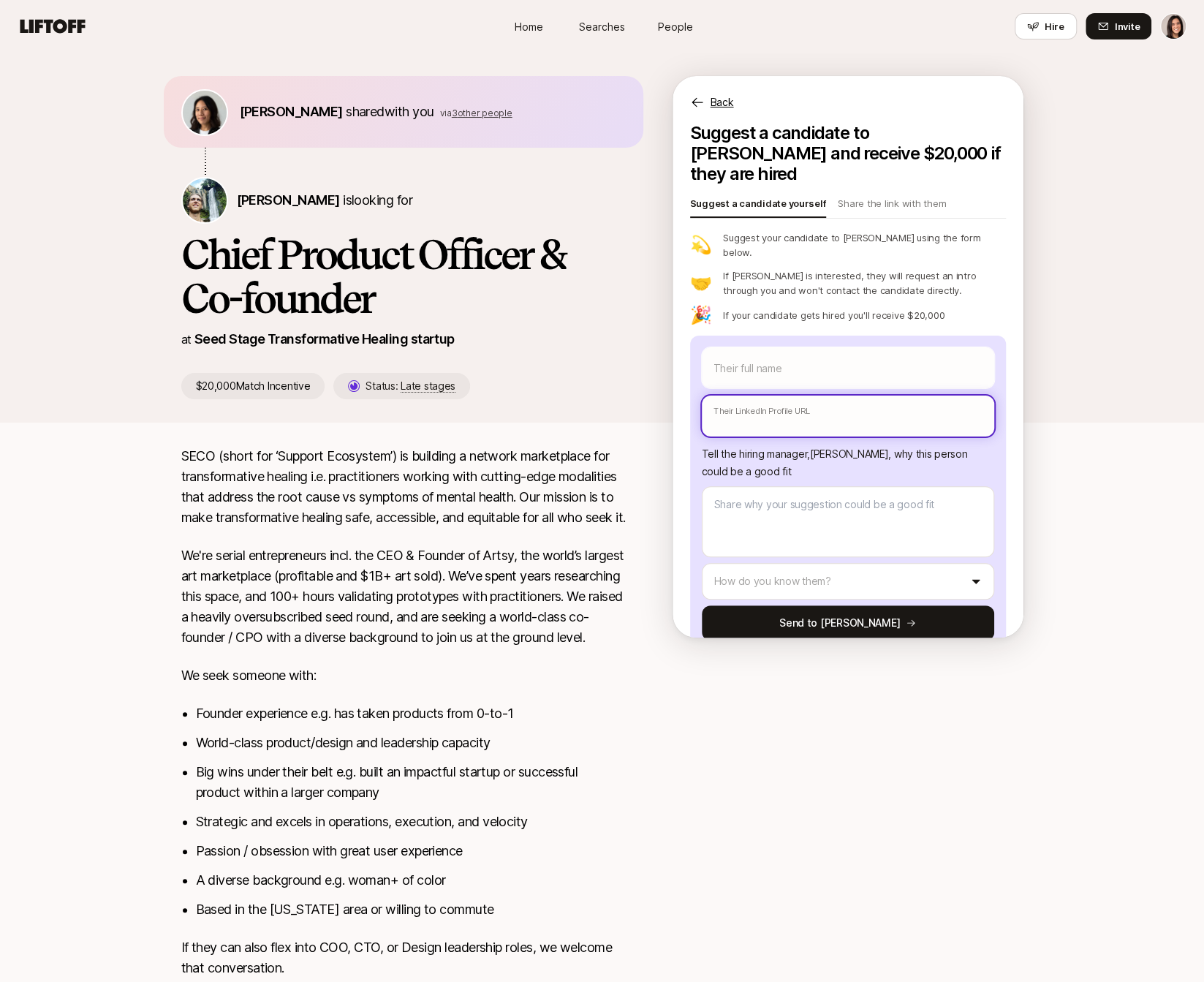
click at [786, 396] on input "text" at bounding box center [848, 416] width 293 height 41
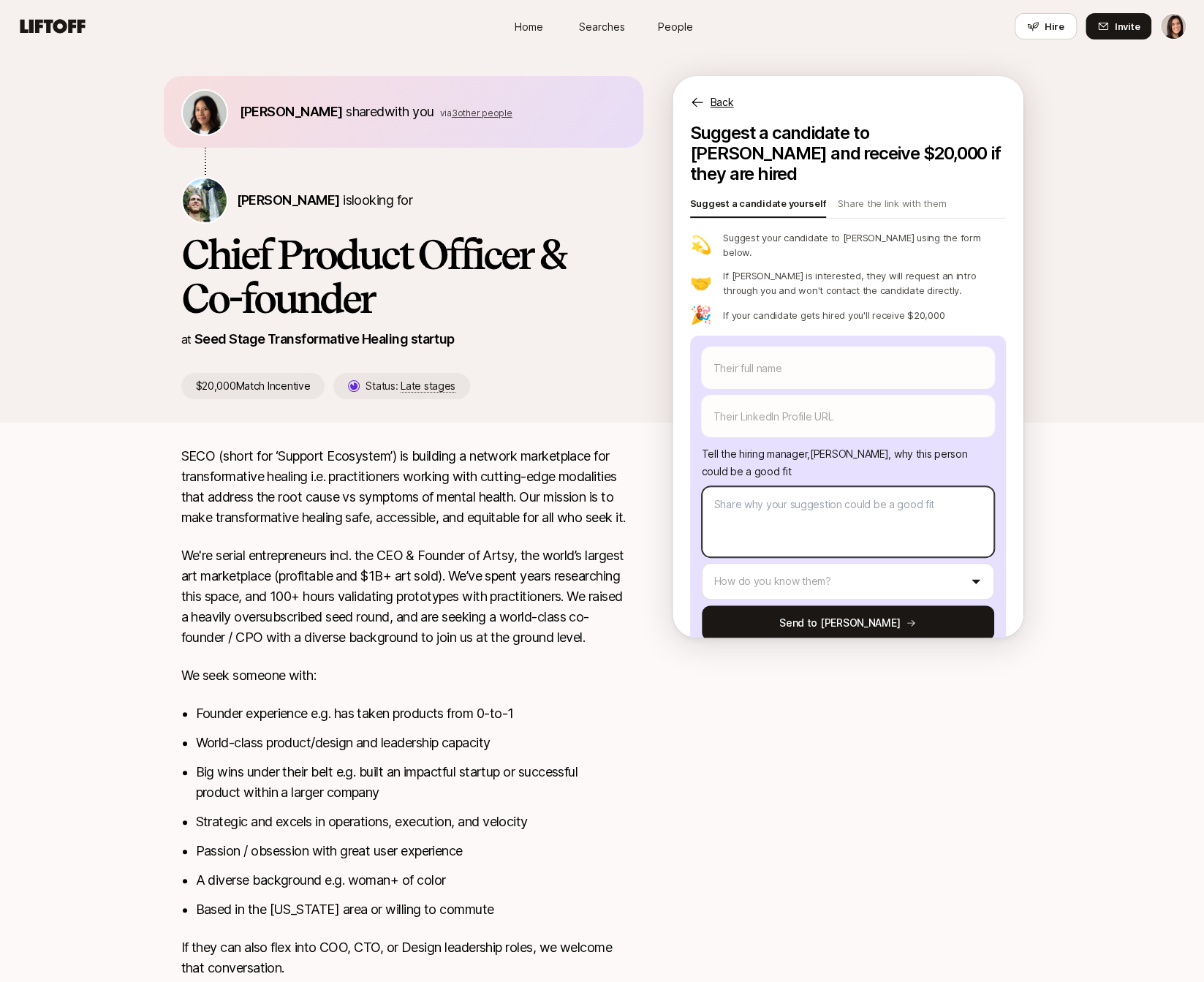
click at [786, 487] on textarea at bounding box center [848, 522] width 293 height 71
click at [784, 487] on textarea at bounding box center [848, 522] width 293 height 71
click at [778, 404] on div "Their full name We'll use as their preferred name. Change Their preferred name …" at bounding box center [848, 494] width 293 height 294
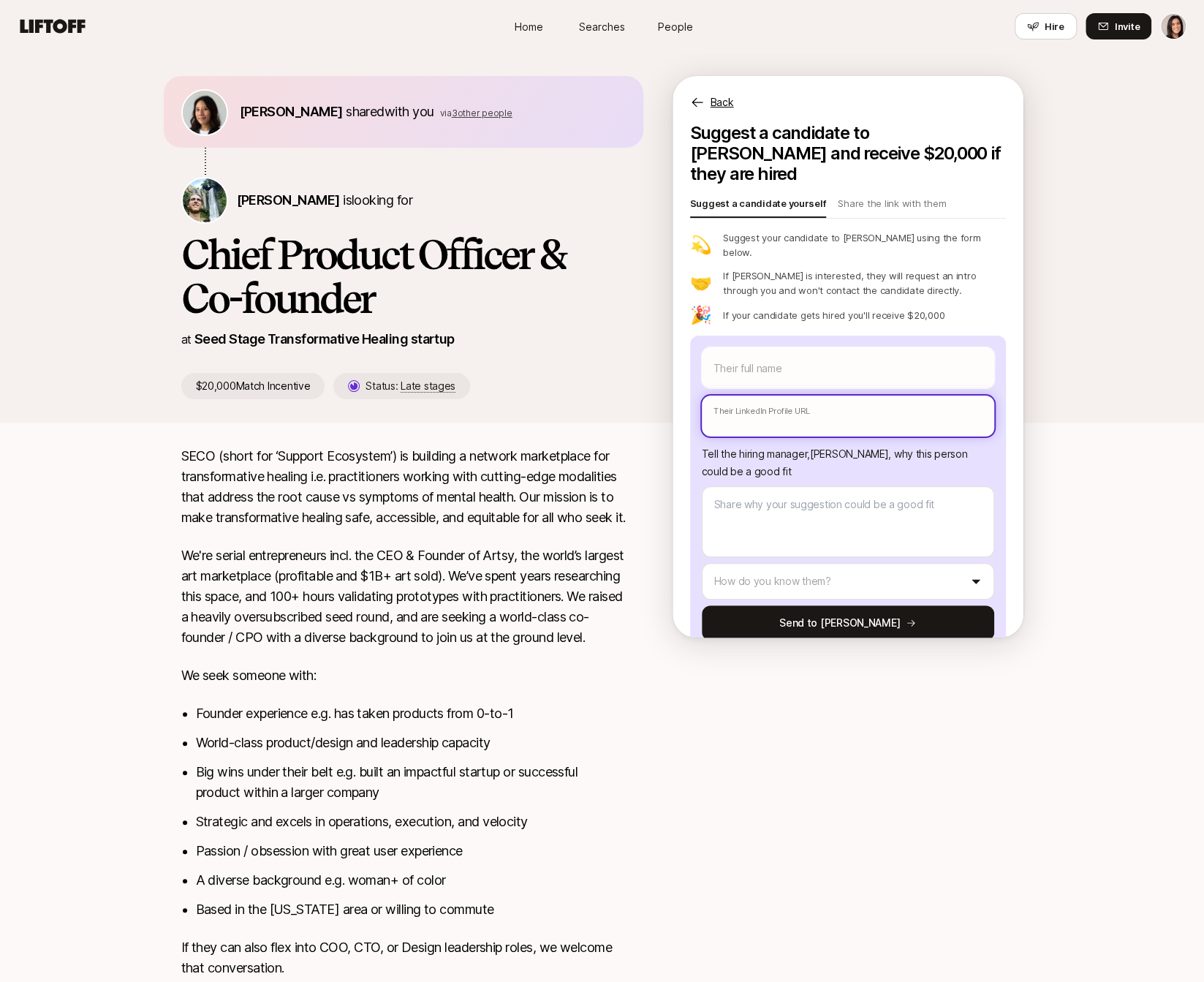
click at [774, 396] on input "text" at bounding box center [848, 416] width 293 height 41
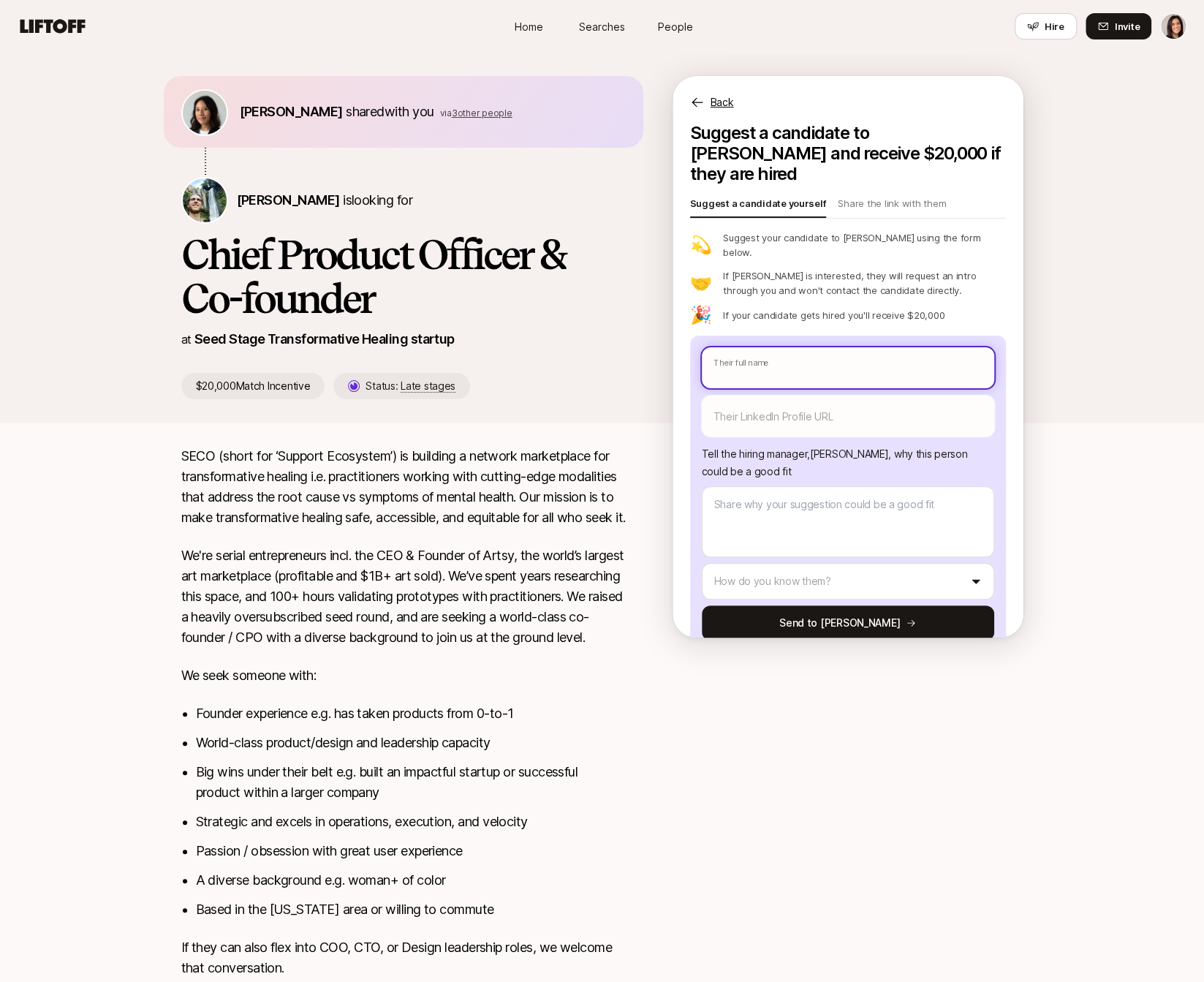
click at [774, 347] on input "text" at bounding box center [848, 367] width 293 height 41
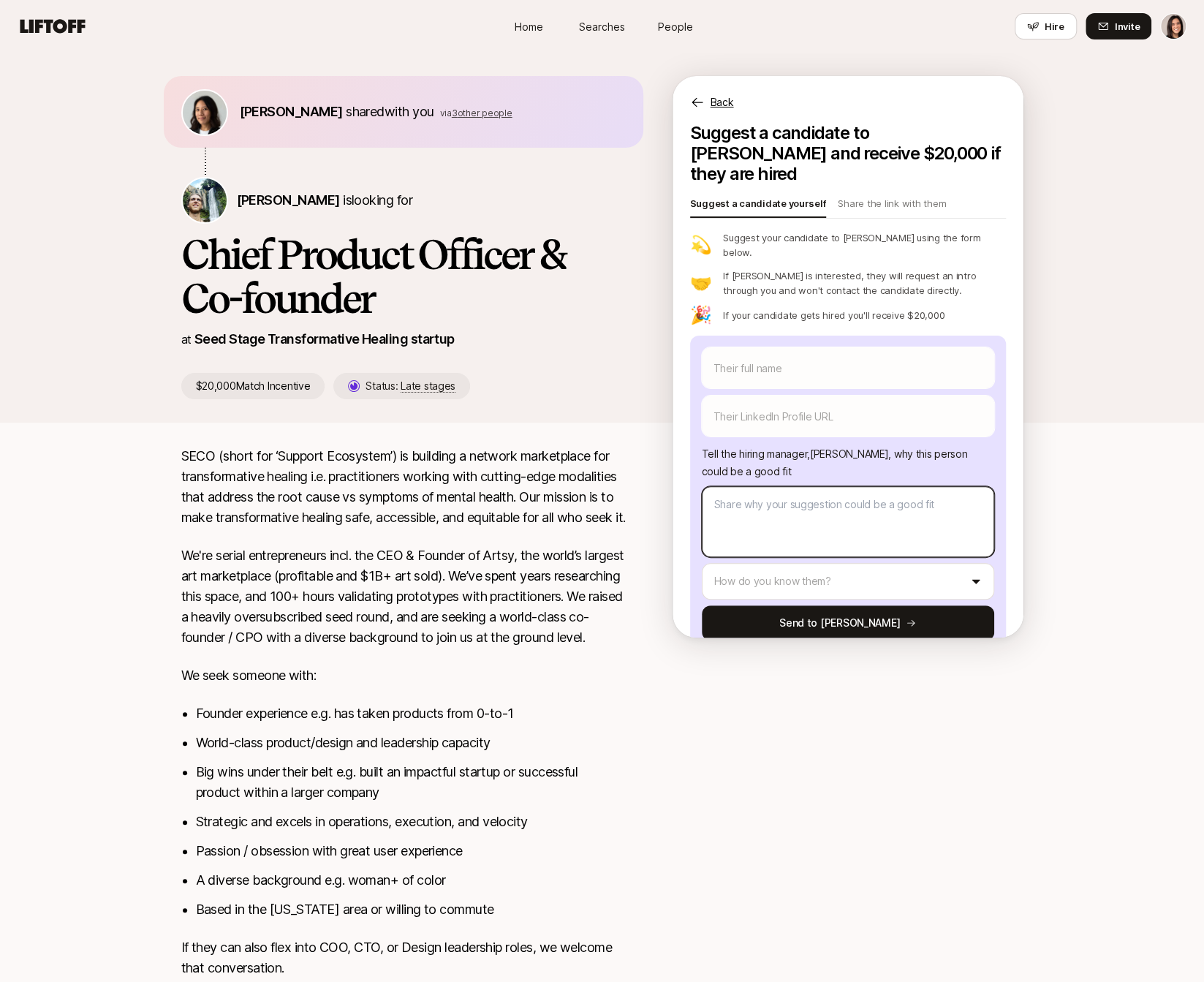
click at [772, 494] on textarea at bounding box center [848, 522] width 293 height 71
click at [769, 554] on html "Home Searches People Hire Home Searches People Hire Hire Invite Tiffany Shi sha…" at bounding box center [602, 491] width 1204 height 982
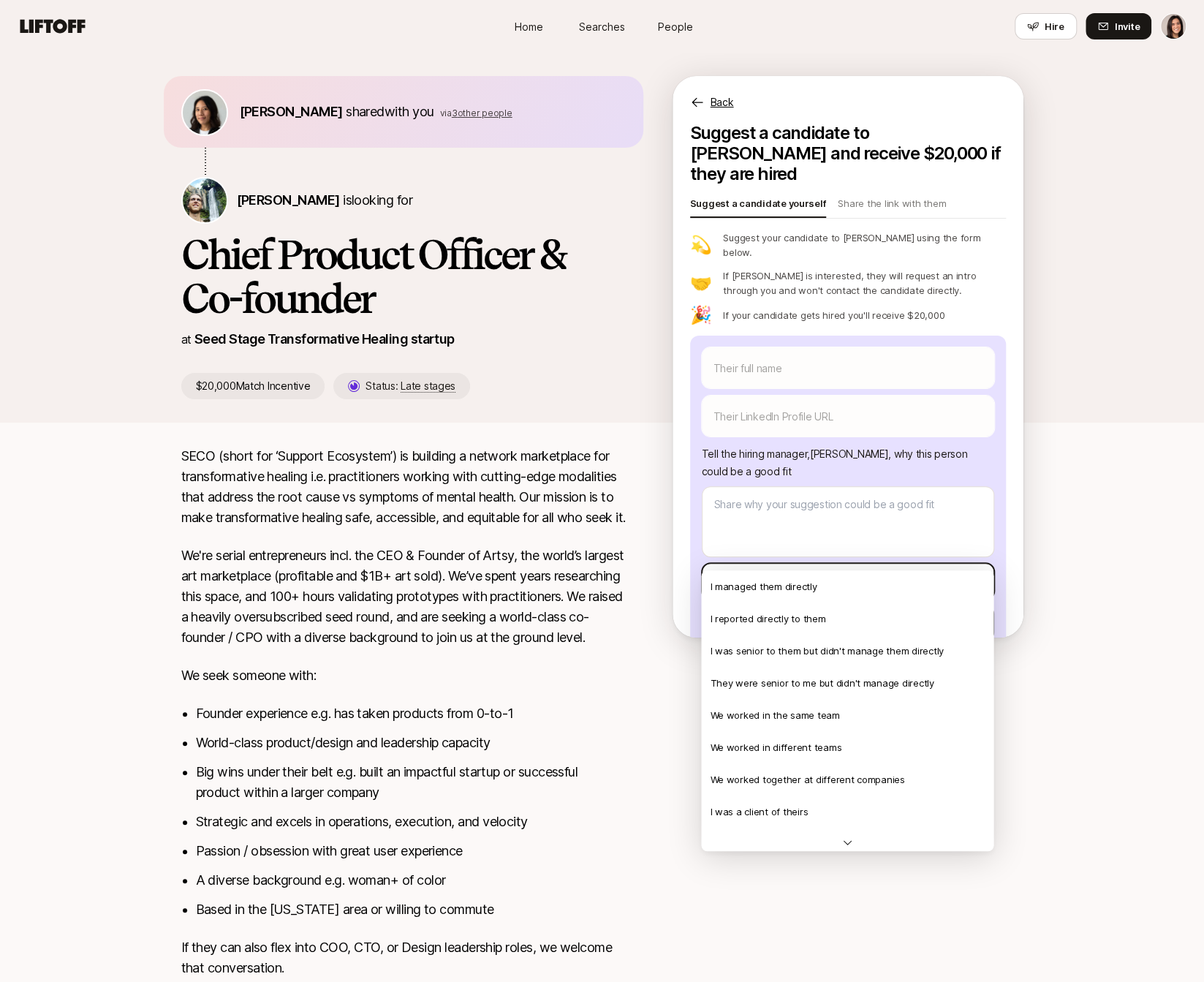
click at [770, 484] on html "Home Searches People Hire Home Searches People Hire Hire Invite Tiffany Shi sha…" at bounding box center [602, 491] width 1204 height 982
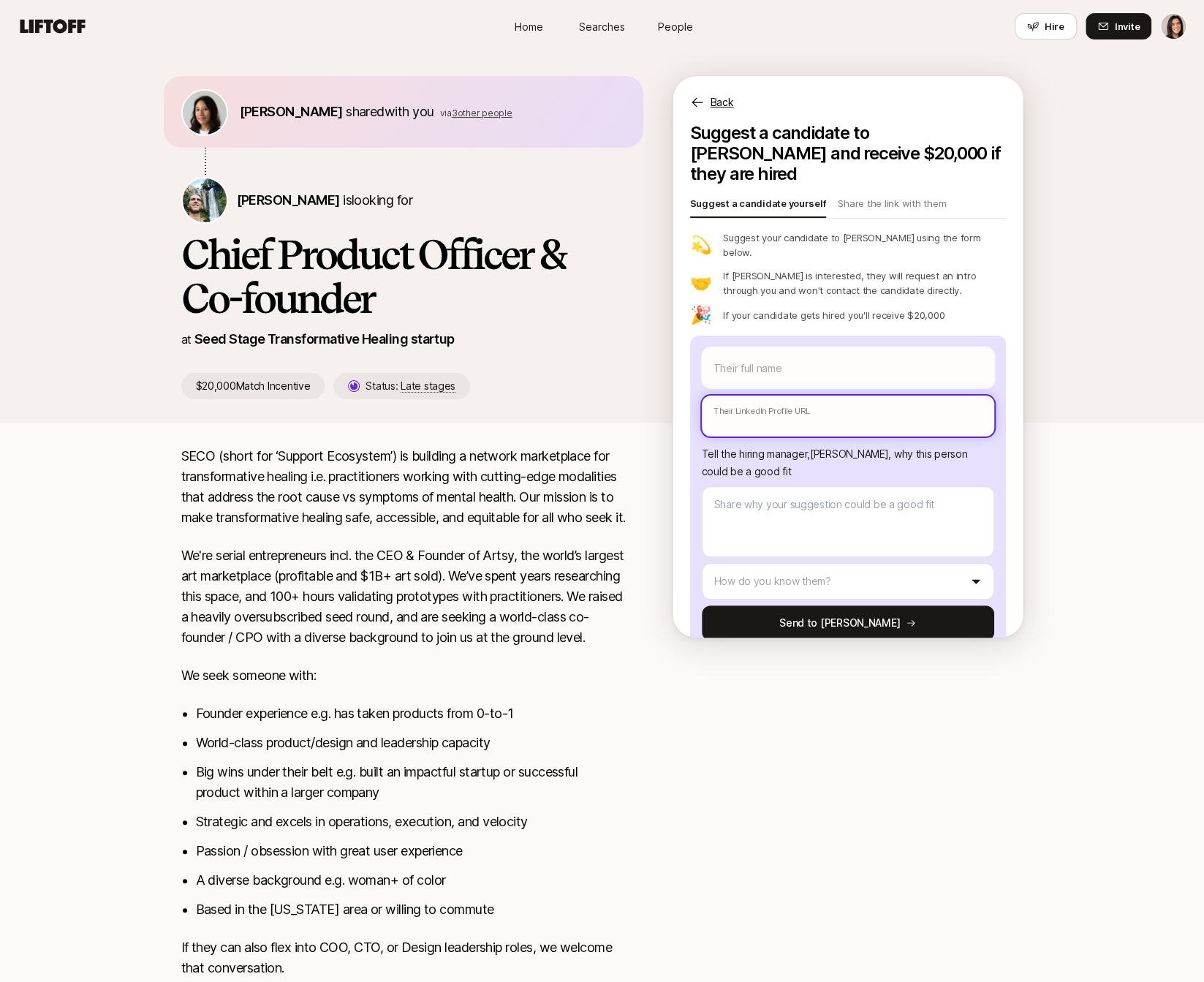
click at [774, 396] on input "text" at bounding box center [848, 416] width 293 height 41
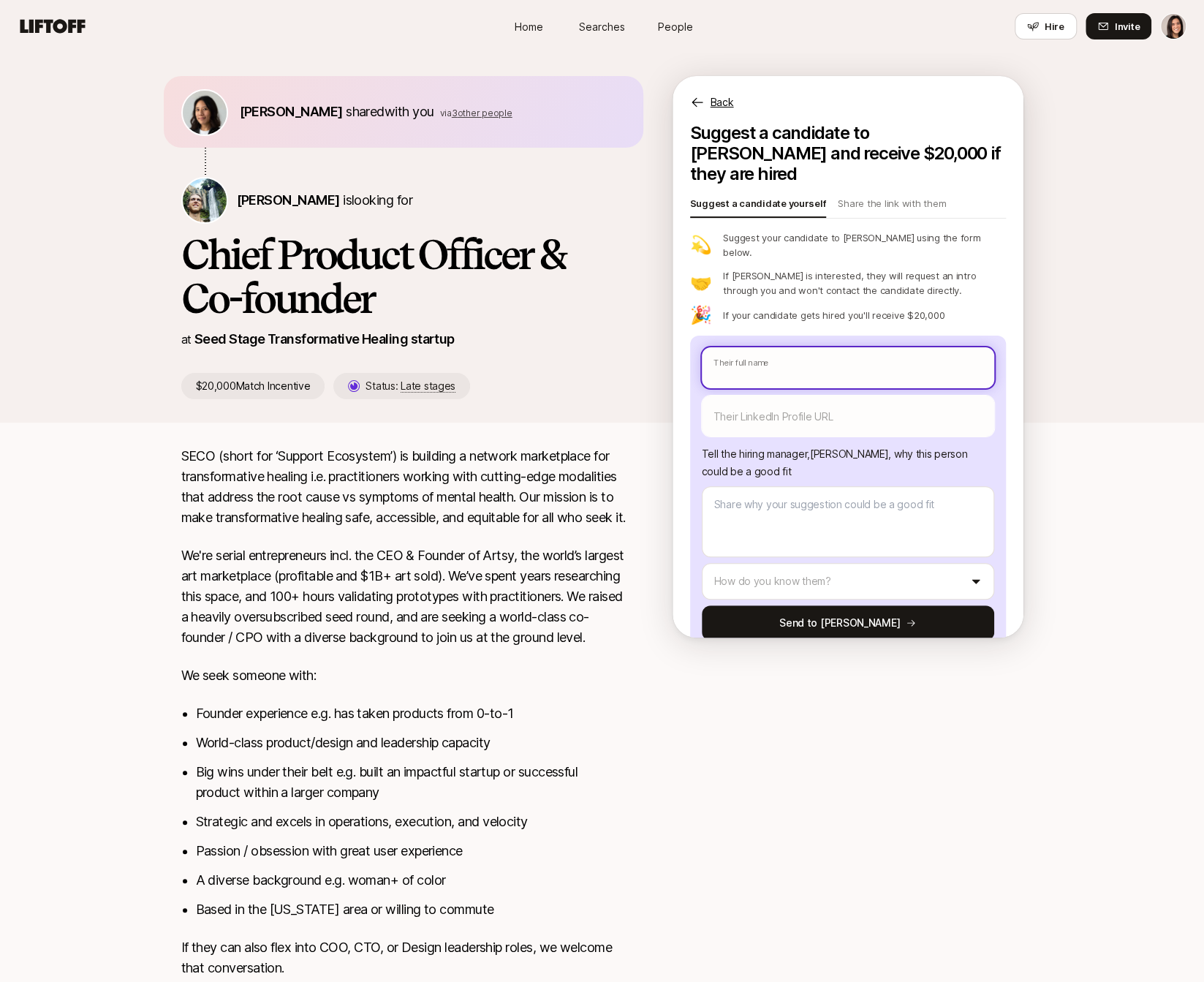
click at [782, 347] on input "text" at bounding box center [848, 367] width 293 height 41
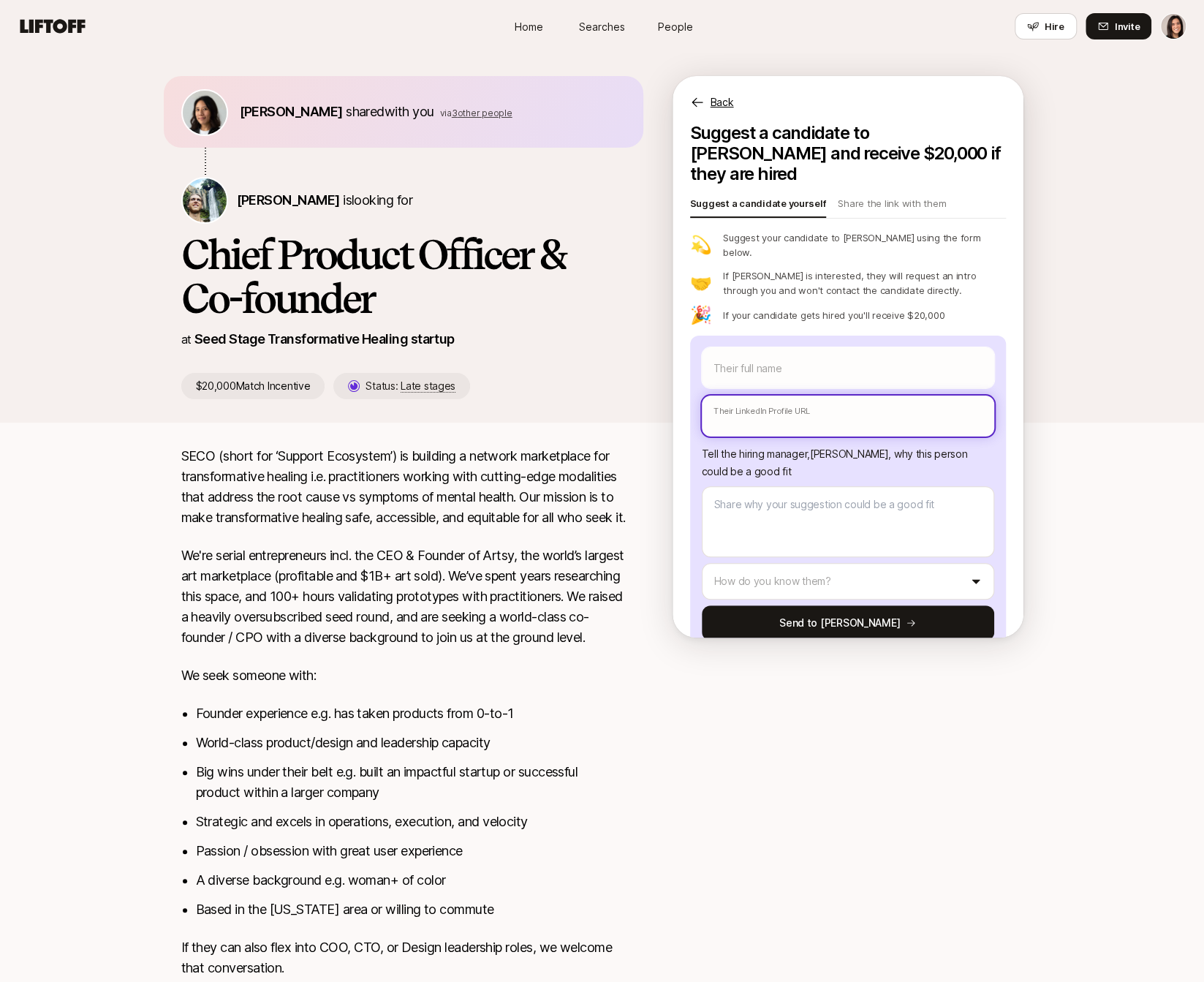
click at [782, 396] on input "text" at bounding box center [848, 416] width 293 height 41
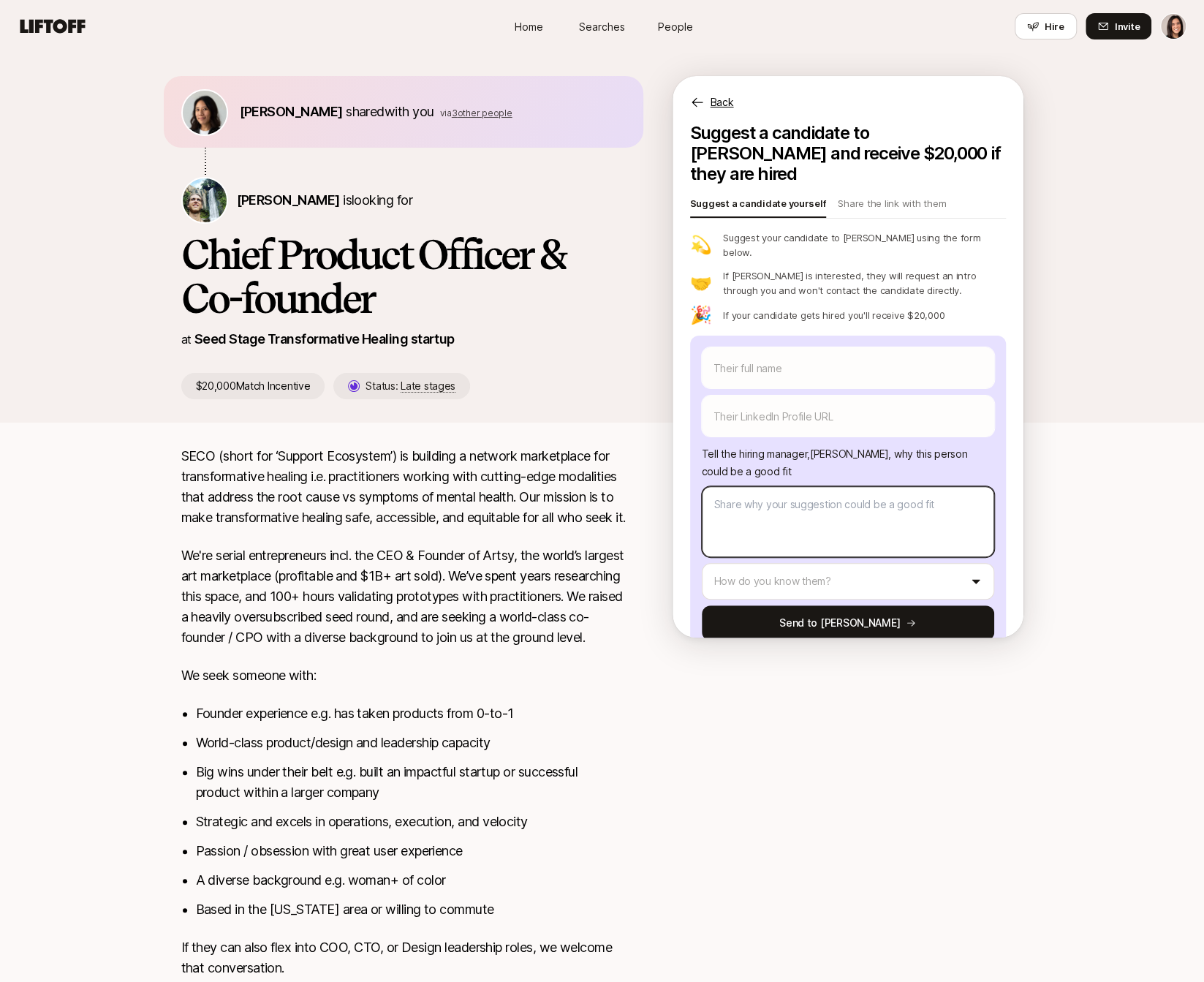
click at [777, 488] on textarea at bounding box center [848, 522] width 293 height 71
click at [730, 96] on p "Back" at bounding box center [722, 102] width 23 height 17
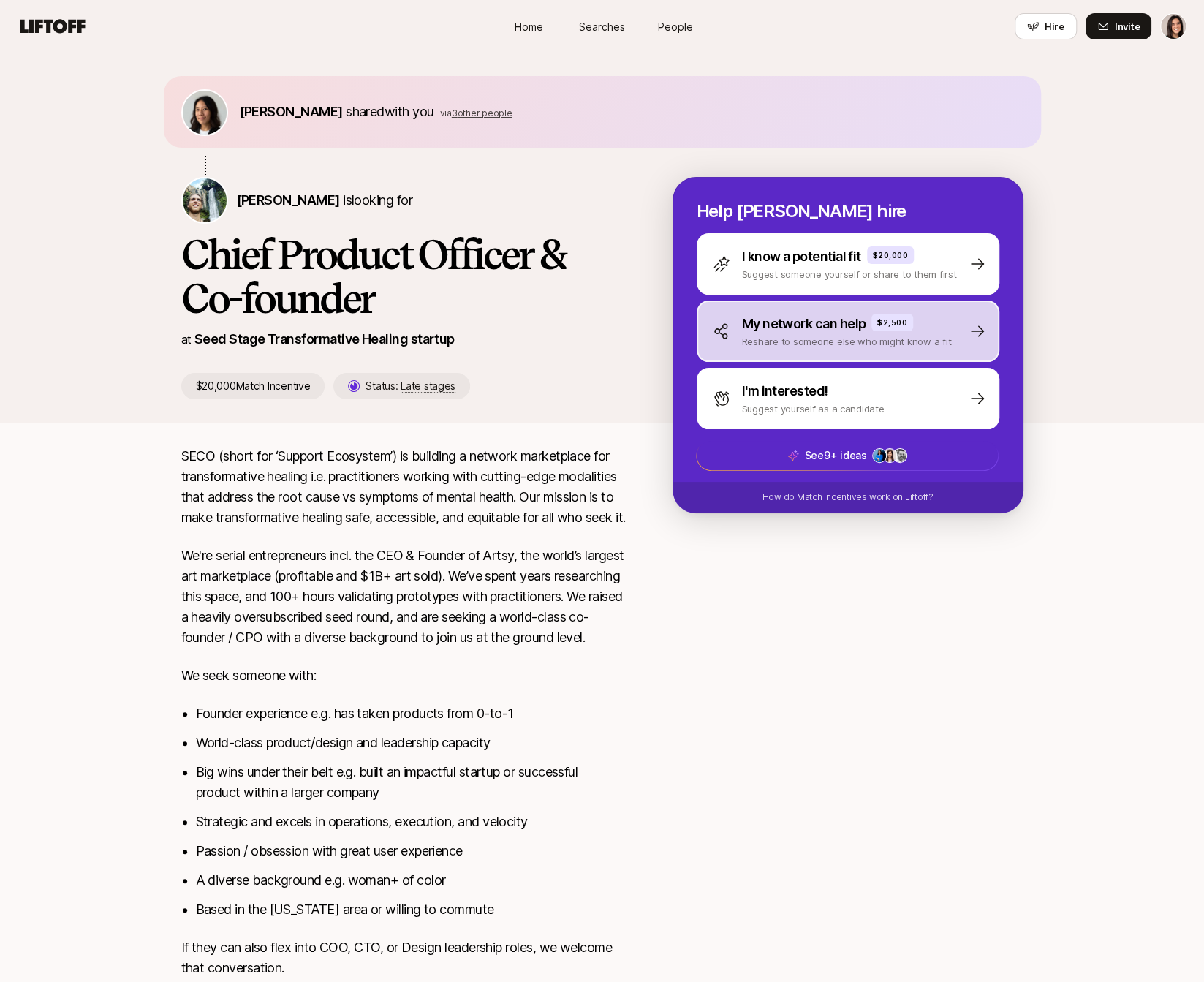
click at [812, 355] on div "My network can help $2,500 Reshare to someone else who might know a fit" at bounding box center [848, 331] width 303 height 61
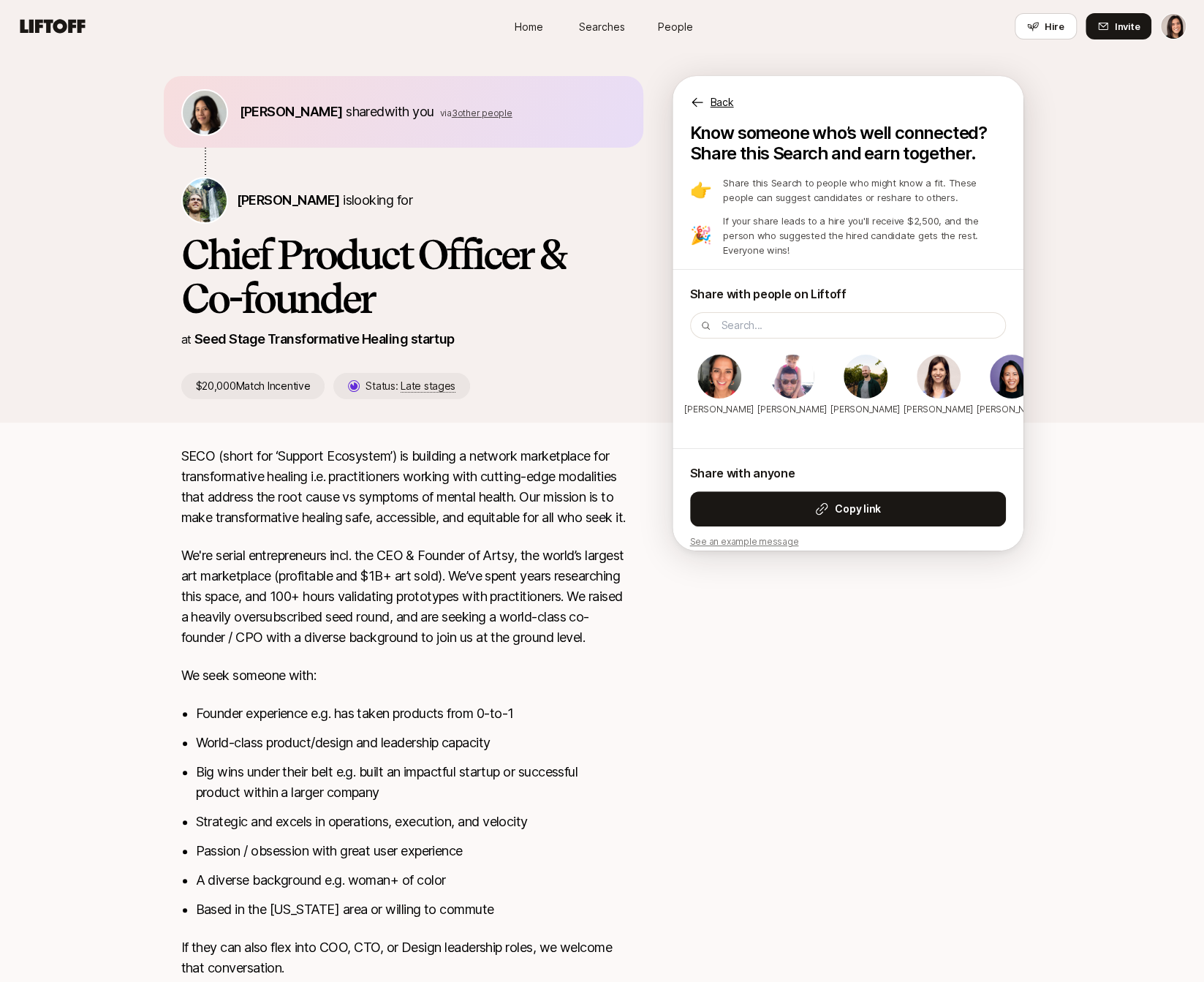
drag, startPoint x: 960, startPoint y: 363, endPoint x: 893, endPoint y: 371, distance: 67.5
click at [869, 362] on div "Lia Siebert Alex Rainert Basile Senesi Nili Metuki Christina White Brandon McGr…" at bounding box center [847, 401] width 351 height 95
drag, startPoint x: 941, startPoint y: 371, endPoint x: 884, endPoint y: 371, distance: 57.0
click at [885, 371] on div "Lia Siebert Alex Rainert Basile Senesi Nili Metuki Christina White Brandon McGr…" at bounding box center [847, 401] width 351 height 95
drag, startPoint x: 955, startPoint y: 377, endPoint x: 889, endPoint y: 378, distance: 66.0
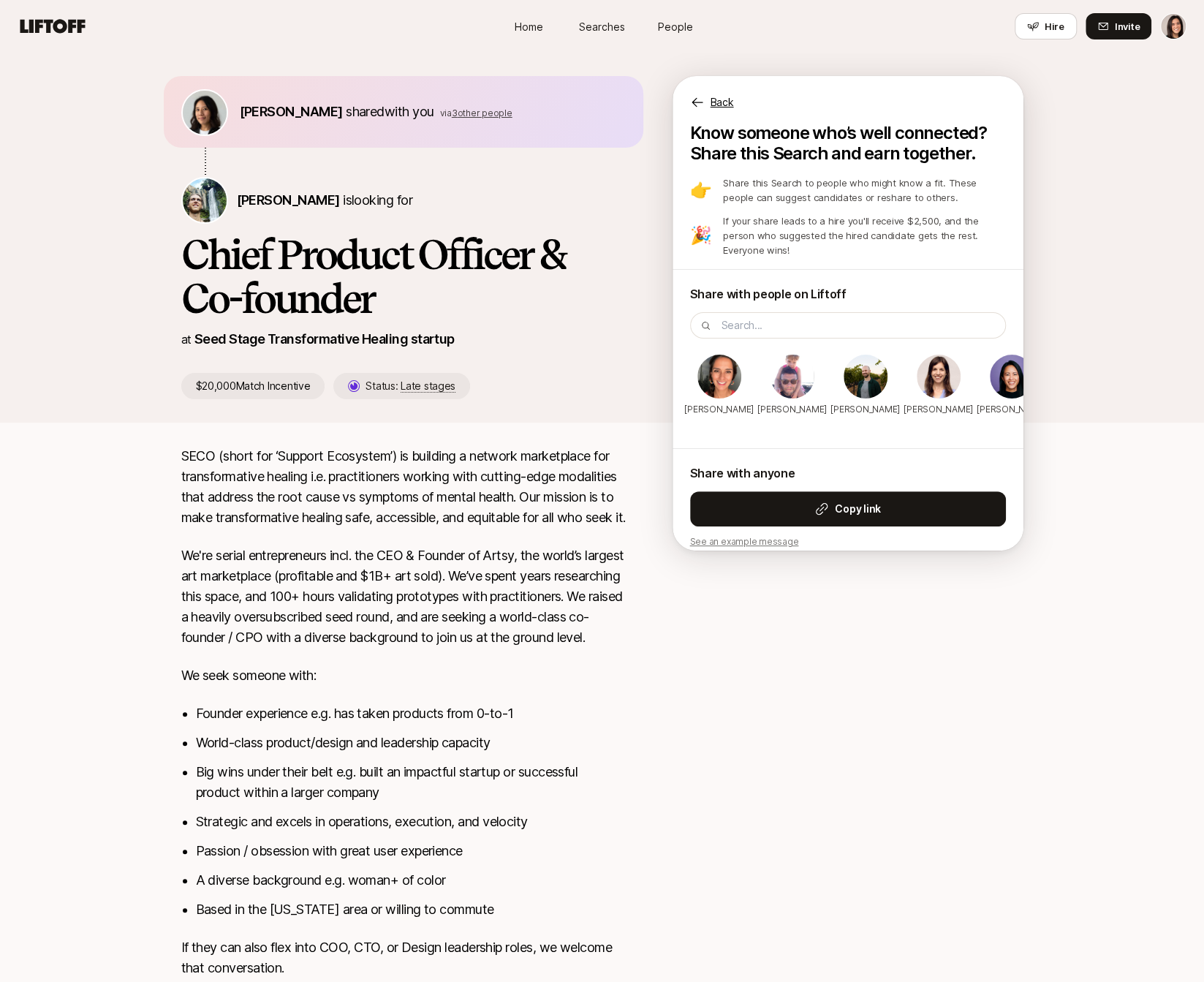
click at [889, 378] on div "Lia Siebert Alex Rainert Basile Senesi Nili Metuki Christina White Brandon McGr…" at bounding box center [847, 401] width 351 height 95
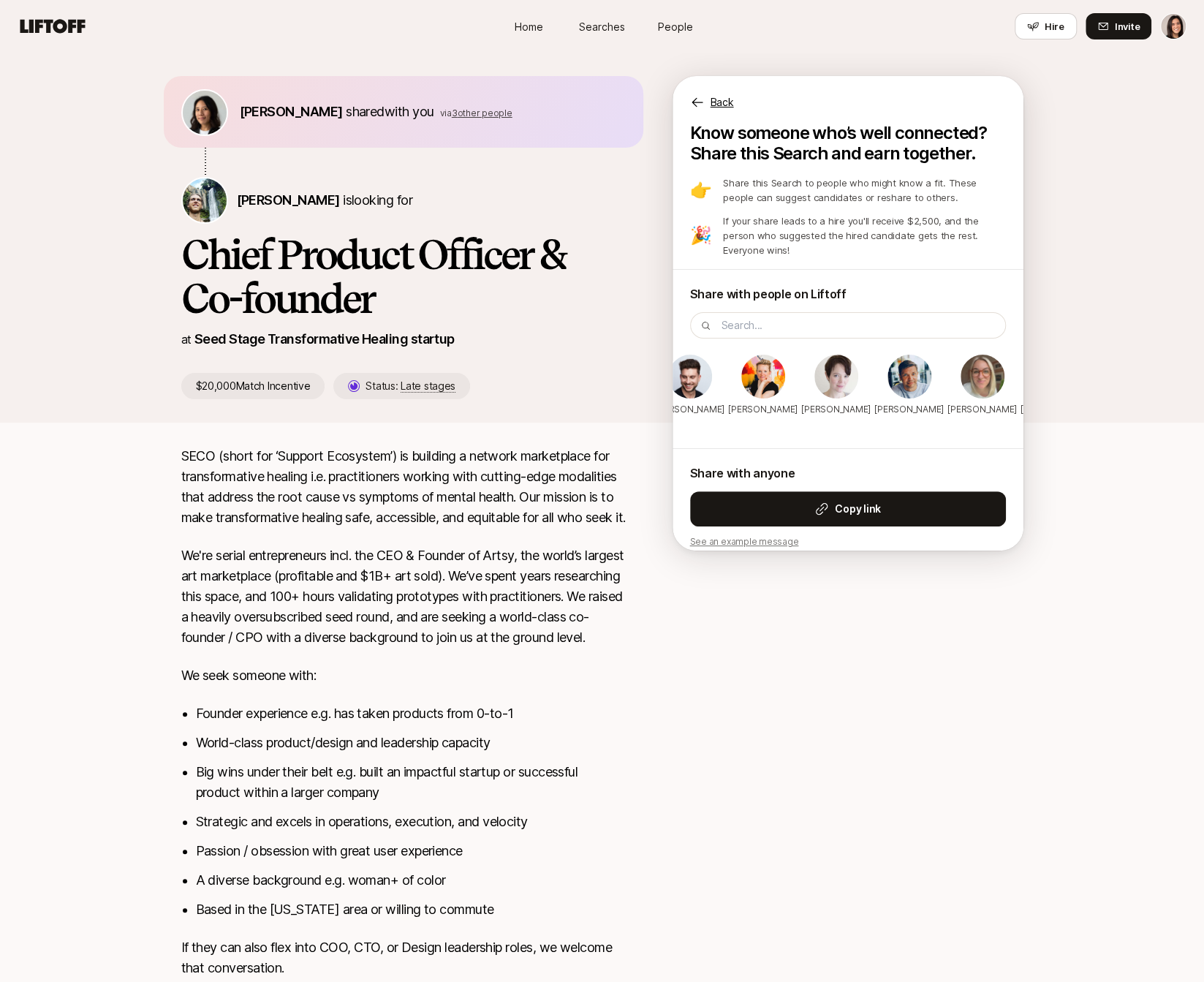
scroll to position [0, 1757]
click at [713, 96] on p "Back" at bounding box center [722, 102] width 23 height 17
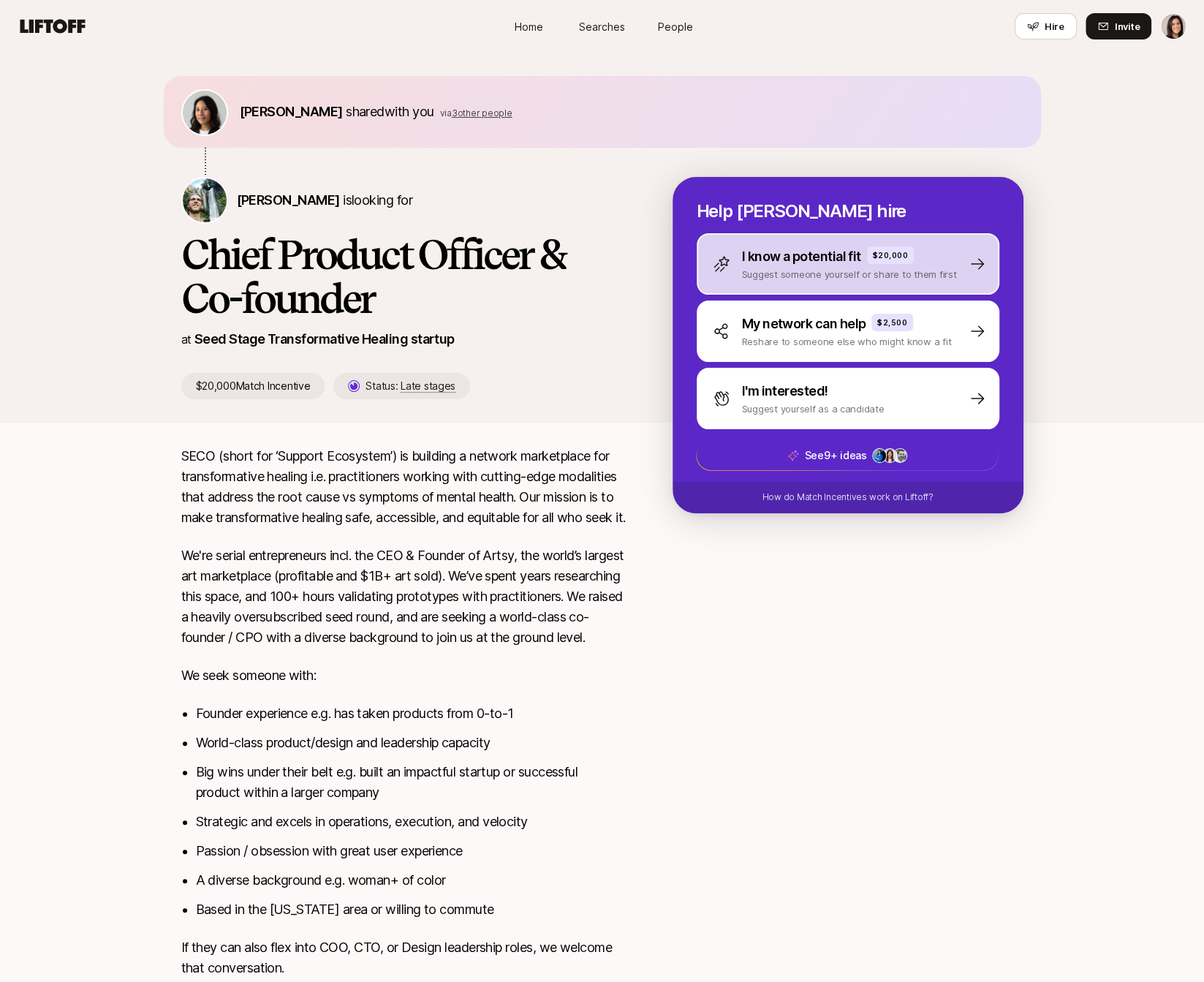
click at [785, 262] on p "I know a potential fit" at bounding box center [802, 257] width 119 height 21
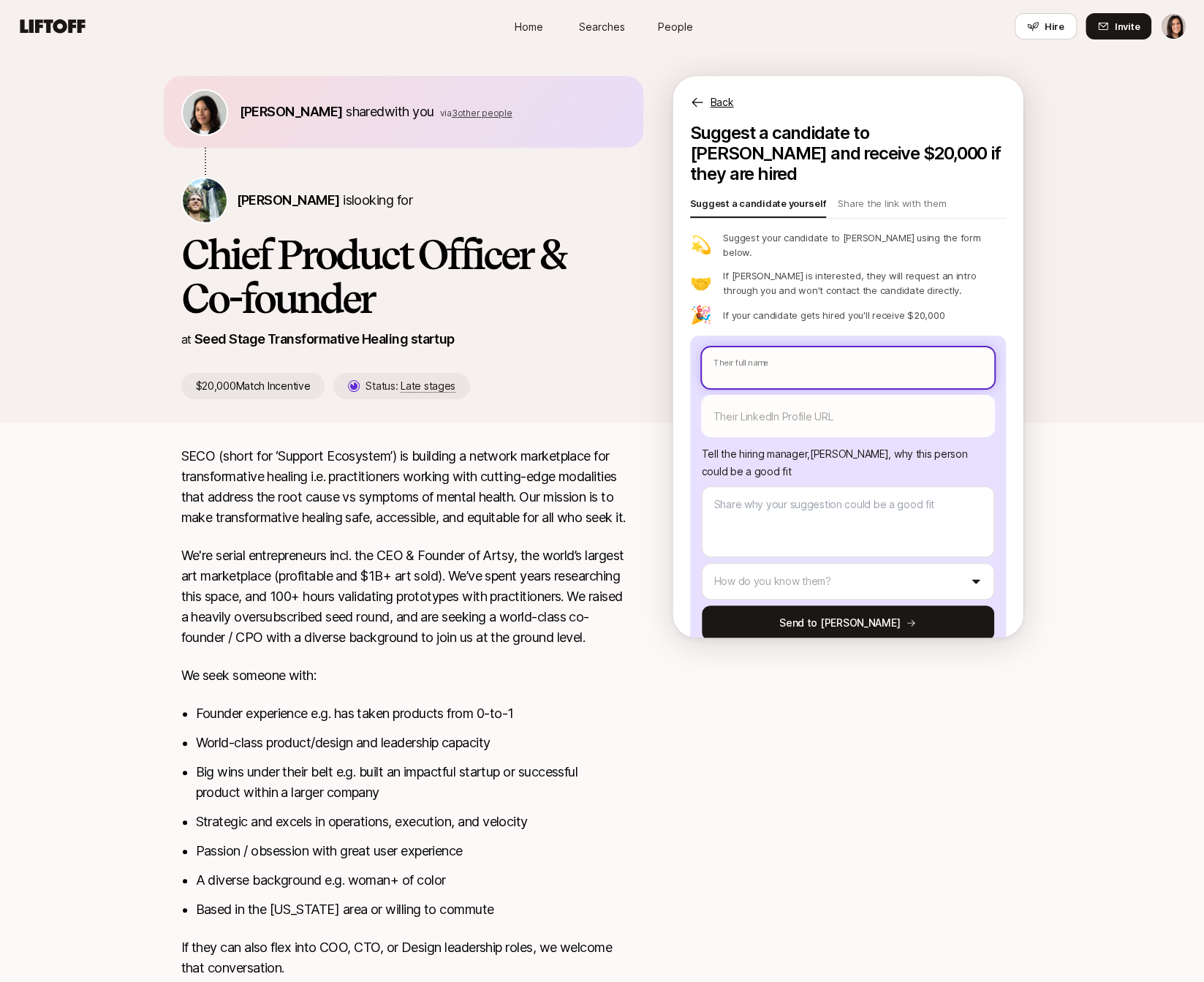
click at [821, 347] on input "text" at bounding box center [848, 367] width 293 height 41
click at [831, 347] on input "text" at bounding box center [848, 367] width 293 height 41
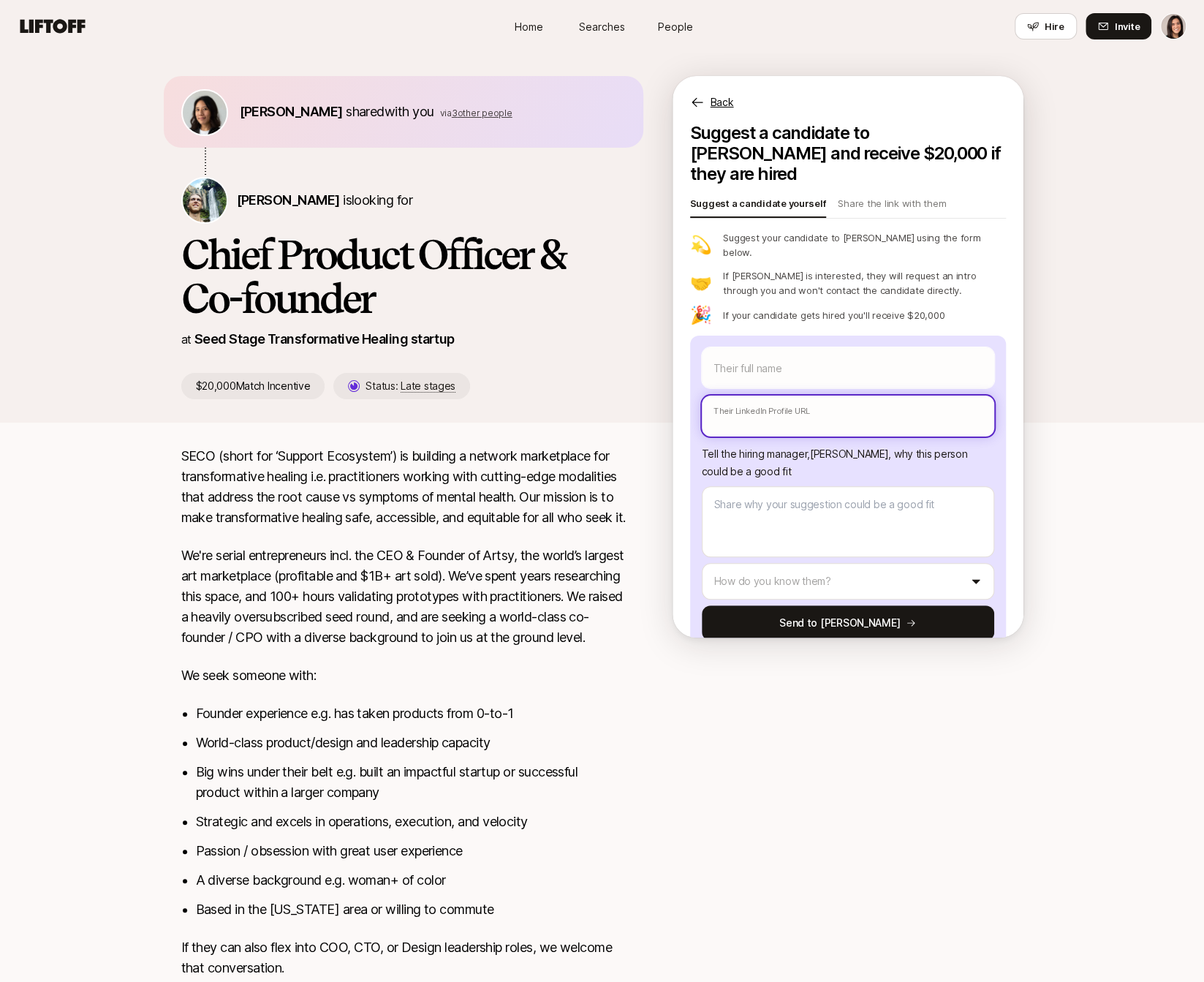
click at [827, 396] on input "text" at bounding box center [848, 416] width 293 height 41
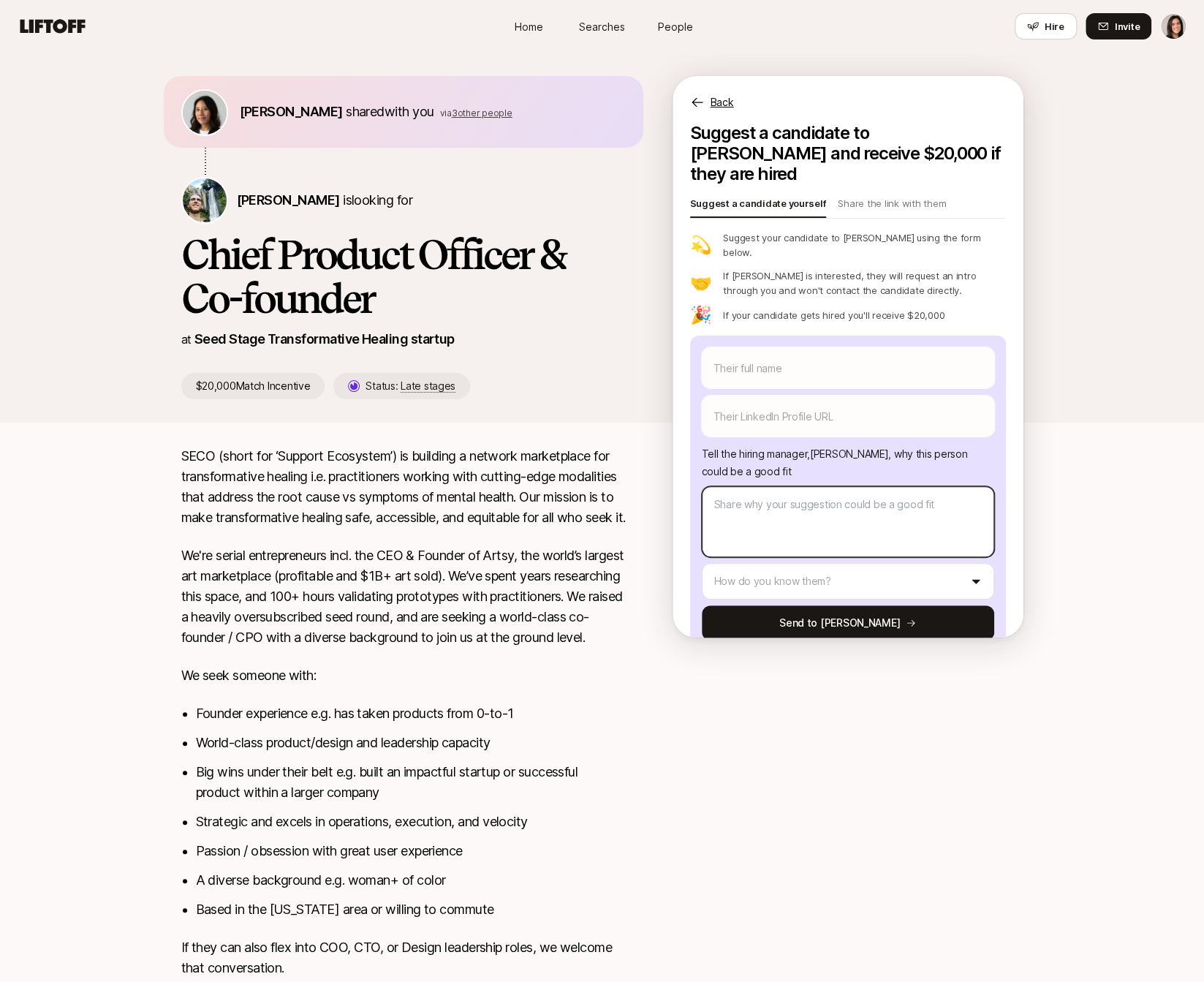
click at [919, 488] on textarea at bounding box center [848, 522] width 293 height 71
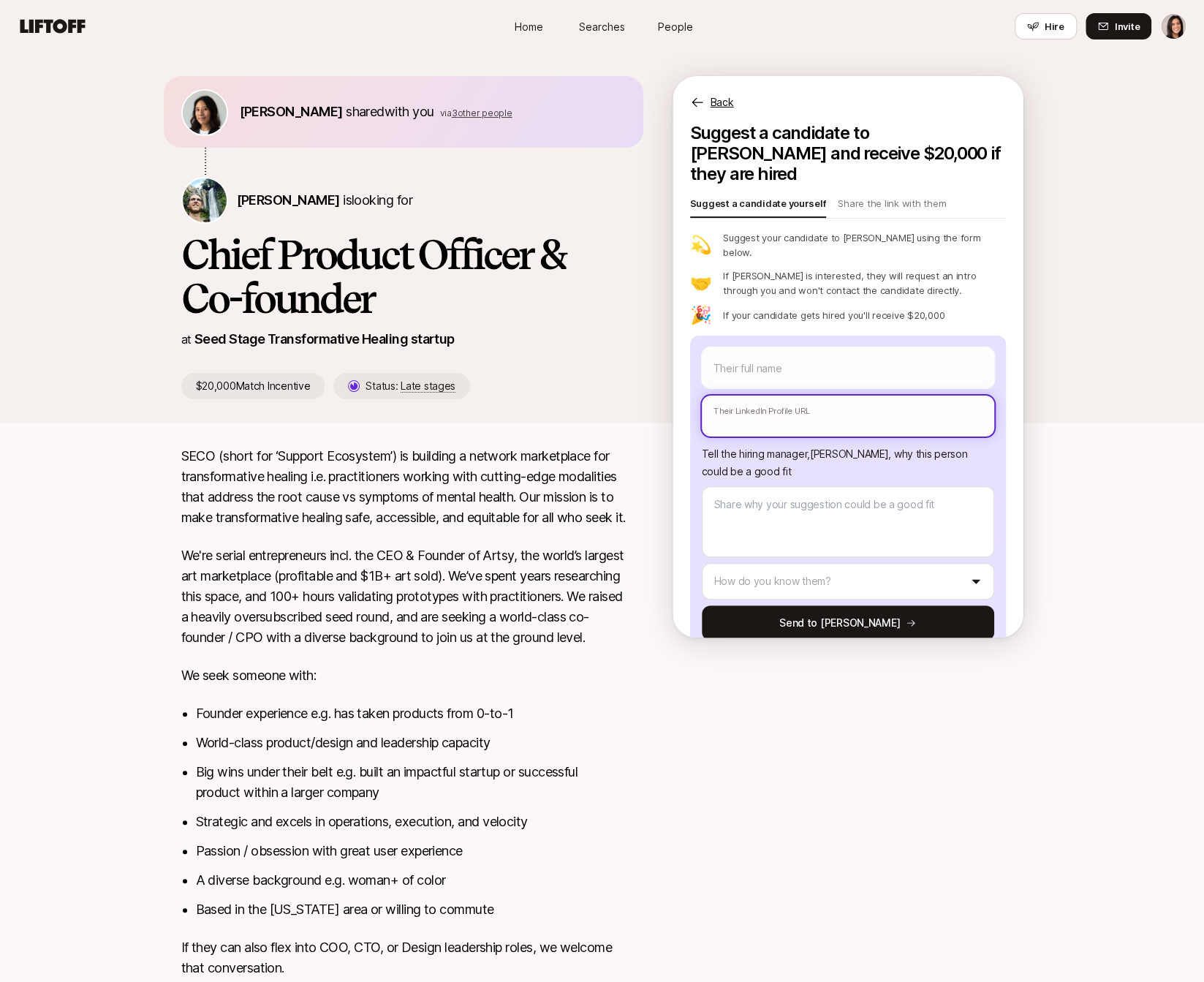
click at [913, 396] on input "text" at bounding box center [848, 416] width 293 height 41
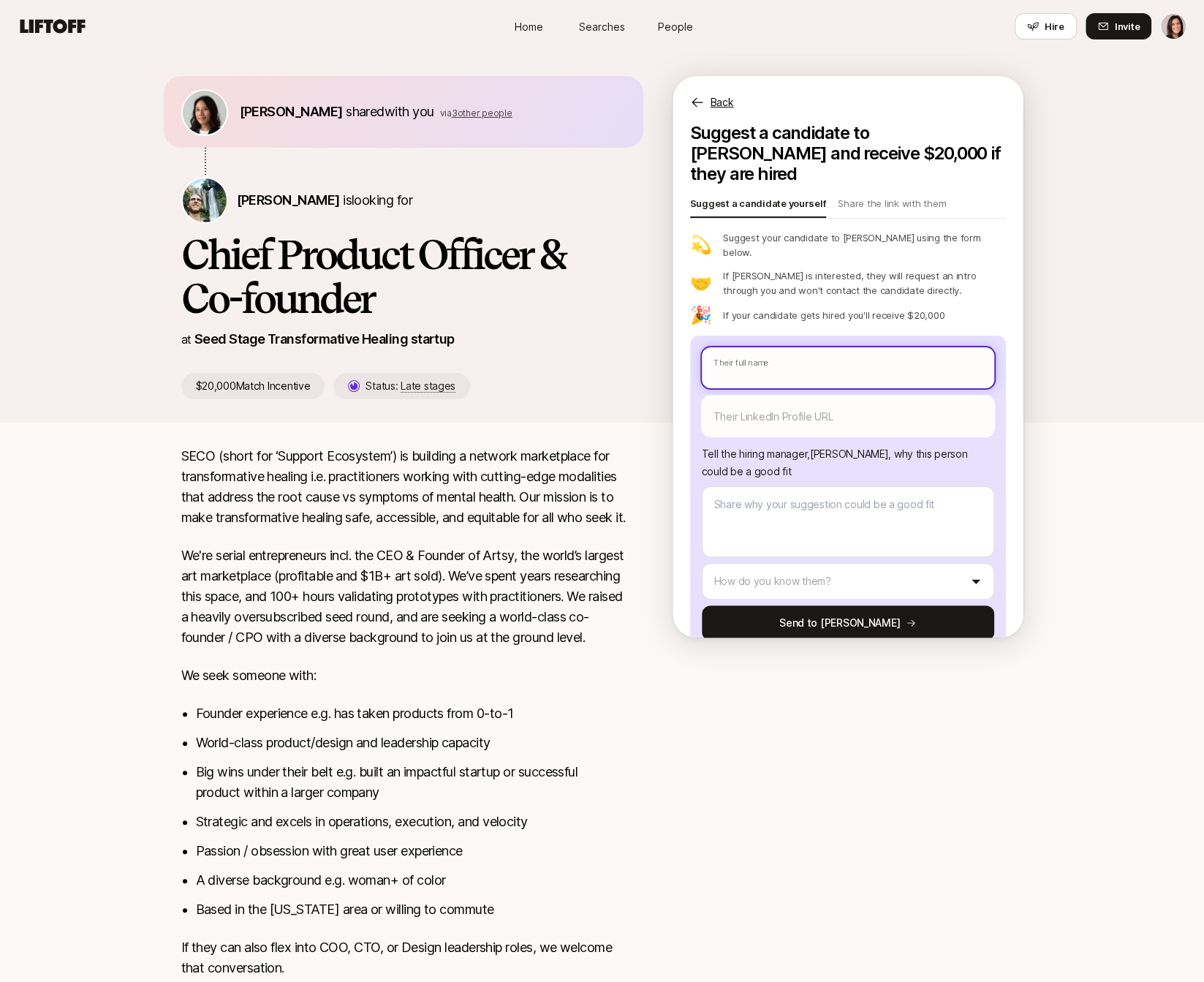
click at [901, 347] on input "text" at bounding box center [848, 367] width 293 height 41
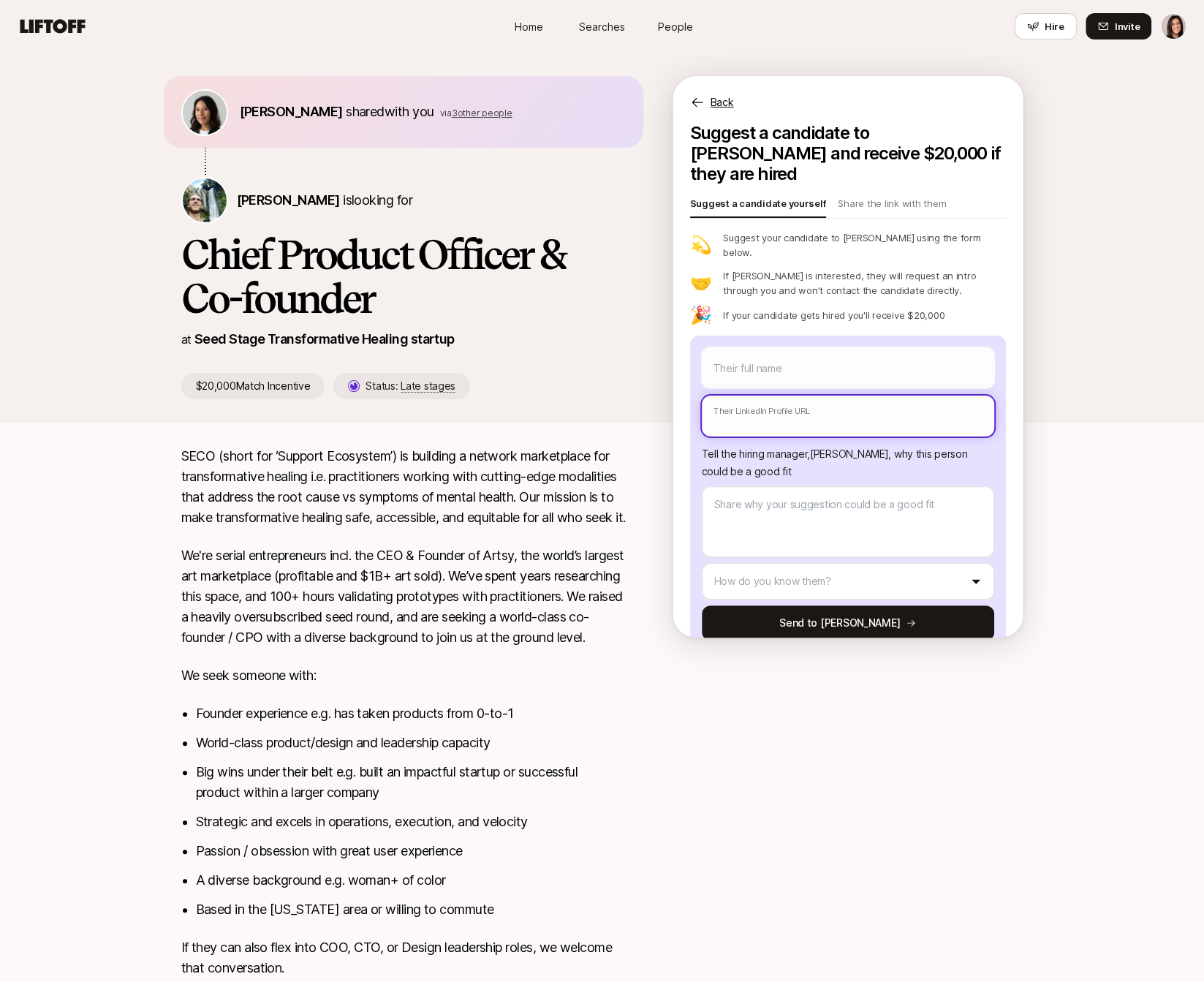
click at [755, 396] on input "text" at bounding box center [848, 416] width 293 height 41
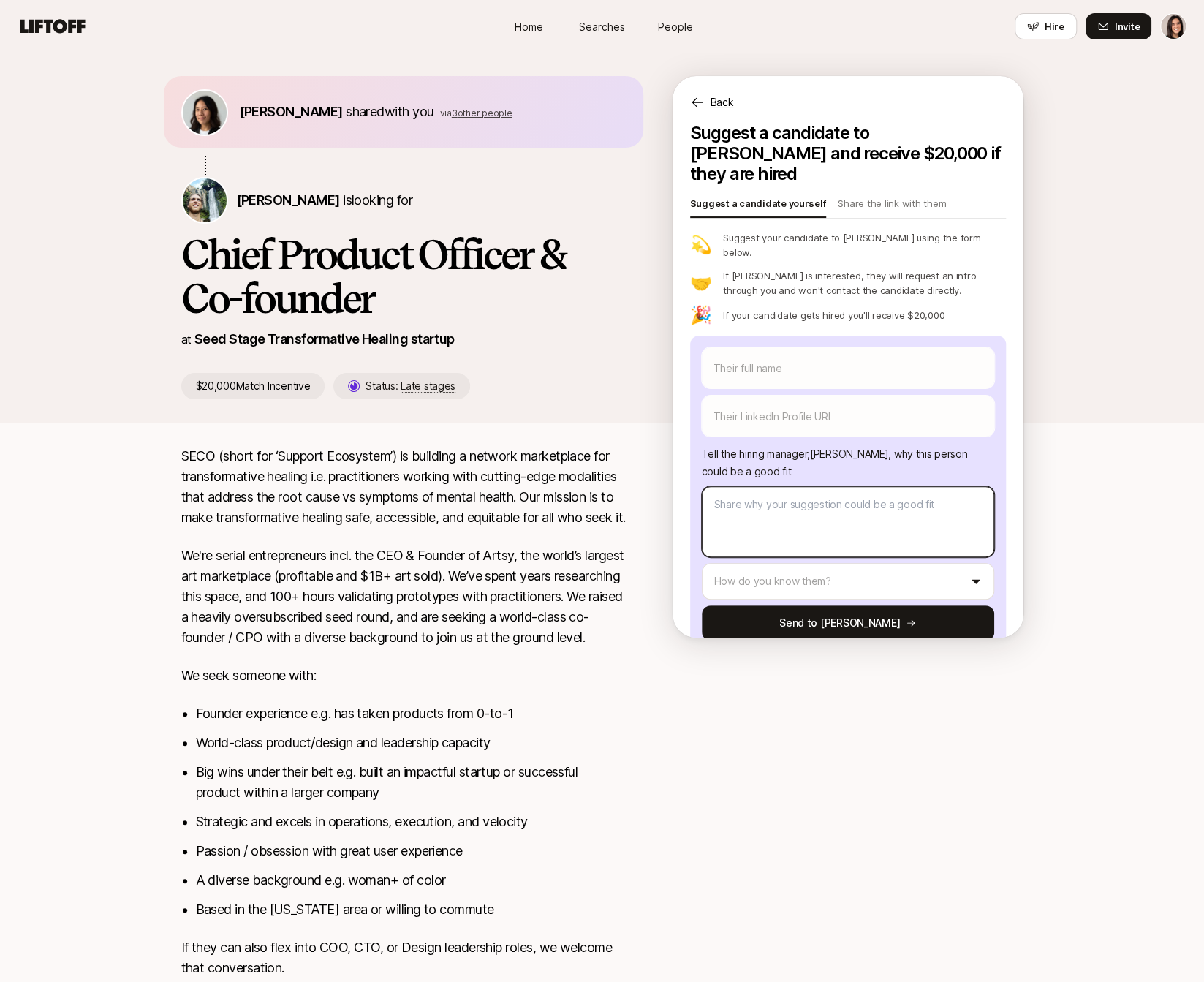
click at [759, 487] on textarea at bounding box center [848, 522] width 293 height 71
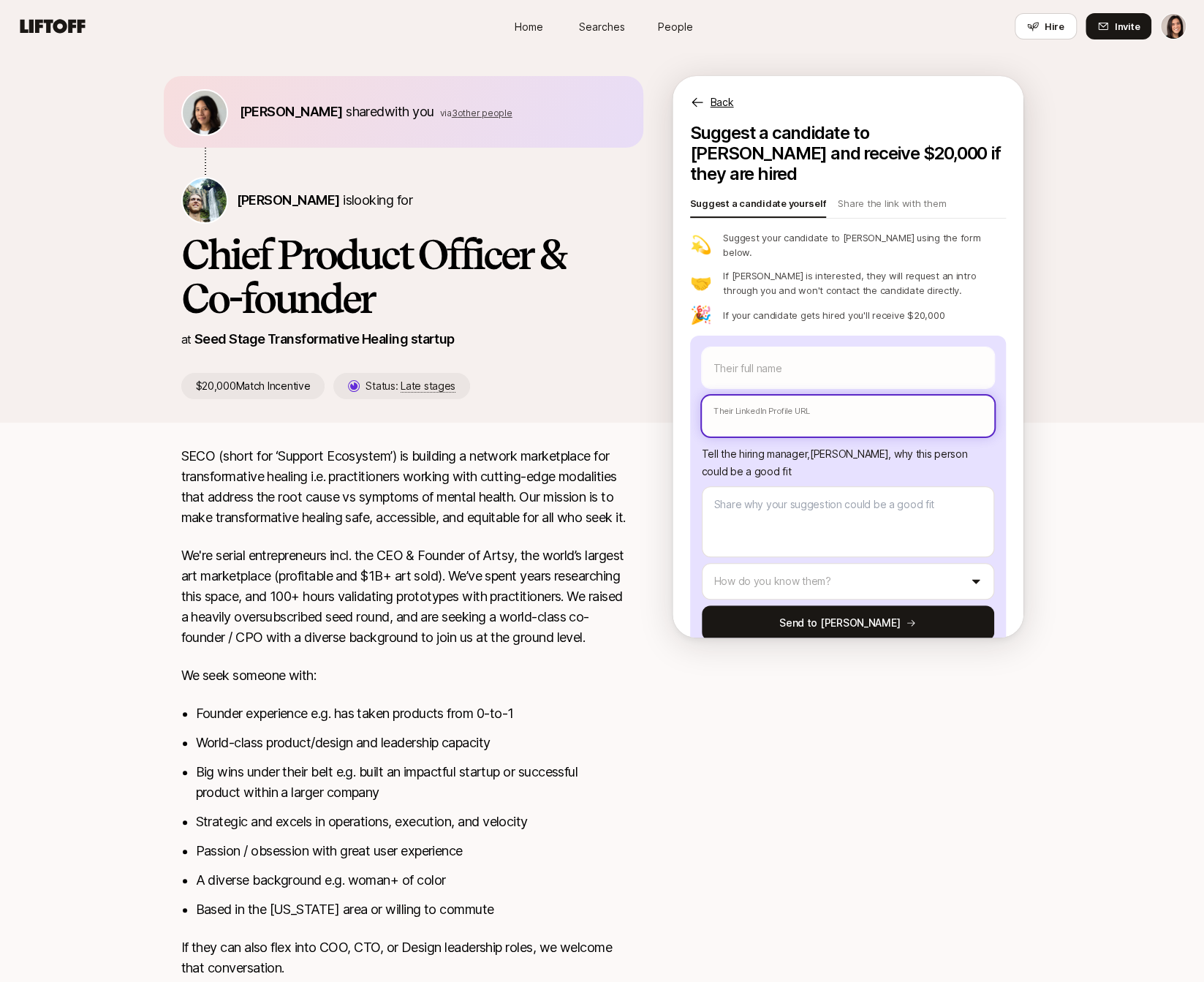
click at [757, 397] on input "text" at bounding box center [848, 416] width 293 height 41
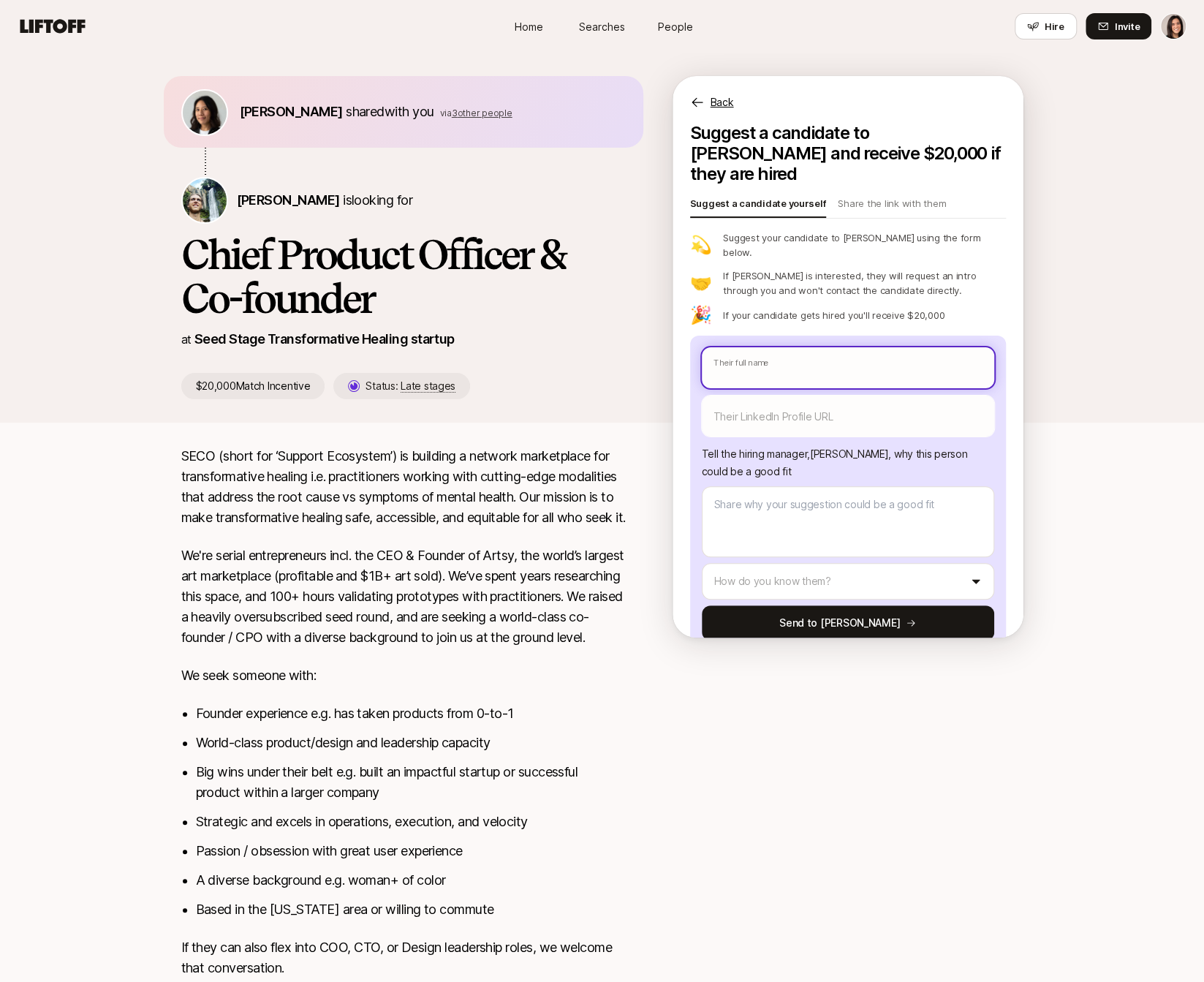
click at [760, 347] on input "text" at bounding box center [848, 367] width 293 height 41
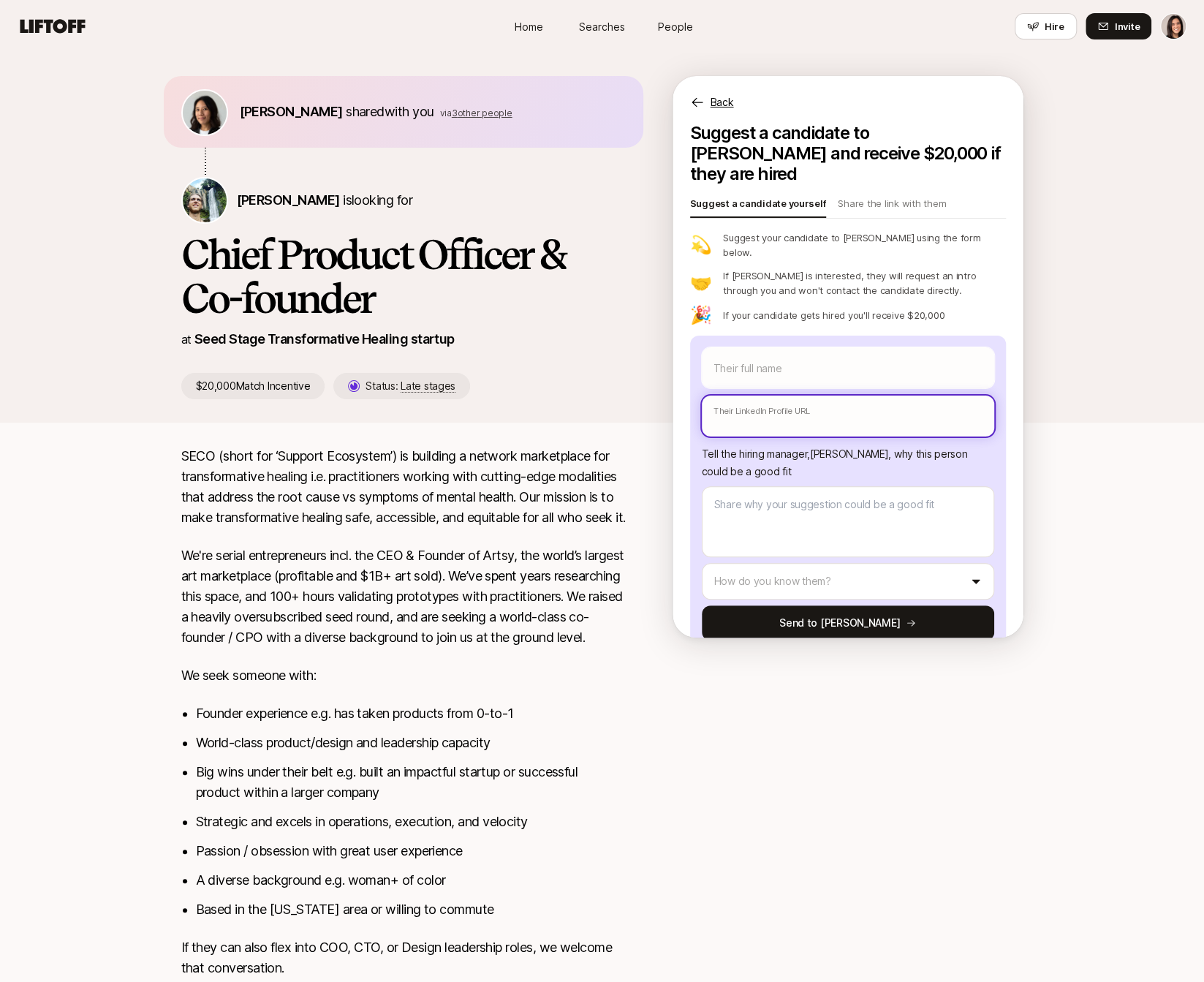
click at [761, 396] on input "text" at bounding box center [848, 416] width 293 height 41
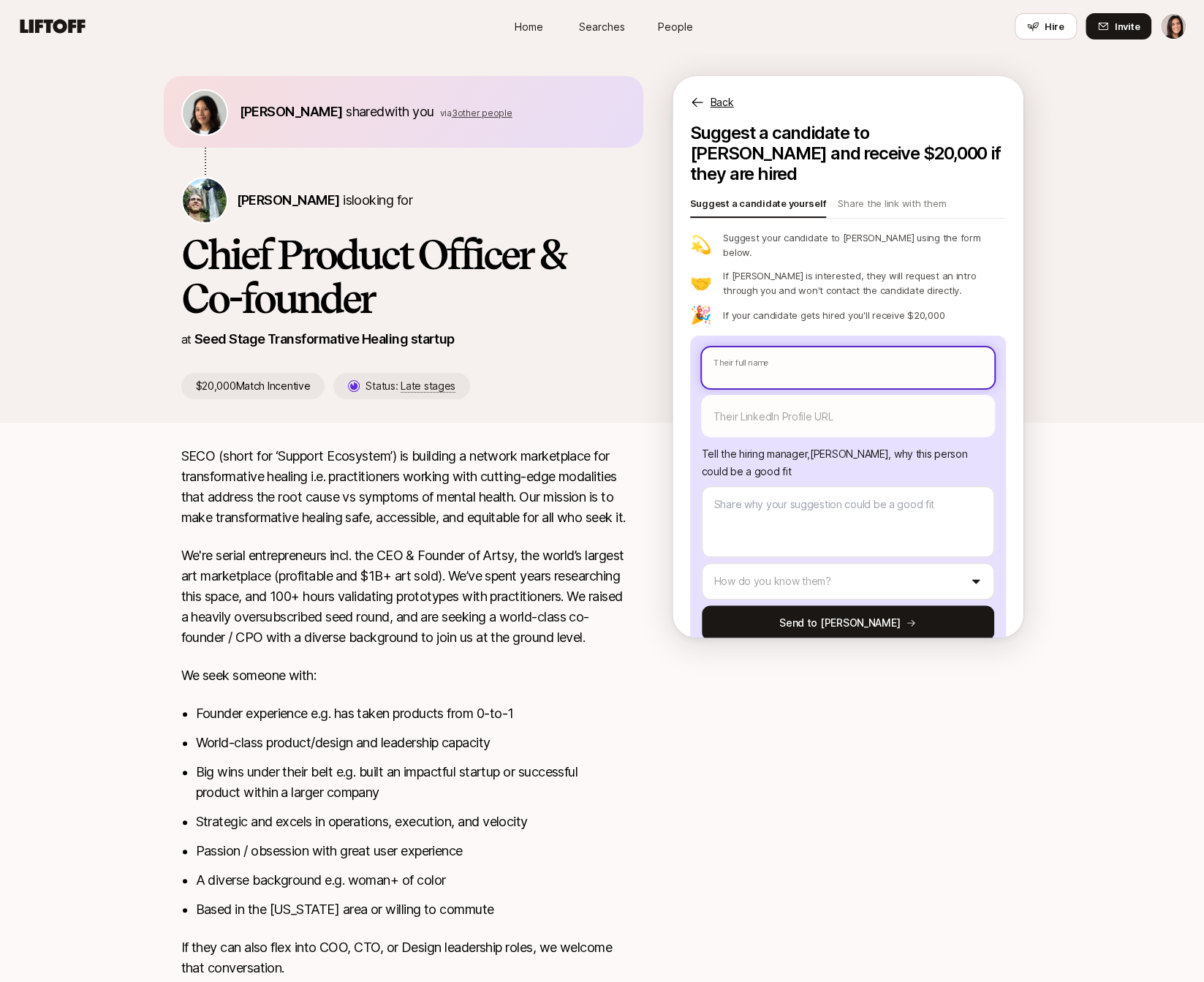
click at [779, 347] on input "text" at bounding box center [848, 367] width 293 height 41
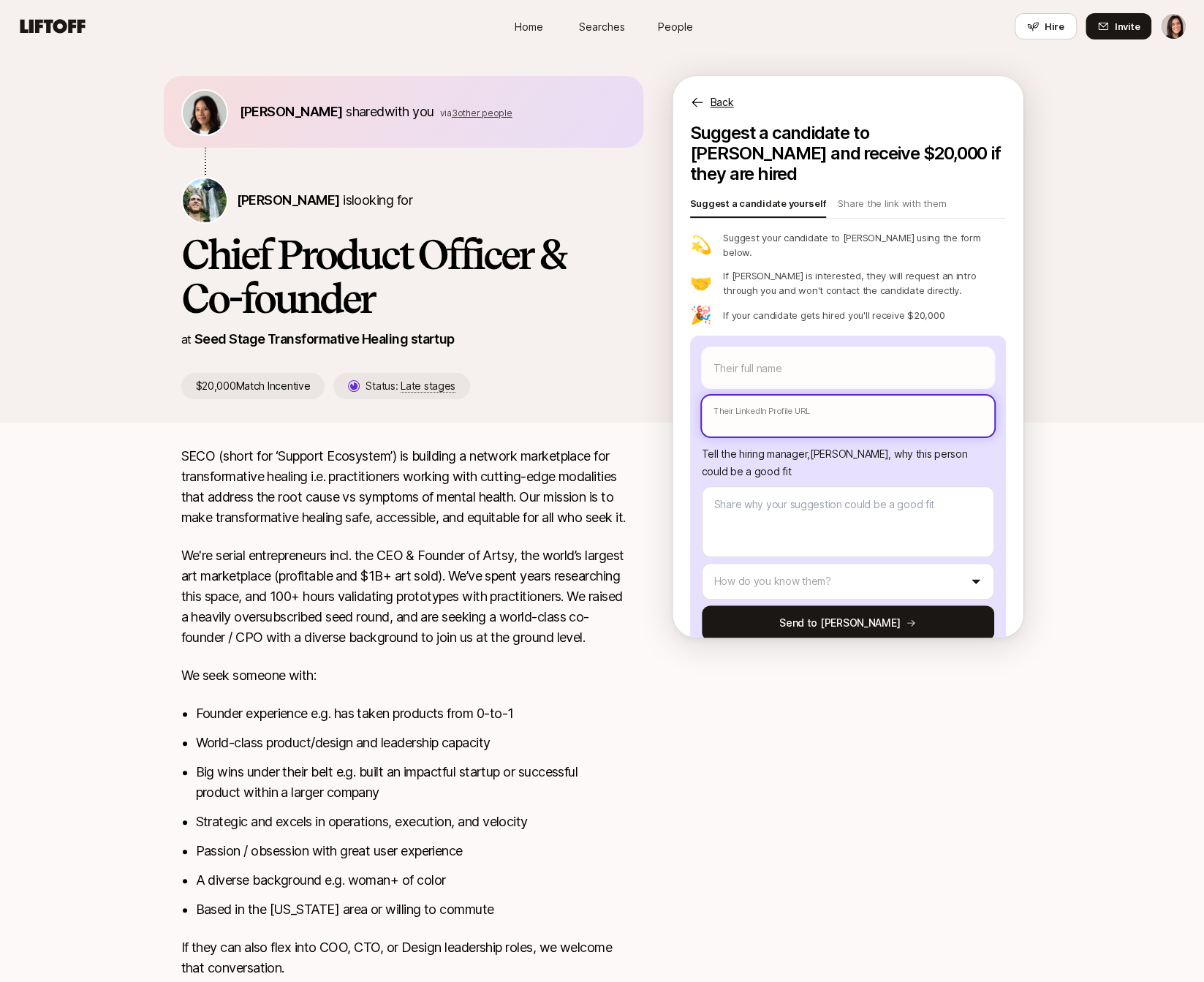
click at [781, 396] on input "text" at bounding box center [848, 416] width 293 height 41
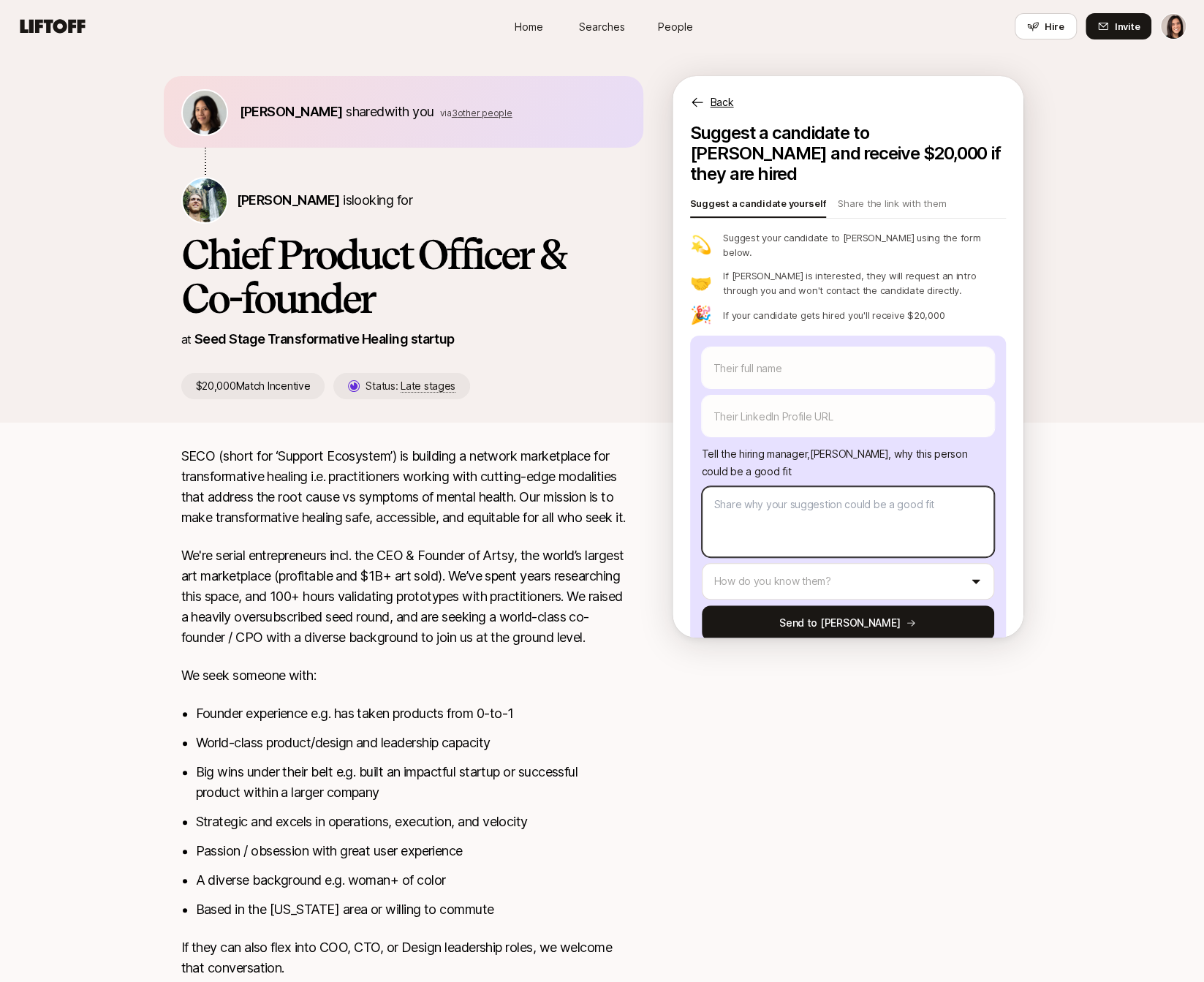
click at [773, 487] on textarea at bounding box center [848, 522] width 293 height 71
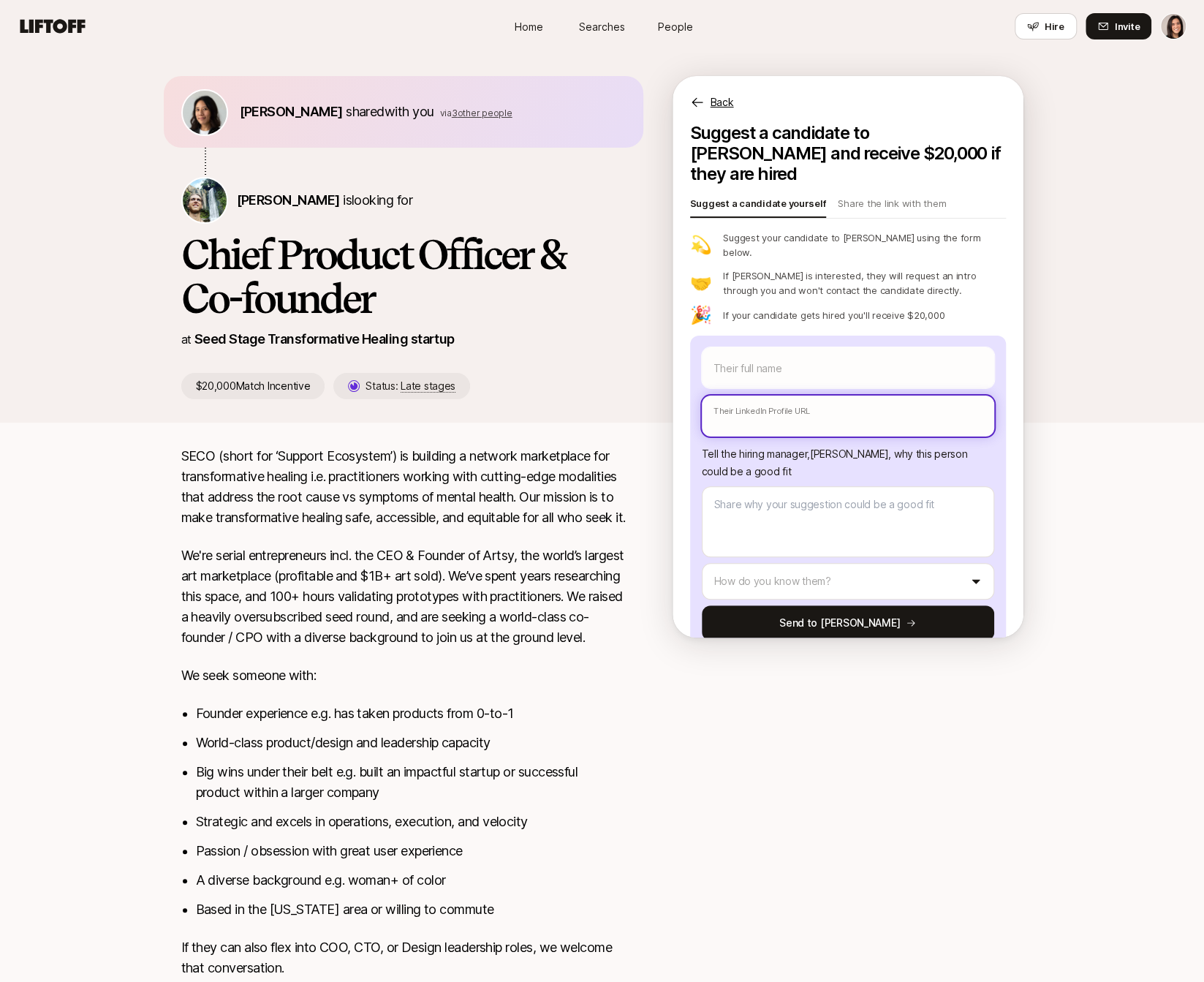
click at [793, 396] on input "text" at bounding box center [848, 416] width 293 height 41
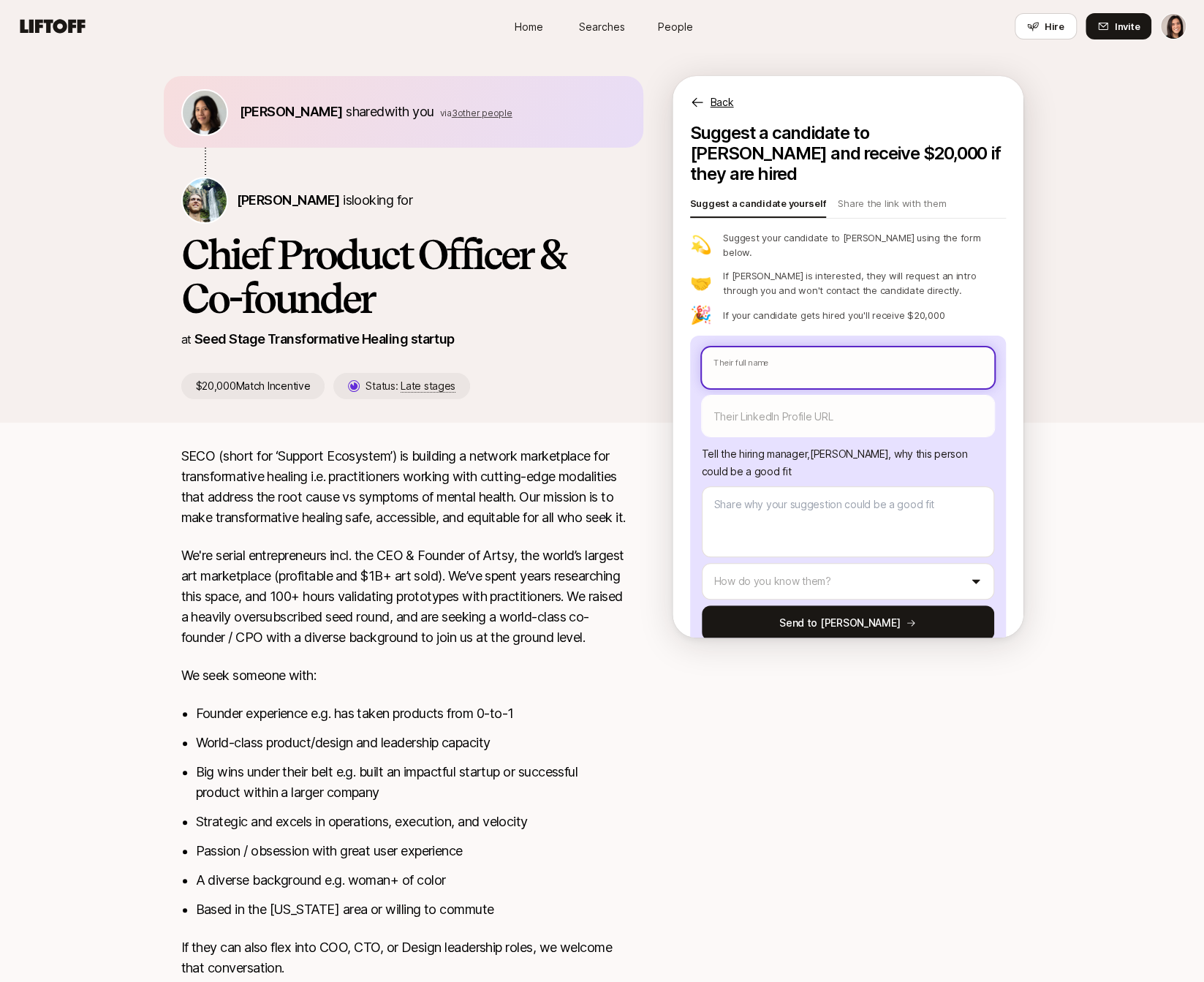
click at [796, 347] on input "text" at bounding box center [848, 367] width 293 height 41
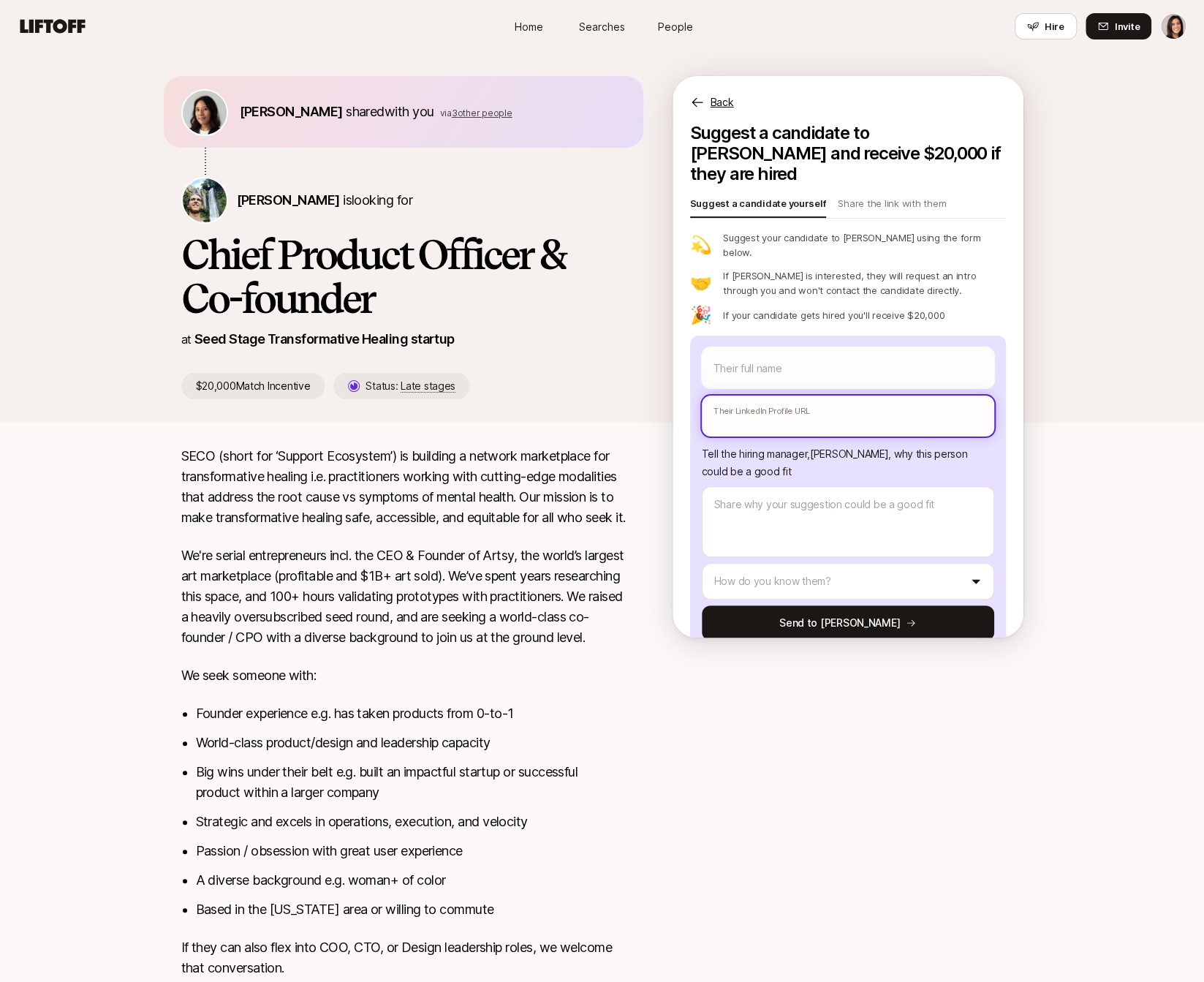
click at [789, 396] on input "text" at bounding box center [848, 416] width 293 height 41
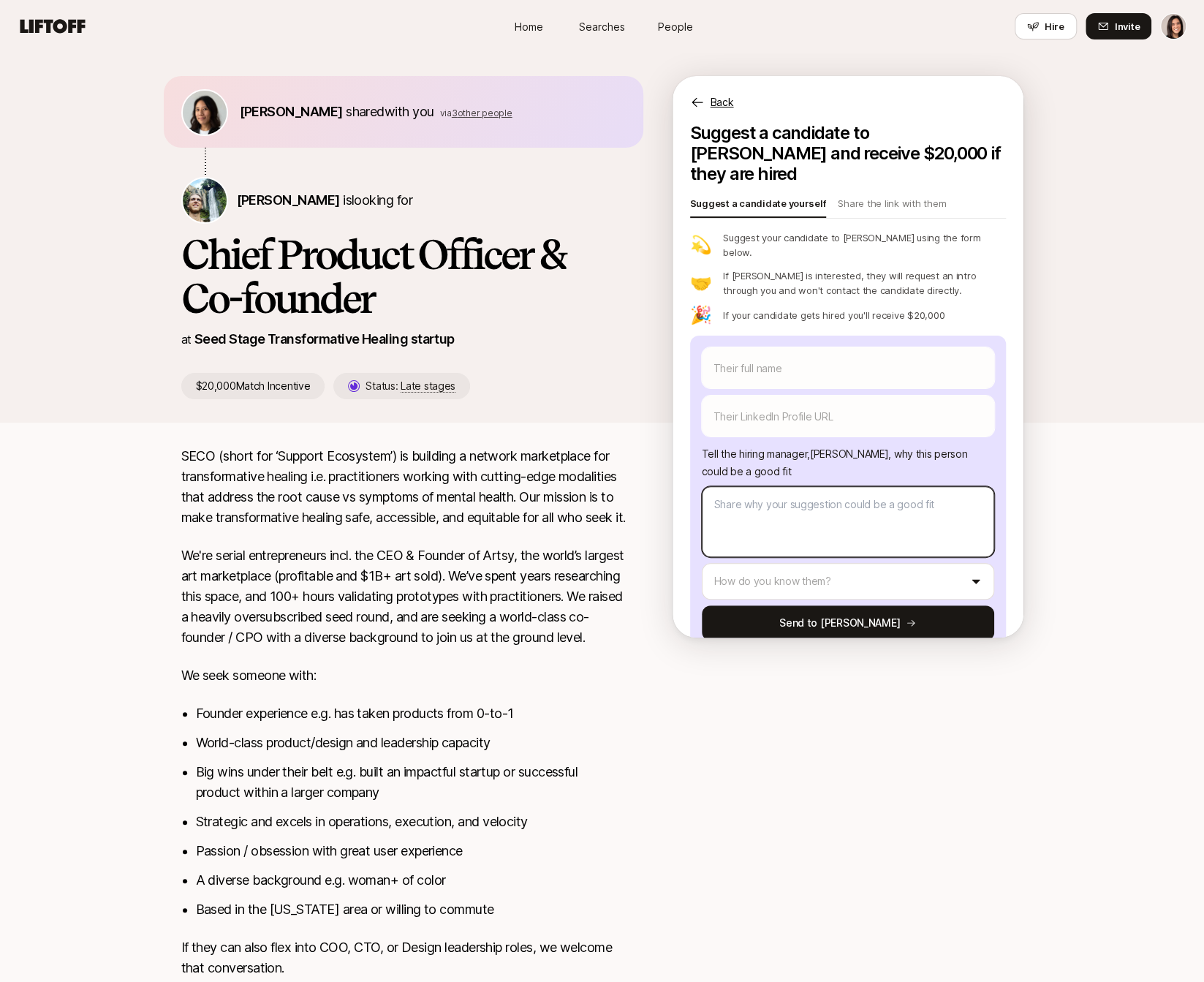
click at [780, 487] on textarea at bounding box center [848, 522] width 293 height 71
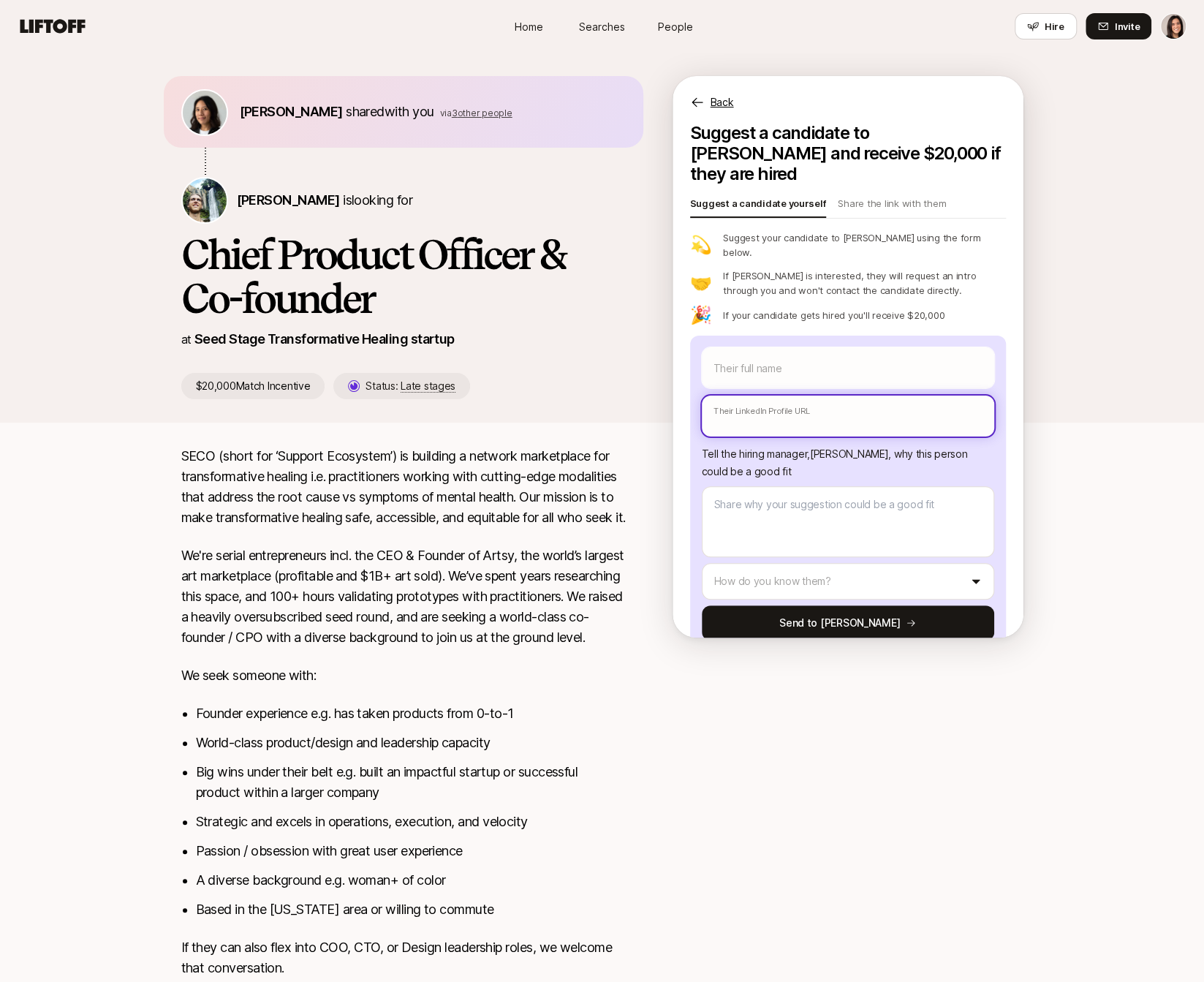
click at [839, 396] on input "text" at bounding box center [848, 416] width 293 height 41
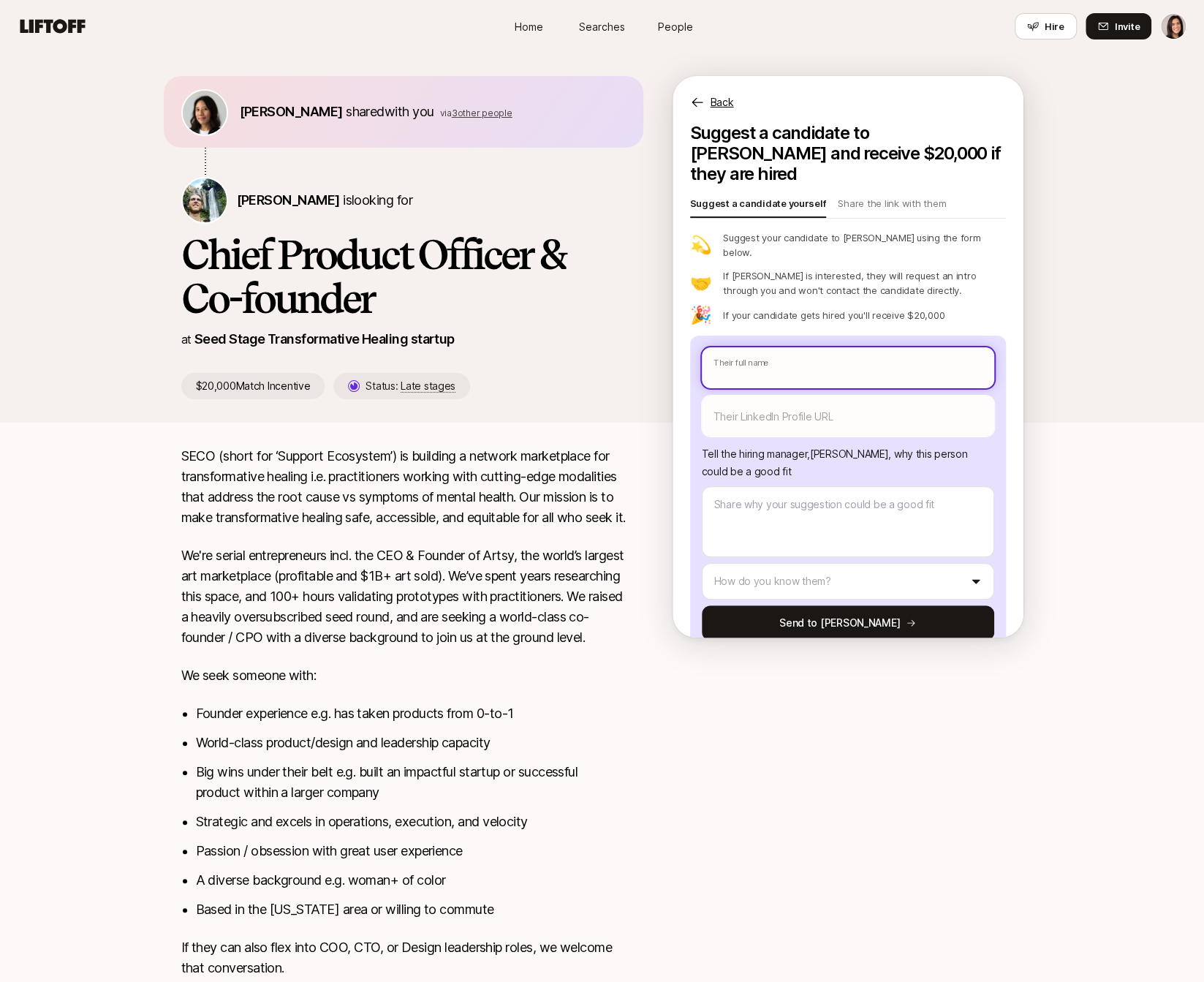
click at [839, 347] on input "text" at bounding box center [848, 367] width 293 height 41
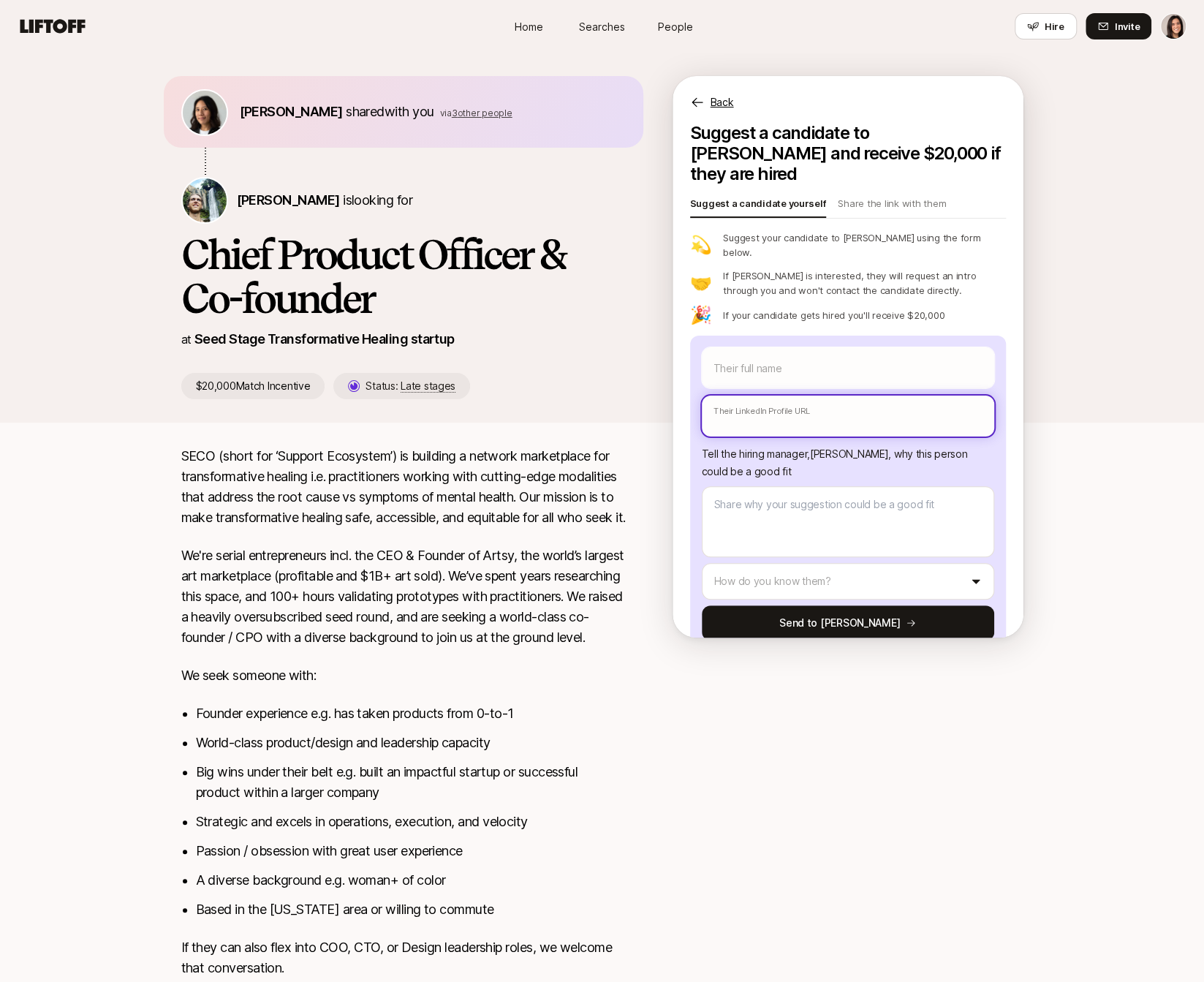
click at [833, 396] on input "text" at bounding box center [848, 416] width 293 height 41
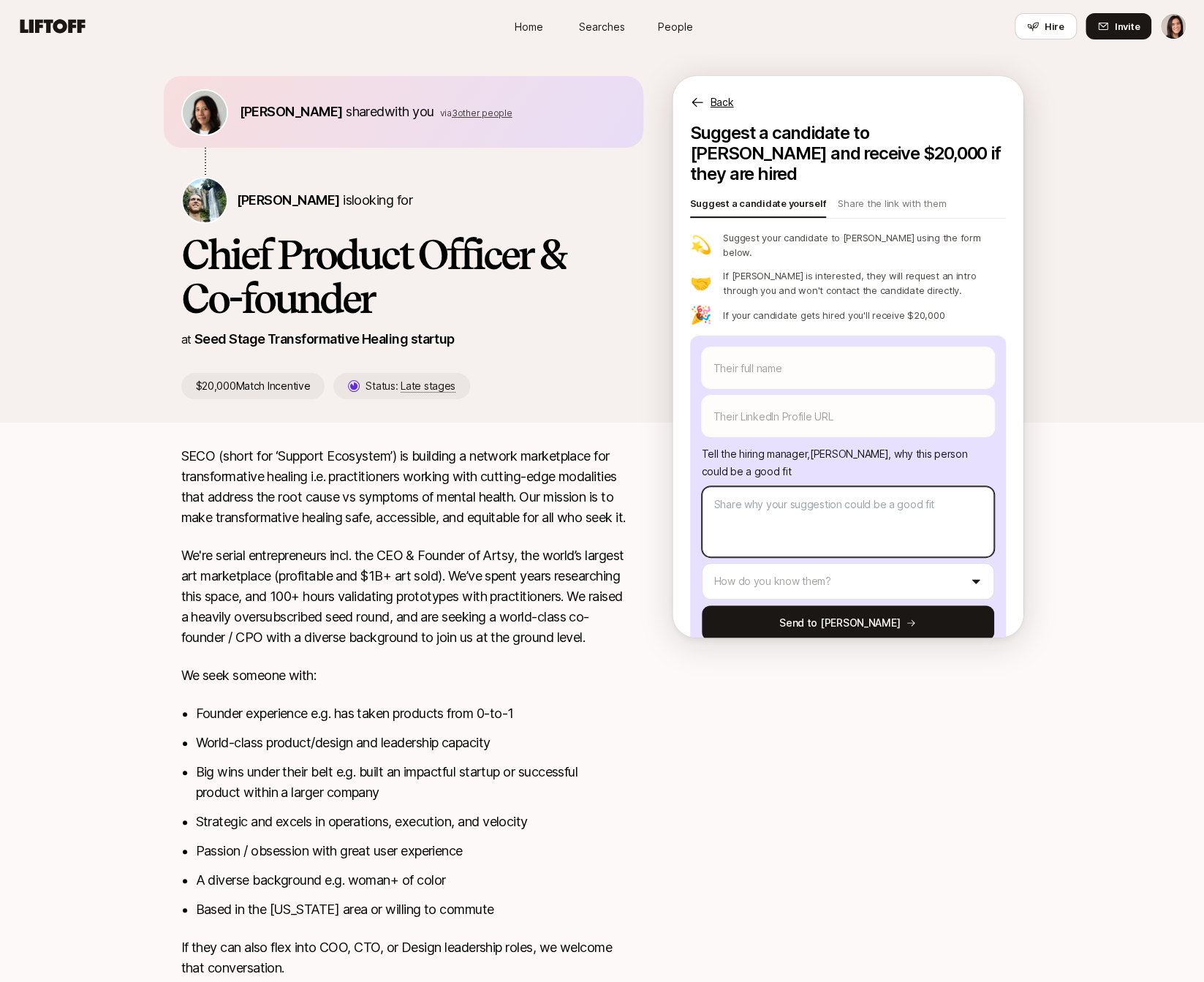
click at [814, 487] on textarea at bounding box center [848, 522] width 293 height 71
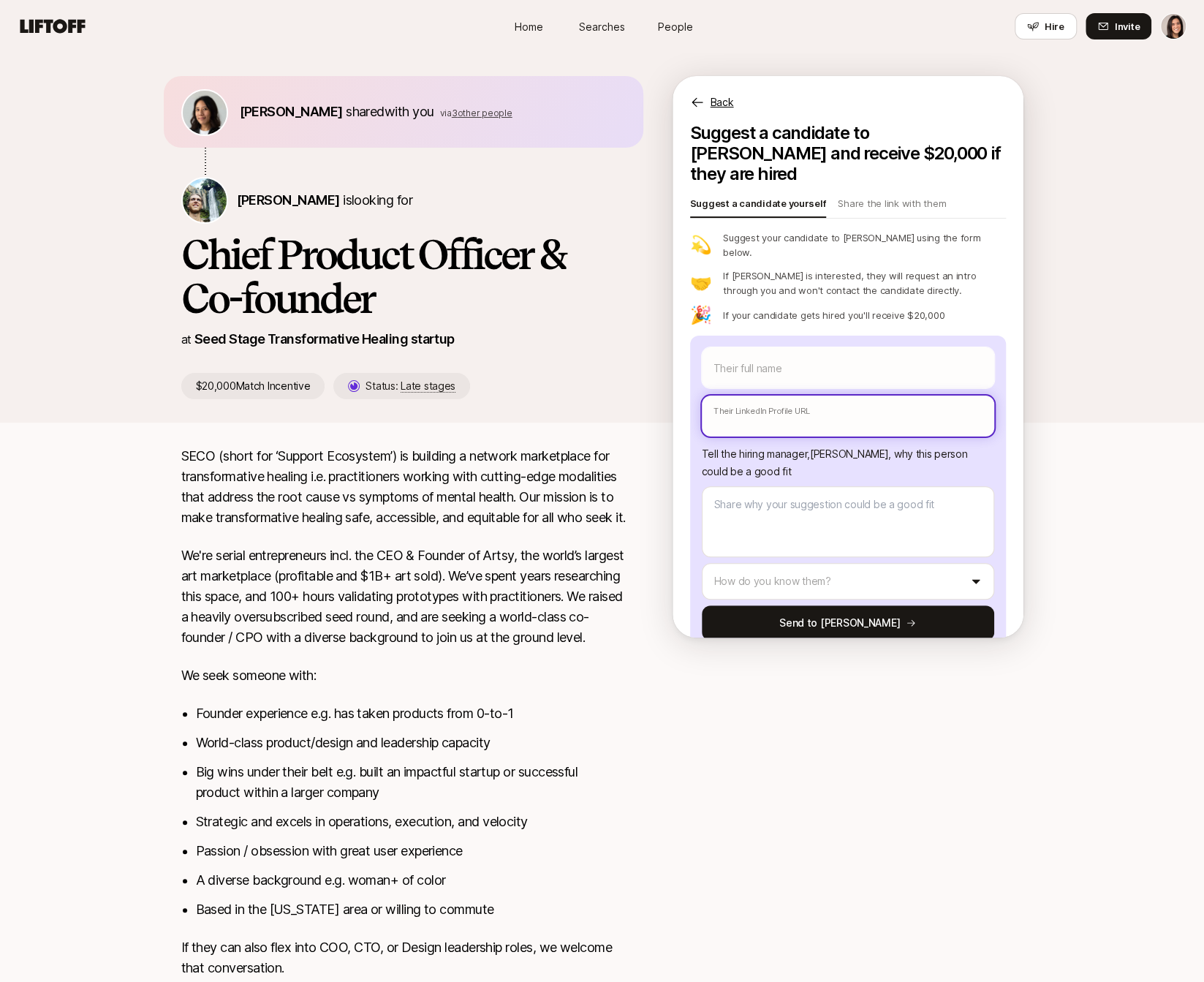
click at [898, 396] on input "text" at bounding box center [848, 416] width 293 height 41
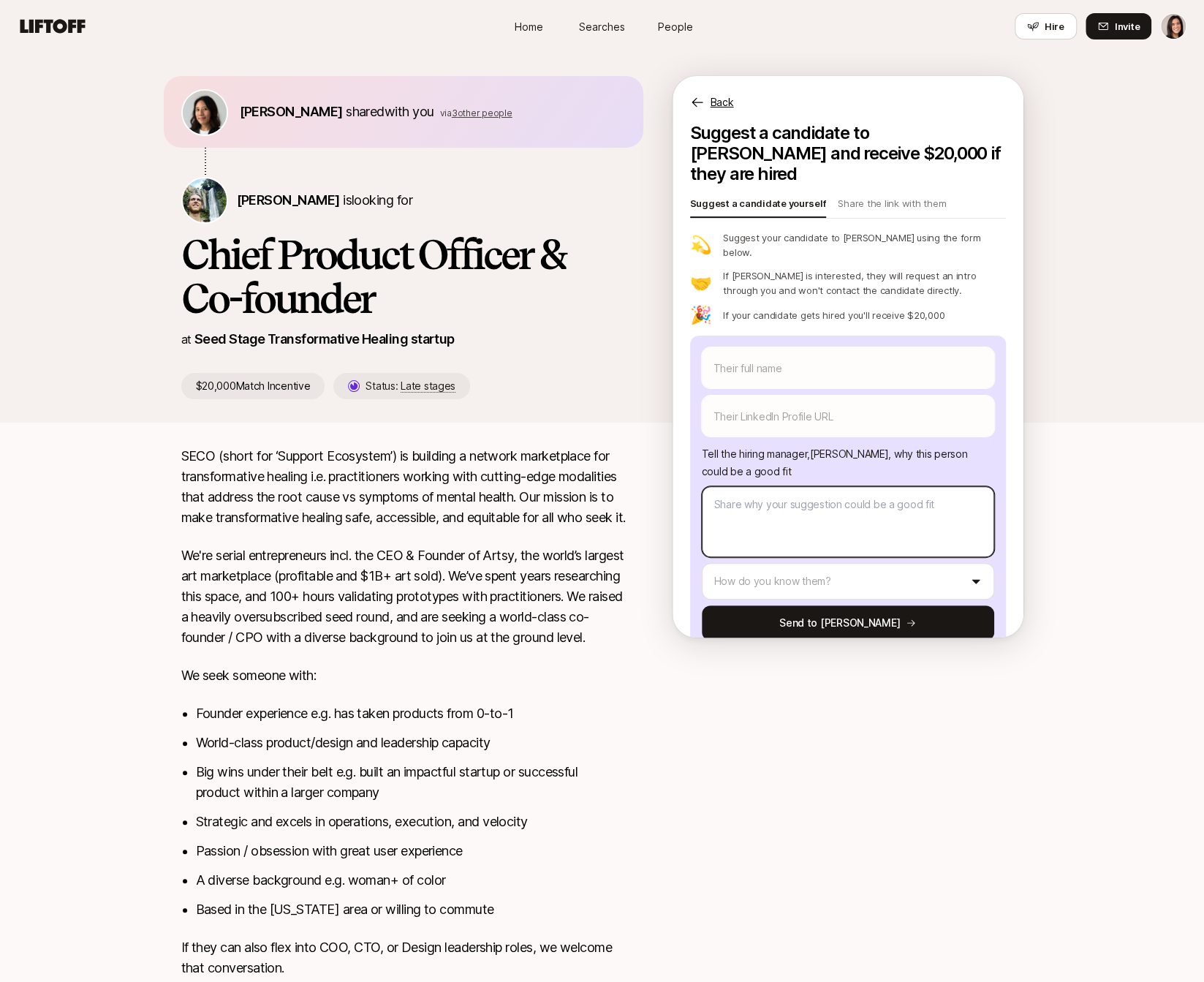
click at [876, 489] on textarea at bounding box center [848, 522] width 293 height 71
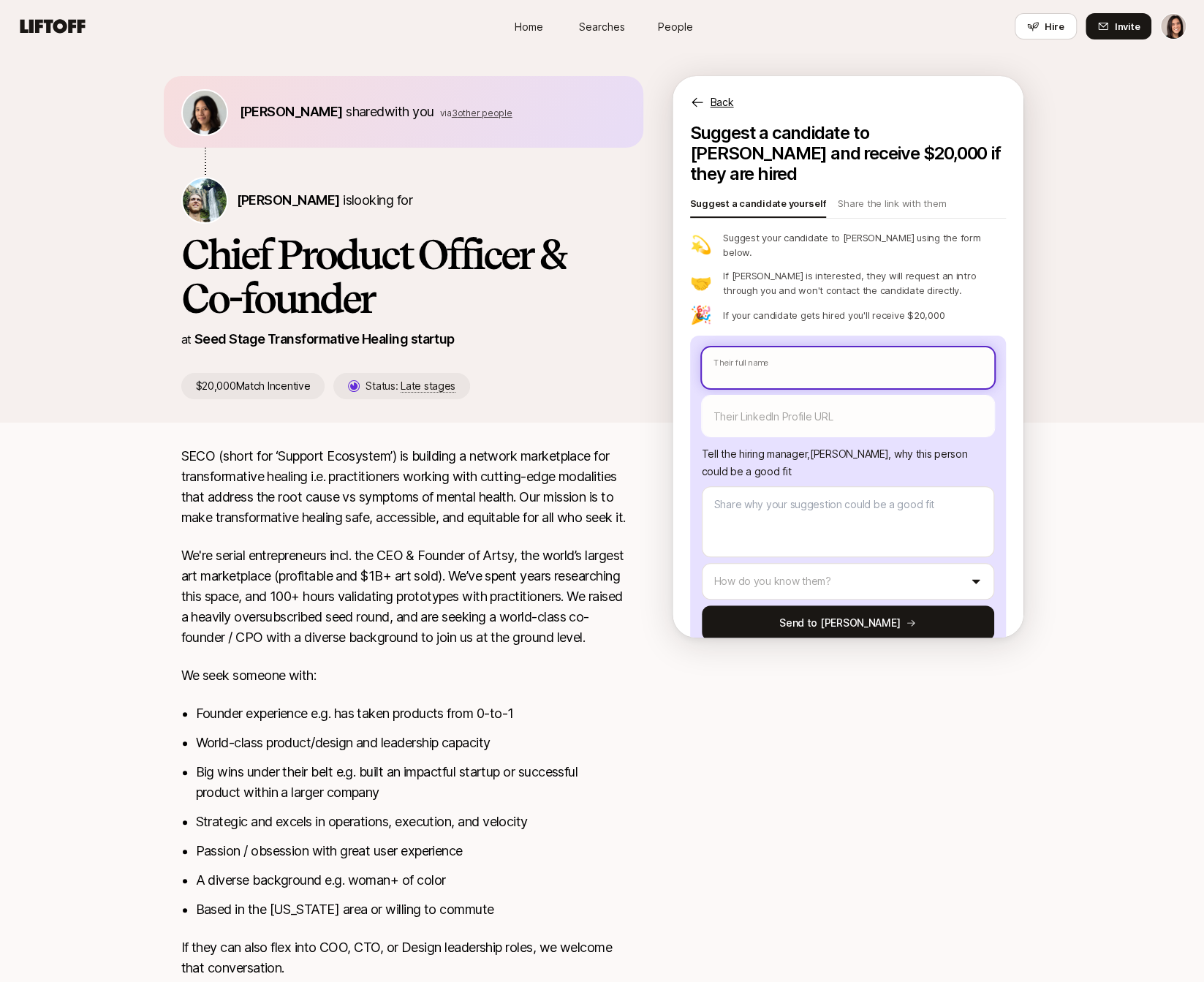
click at [786, 347] on input "text" at bounding box center [848, 367] width 293 height 41
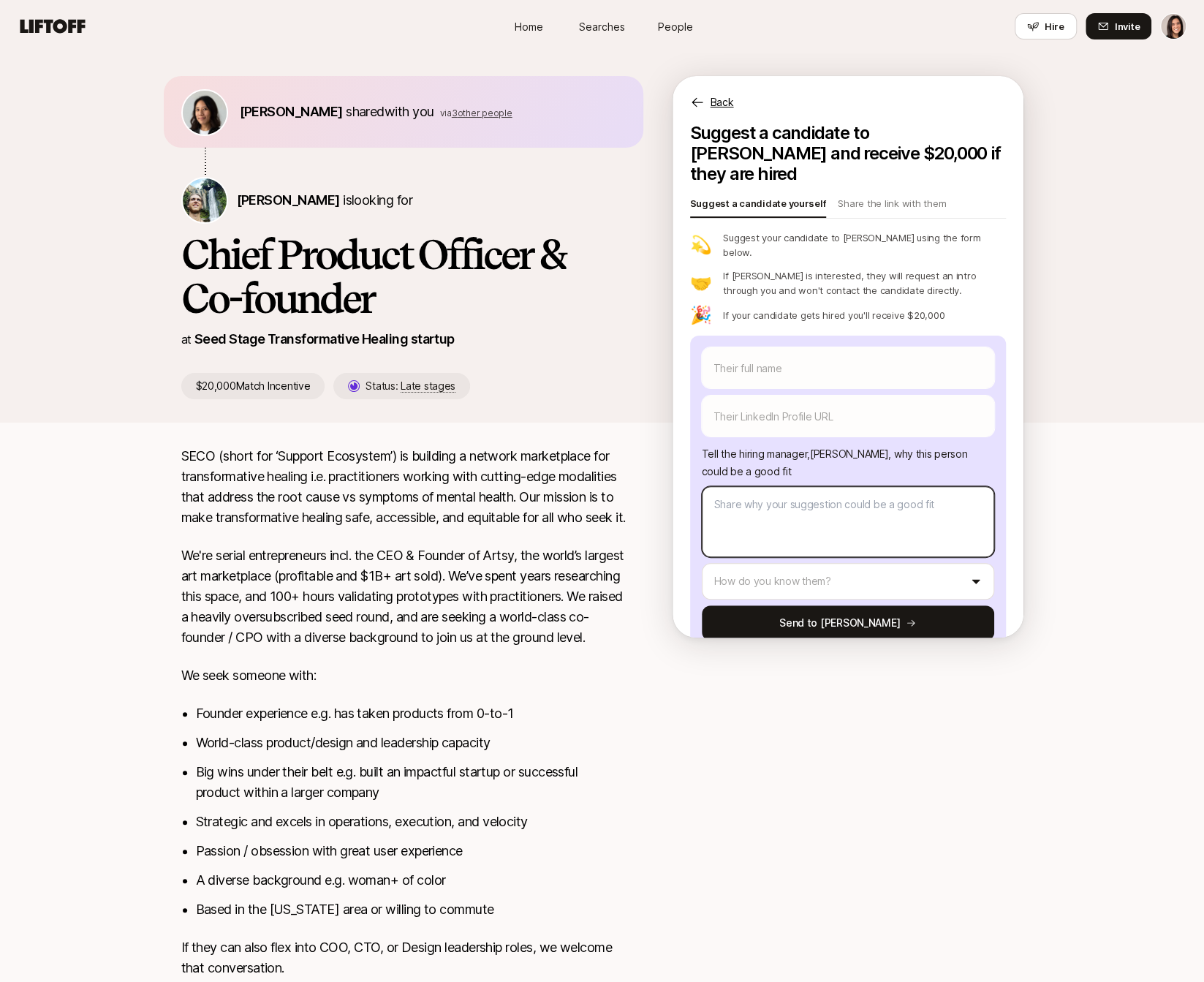
click at [782, 488] on textarea at bounding box center [848, 522] width 293 height 71
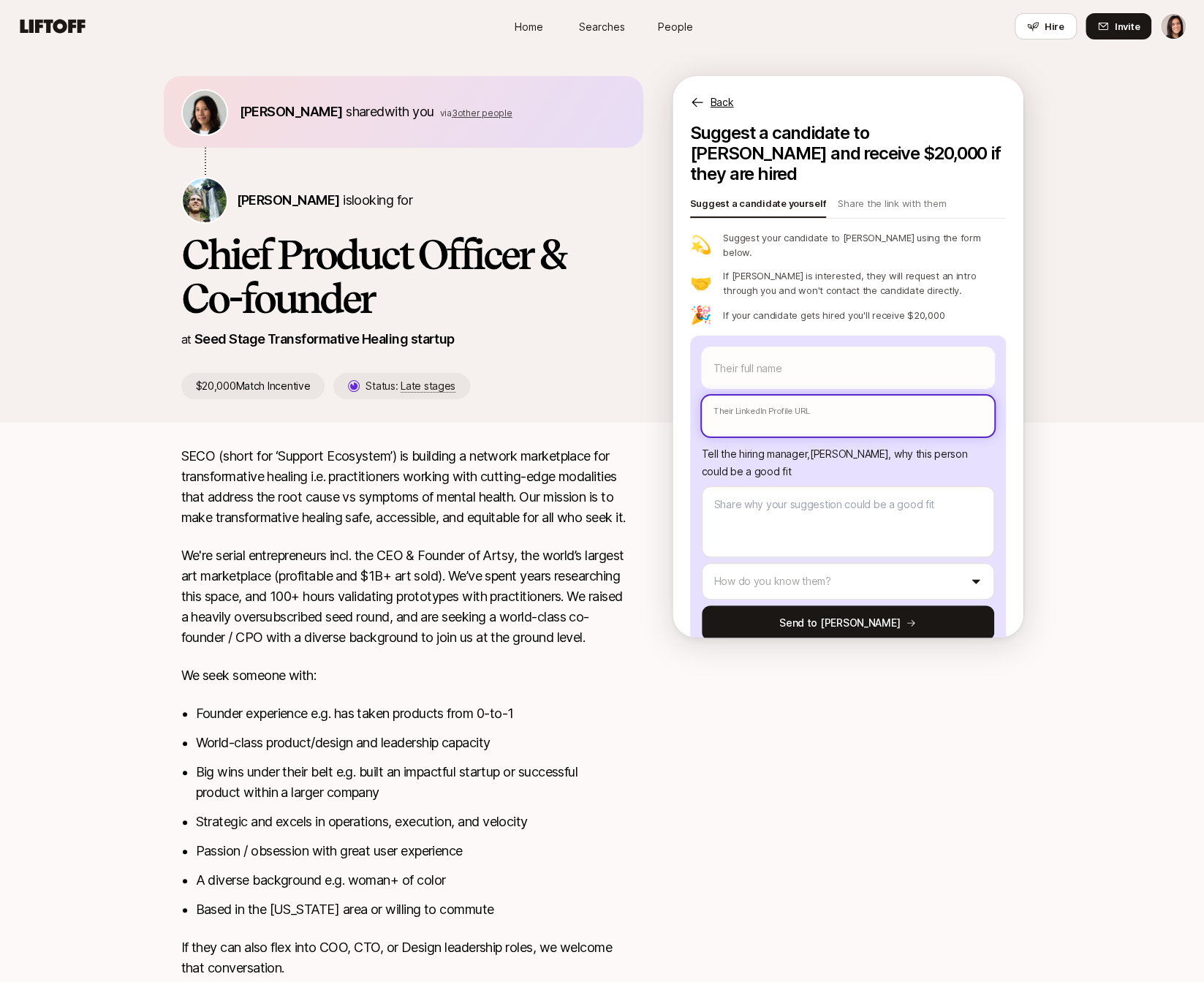
click at [826, 396] on input "text" at bounding box center [848, 416] width 293 height 41
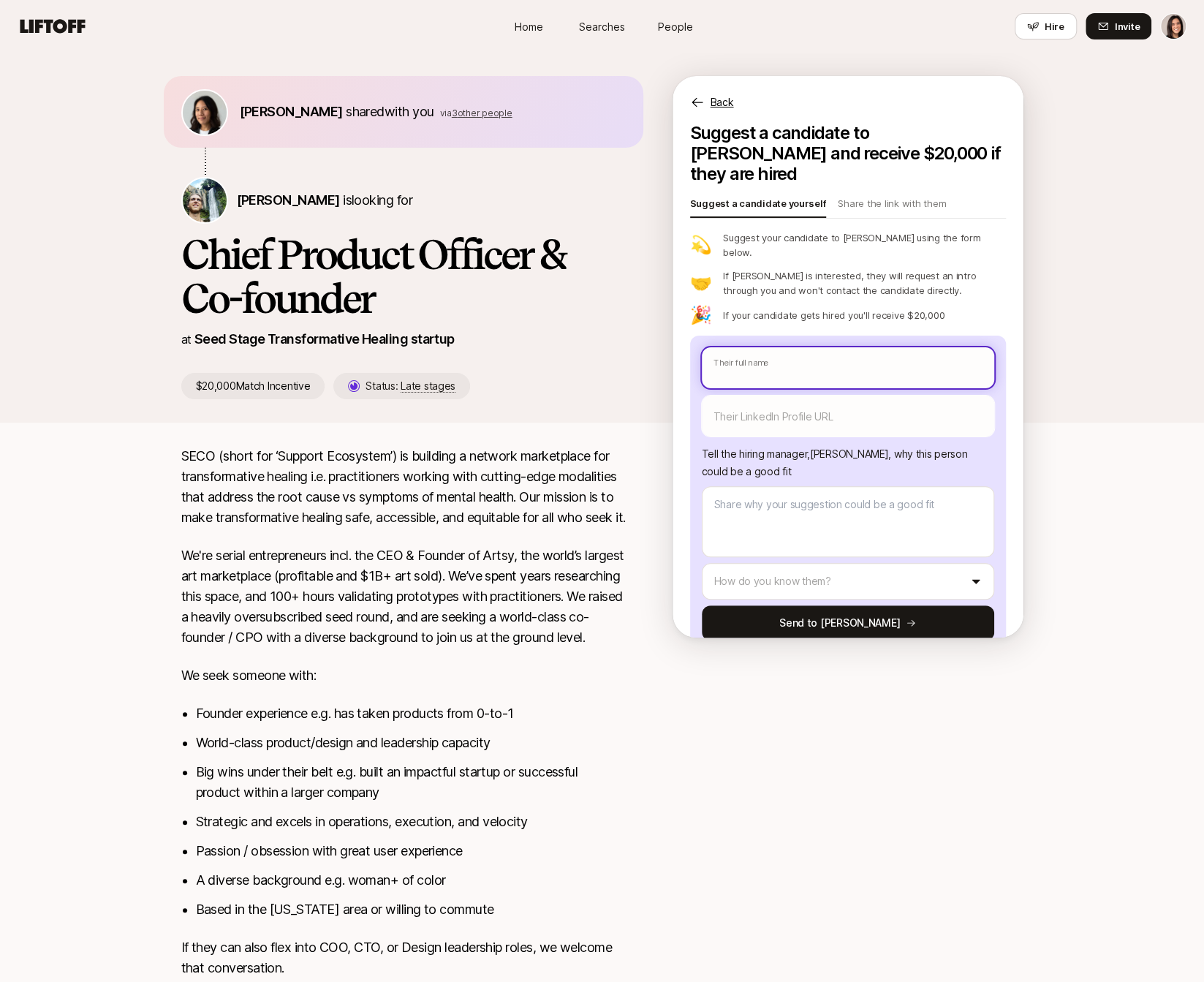
click at [825, 347] on input "text" at bounding box center [848, 367] width 293 height 41
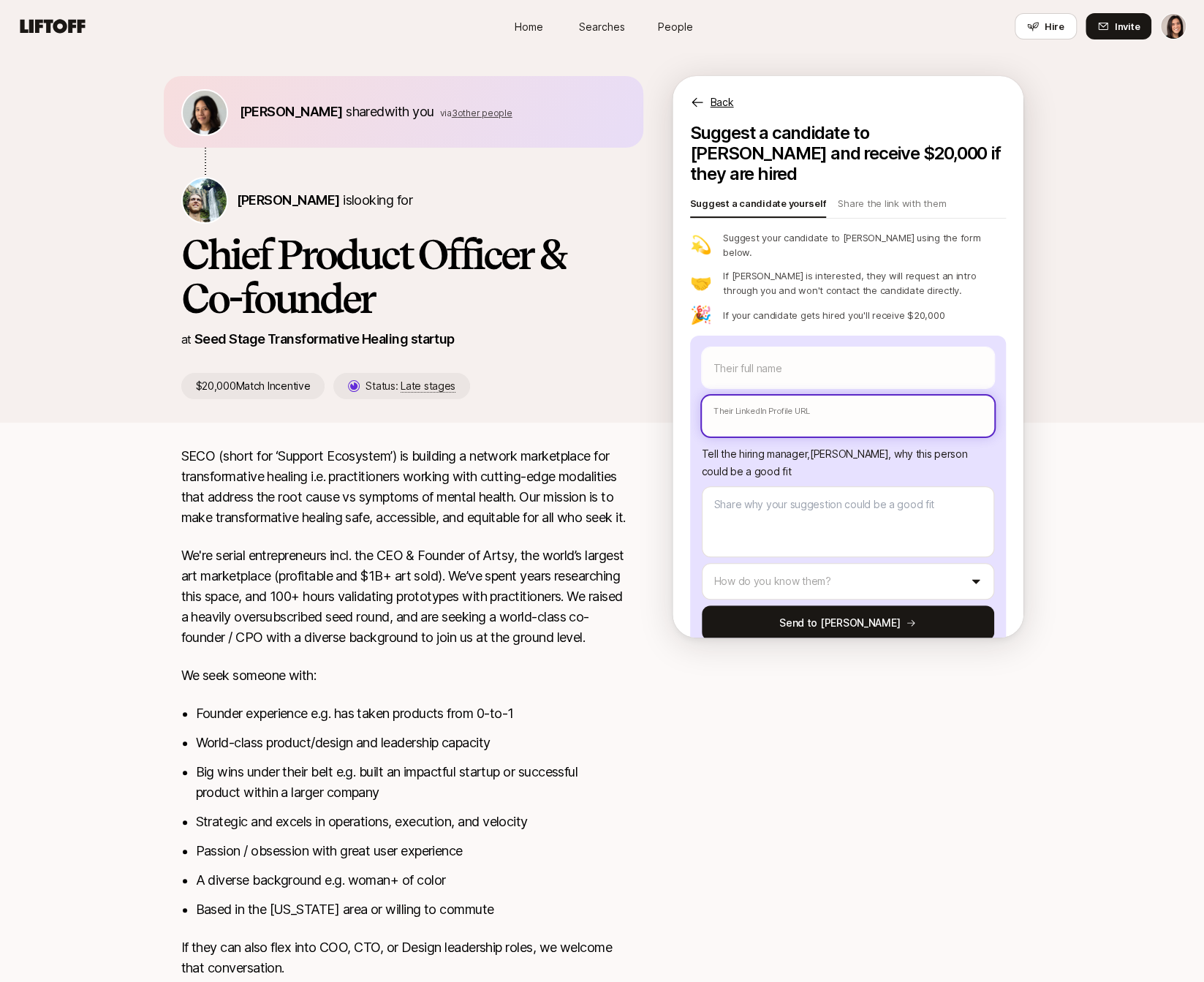
click at [814, 396] on input "text" at bounding box center [848, 416] width 293 height 41
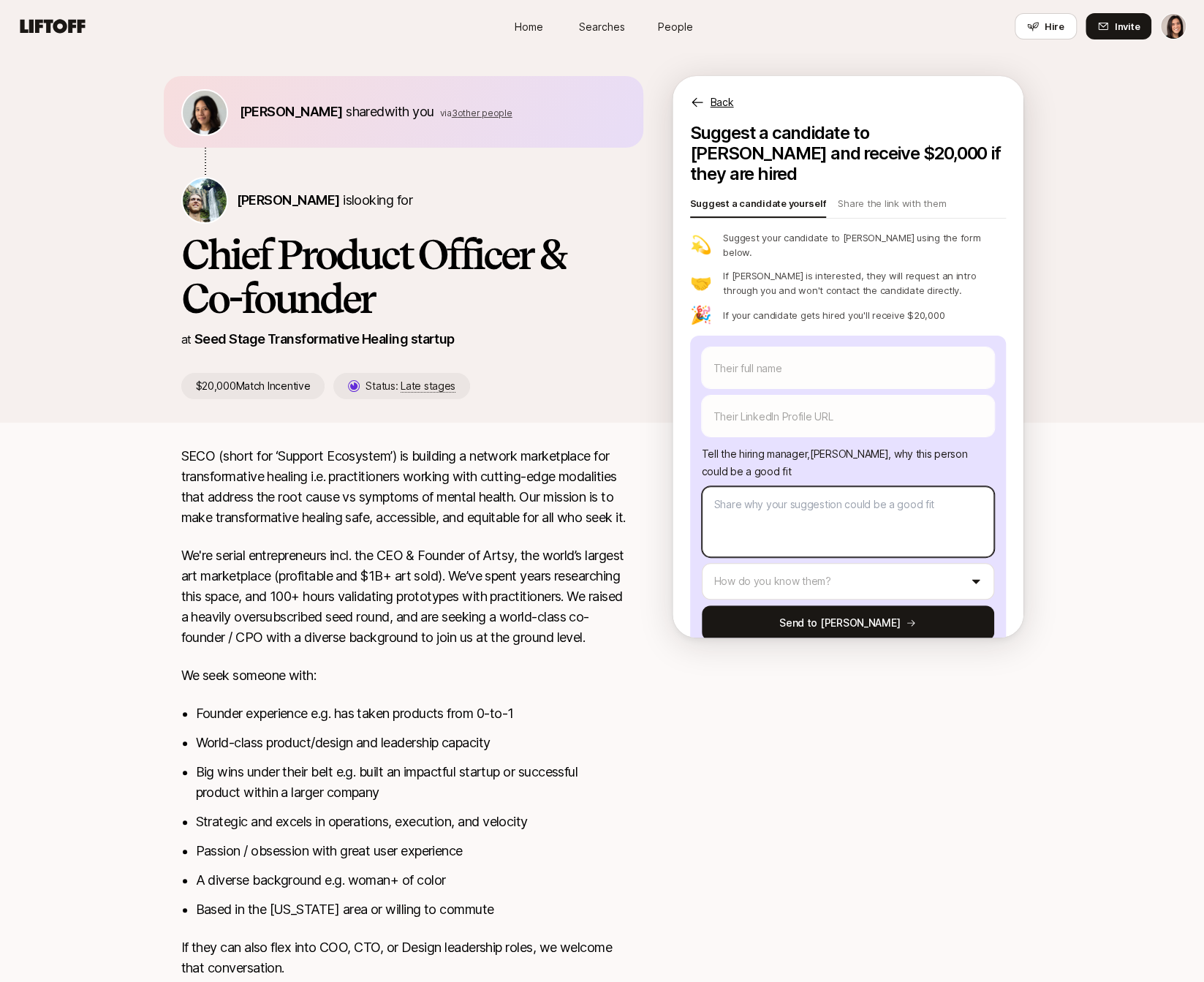
click at [794, 487] on textarea at bounding box center [848, 522] width 293 height 71
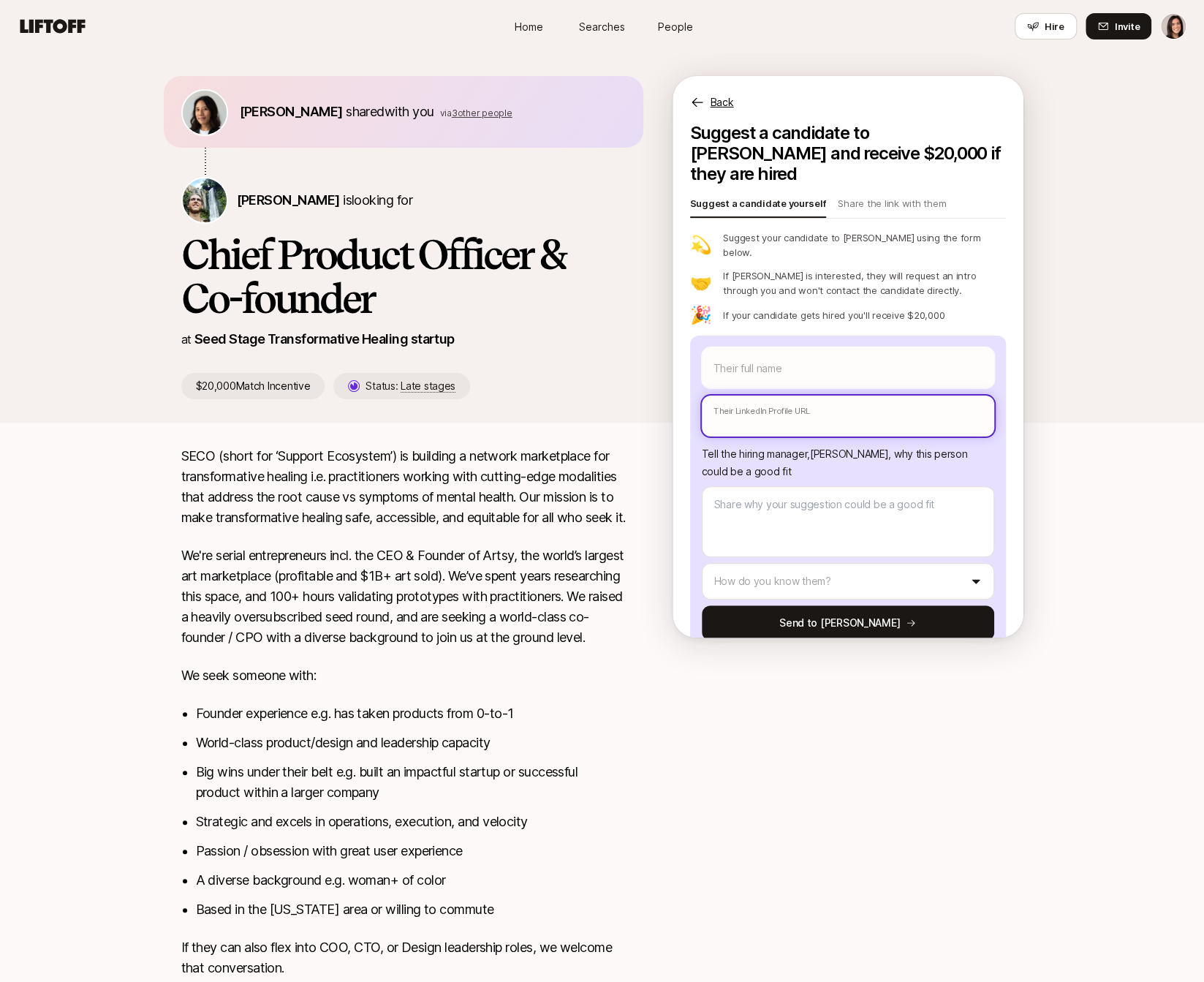
click at [796, 396] on input "text" at bounding box center [848, 416] width 293 height 41
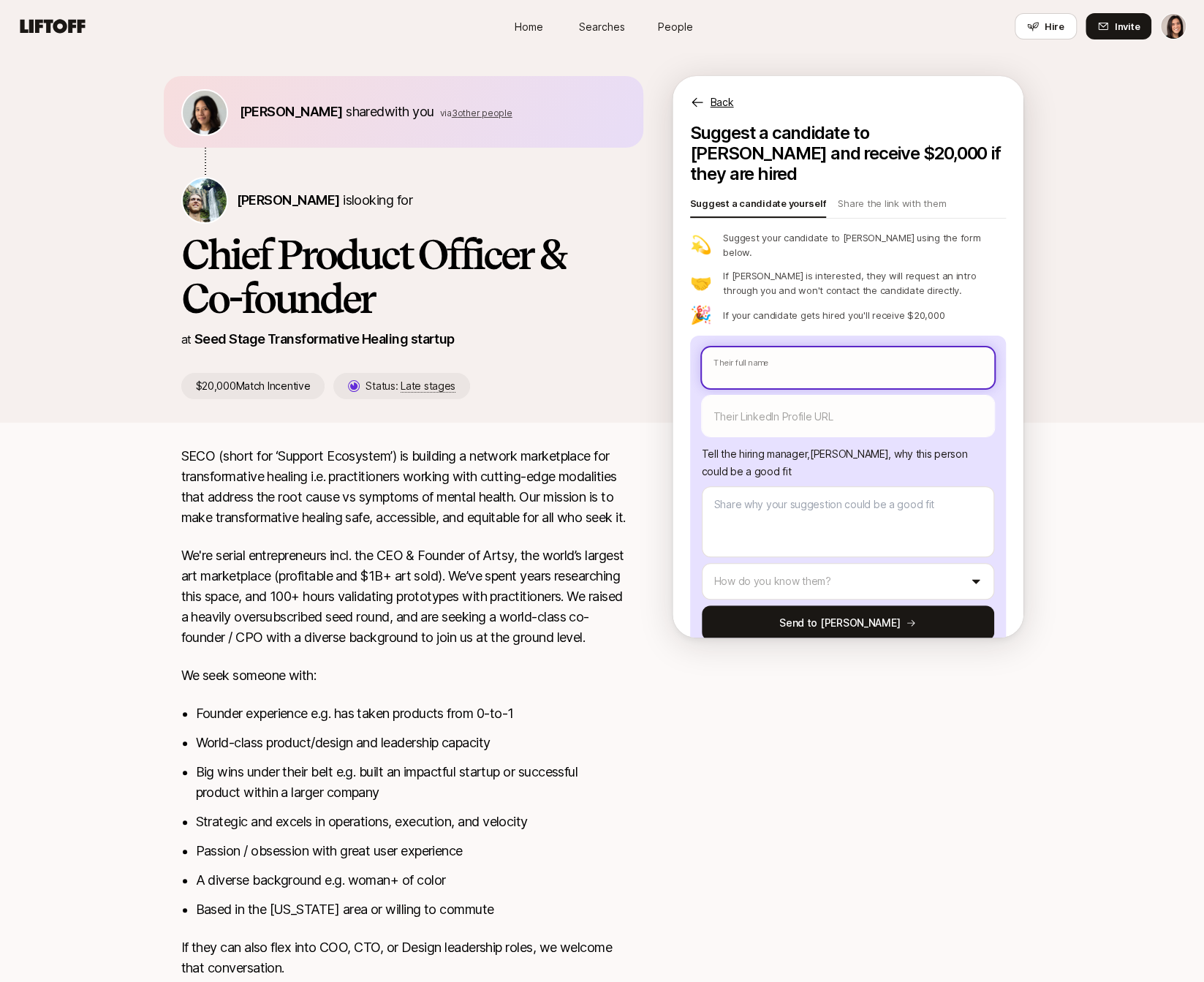
click at [794, 350] on input "text" at bounding box center [848, 367] width 293 height 41
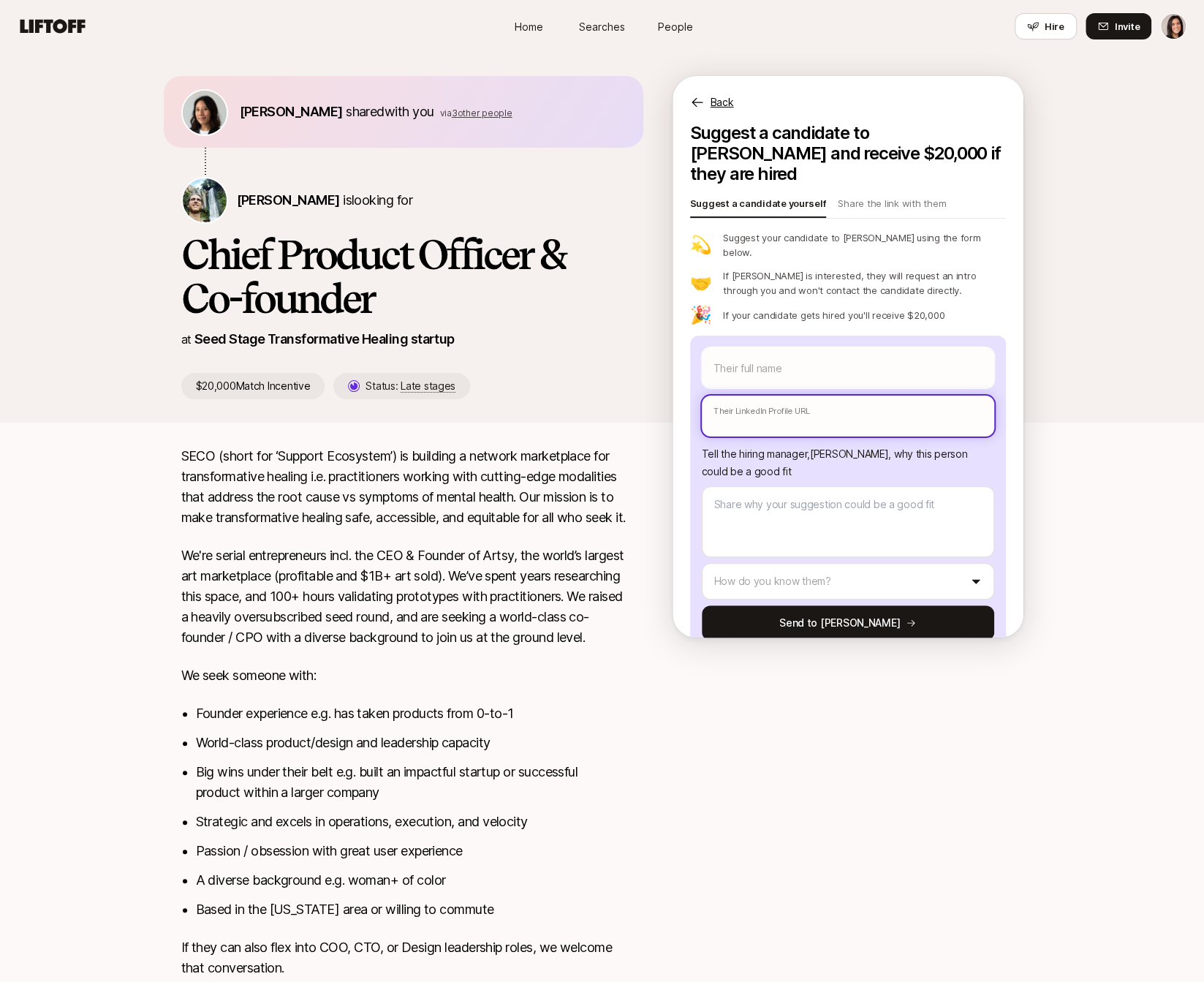
click at [791, 396] on input "text" at bounding box center [848, 416] width 293 height 41
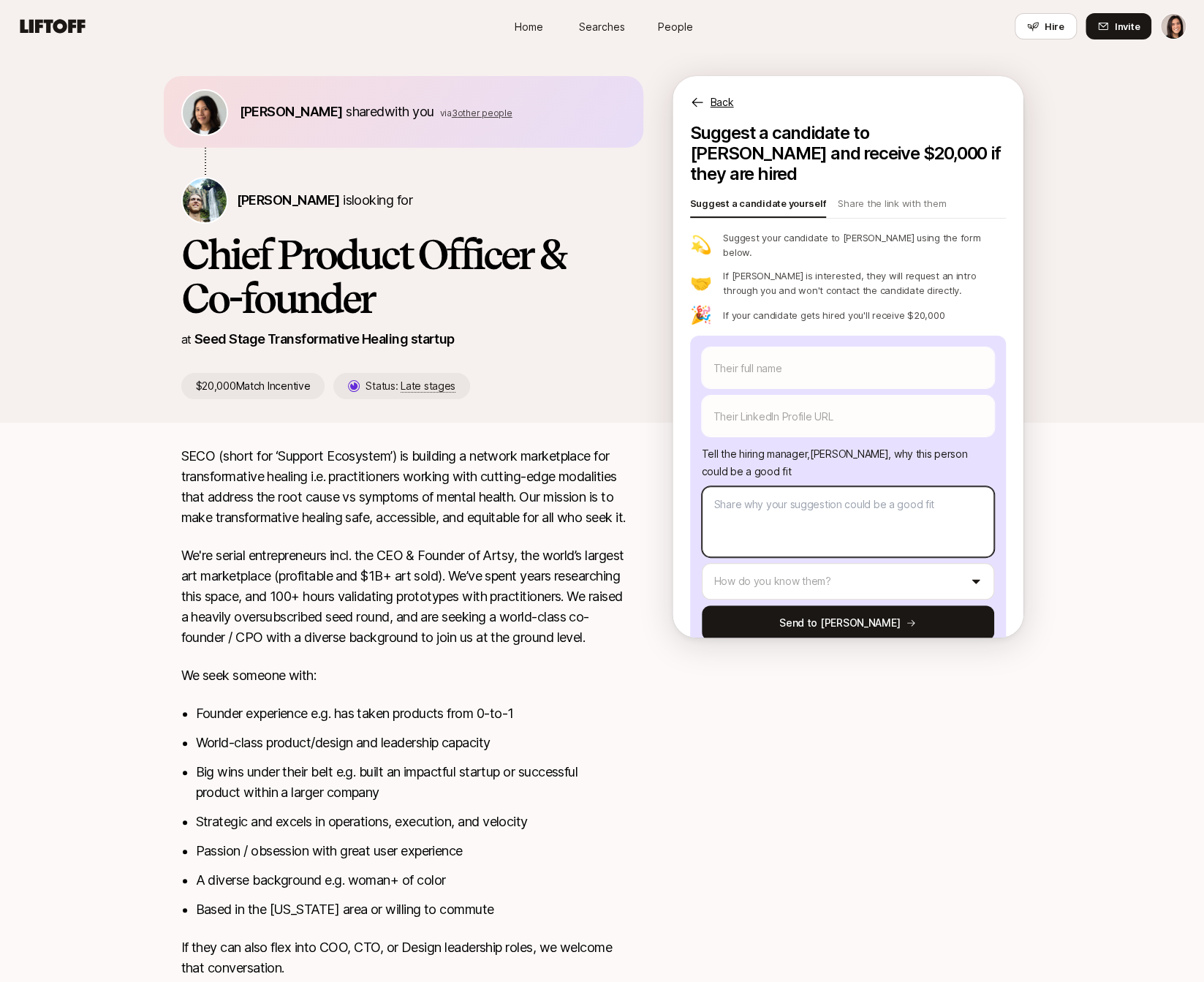
click at [774, 487] on textarea at bounding box center [848, 522] width 293 height 71
click at [765, 533] on html "Home Searches People Hire Home Searches People Hire Hire Invite Tiffany Shi sha…" at bounding box center [602, 491] width 1204 height 982
click at [760, 506] on html "Home Searches People Hire Home Searches People Hire Hire Invite Tiffany Shi sha…" at bounding box center [602, 491] width 1204 height 982
click at [764, 527] on div "Their full name We'll use as their preferred name. Change Their preferred name …" at bounding box center [848, 494] width 293 height 294
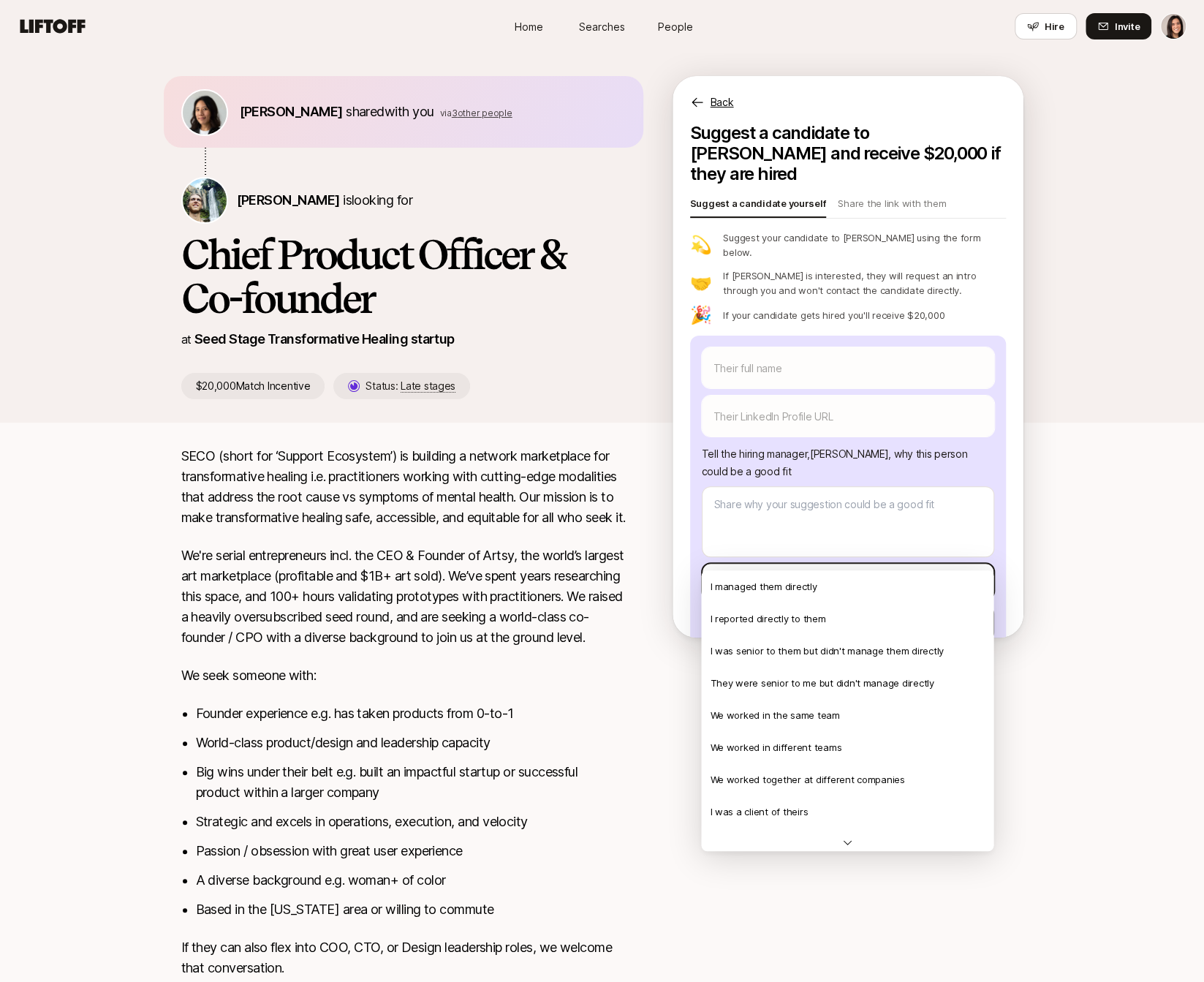
click at [764, 558] on html "Home Searches People Hire Home Searches People Hire Hire Invite Tiffany Shi sha…" at bounding box center [602, 491] width 1204 height 982
click at [765, 510] on html "Home Searches People Hire Home Searches People Hire Hire Invite Tiffany Shi sha…" at bounding box center [602, 491] width 1204 height 982
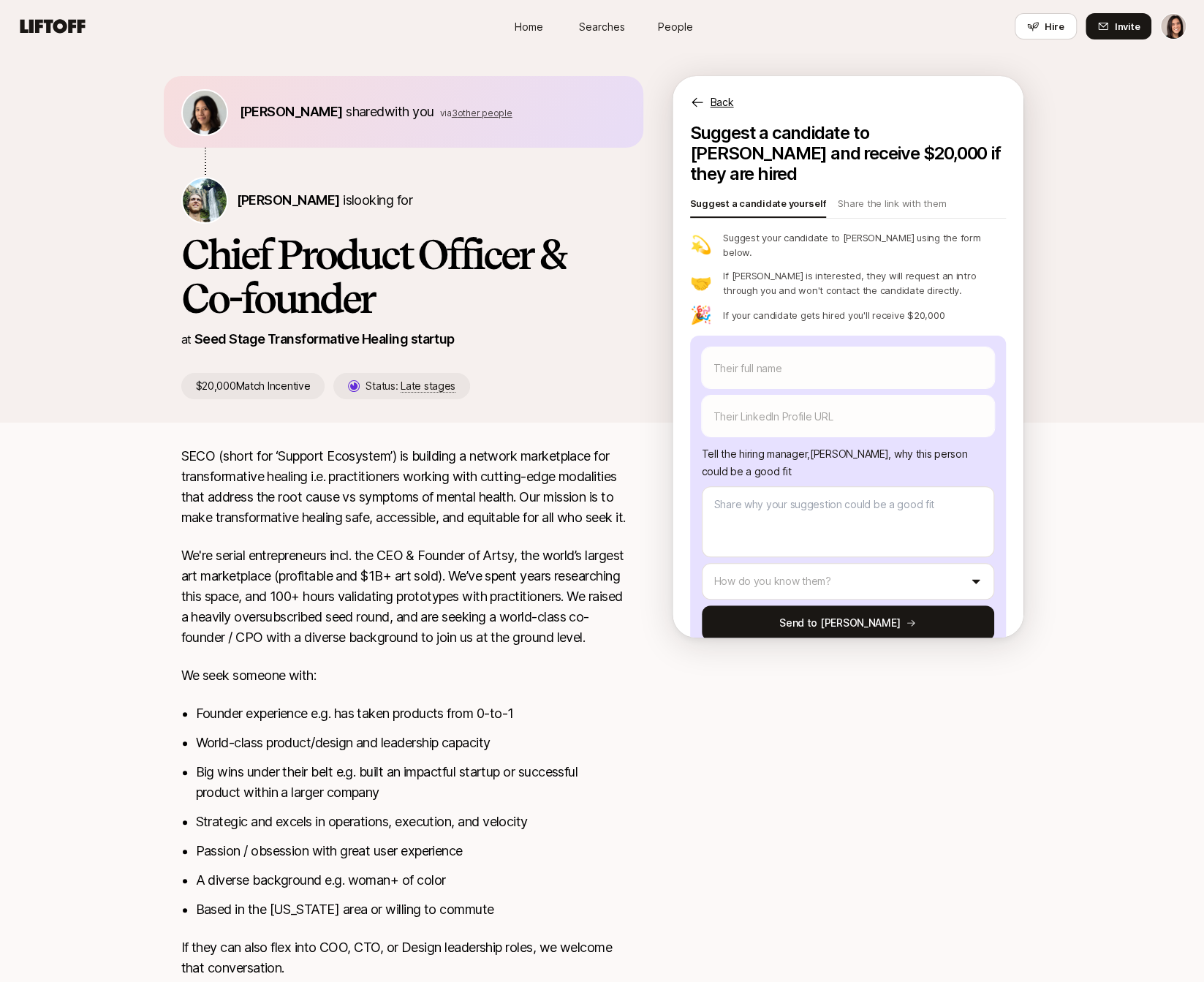
click at [802, 361] on div "Their full name We'll use as their preferred name. Change Their preferred name …" at bounding box center [848, 391] width 293 height 89
click at [802, 347] on input "text" at bounding box center [848, 367] width 293 height 41
type textarea "x"
click at [788, 501] on textarea at bounding box center [848, 522] width 293 height 71
click at [721, 110] on p "Back" at bounding box center [722, 102] width 23 height 17
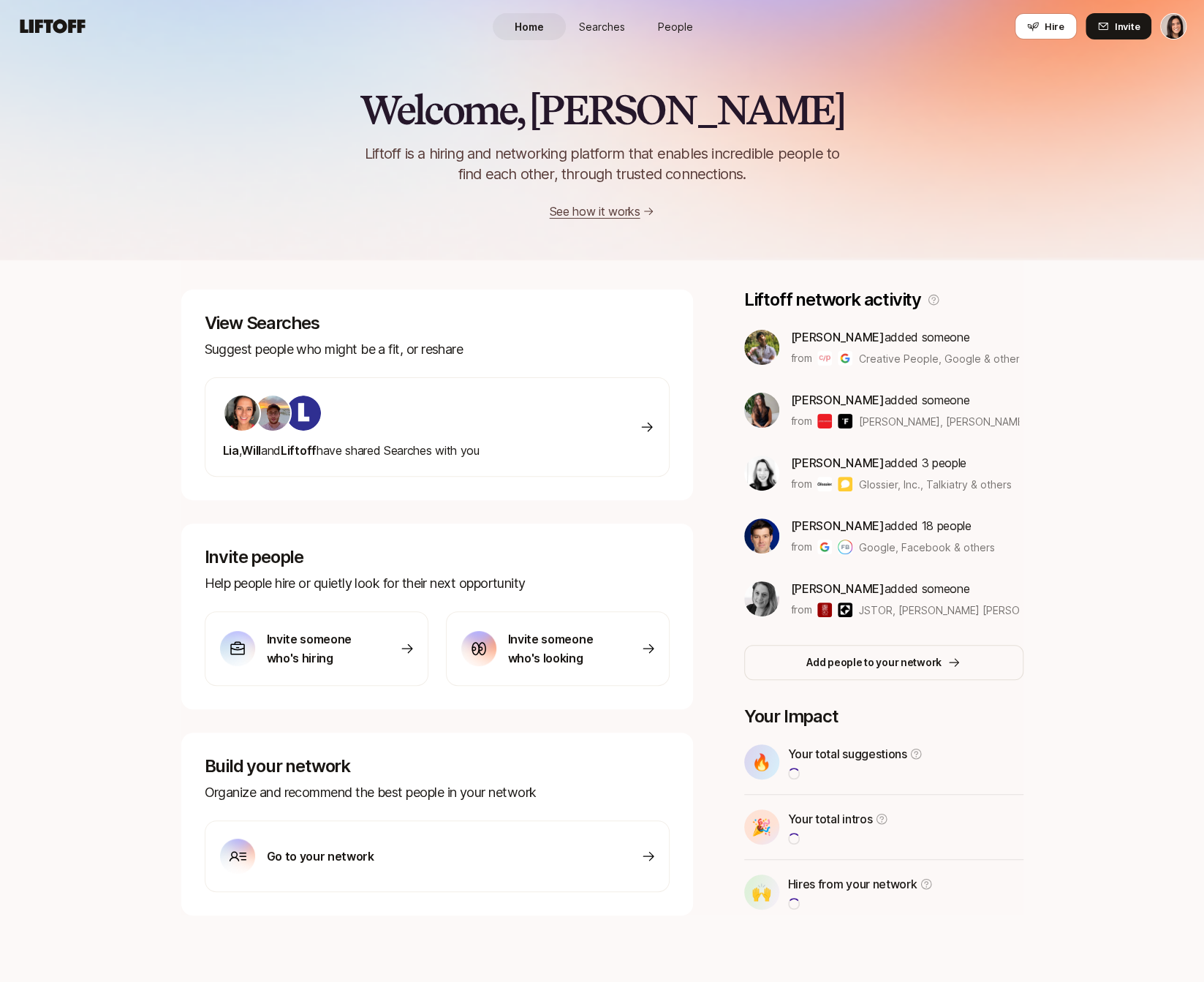
click at [660, 30] on span "People" at bounding box center [675, 27] width 35 height 16
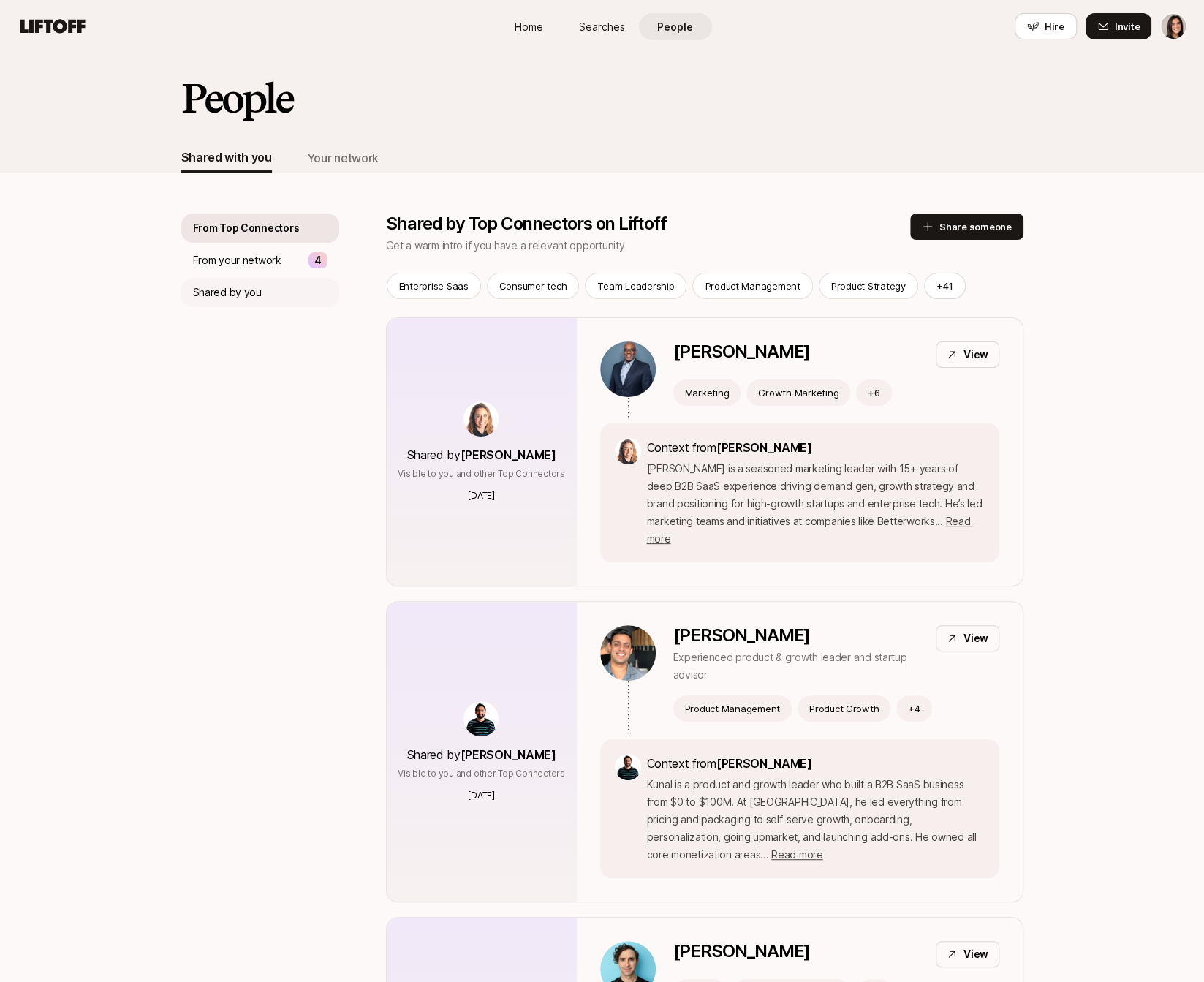
click at [261, 287] on div "Shared by you" at bounding box center [260, 293] width 158 height 29
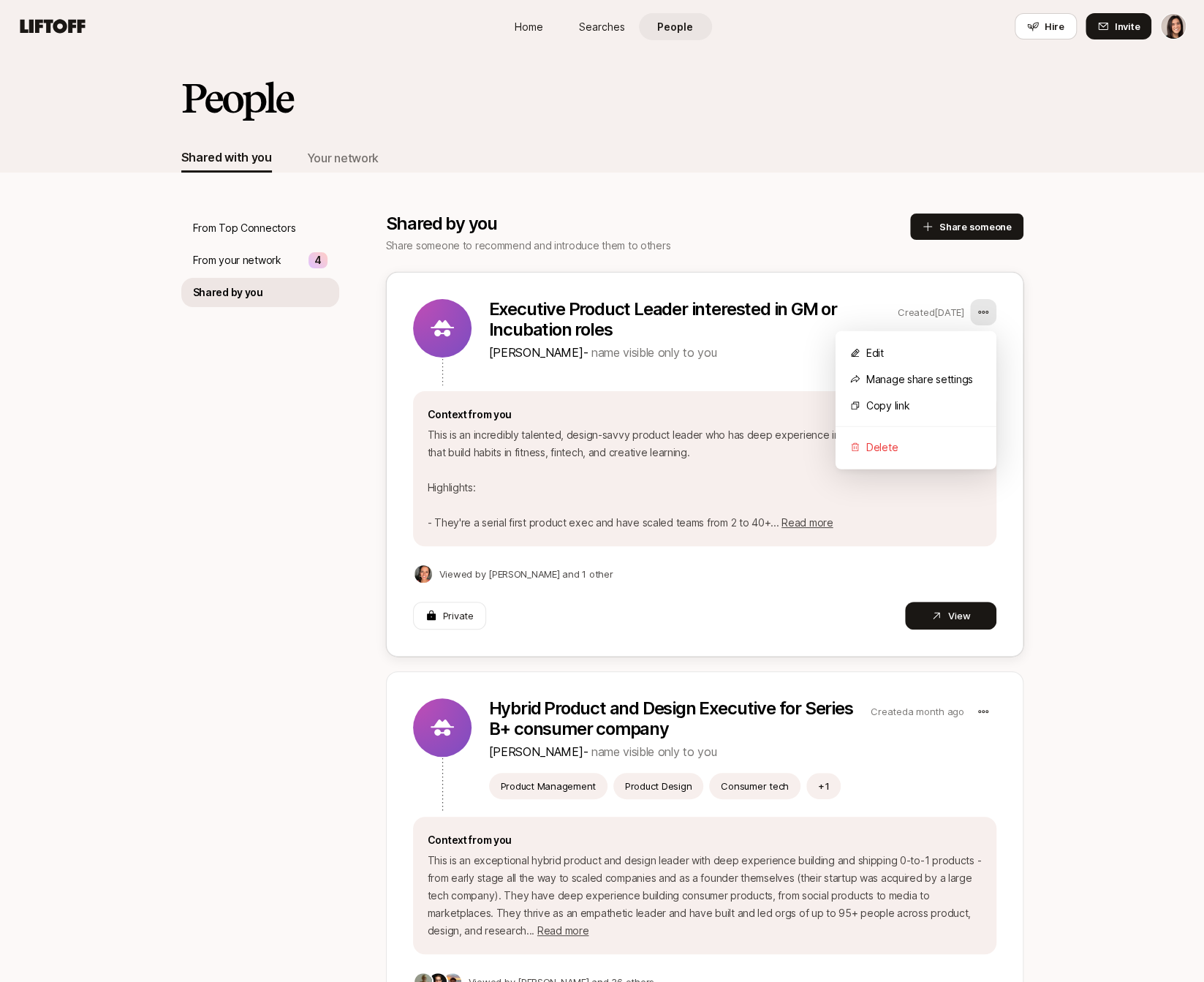
click at [983, 316] on html "Home Searches People Hire Home Searches People Hire Hire Invite People Shared w…" at bounding box center [602, 491] width 1204 height 982
click at [971, 341] on div "Edit" at bounding box center [916, 353] width 161 height 26
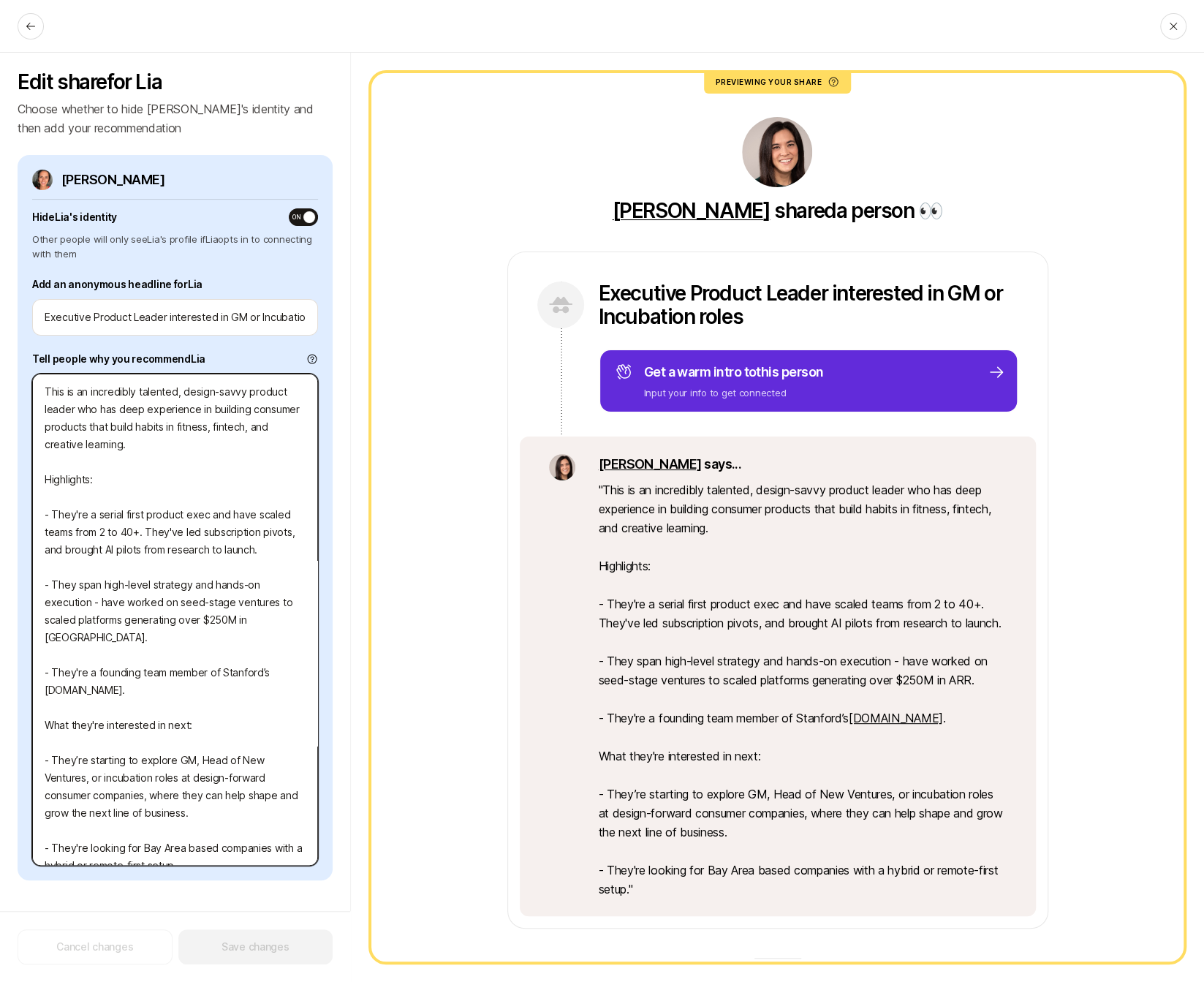
drag, startPoint x: 41, startPoint y: 388, endPoint x: 106, endPoint y: 601, distance: 222.7
click at [106, 601] on textarea "This is an incredibly talented, design-savvy product leader who has deep experi…" at bounding box center [175, 620] width 286 height 492
click at [48, 383] on textarea "This is an incredibly talented, design-savvy product leader who has deep experi…" at bounding box center [175, 620] width 286 height 492
click at [44, 393] on textarea "This is an incredibly talented, design-savvy product leader who has deep experi…" at bounding box center [175, 620] width 286 height 492
paste textarea "This is a serial first-product-exec who specializes in translating founder visi…"
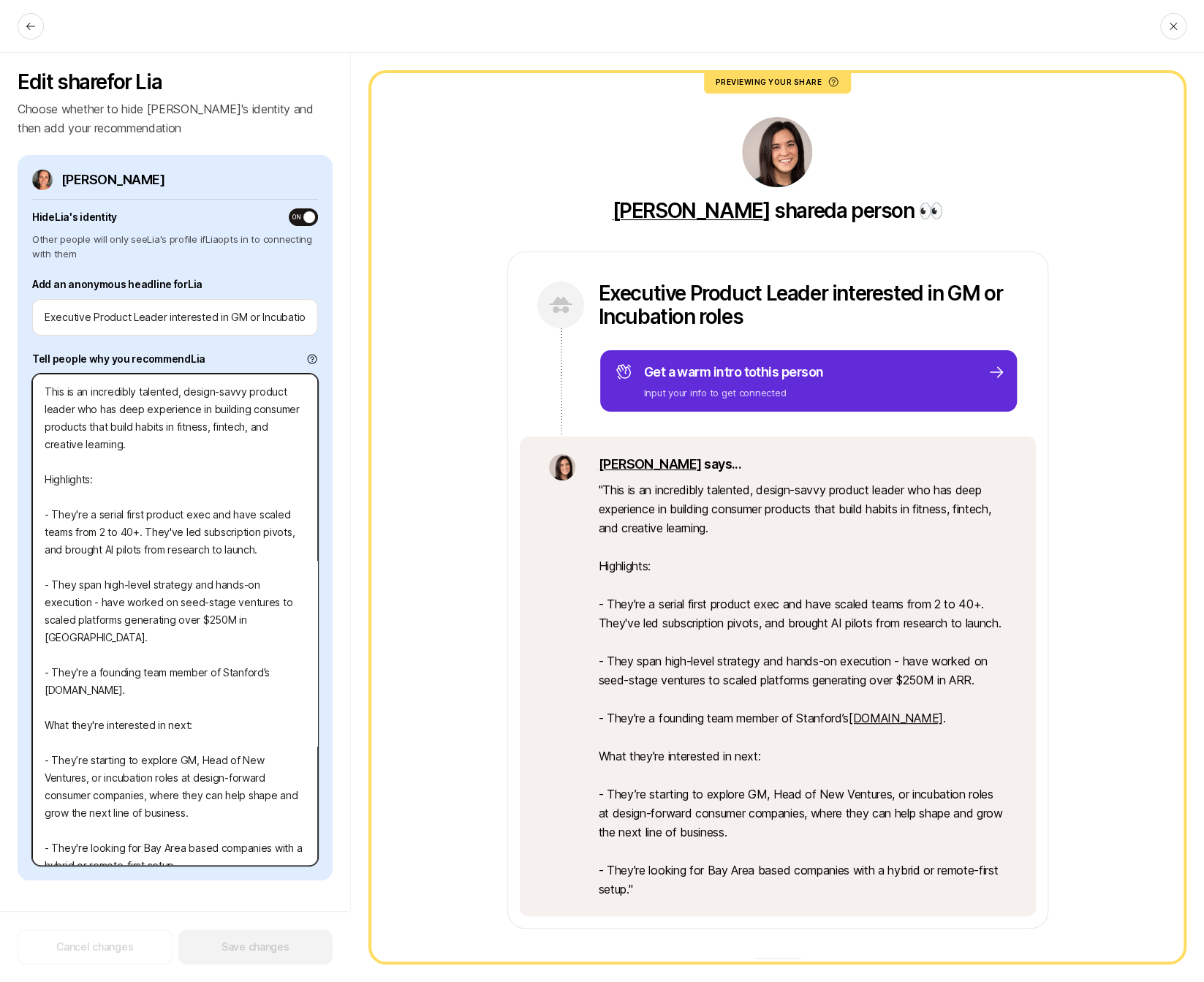
type textarea "x"
type textarea "This is a serial first-product-exec who specializes in translating founder visi…"
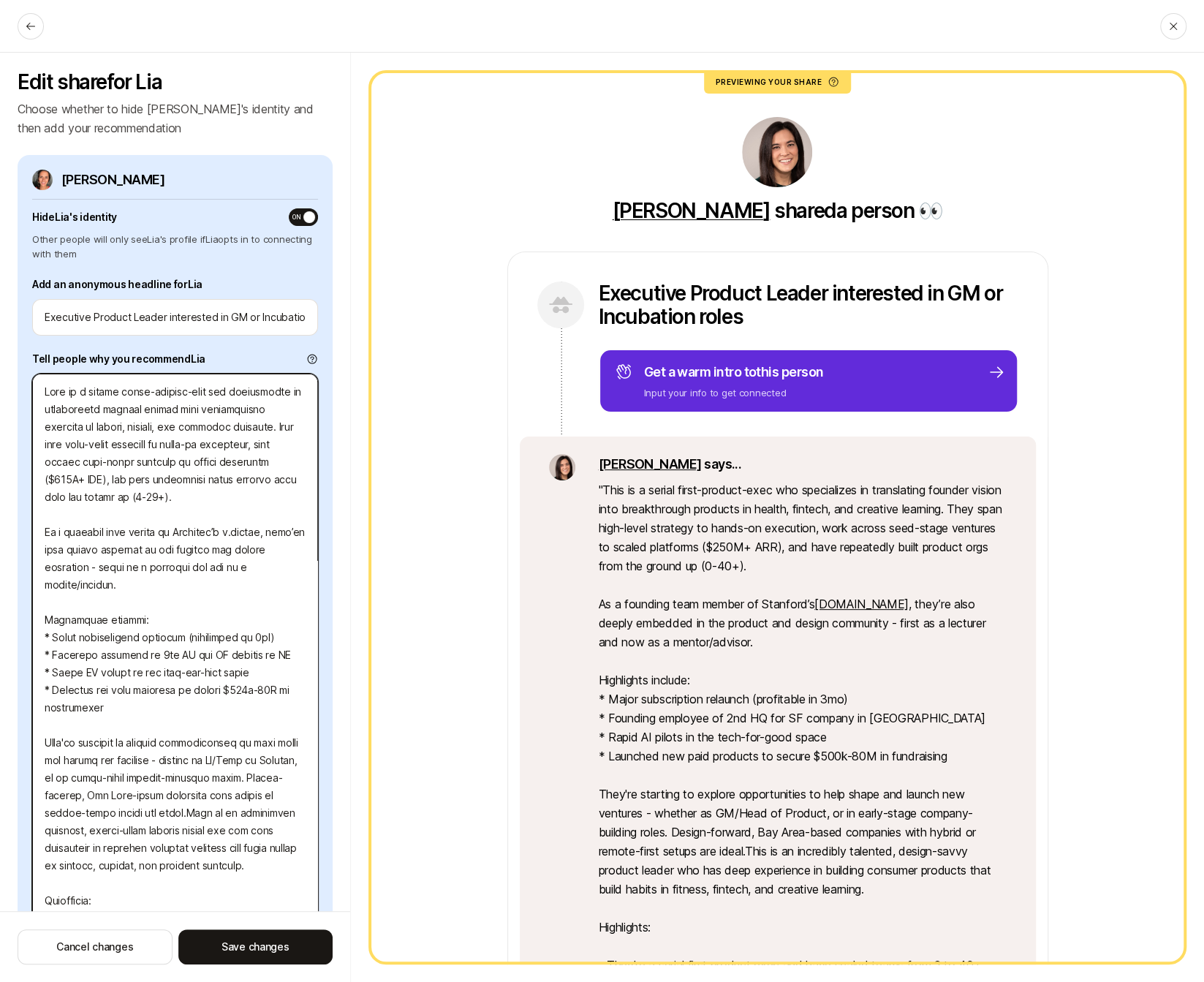
type textarea "x"
type textarea "This is an incredibly talented, design-savvy product leader who has deep experi…"
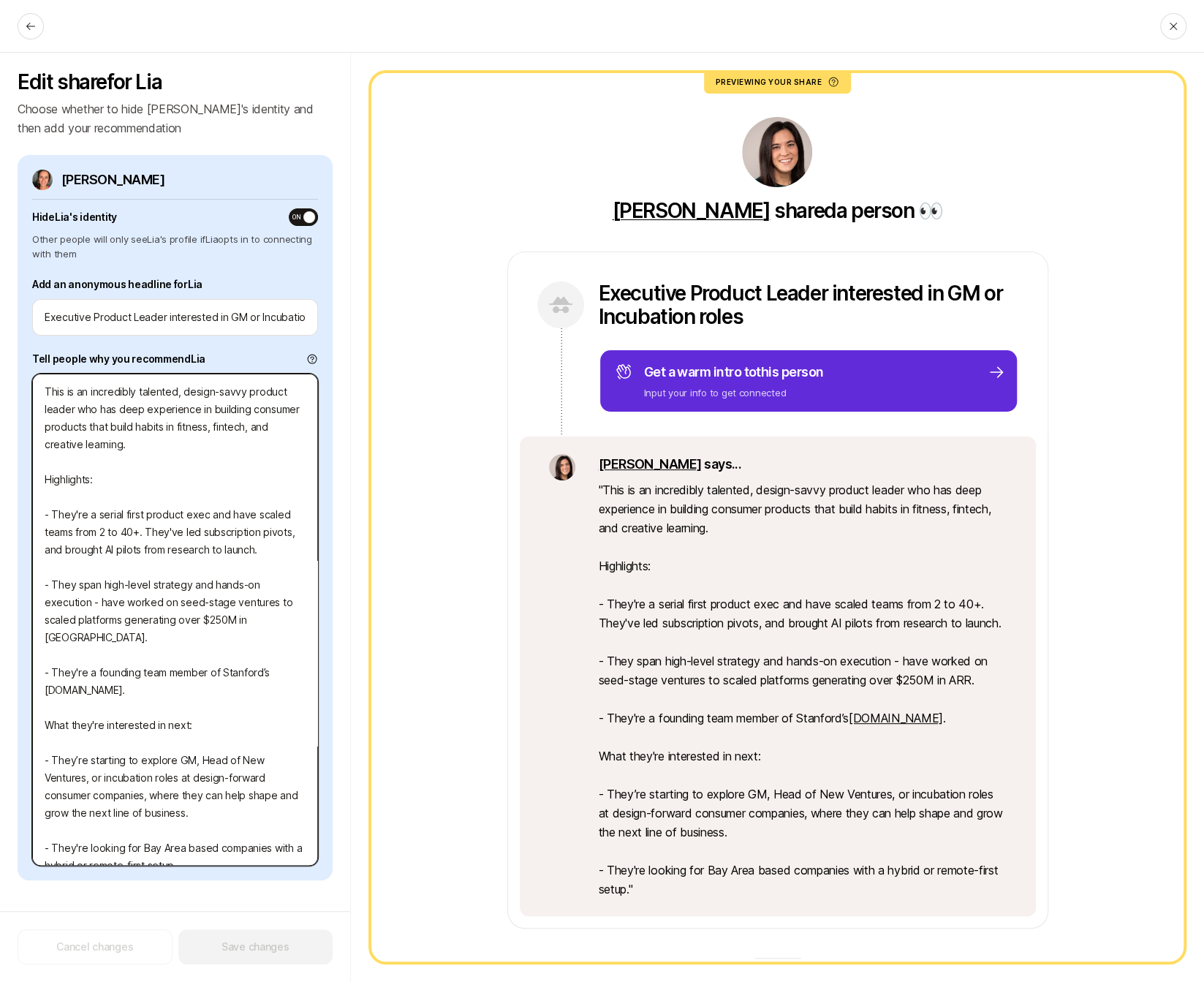
scroll to position [17, 0]
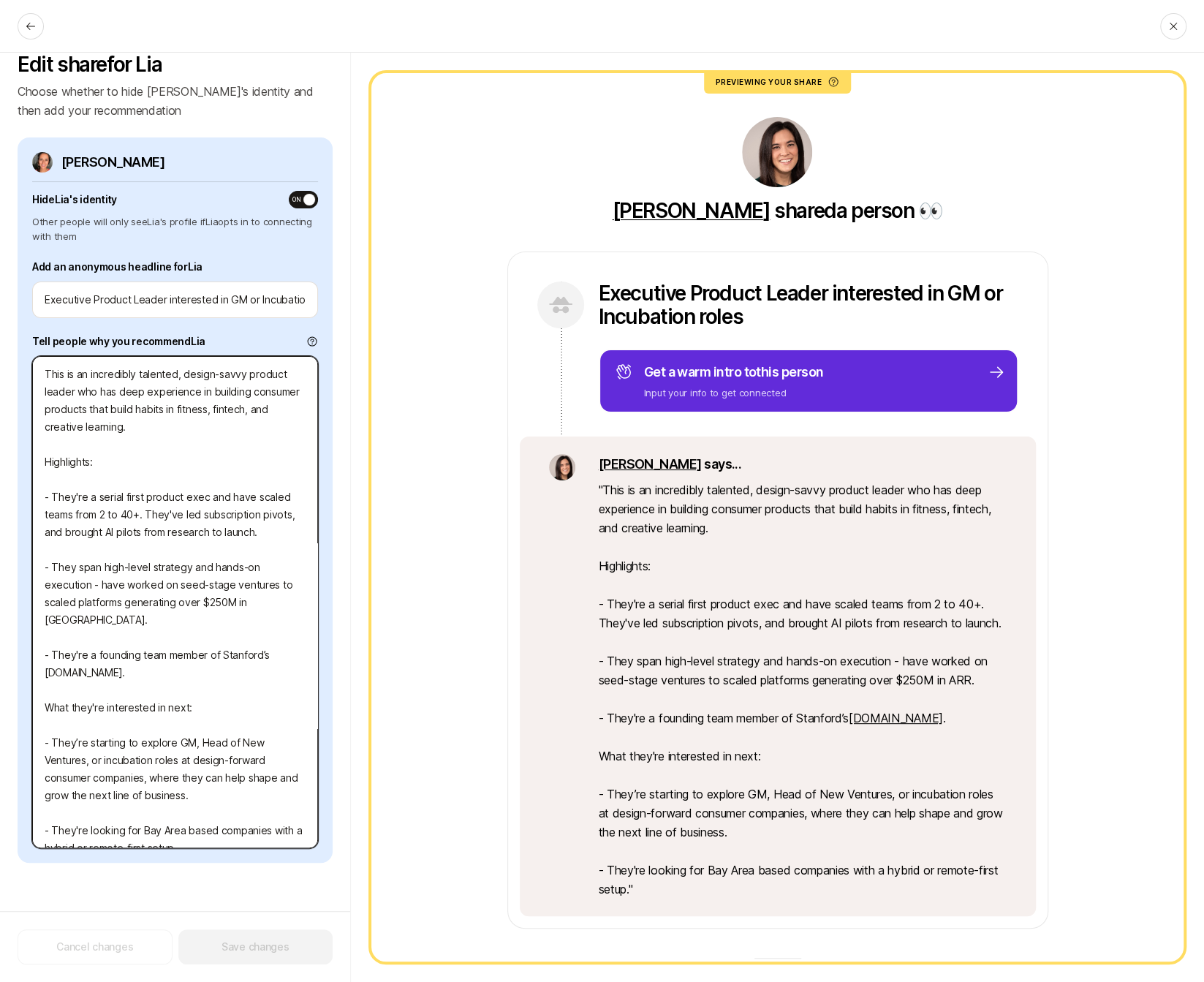
drag, startPoint x: 40, startPoint y: 384, endPoint x: 199, endPoint y: 857, distance: 499.0
click at [199, 857] on div "Lia Siebert Hide Lia 's identity ON Other people will only see Lia 's profile i…" at bounding box center [175, 501] width 315 height 726
type textarea "x"
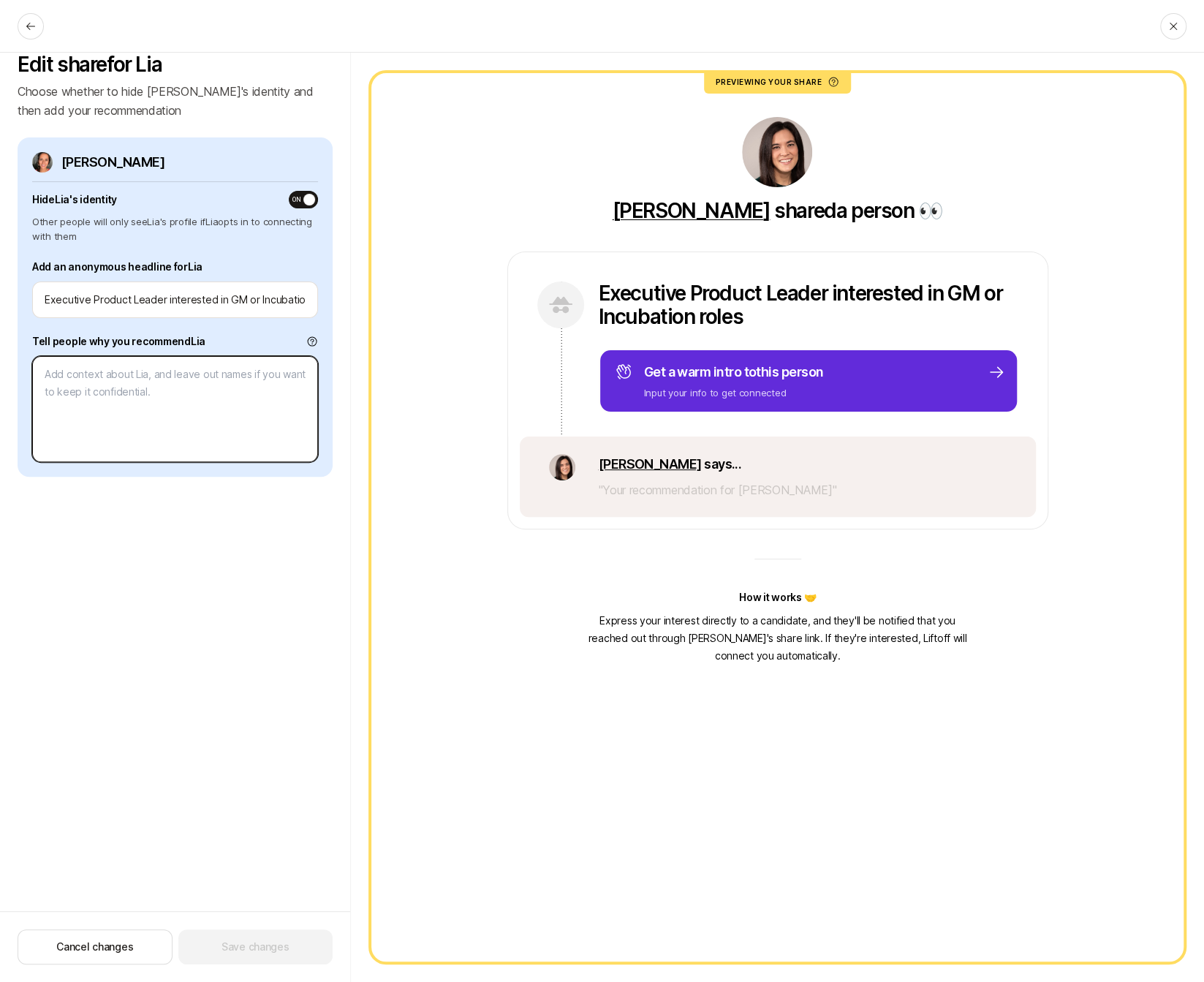
paste textarea "This is a serial first-product-exec who specializes in translating founder visi…"
type textarea "x"
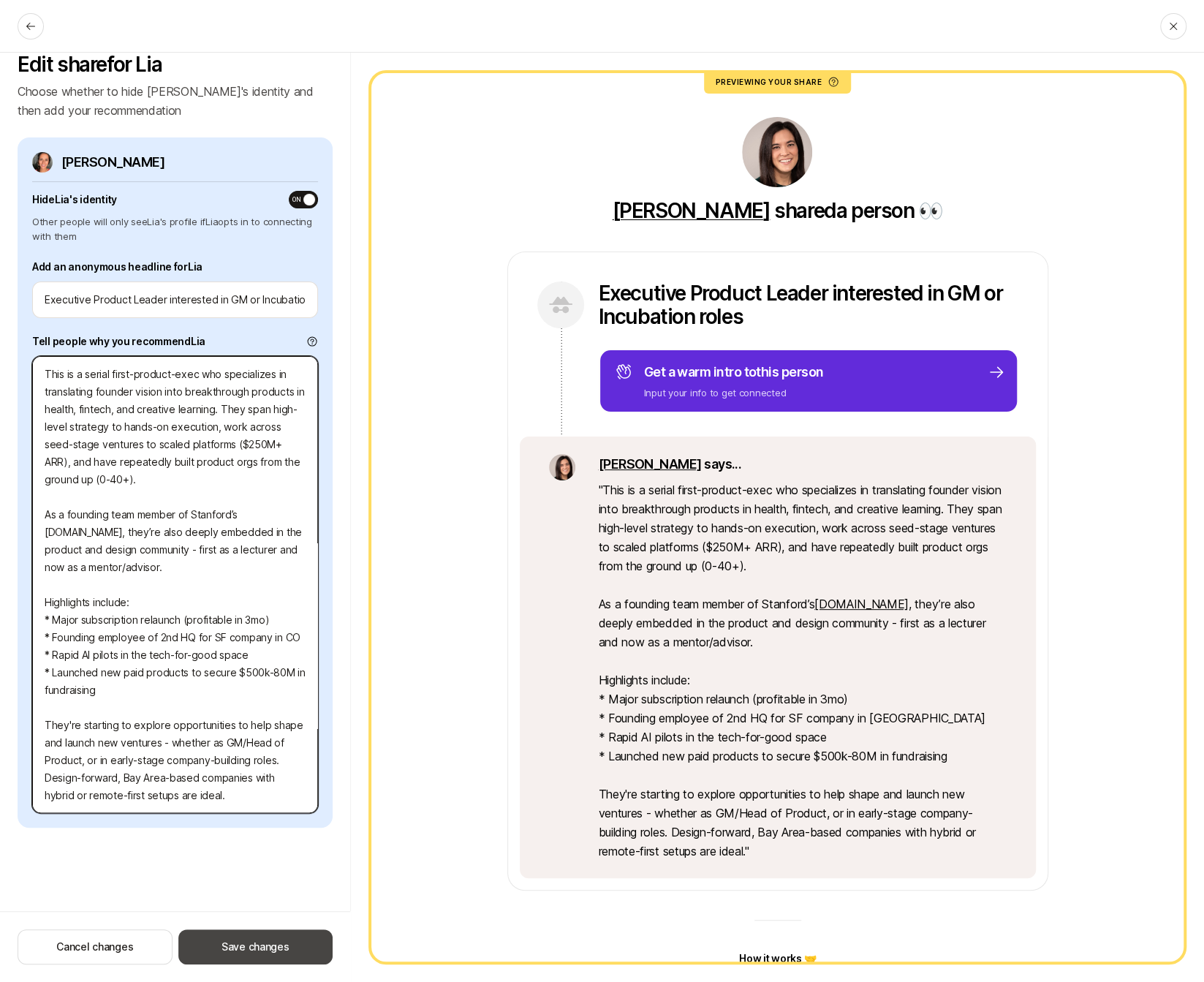
type textarea "This is a serial first-product-exec who specializes in translating founder visi…"
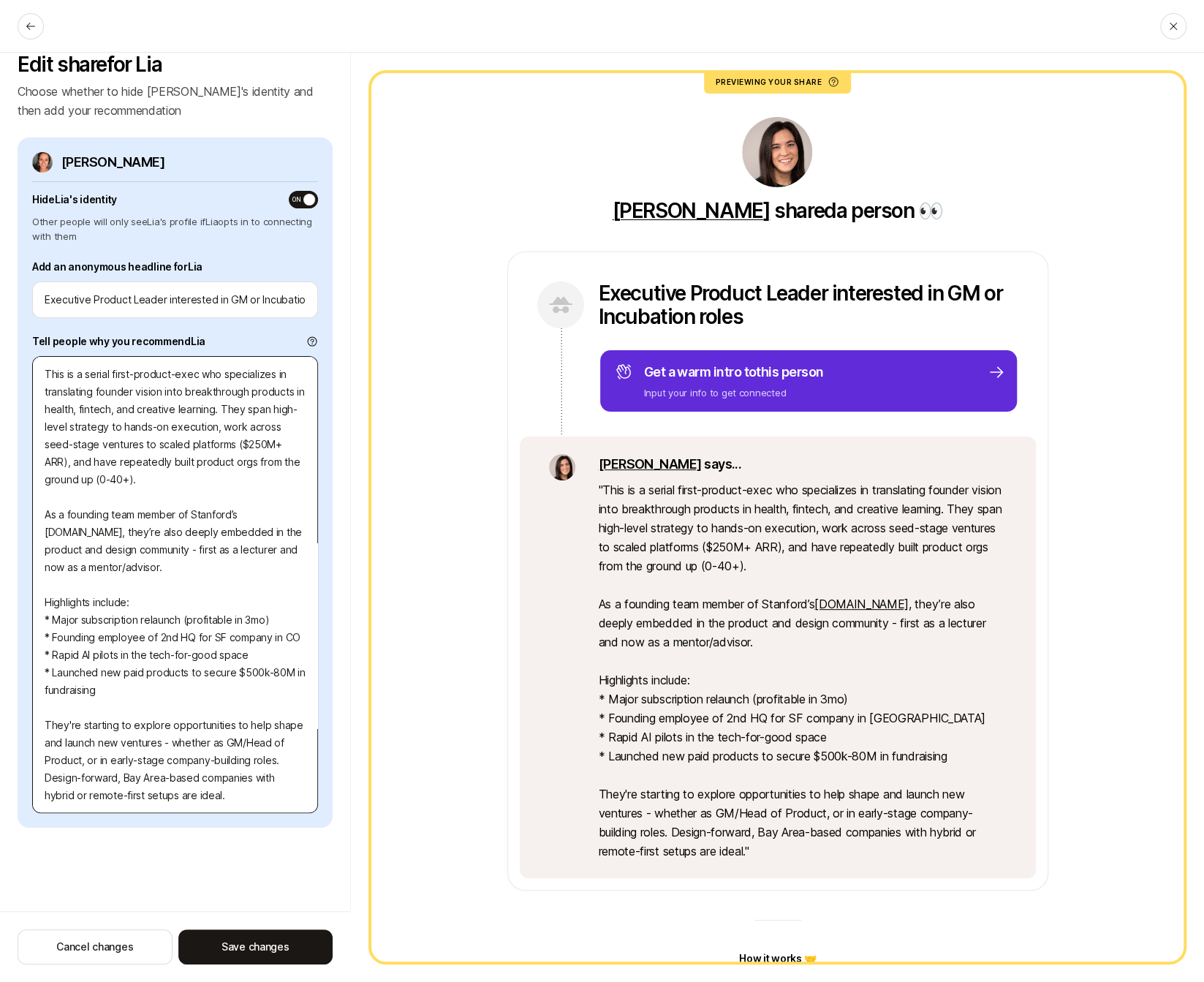
drag, startPoint x: 253, startPoint y: 935, endPoint x: 269, endPoint y: 766, distance: 169.8
click at [268, 766] on div "Edit share for Lia Choose whether to hide Lia's identity and then add your reco…" at bounding box center [175, 517] width 351 height 929
type textarea "x"
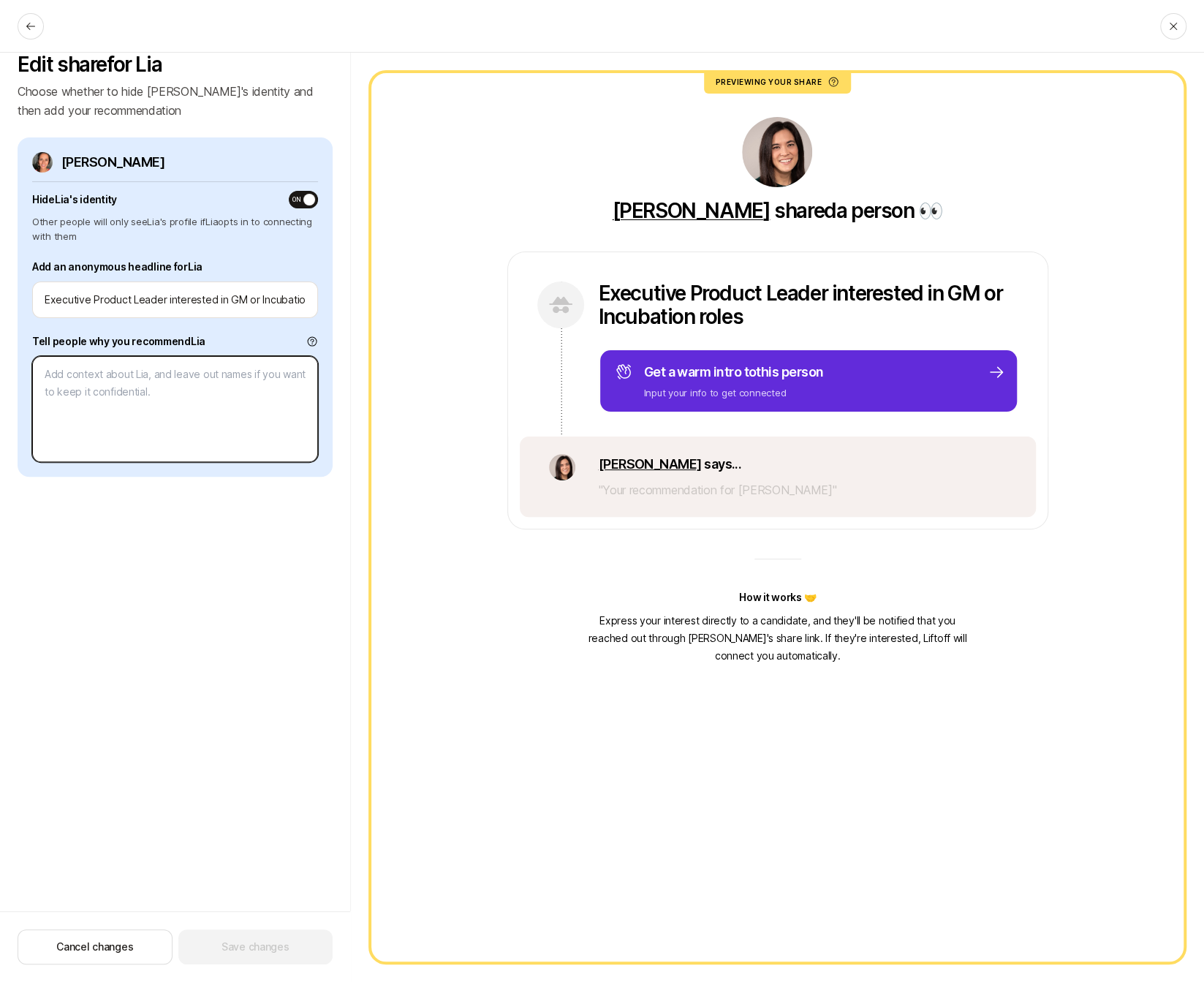
type textarea "x"
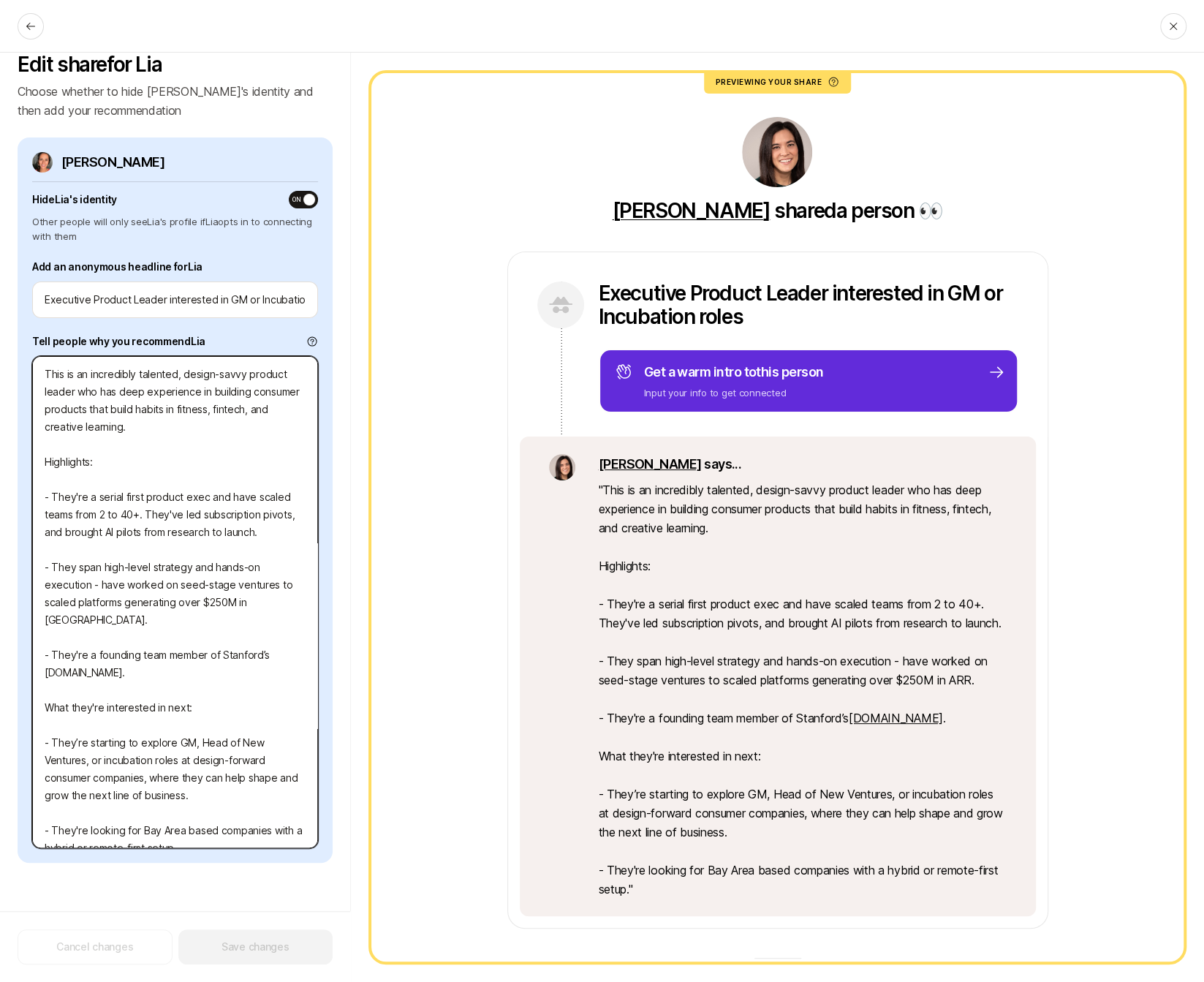
type textarea "This is an incredibly talented, design-savvy product leader who has deep experi…"
click at [183, 682] on textarea "This is an incredibly talented, design-savvy product leader who has deep experi…" at bounding box center [175, 602] width 286 height 492
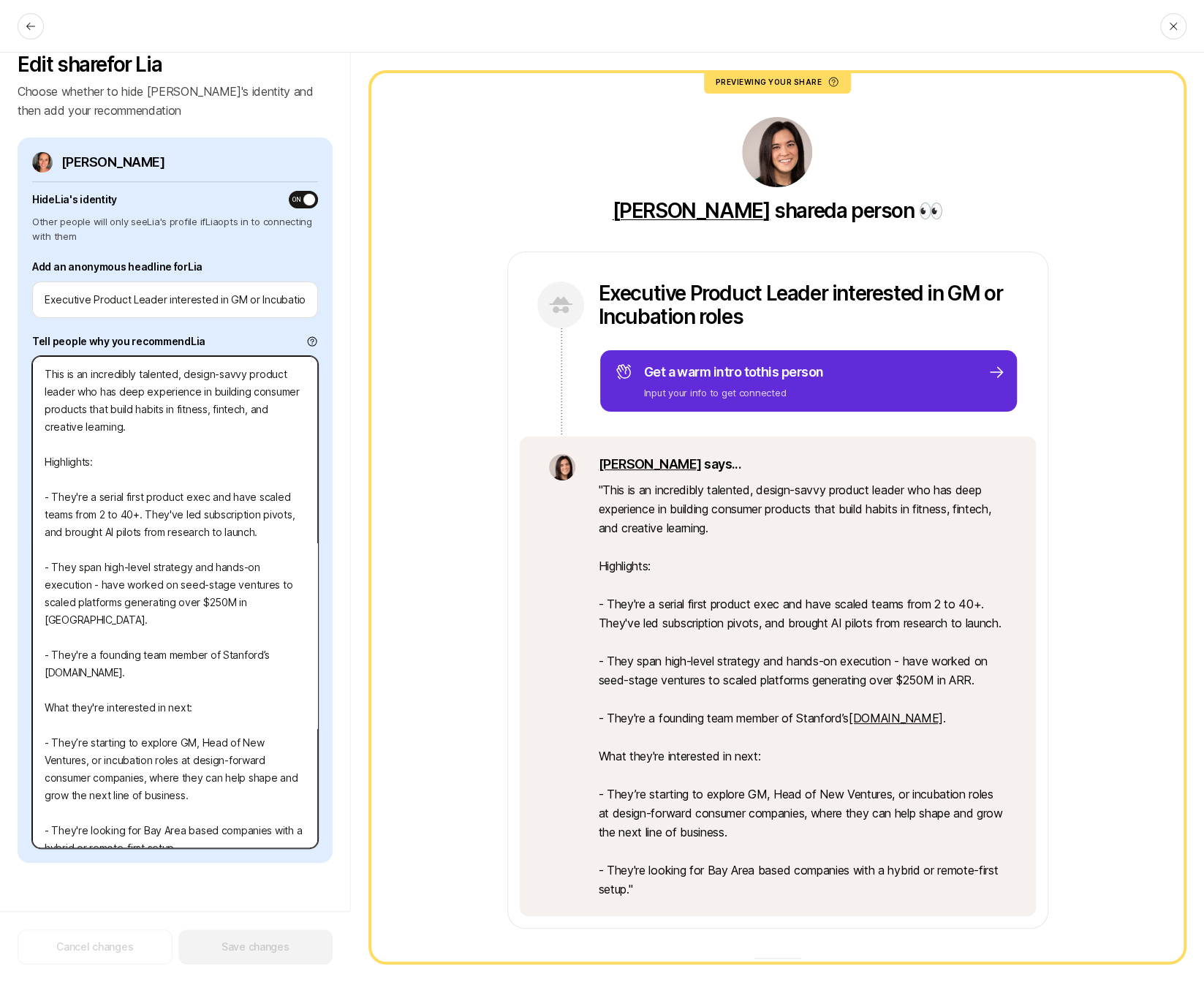
drag, startPoint x: 177, startPoint y: 826, endPoint x: -12, endPoint y: 359, distance: 503.8
click at [0, 359] on html "Home Searches People Hire Home Searches People Hire Hire Invite People Shared w…" at bounding box center [602, 491] width 1204 height 982
type textarea "x"
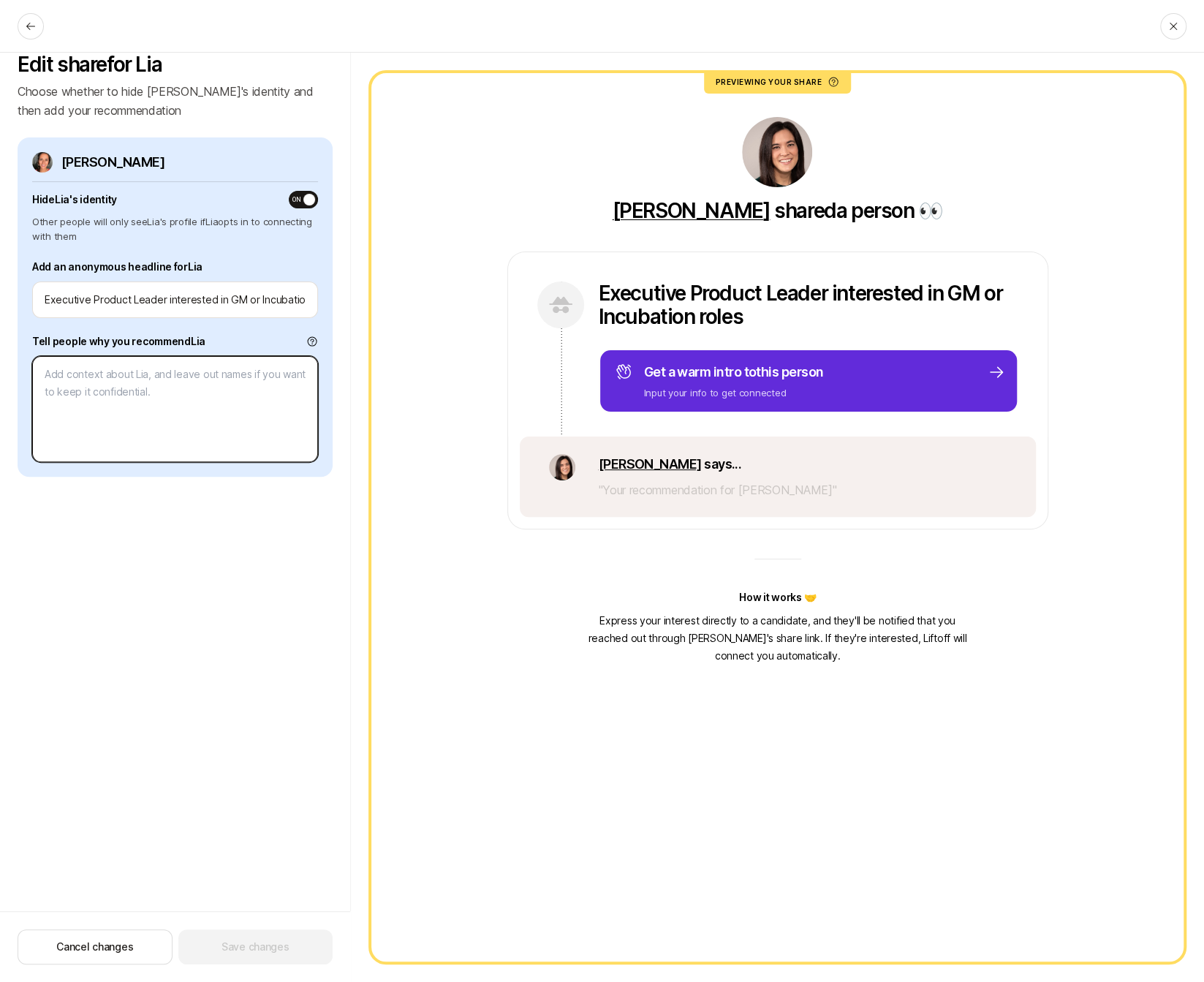
paste textarea "https://www.dropbox.com/scl/fi/oa840xahv8lg22sy81hs2/Screenshot-2025-09-08-at-6…"
type textarea "x"
type textarea "https://www.dropbox.com/scl/fi/oa840xahv8lg22sy81hs2/Screenshot-2025-09-08-at-6…"
type textarea "x"
click at [248, 378] on textarea at bounding box center [175, 409] width 286 height 106
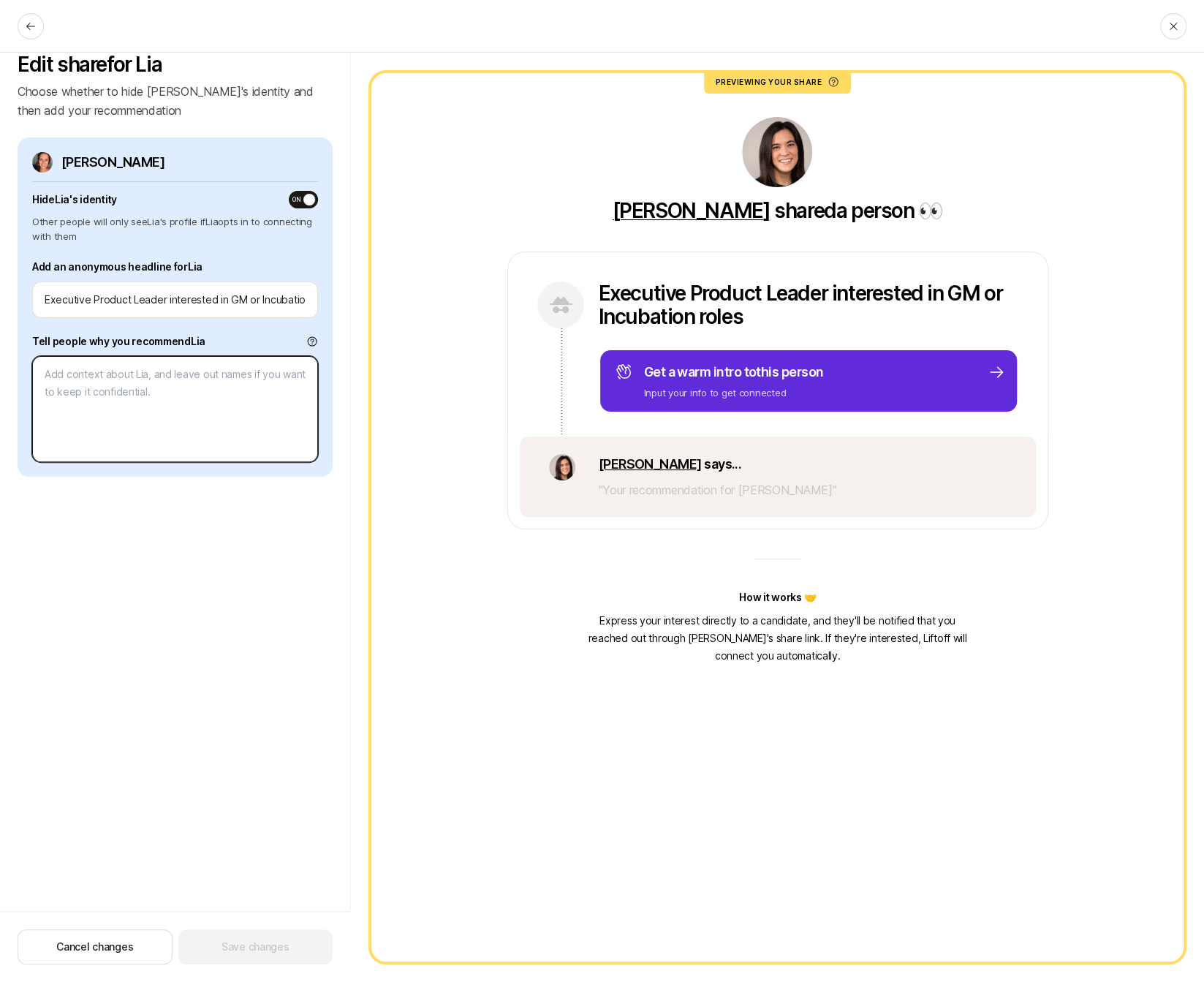
paste textarea "This is a serial first-product-exec who specializes in translating founder visi…"
type textarea "x"
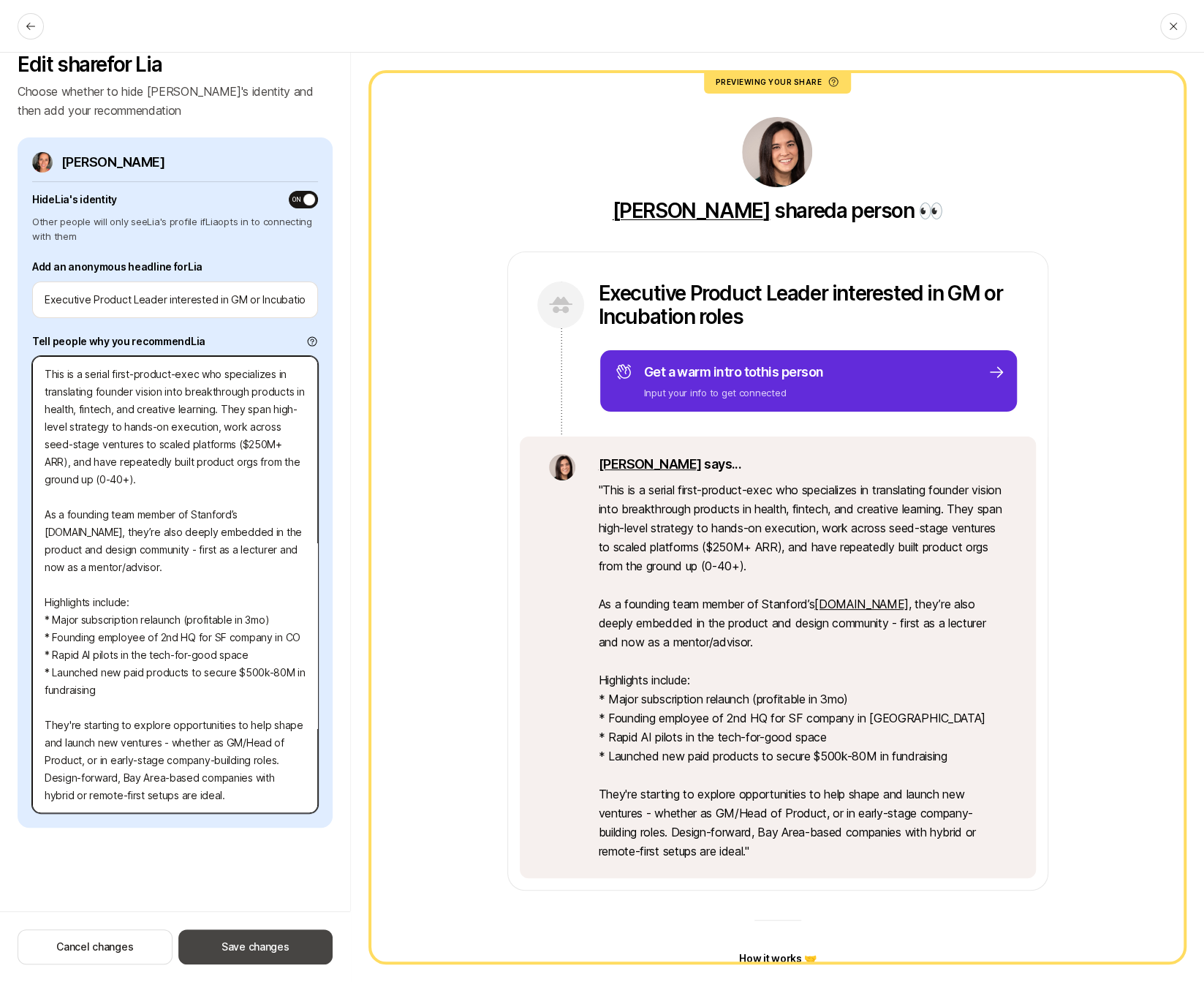
type textarea "This is a serial first-product-exec who specializes in translating founder visi…"
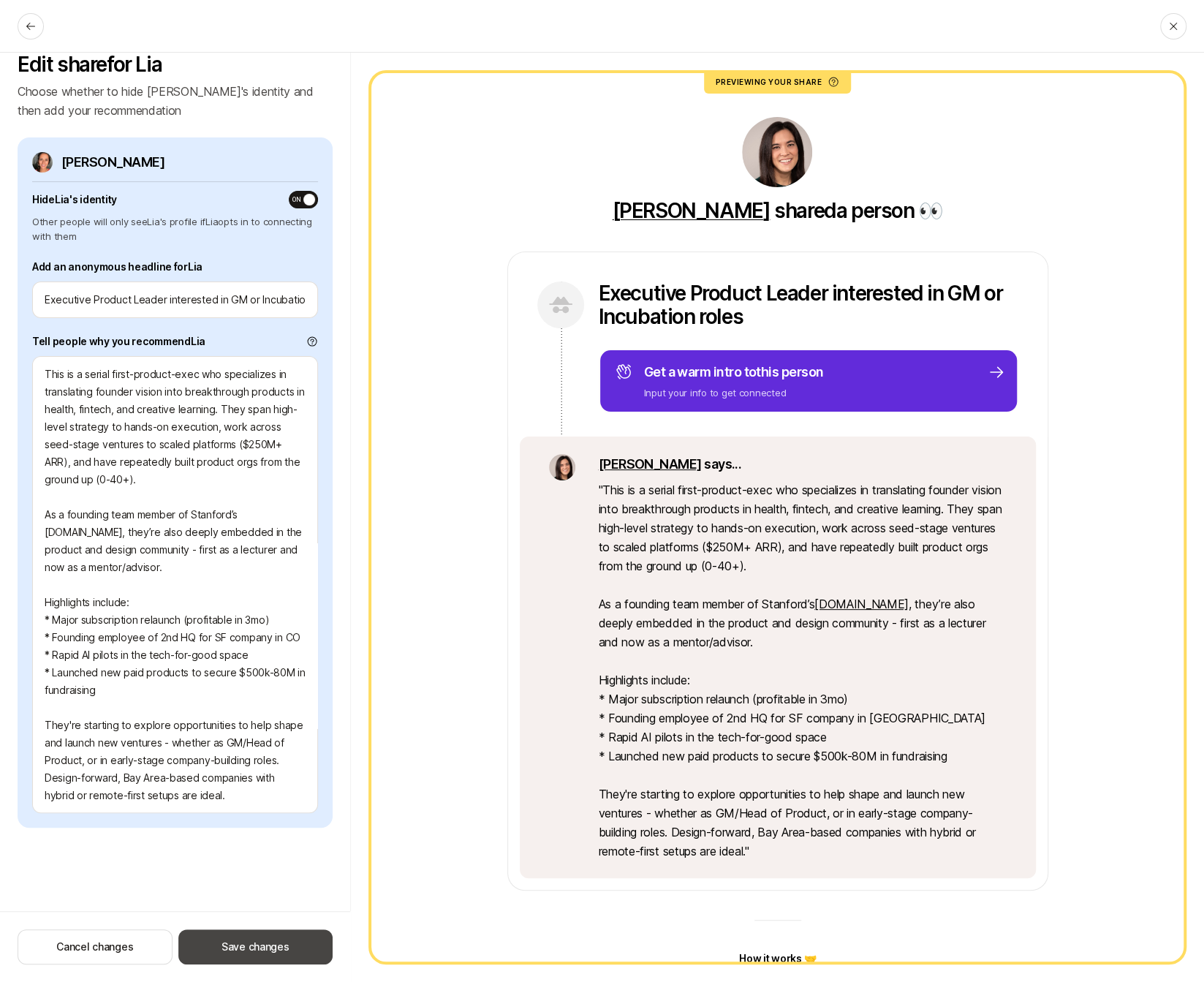
click at [217, 945] on button "Save changes" at bounding box center [255, 946] width 154 height 36
type textarea "x"
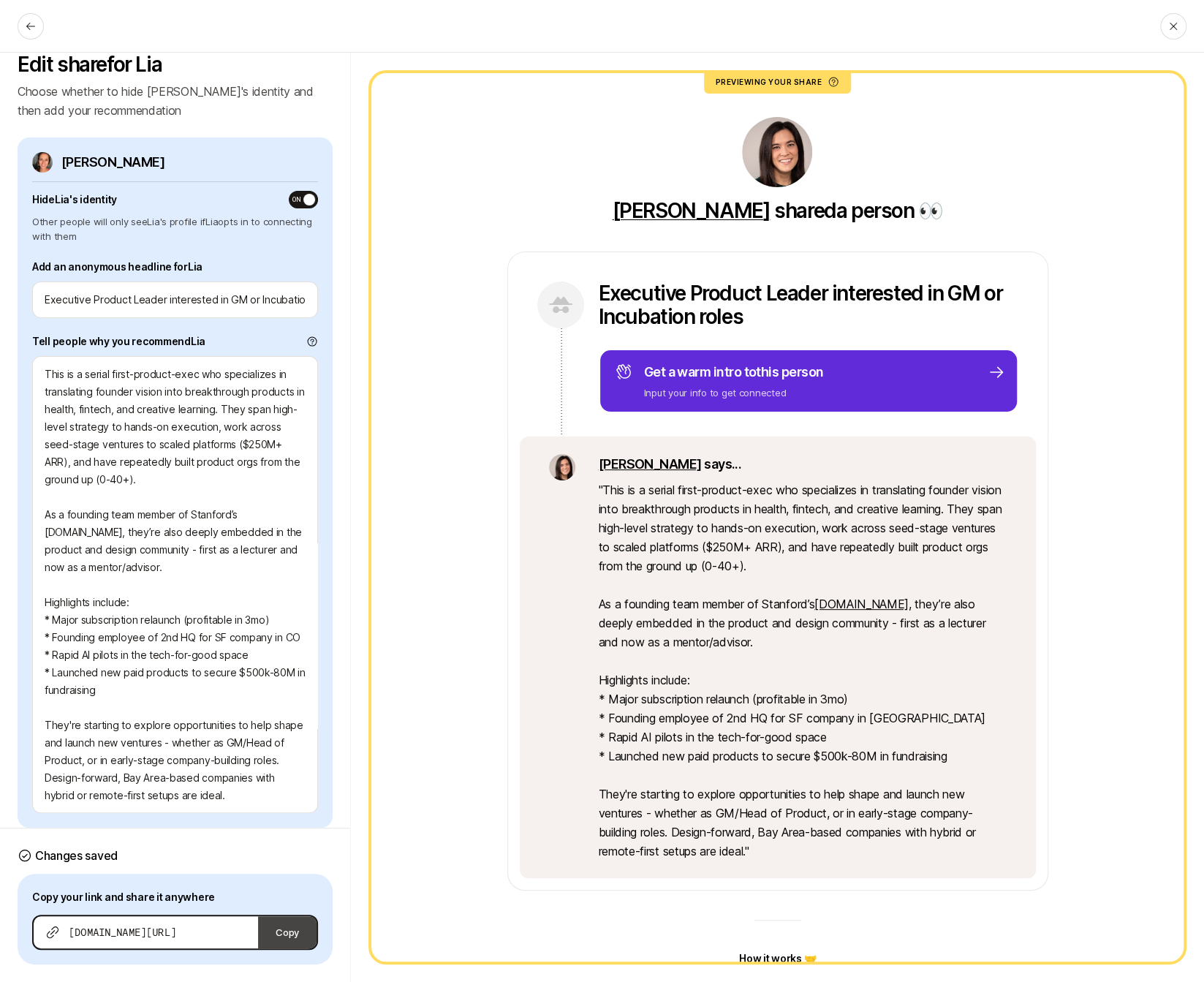
click at [269, 933] on button "Copy" at bounding box center [287, 932] width 59 height 32
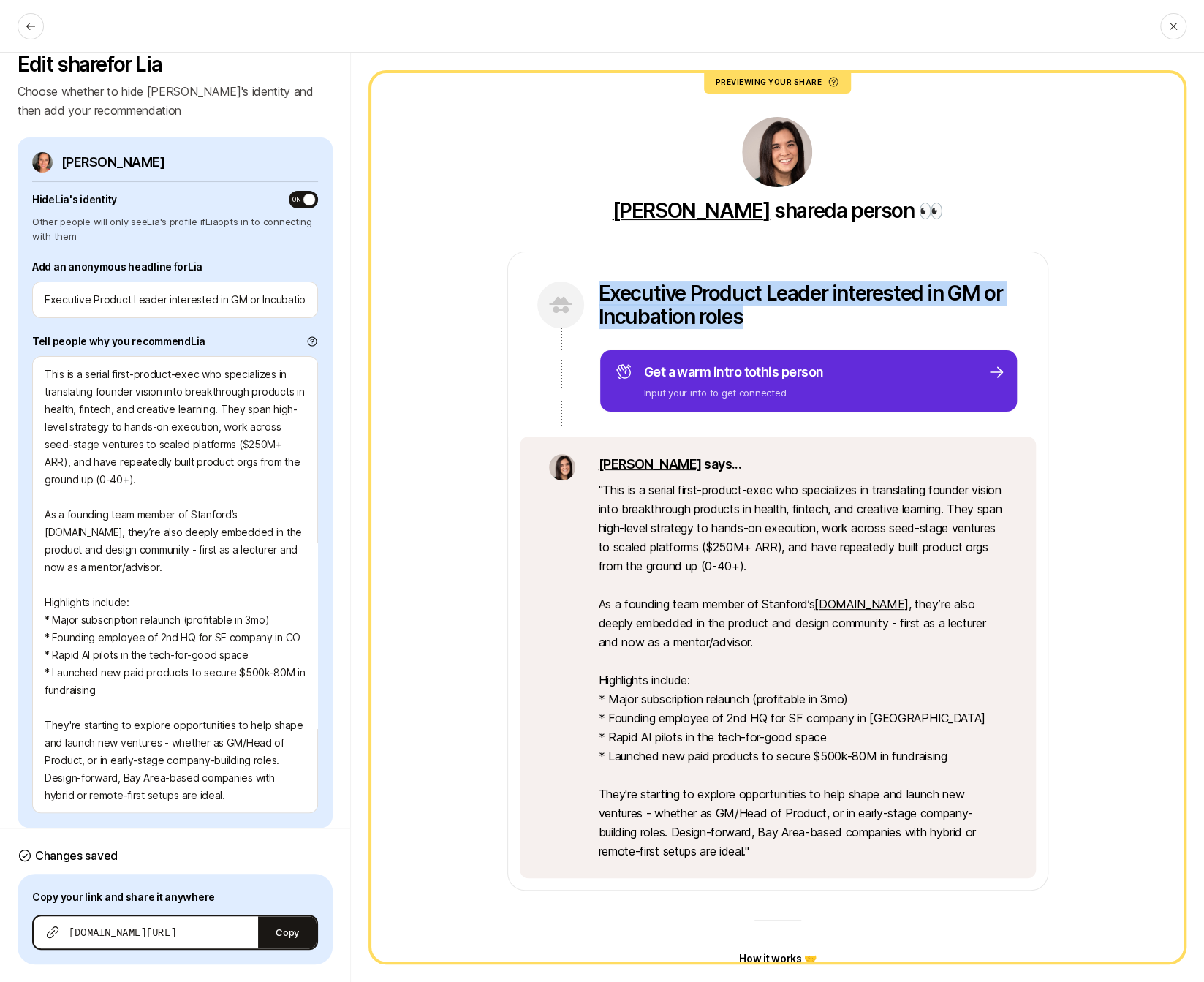
drag, startPoint x: 744, startPoint y: 322, endPoint x: 600, endPoint y: 283, distance: 149.2
click at [600, 283] on p "Executive Product Leader interested in GM or Incubation roles" at bounding box center [808, 305] width 420 height 47
copy p "Executive Product Leader interested in GM or Incubation roles"
click at [283, 919] on button "Copy" at bounding box center [287, 932] width 59 height 32
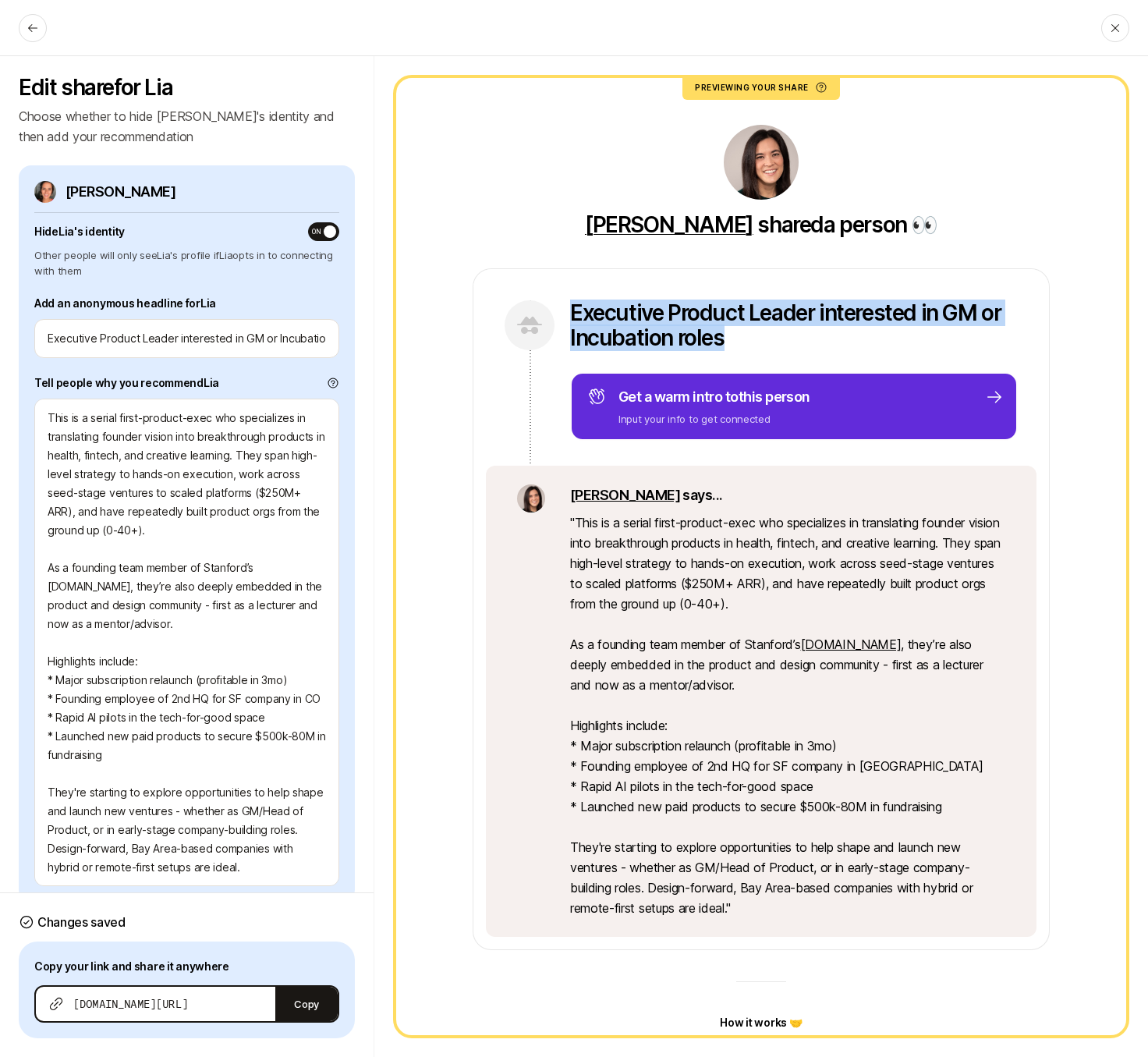
scroll to position [18, 0]
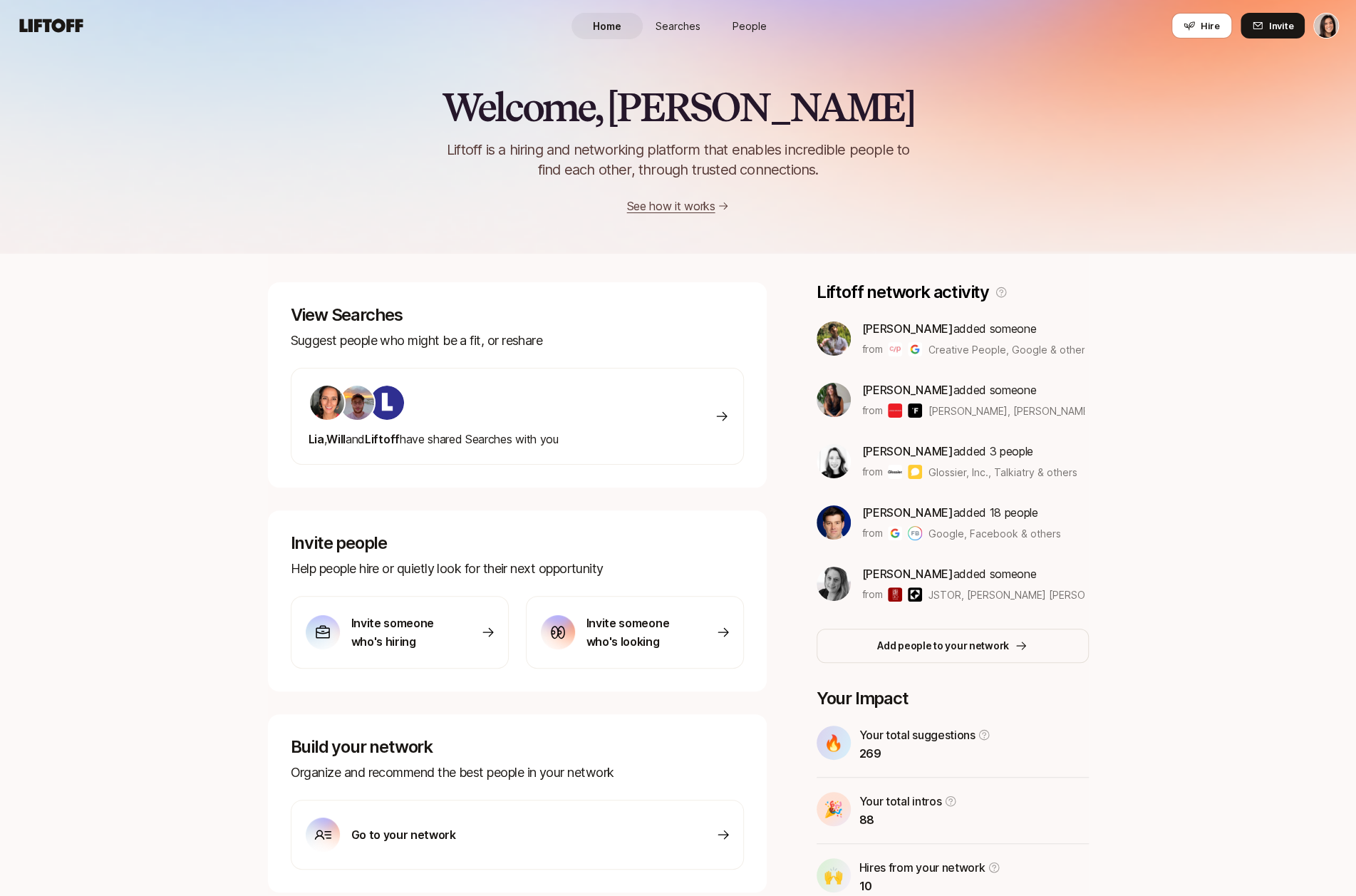
click at [690, 30] on span "Searches" at bounding box center [678, 26] width 45 height 15
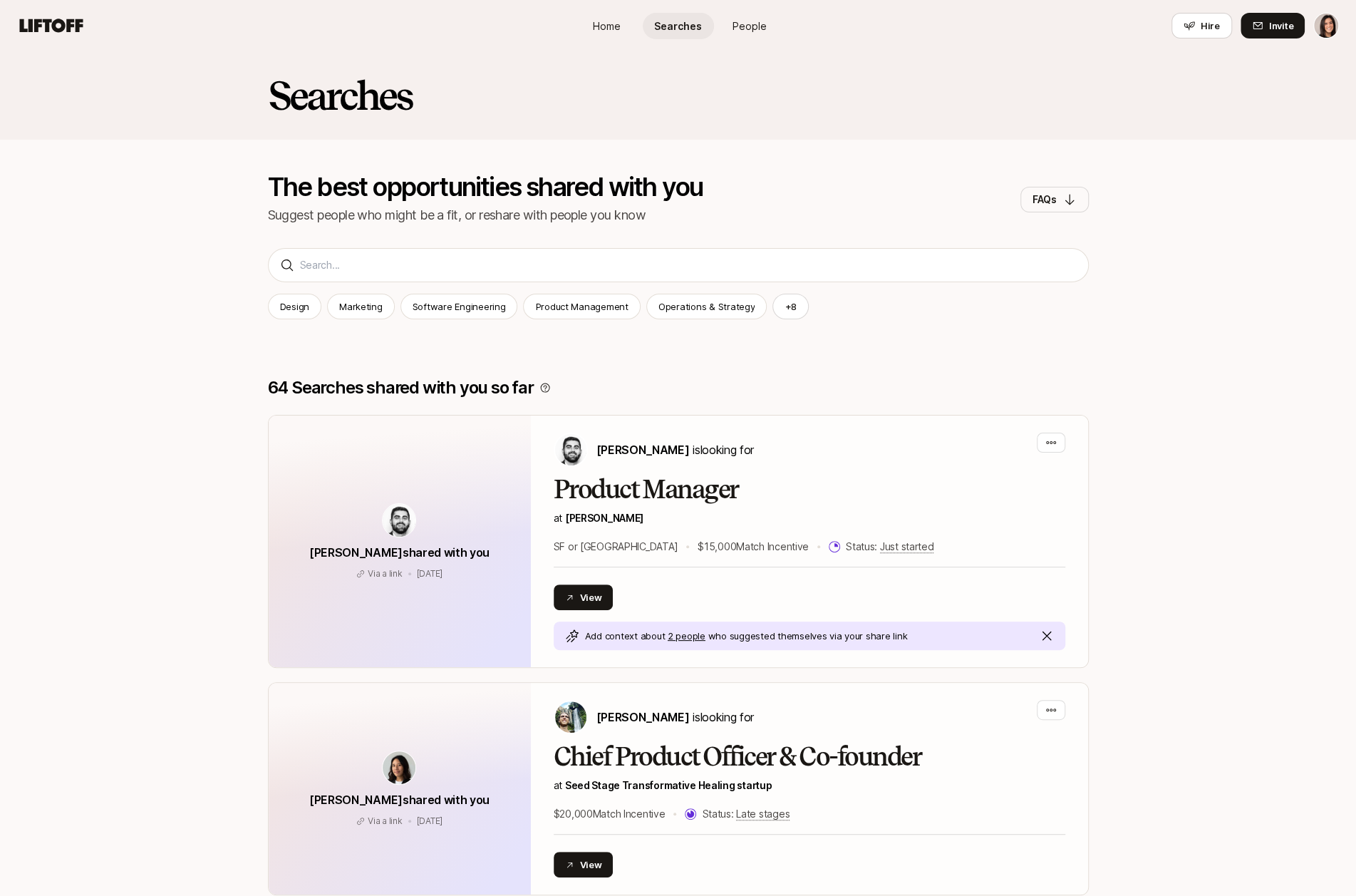
click at [748, 30] on span "People" at bounding box center [749, 26] width 35 height 15
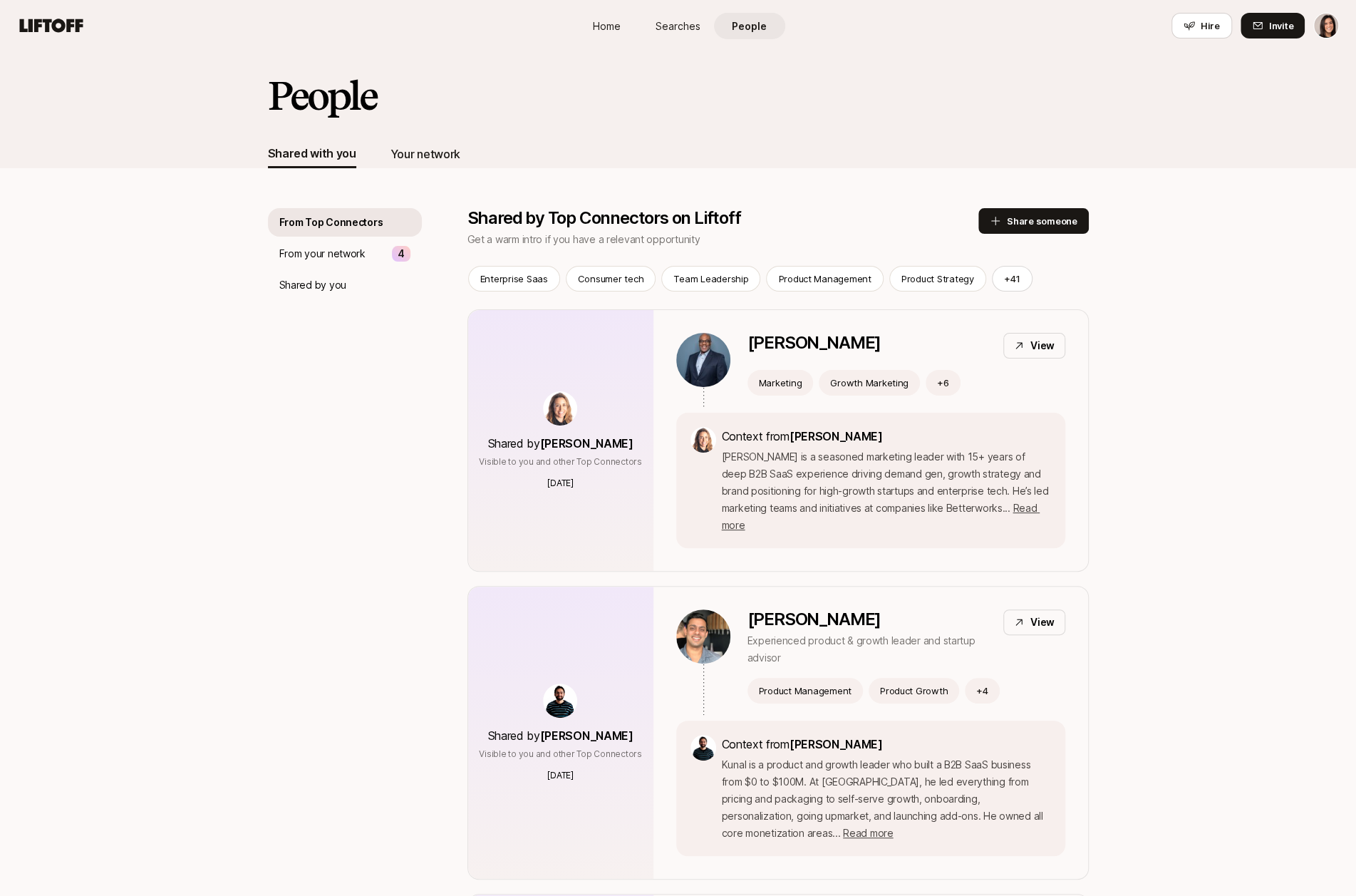
click at [432, 167] on div "Your network" at bounding box center [425, 154] width 70 height 29
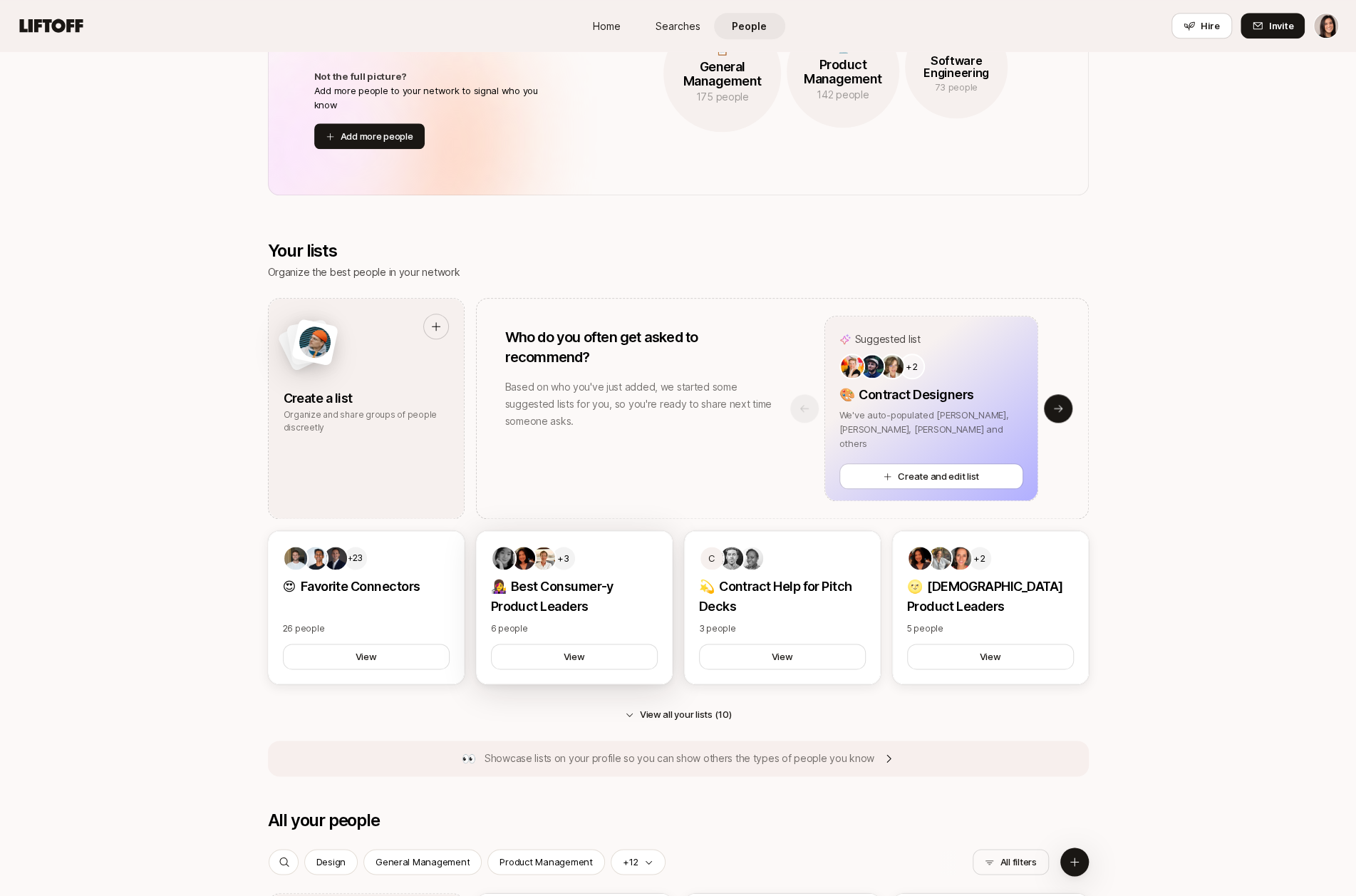
scroll to position [1063, 0]
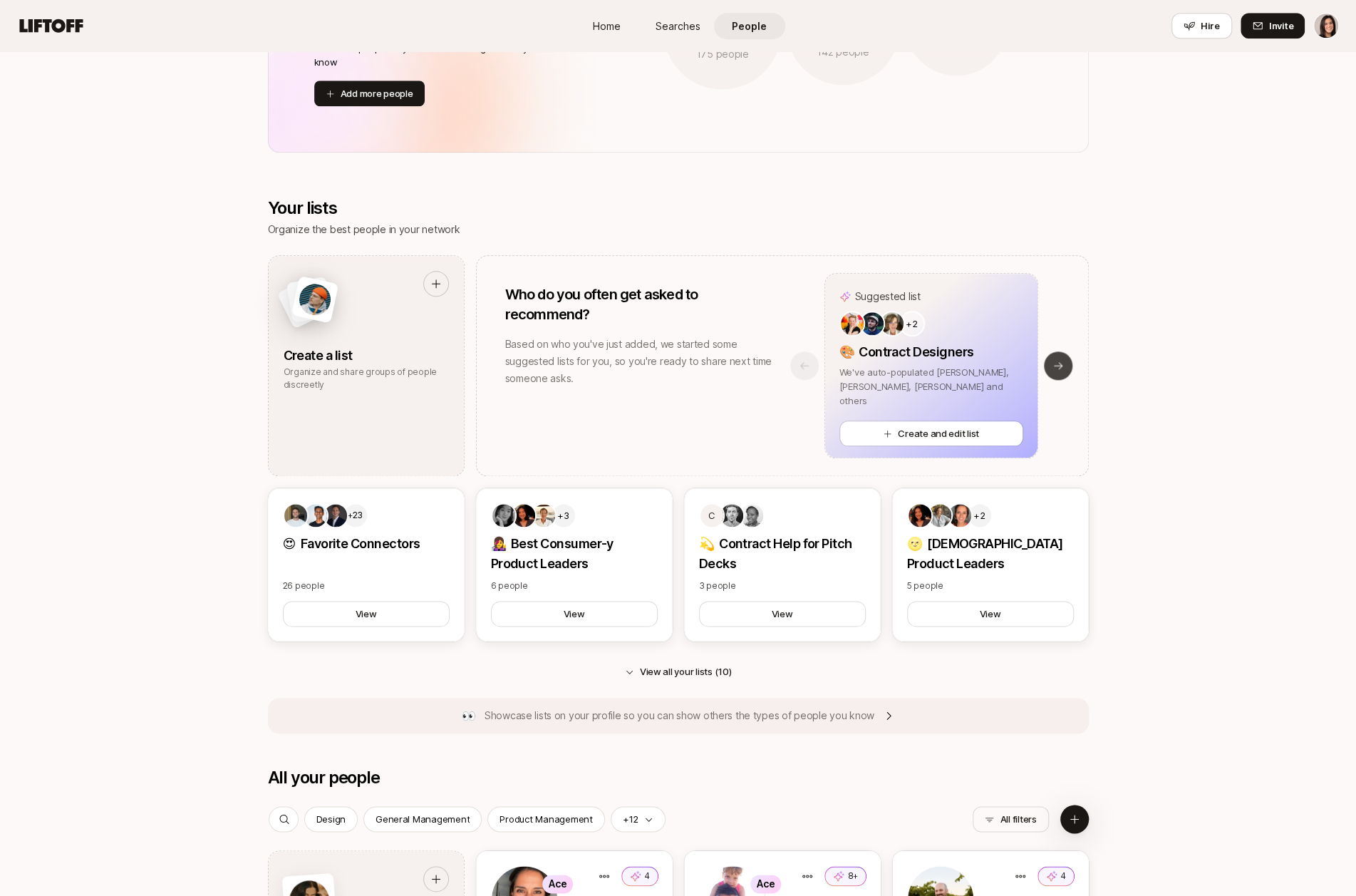
click at [1063, 364] on icon at bounding box center [1058, 366] width 12 height 12
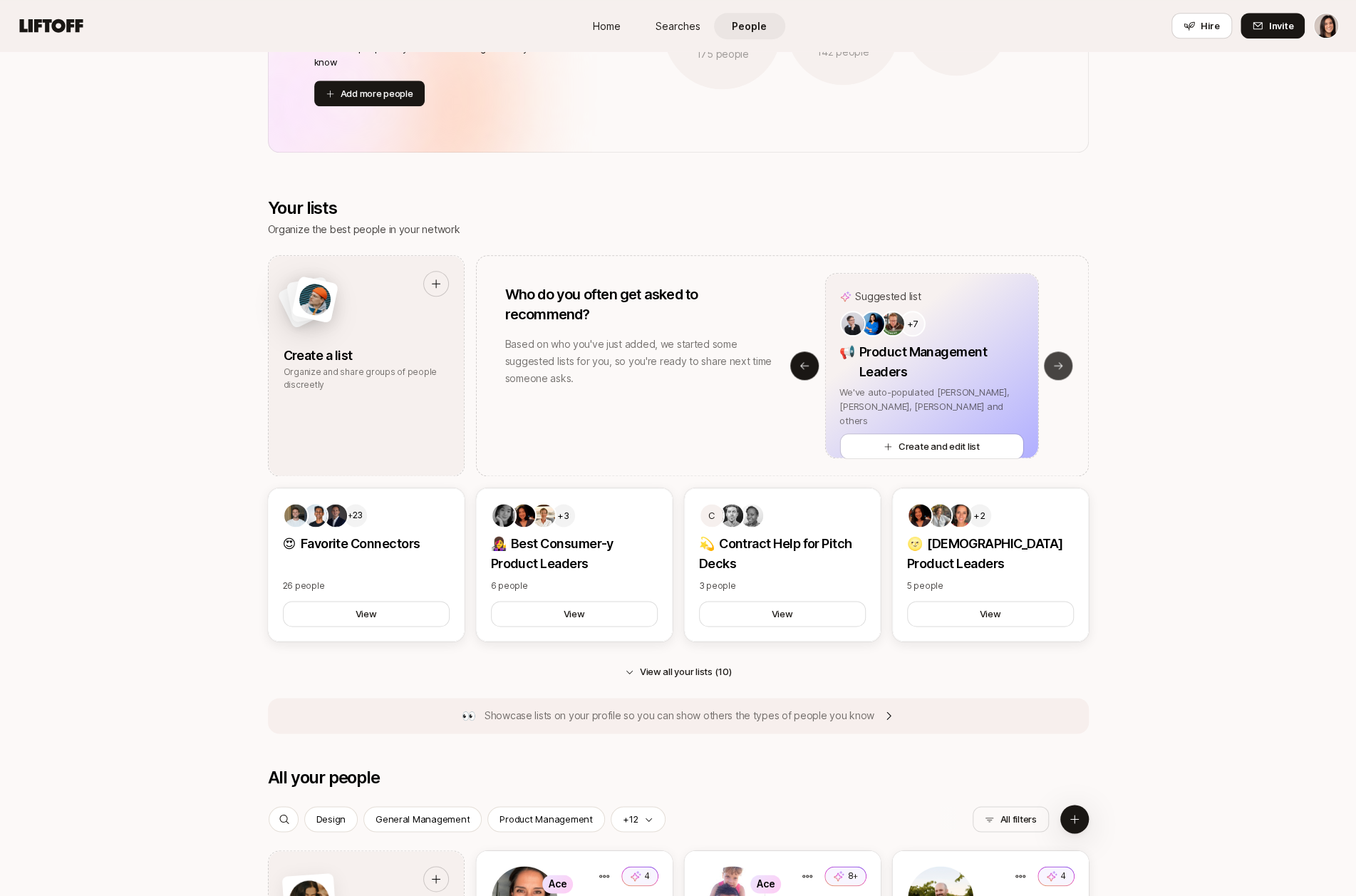
click at [1063, 364] on icon at bounding box center [1058, 366] width 12 height 12
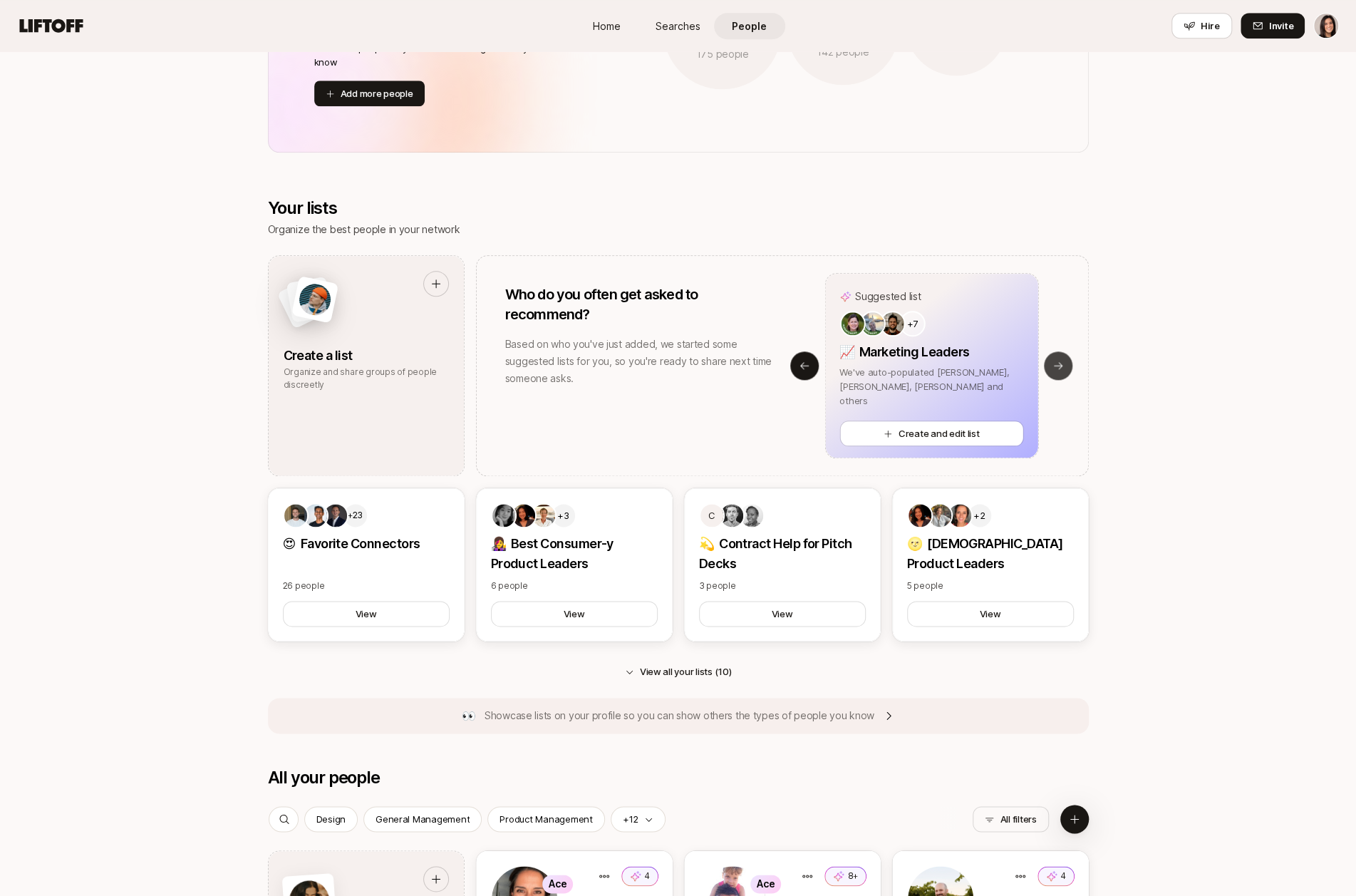
click at [1063, 364] on icon at bounding box center [1058, 366] width 12 height 12
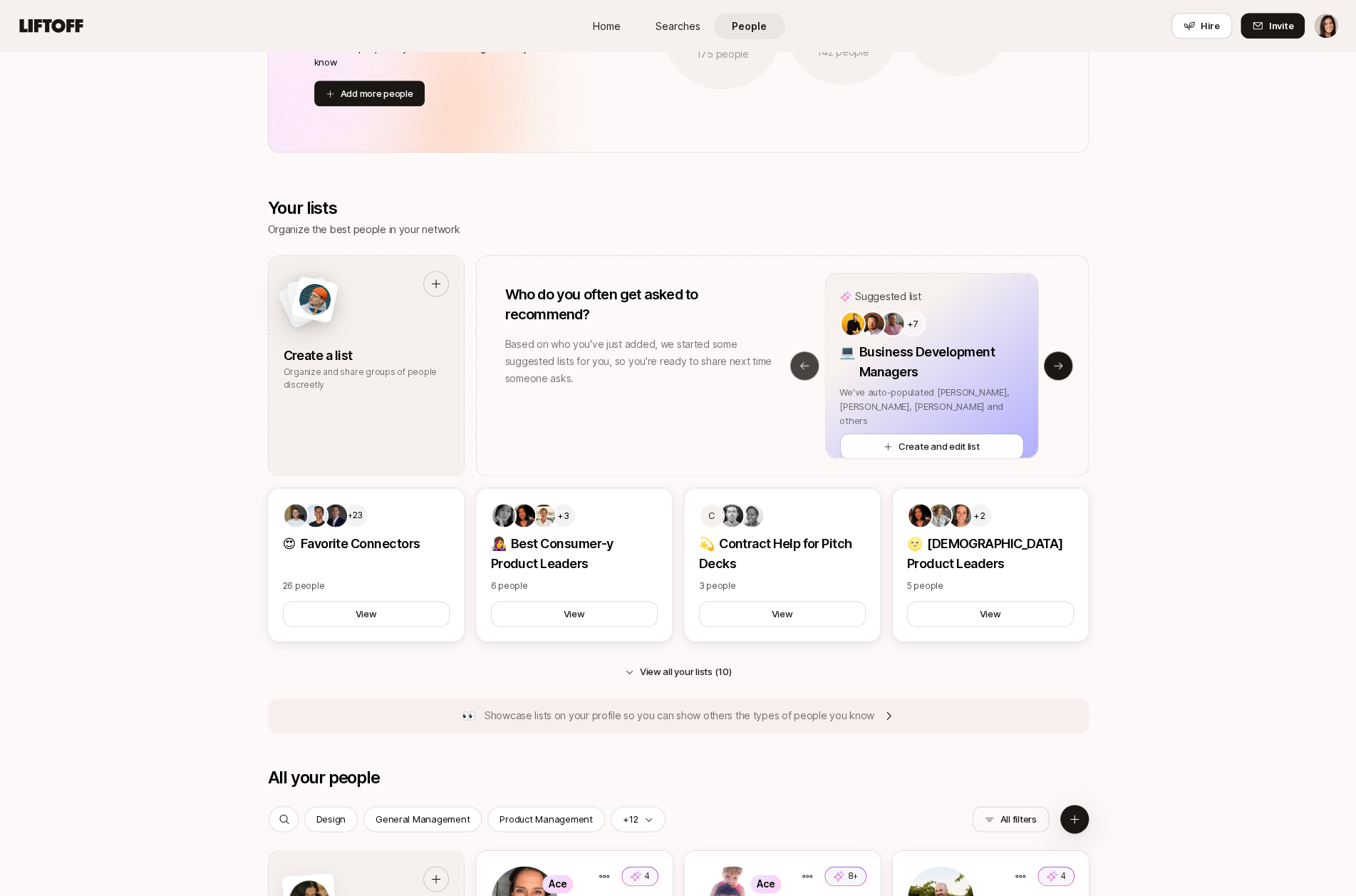
click at [815, 359] on button "Previous slide" at bounding box center [805, 365] width 29 height 29
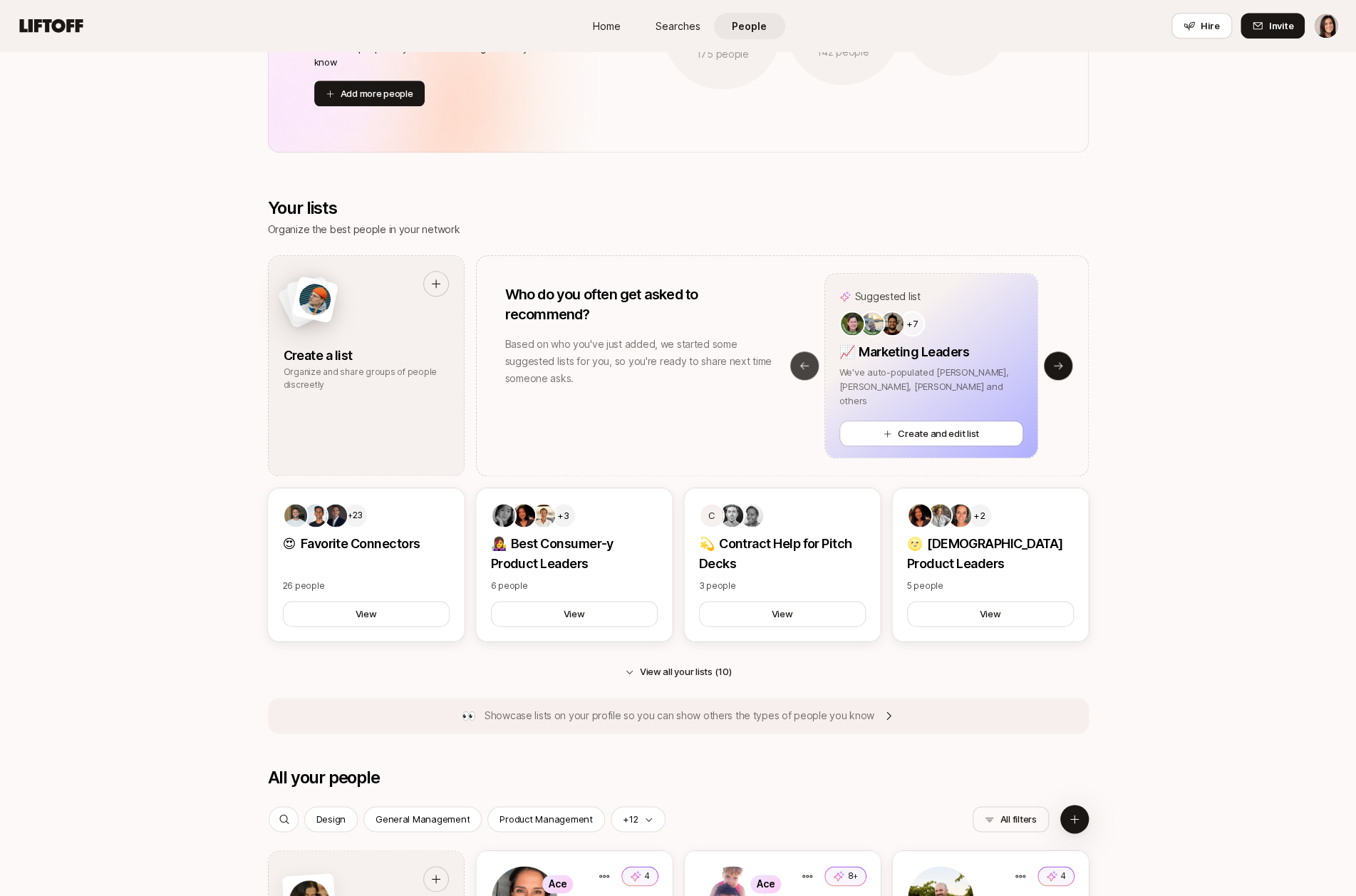
click at [802, 360] on icon at bounding box center [805, 366] width 12 height 12
click at [918, 433] on button "Create and edit list" at bounding box center [931, 445] width 184 height 25
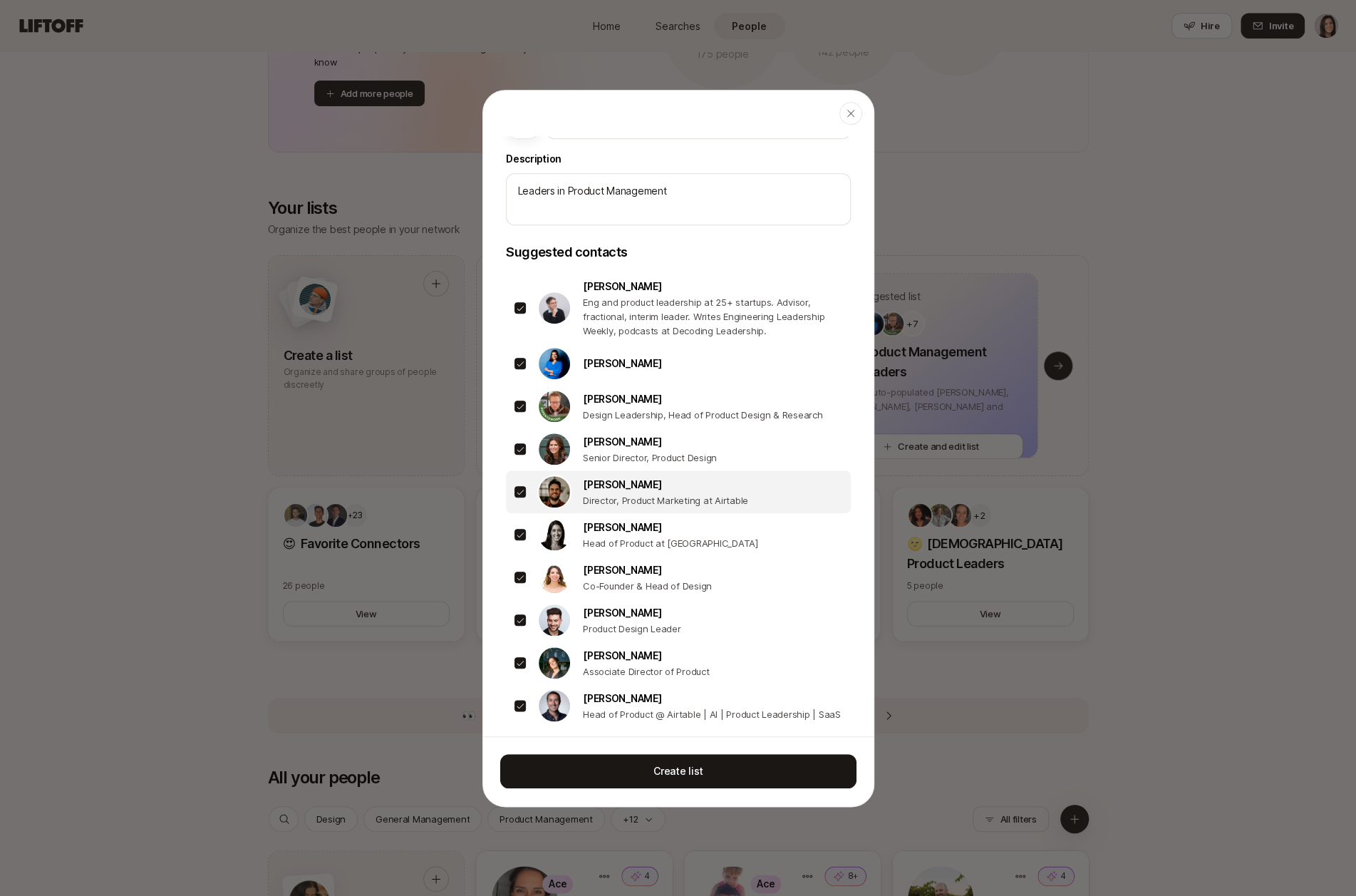
scroll to position [0, 0]
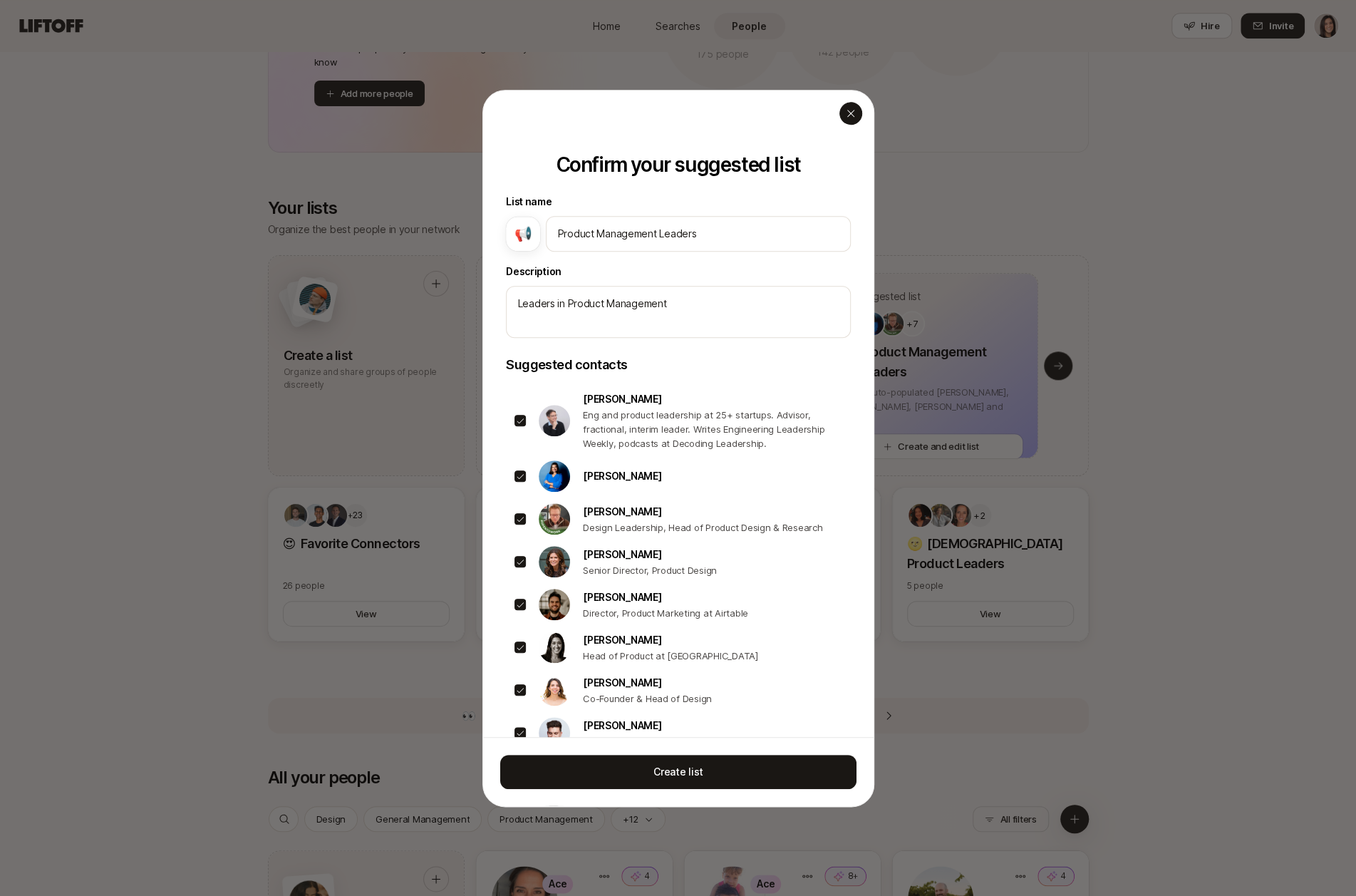
click at [849, 113] on icon "button" at bounding box center [851, 114] width 12 height 12
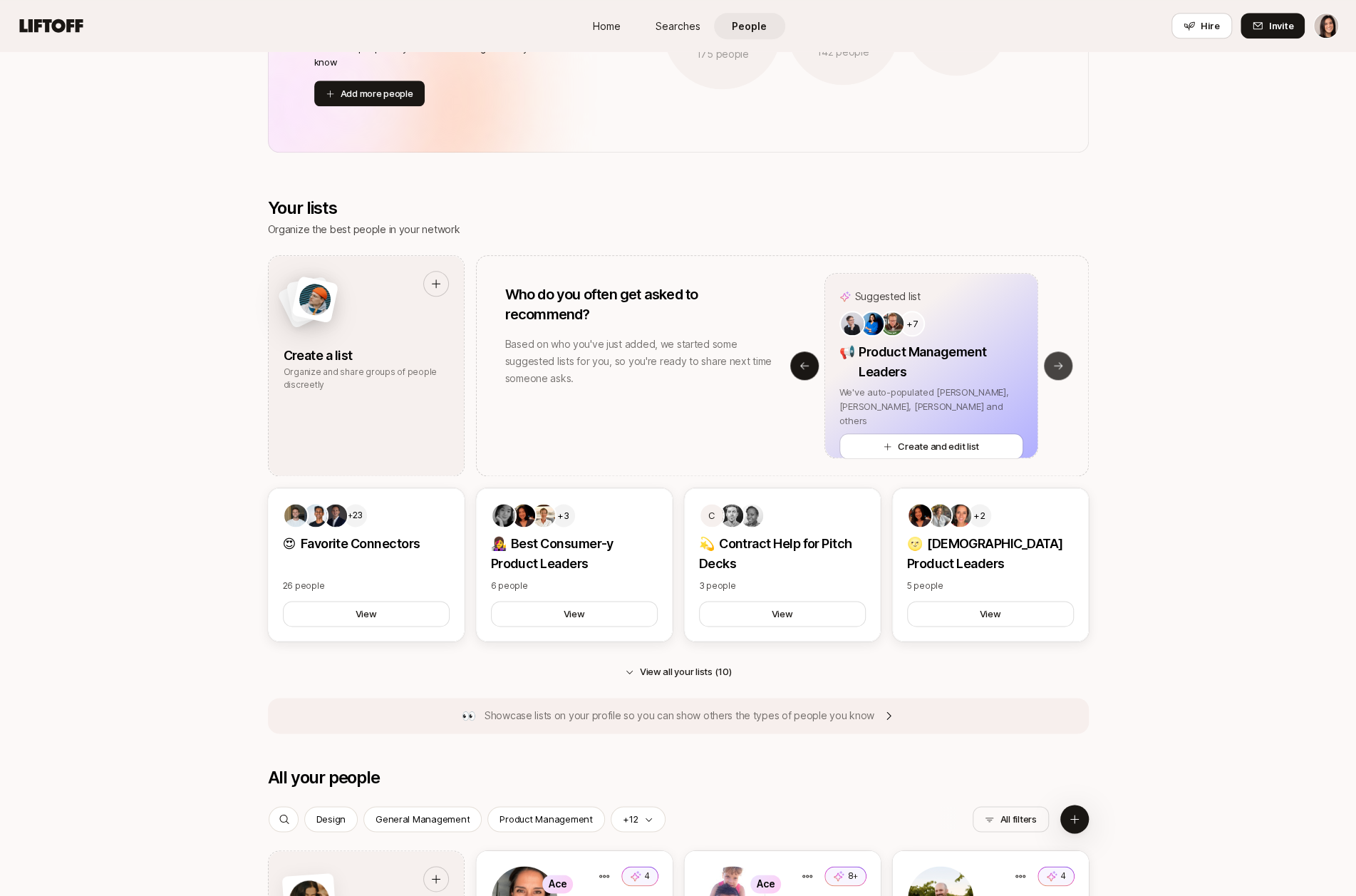
click at [1062, 367] on icon at bounding box center [1058, 366] width 12 height 12
click at [930, 437] on button "Create and edit list" at bounding box center [932, 445] width 184 height 25
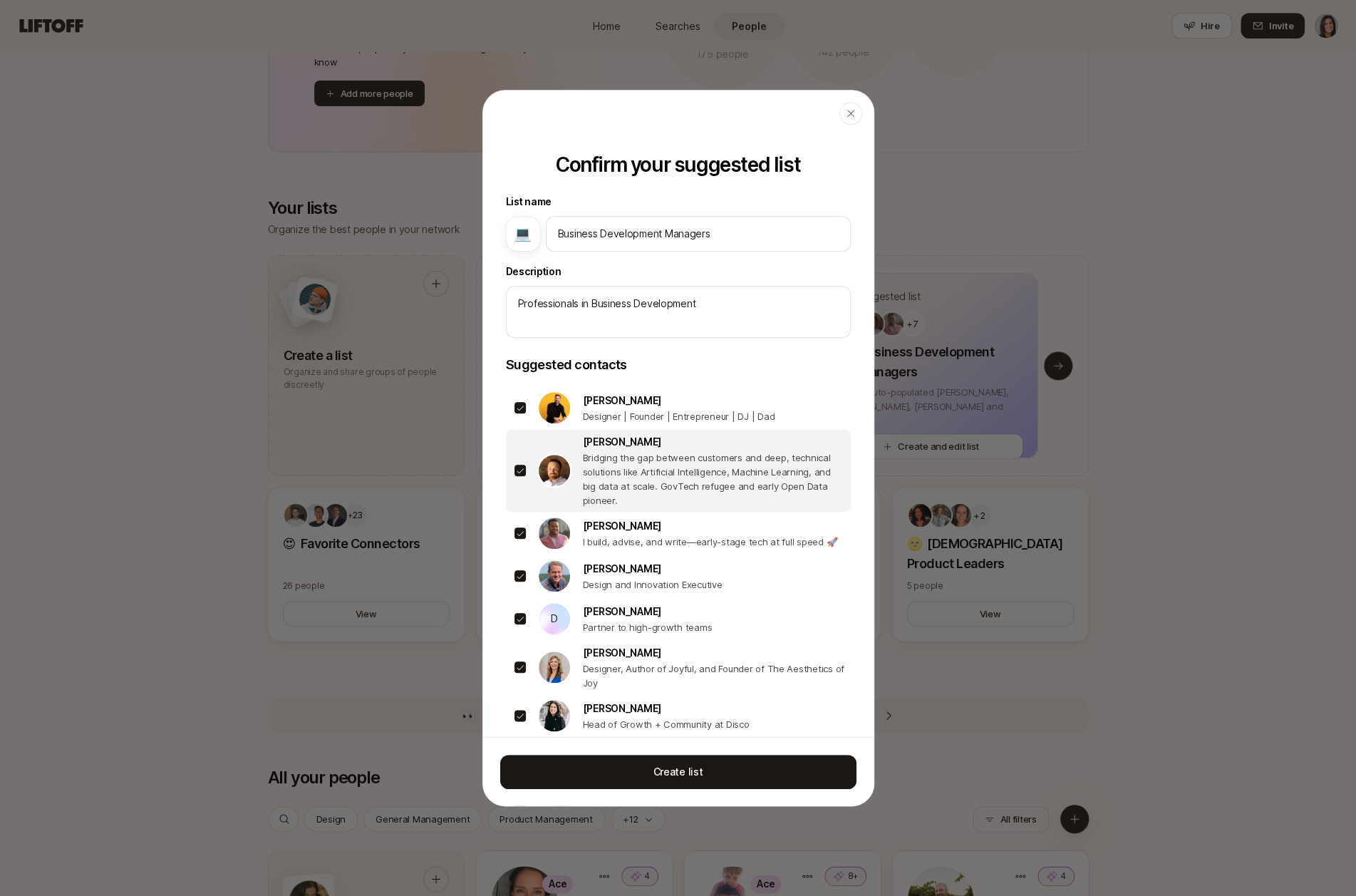
scroll to position [124, 0]
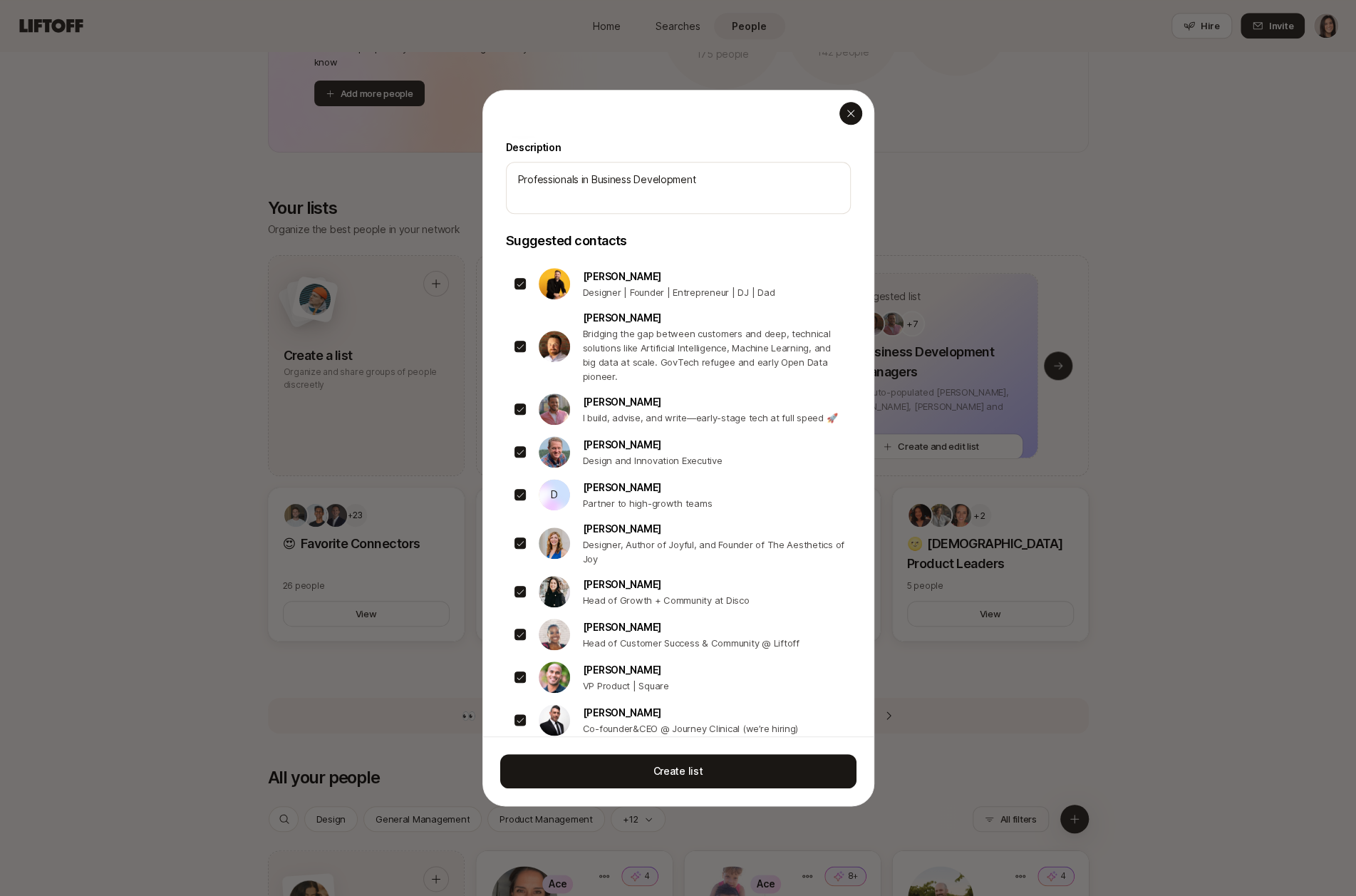
click at [850, 116] on icon "button" at bounding box center [851, 114] width 12 height 12
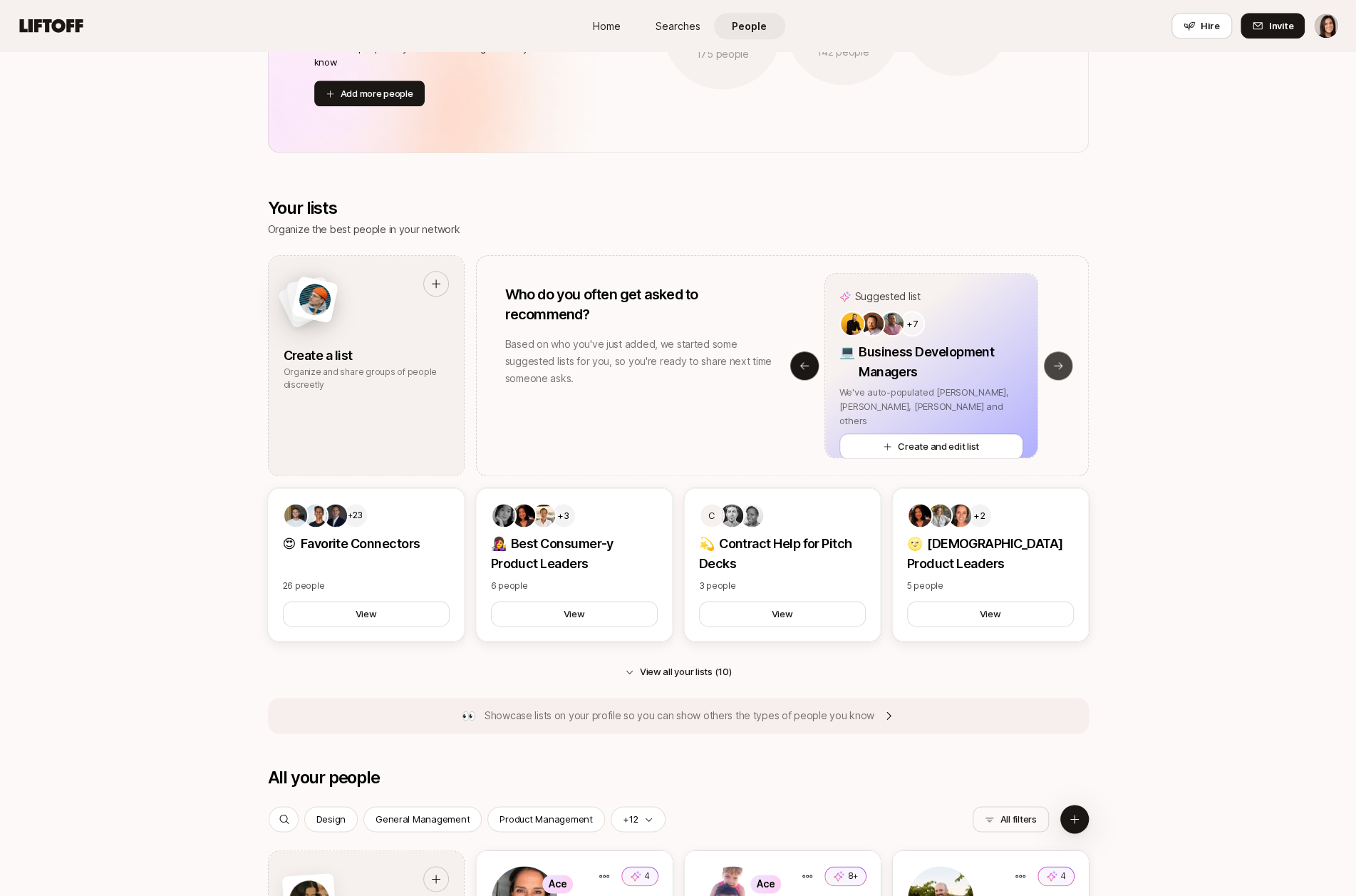
click at [1064, 364] on button "Next slide" at bounding box center [1058, 365] width 29 height 29
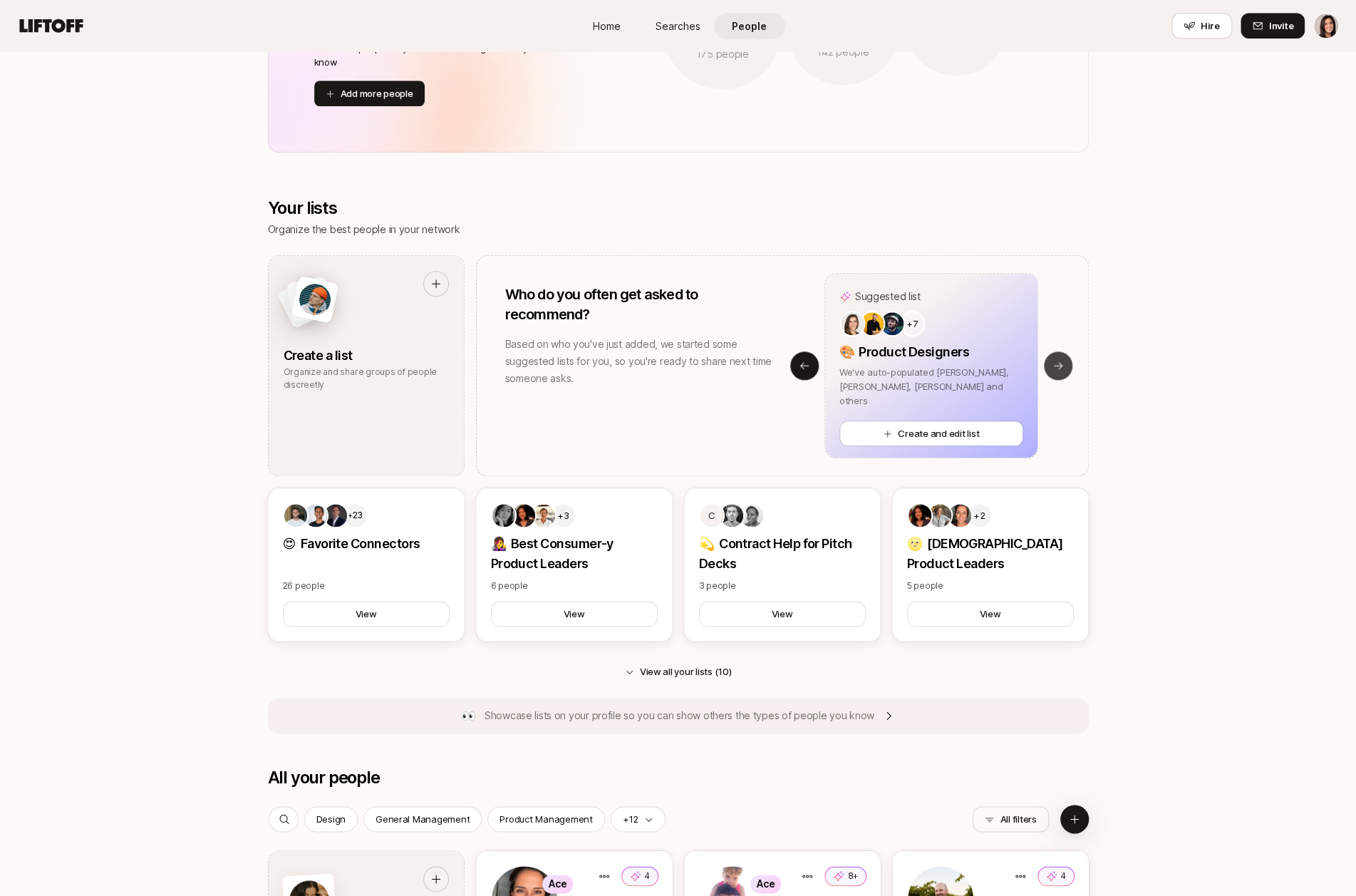
click at [1064, 364] on button "Next slide" at bounding box center [1058, 365] width 29 height 29
click at [1064, 364] on div "Suggested list +7 📋 Operations & Strategy Leaders We've auto-populated [PERSON_…" at bounding box center [932, 365] width 314 height 186
click at [808, 366] on icon at bounding box center [805, 366] width 12 height 12
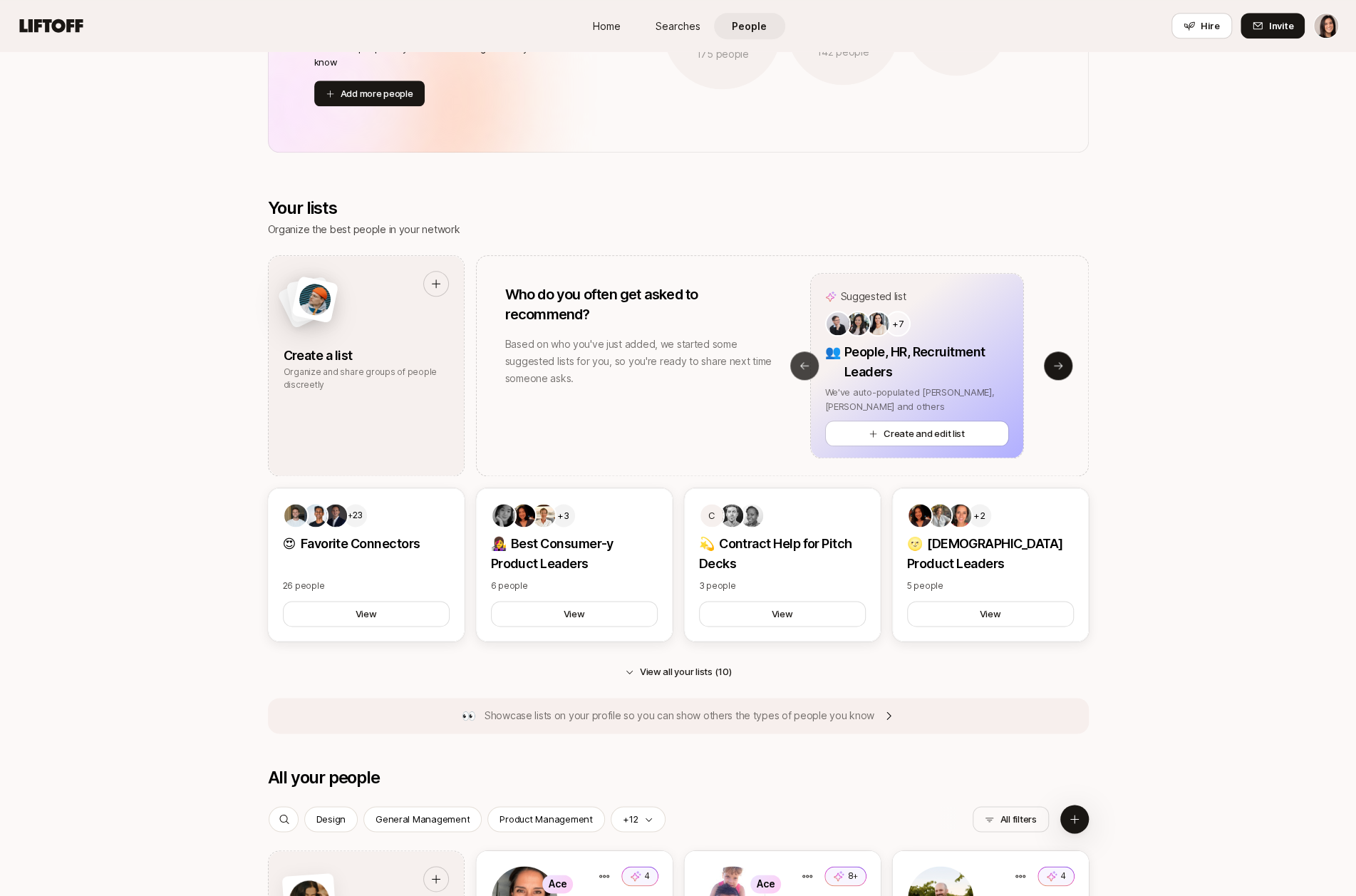
click at [805, 365] on icon at bounding box center [805, 366] width 12 height 12
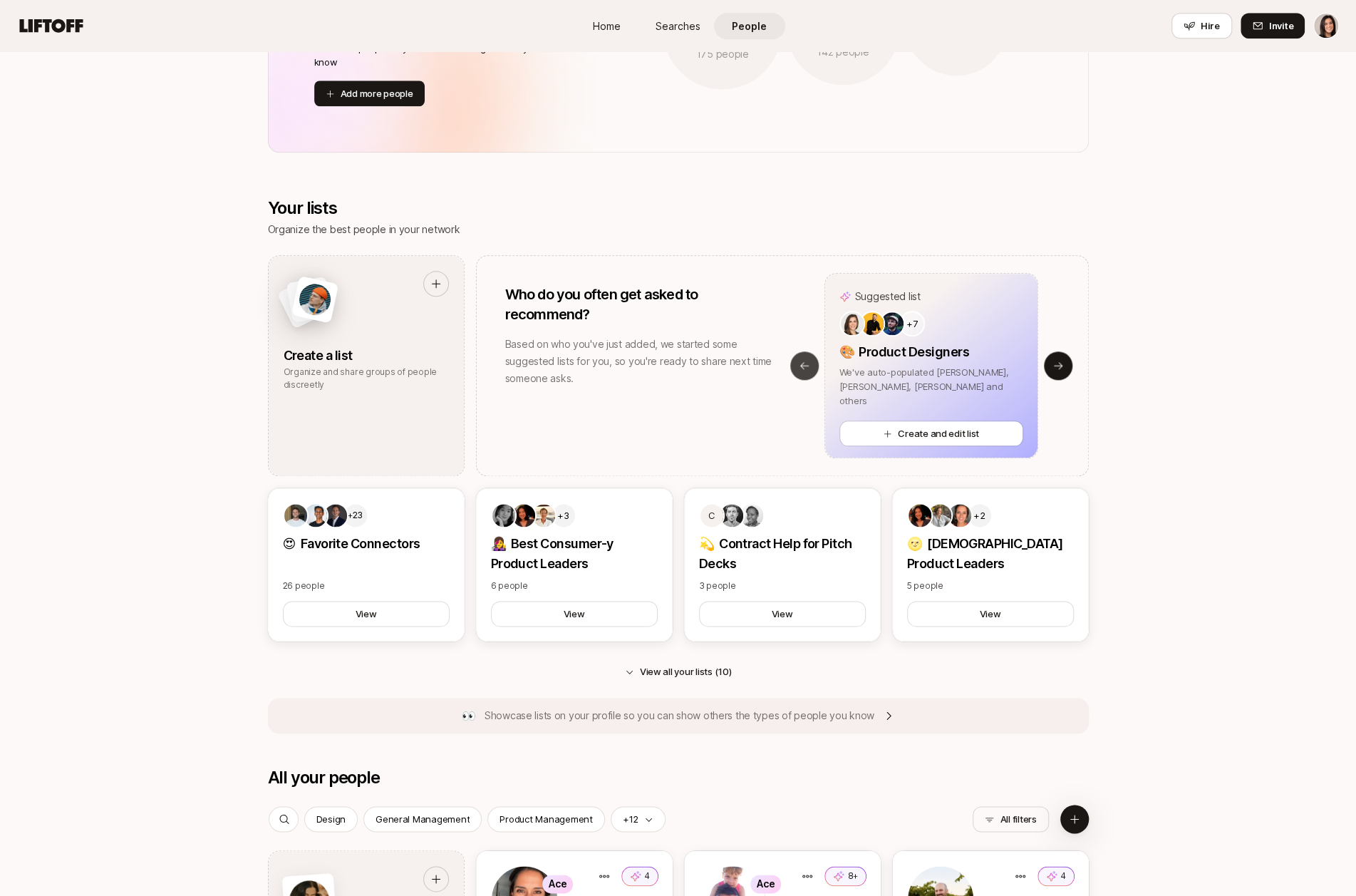
click at [805, 365] on icon at bounding box center [805, 366] width 12 height 12
click at [915, 409] on p "We've auto-populated [PERSON_NAME], [GEOGRAPHIC_DATA][PERSON_NAME] and others" at bounding box center [932, 399] width 184 height 29
click at [919, 434] on button "Create and edit list" at bounding box center [932, 433] width 184 height 25
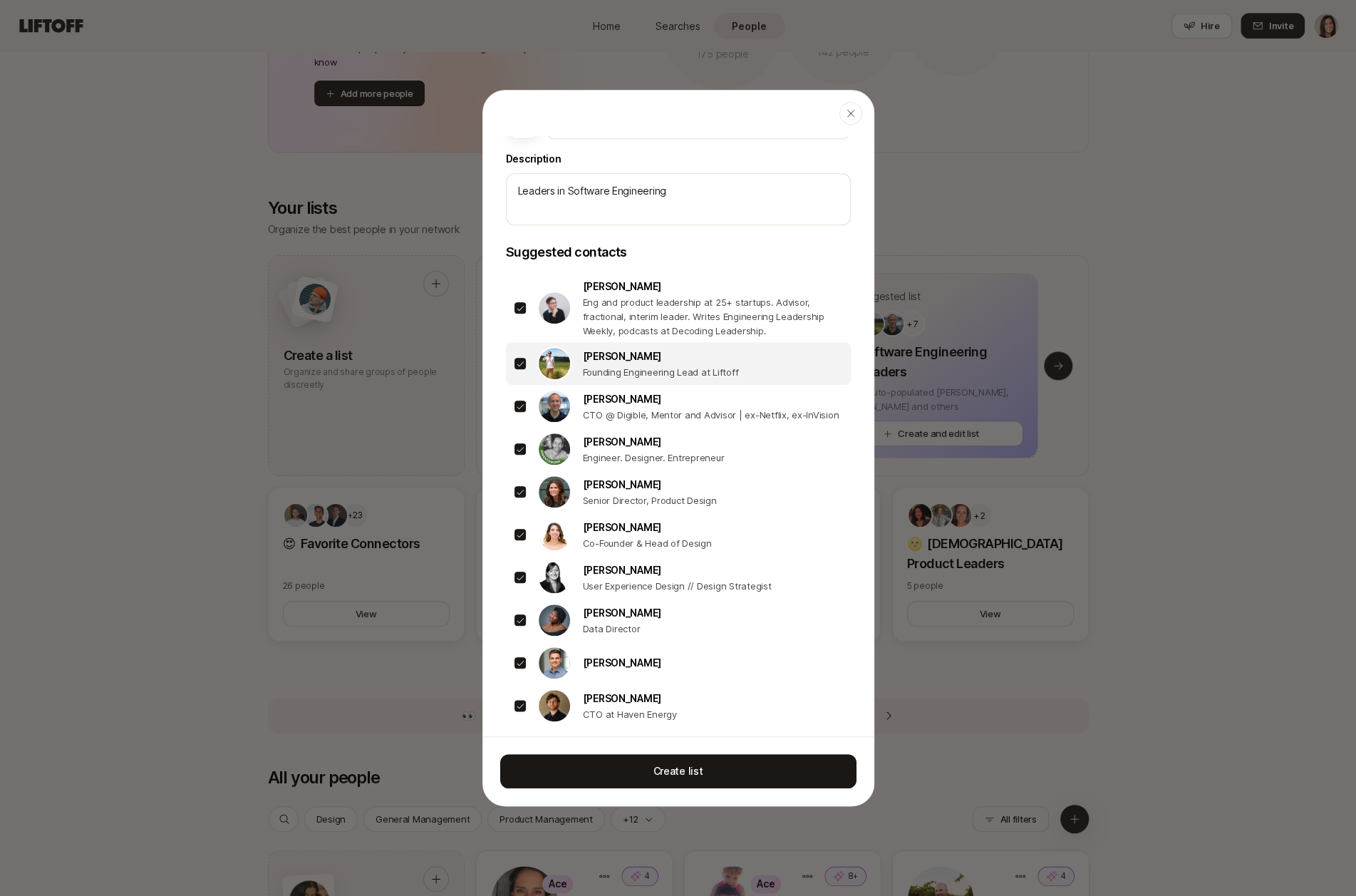
scroll to position [0, 0]
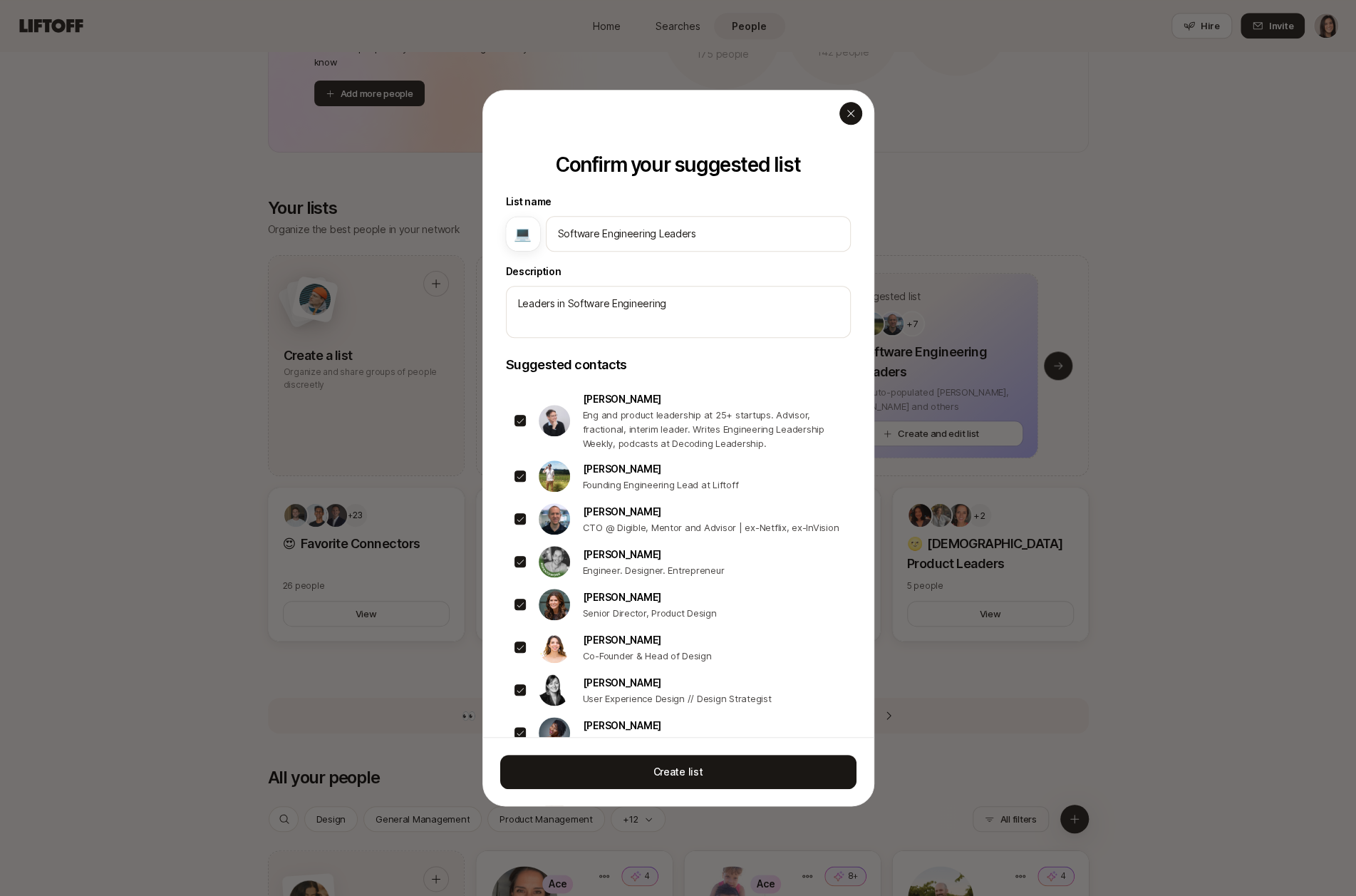
click at [851, 118] on div "button" at bounding box center [851, 113] width 23 height 23
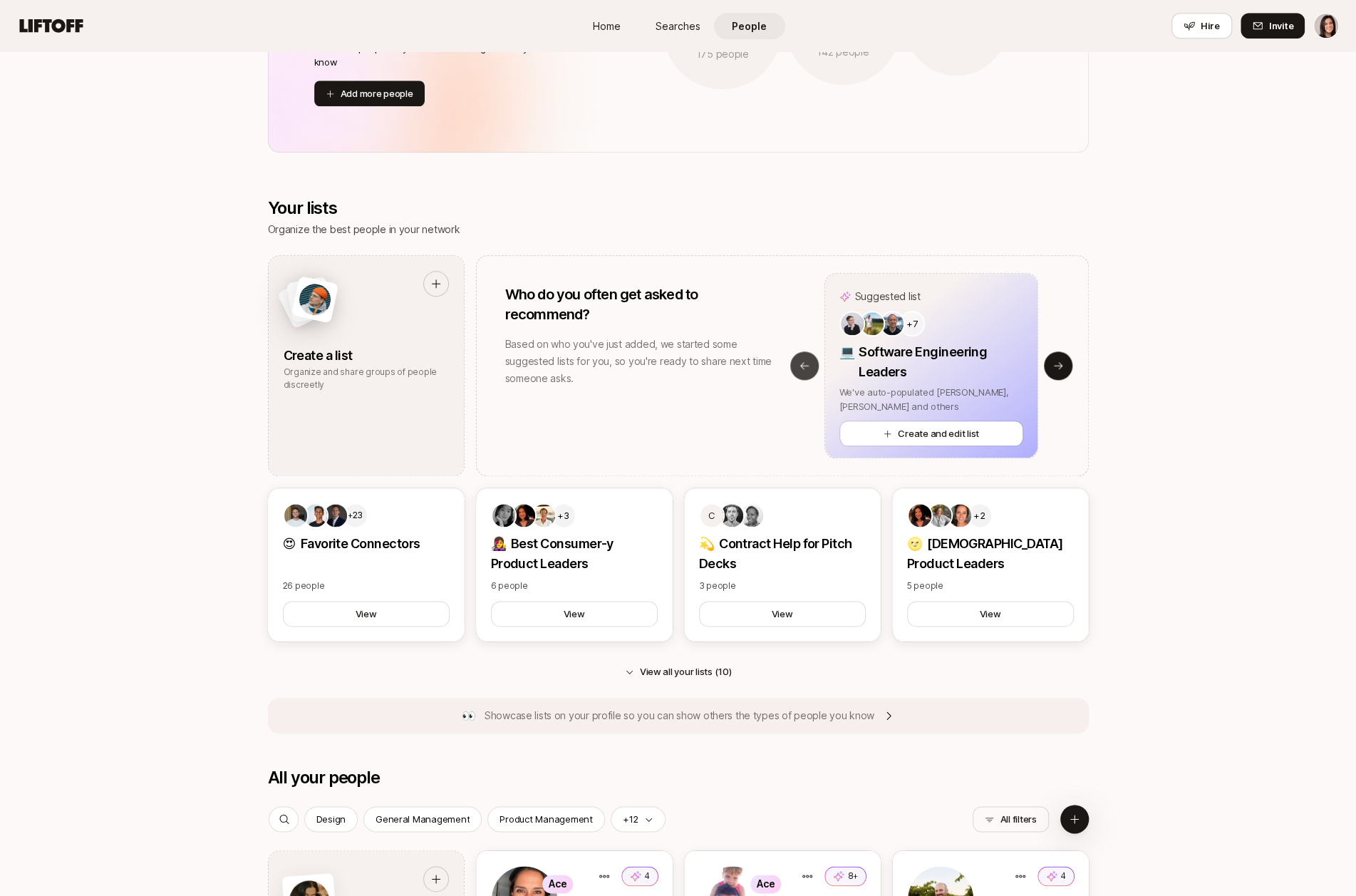
click at [798, 371] on button "Previous slide" at bounding box center [805, 365] width 29 height 29
click at [873, 425] on button "Create and edit list" at bounding box center [932, 433] width 184 height 25
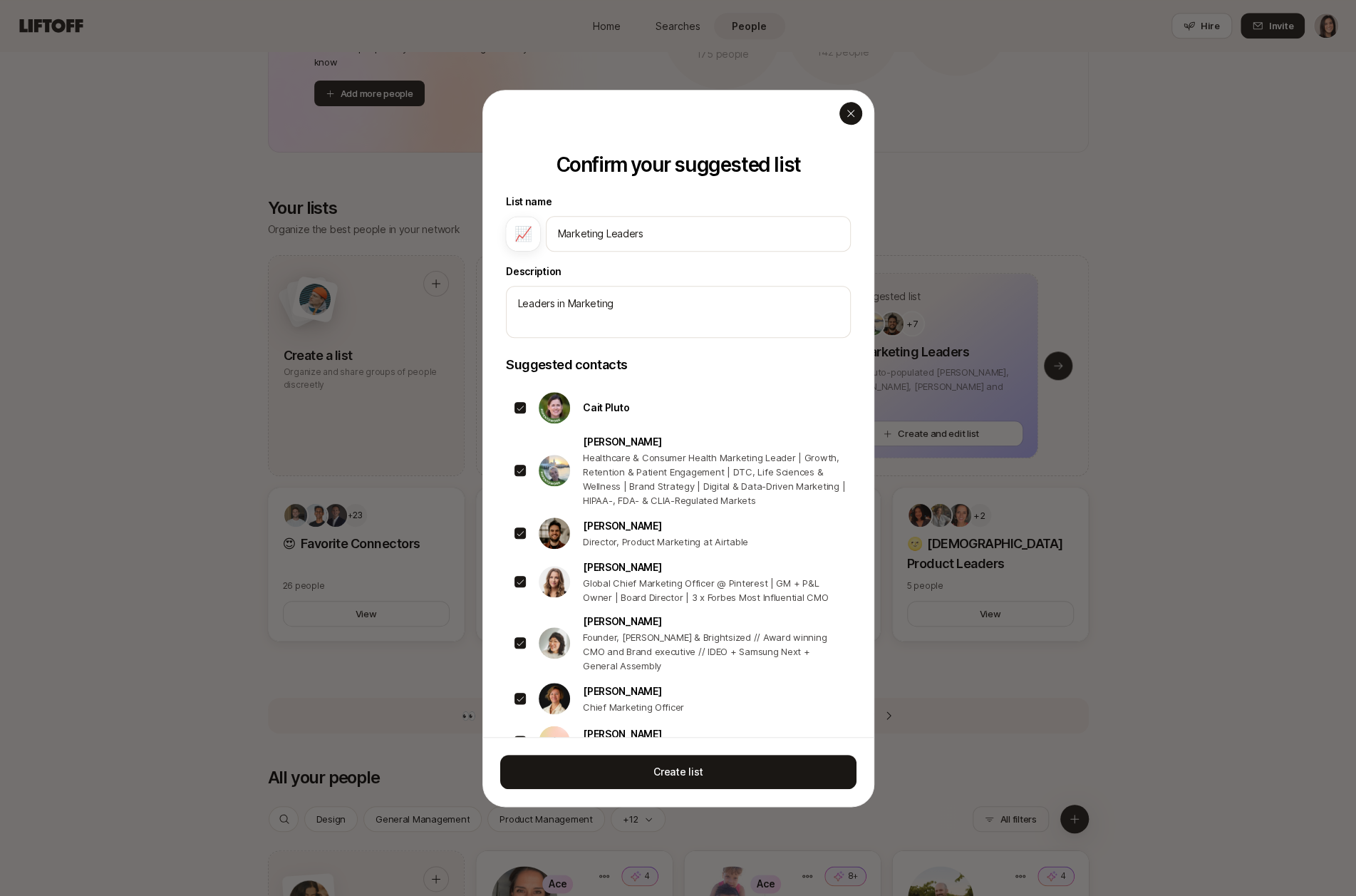
click at [850, 108] on icon "button" at bounding box center [851, 114] width 12 height 12
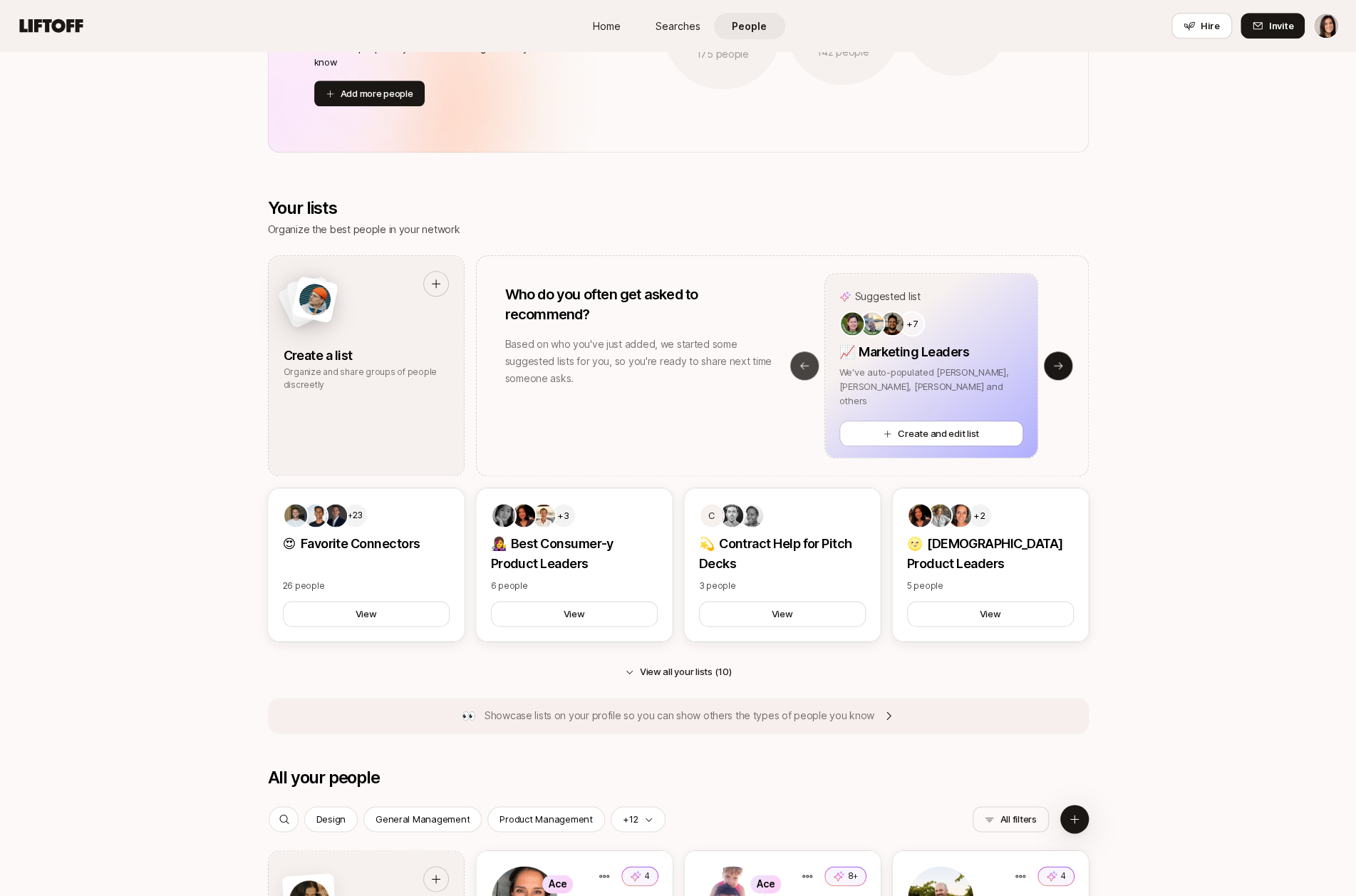
click at [813, 367] on button "Previous slide" at bounding box center [805, 365] width 29 height 29
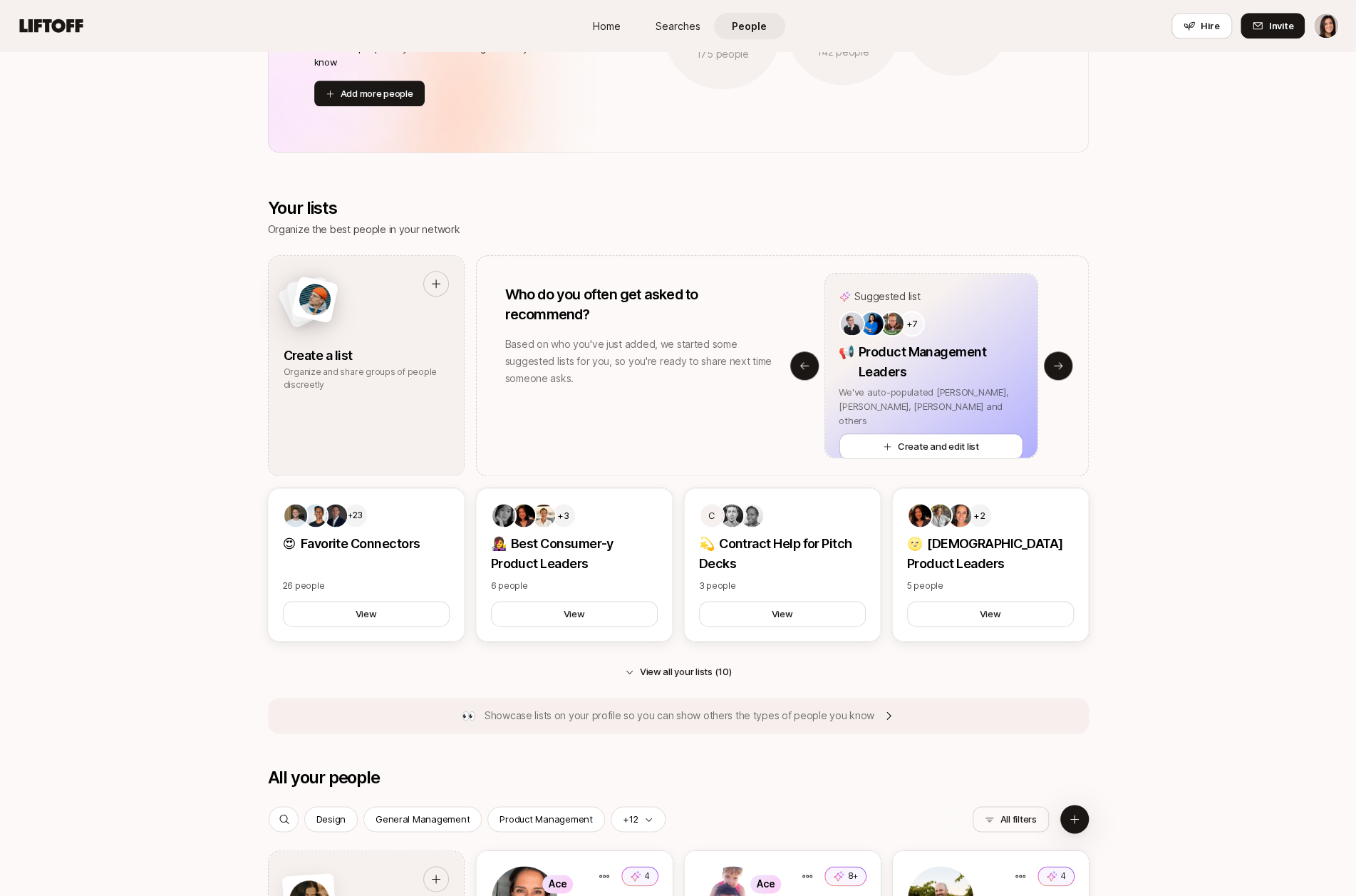
click at [900, 371] on p "Product Management Leaders" at bounding box center [941, 361] width 165 height 40
click at [939, 391] on p "We've auto-populated Jade, Prerna, [PERSON_NAME] and others" at bounding box center [931, 406] width 184 height 43
click at [939, 433] on button "Create and edit list" at bounding box center [931, 445] width 184 height 25
type textarea "x"
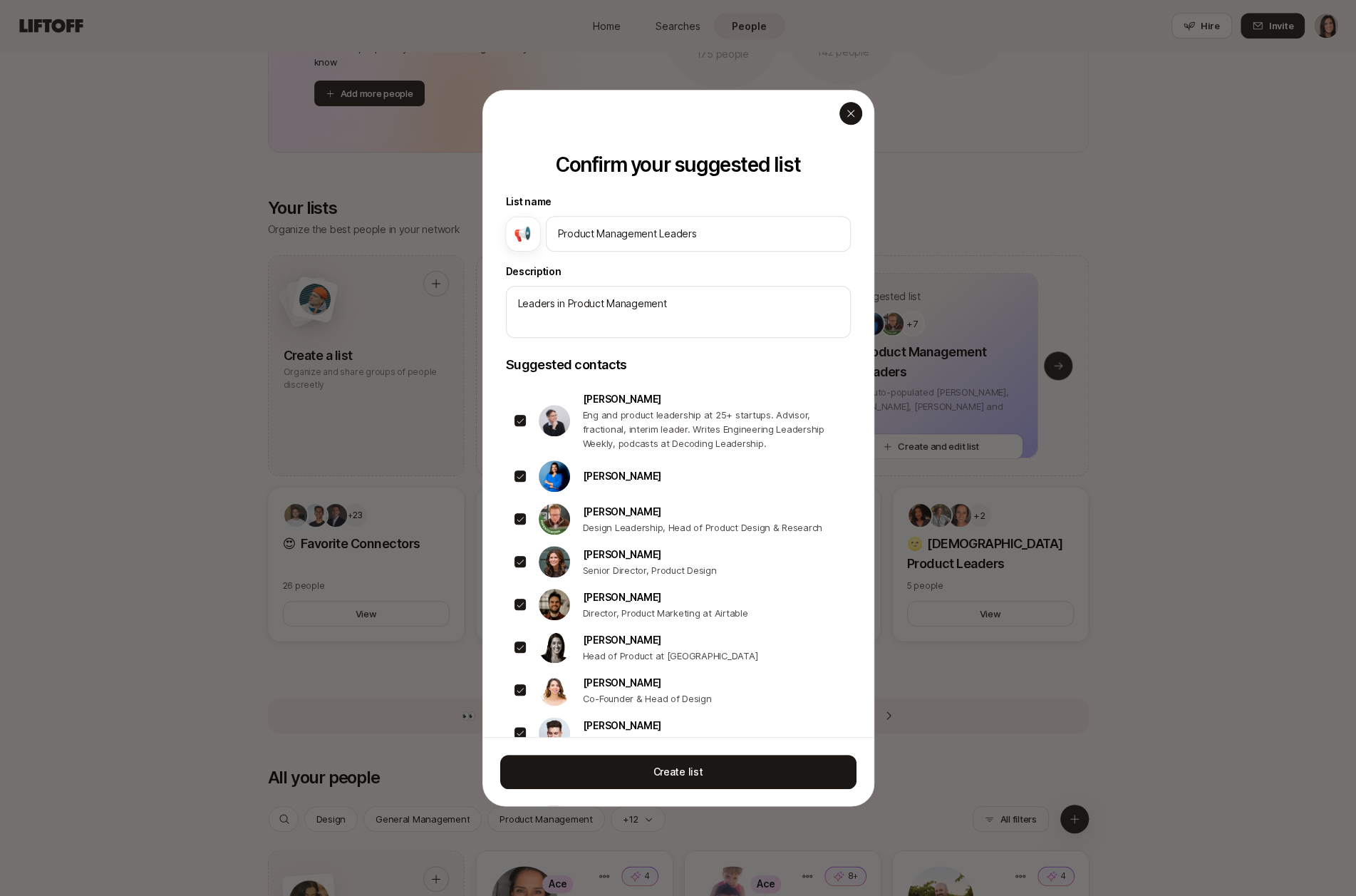
click at [850, 117] on icon "button" at bounding box center [851, 114] width 12 height 12
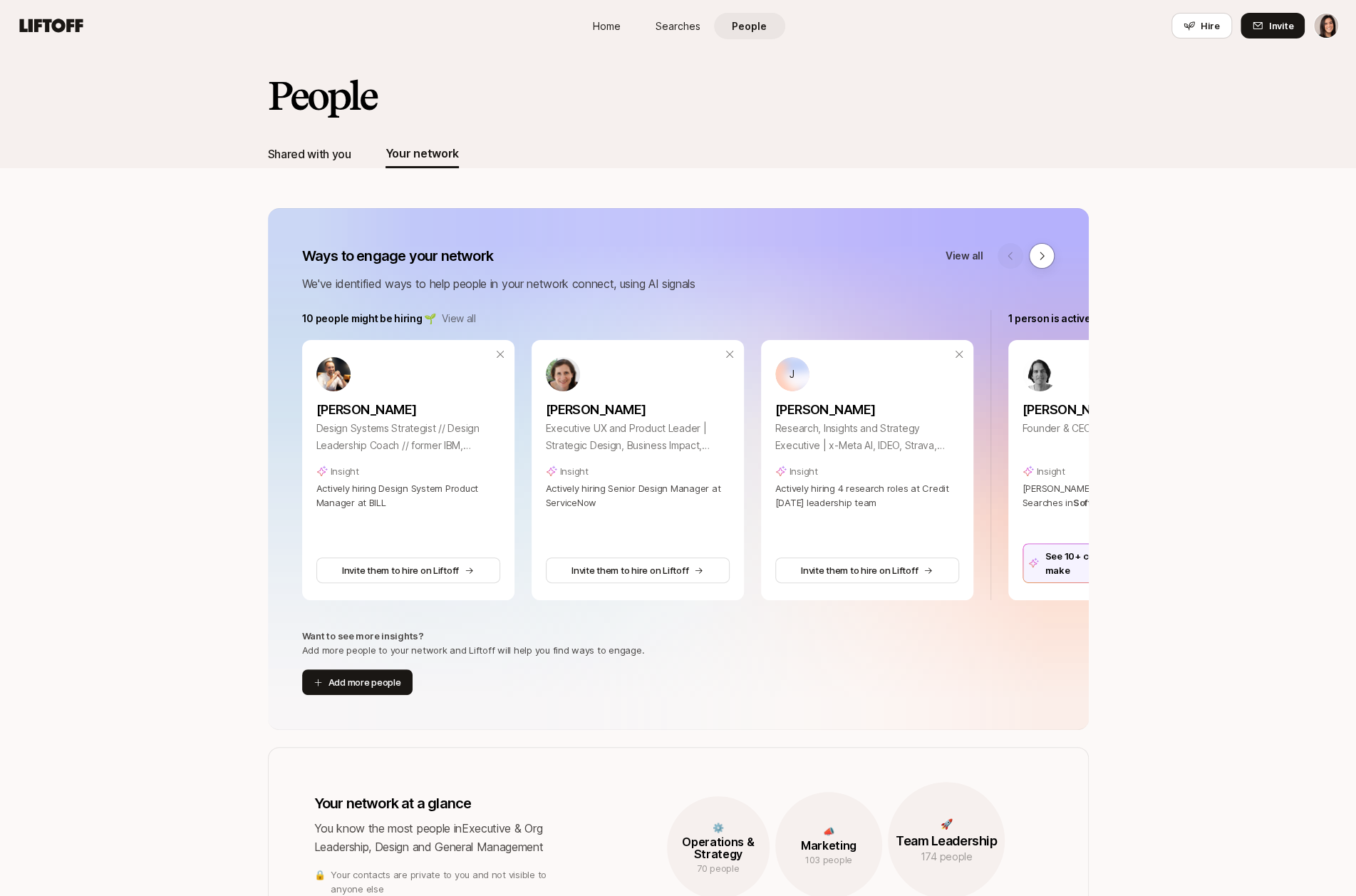
click at [315, 151] on div "Shared with you" at bounding box center [310, 154] width 84 height 19
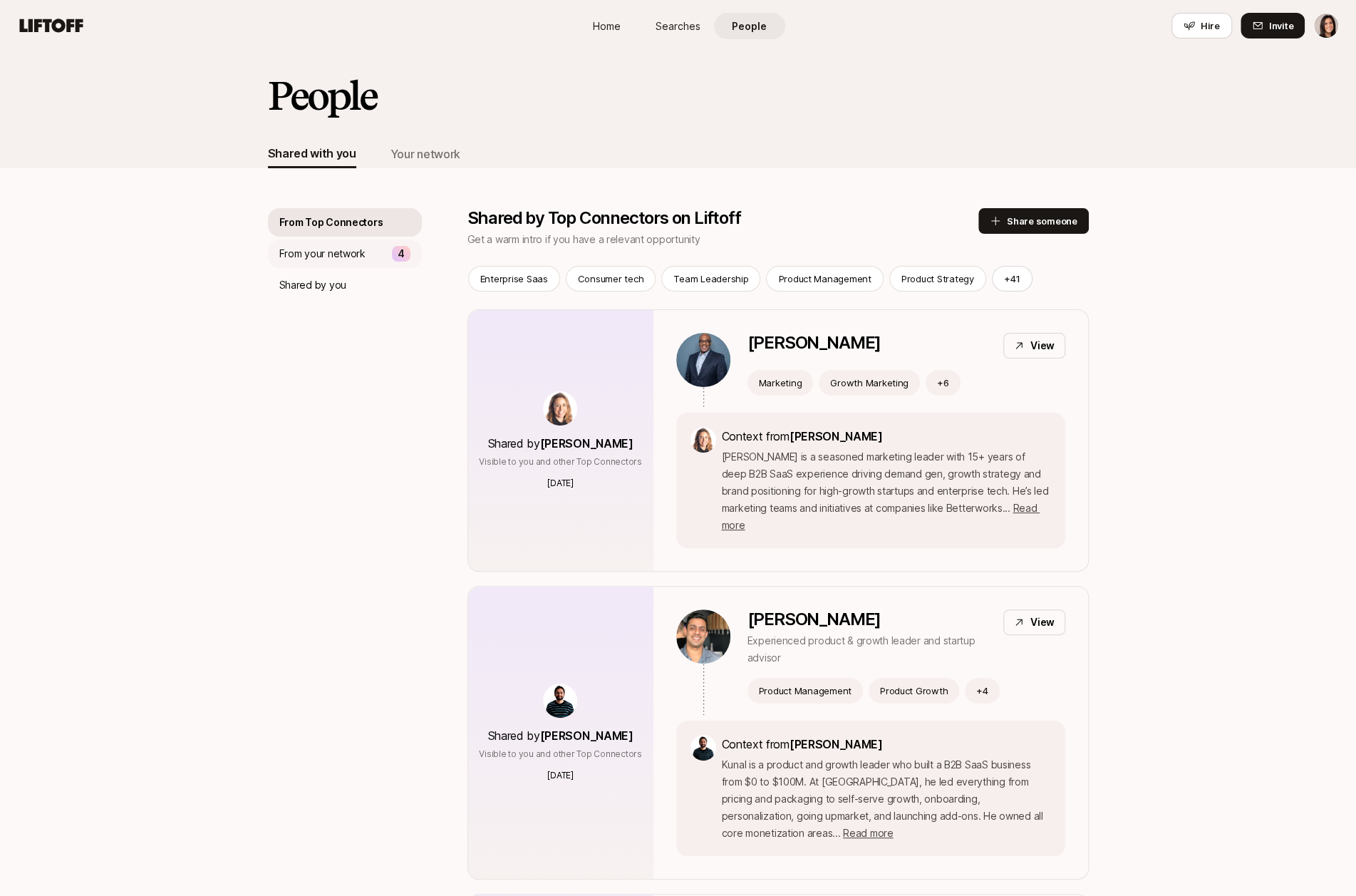
click at [316, 262] on div "From your network 4" at bounding box center [345, 254] width 154 height 29
